Goal: Task Accomplishment & Management: Complete application form

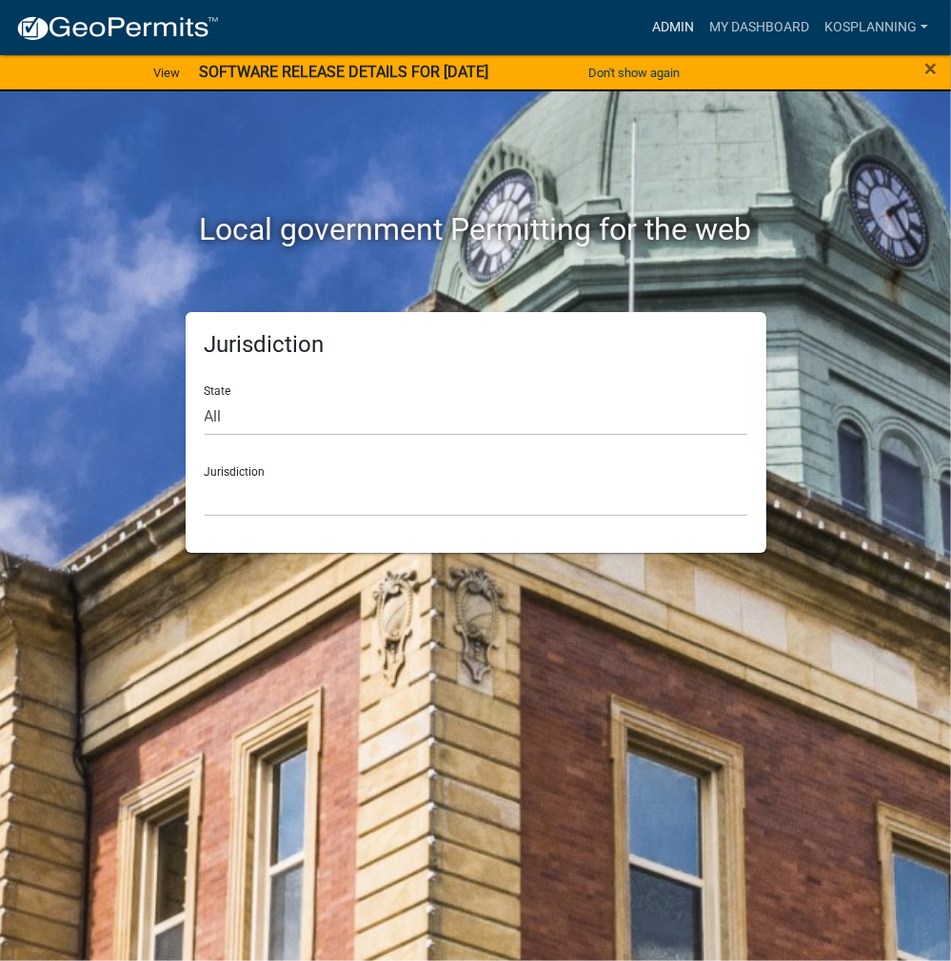
click at [670, 32] on link "Admin" at bounding box center [672, 28] width 57 height 36
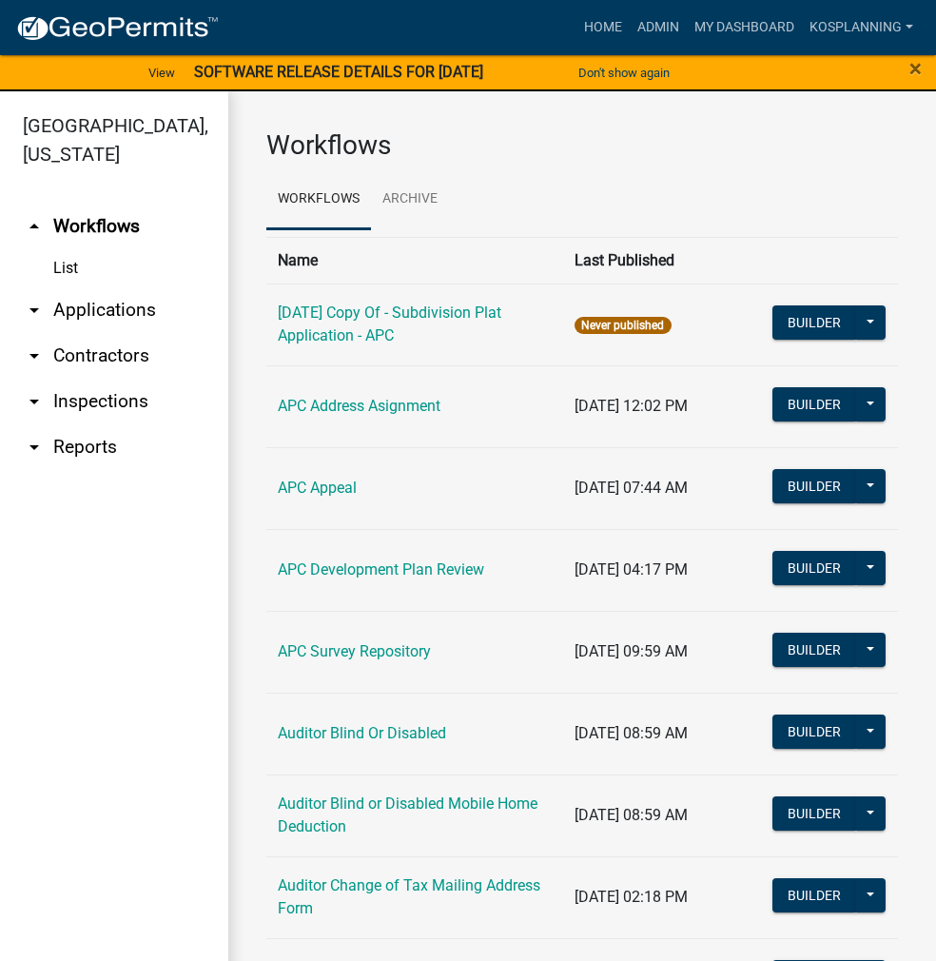
click at [108, 347] on link "arrow_drop_down Contractors" at bounding box center [114, 356] width 228 height 46
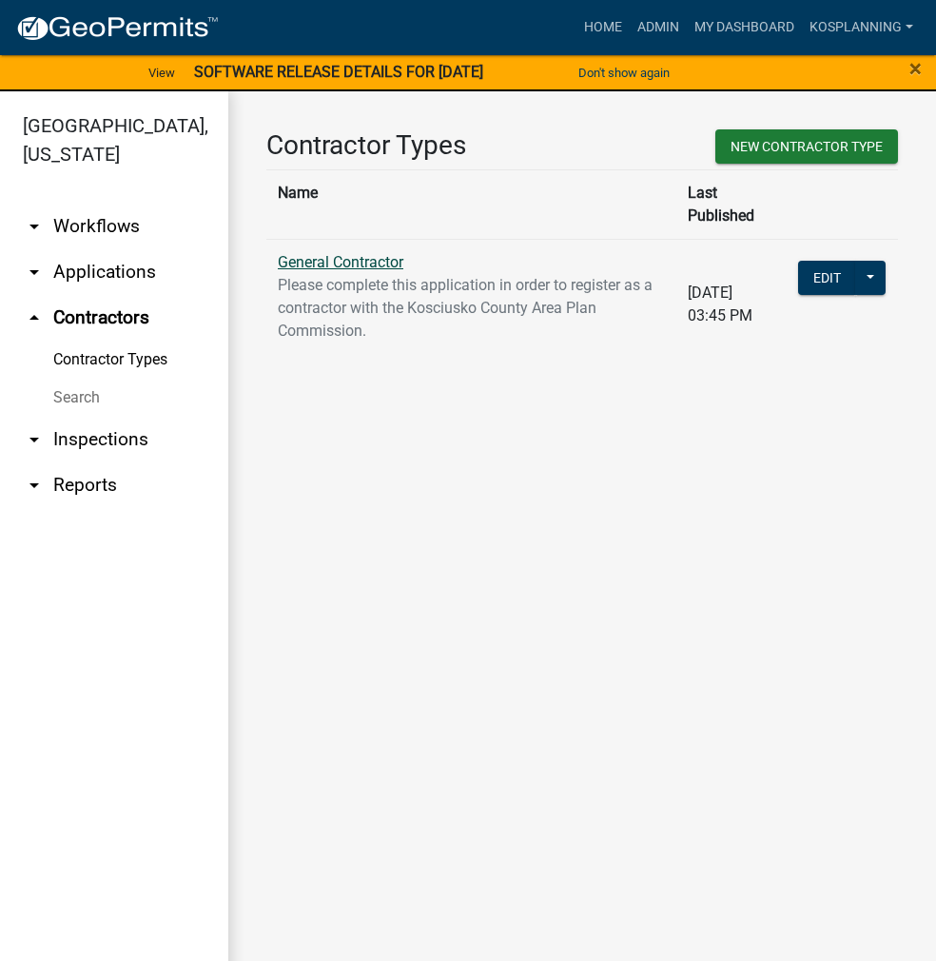
click at [354, 253] on link "General Contractor" at bounding box center [341, 262] width 126 height 18
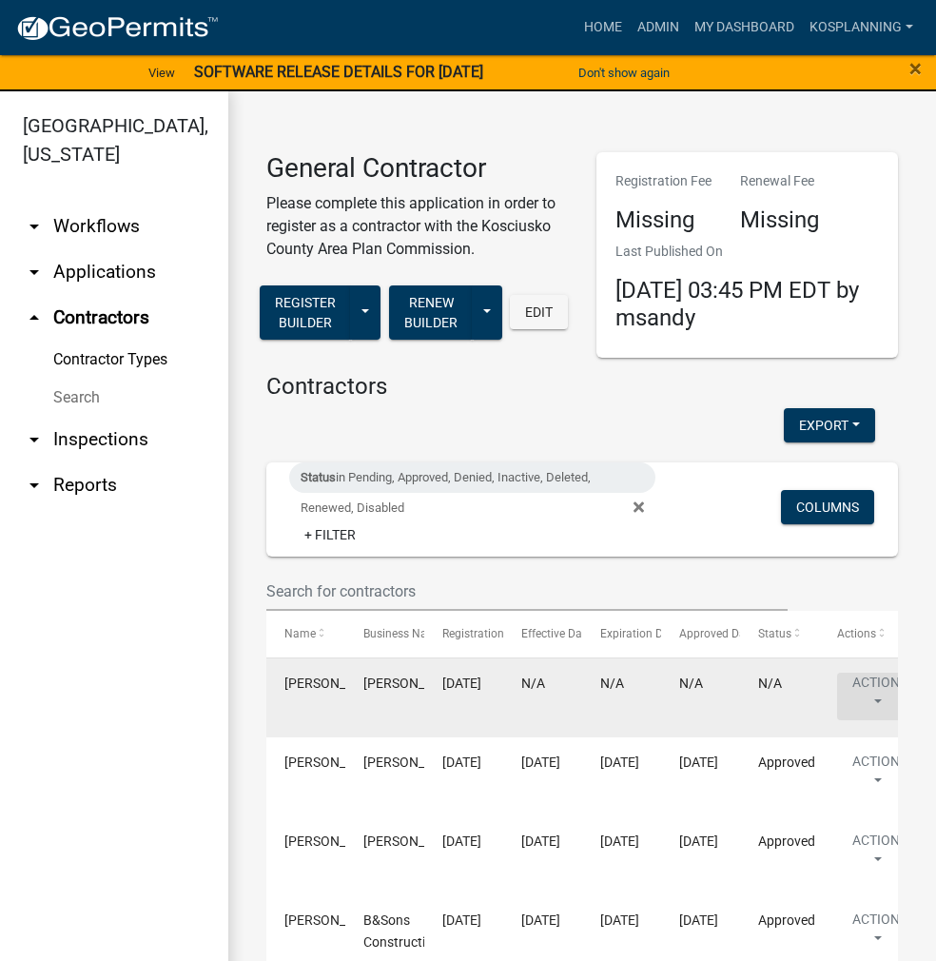
click at [855, 697] on button "Action" at bounding box center [876, 697] width 78 height 48
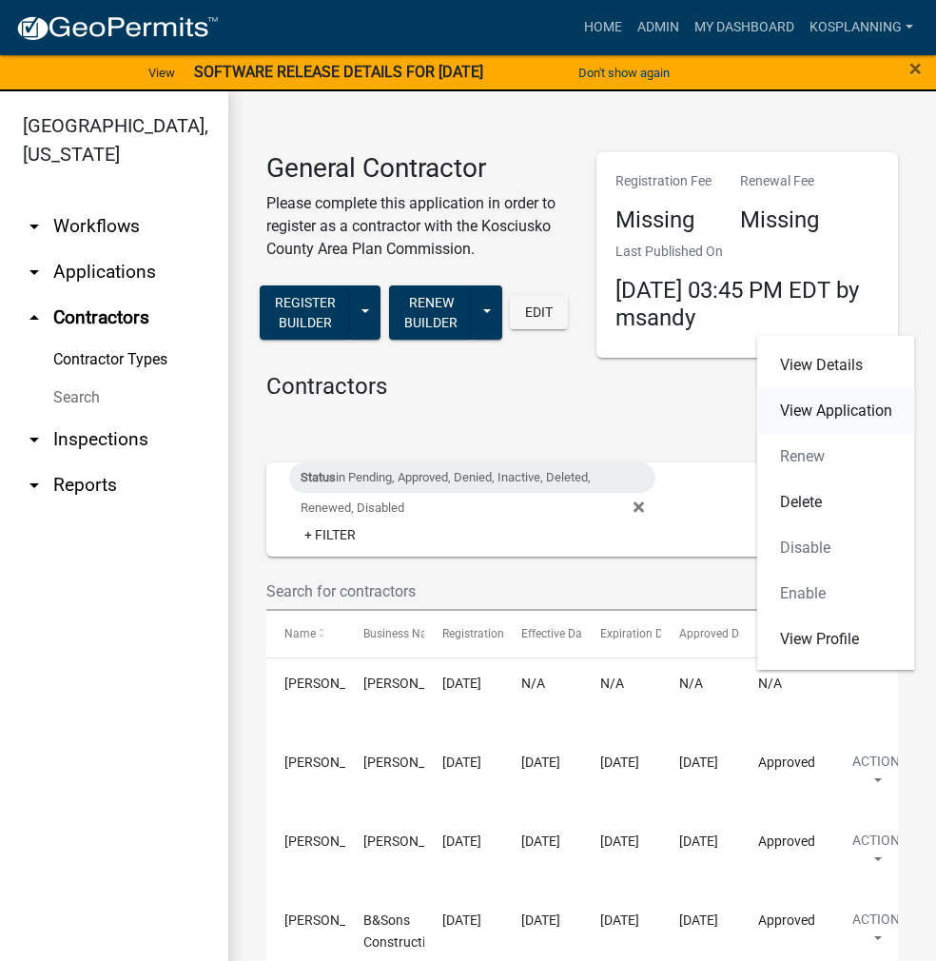
click at [837, 407] on link "View Application" at bounding box center [836, 411] width 158 height 46
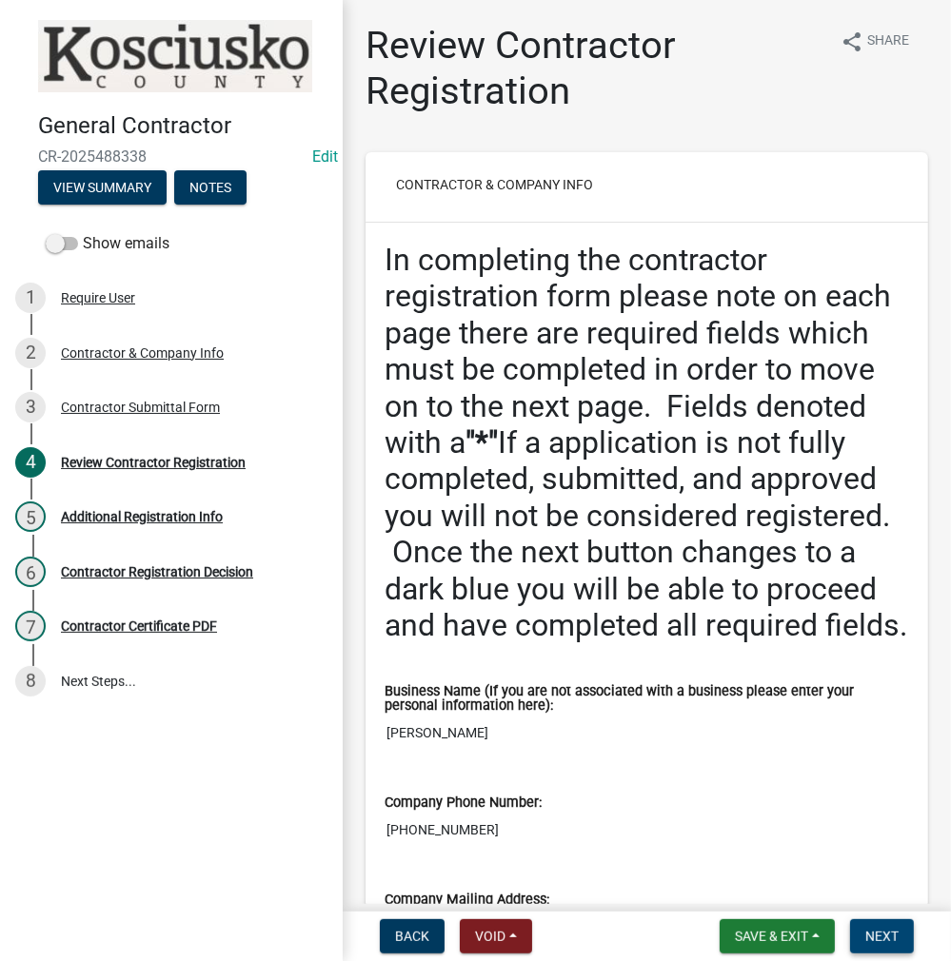
click at [866, 943] on span "Next" at bounding box center [881, 936] width 33 height 15
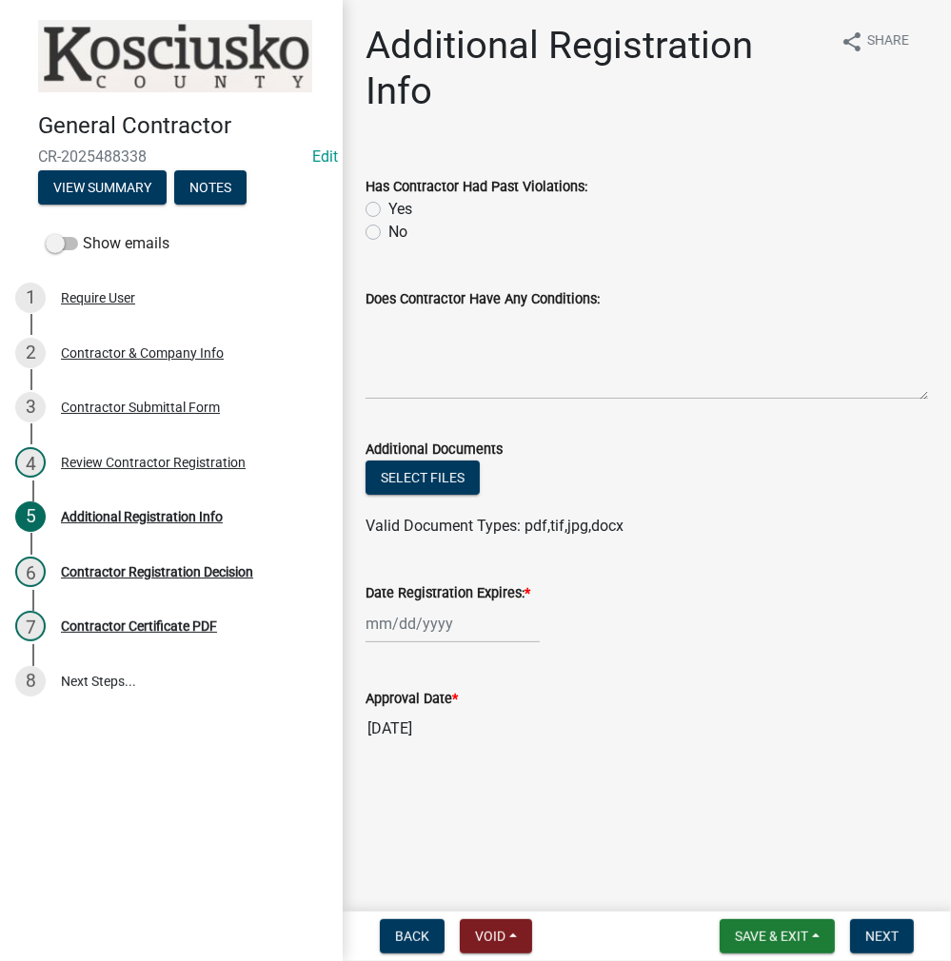
click at [388, 232] on label "No" at bounding box center [397, 232] width 19 height 23
click at [388, 232] on input "No" at bounding box center [394, 227] width 12 height 12
radio input "true"
click at [405, 327] on textarea "Does Contractor Have Any Conditions:" at bounding box center [646, 354] width 562 height 89
type textarea "none"
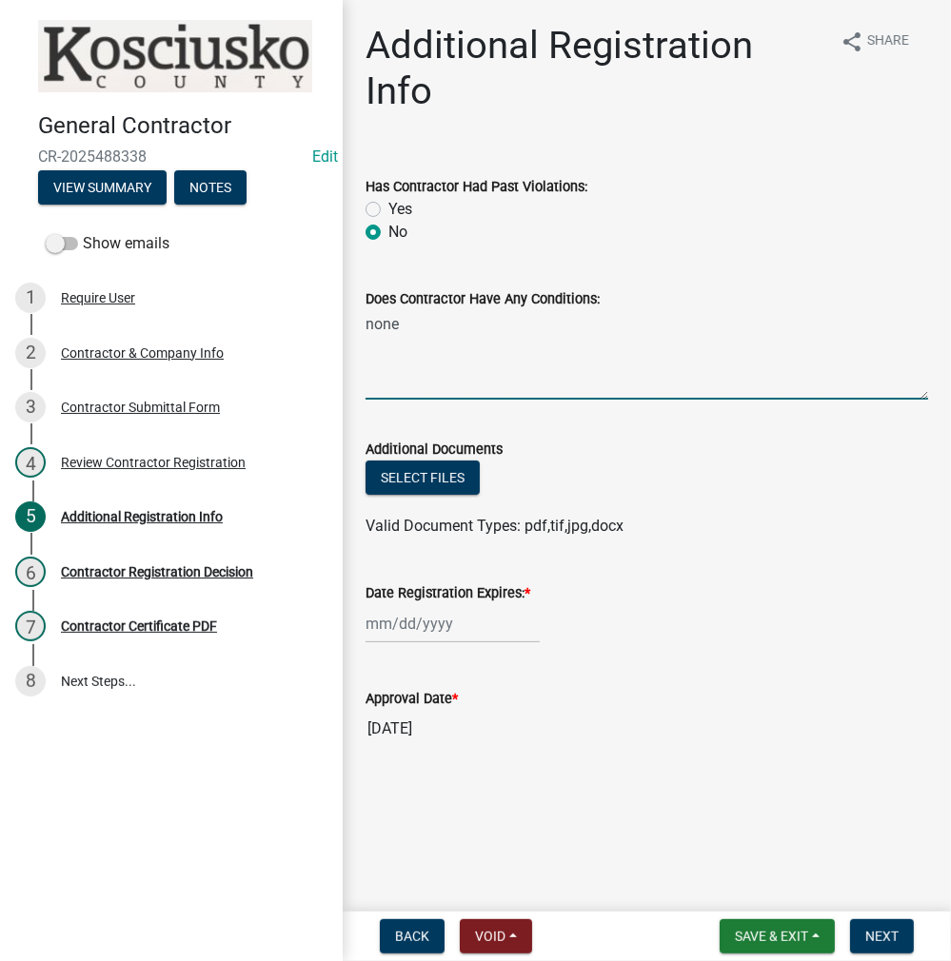
click at [444, 622] on div at bounding box center [452, 623] width 174 height 39
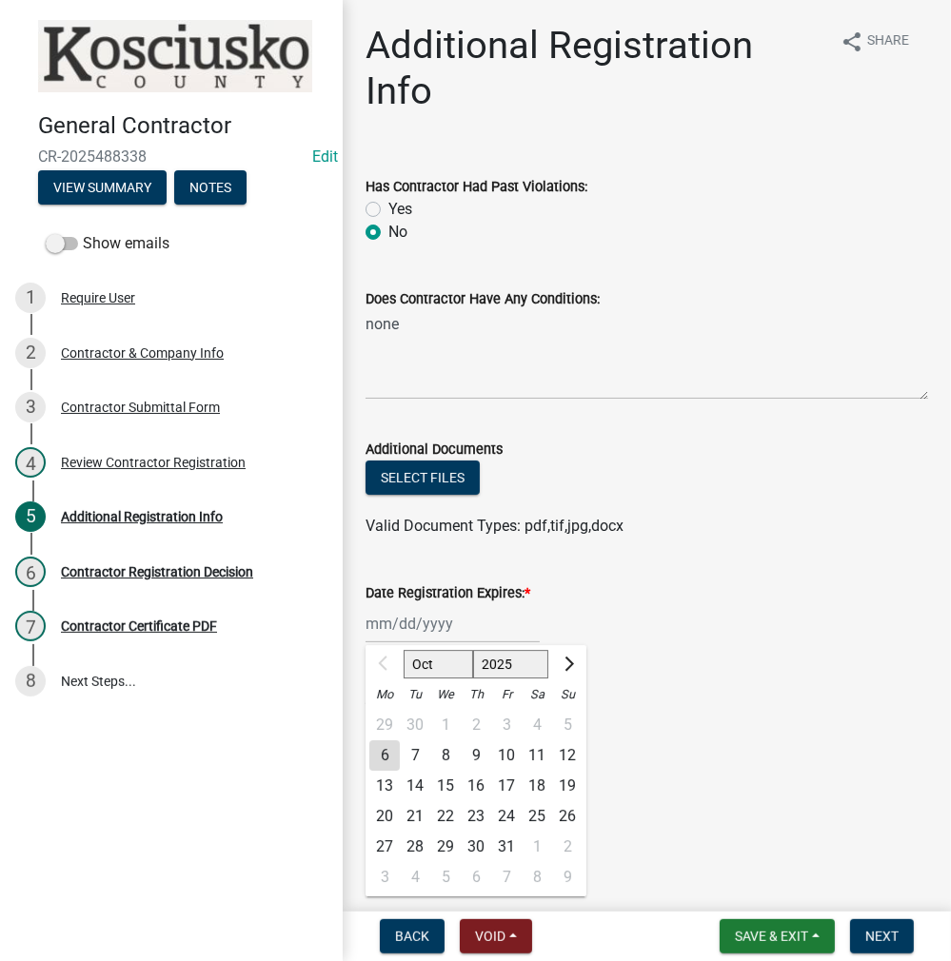
click at [498, 675] on select "2025 2026 2027 2028 2029 2030 2031 2032 2033 2034 2035 2036 2037 2038 2039 2040…" at bounding box center [511, 664] width 76 height 29
select select "2026"
click at [473, 650] on select "2025 2026 2027 2028 2029 2030 2031 2032 2033 2034 2035 2036 2037 2038 2039 2040…" at bounding box center [511, 664] width 76 height 29
click at [419, 753] on div "6" at bounding box center [415, 755] width 30 height 30
type input "[DATE]"
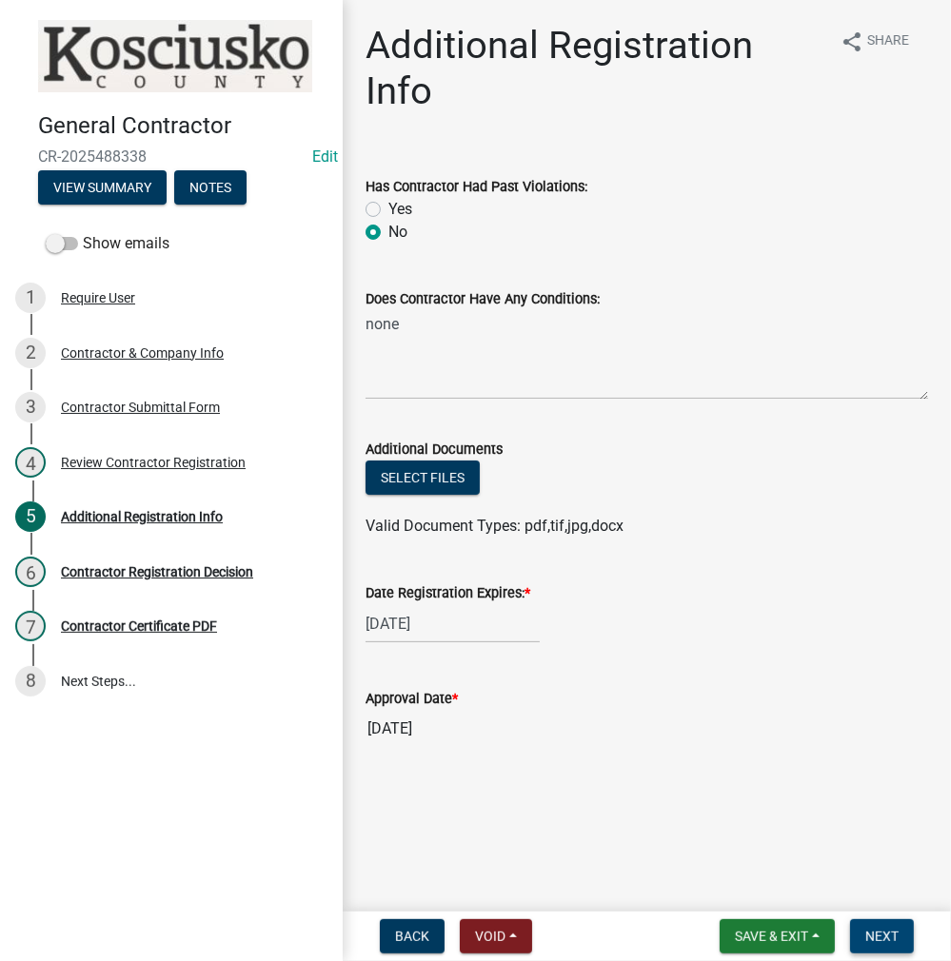
click at [873, 940] on span "Next" at bounding box center [881, 936] width 33 height 15
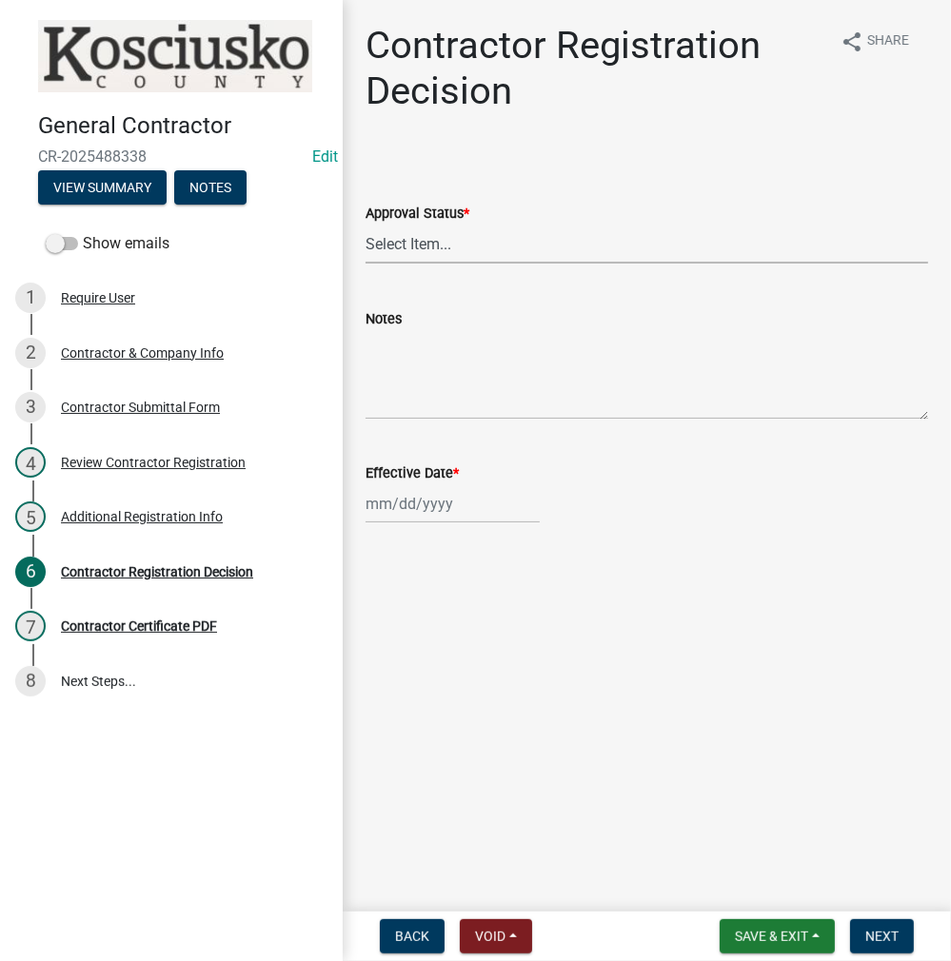
click at [396, 233] on select "Select Item... Approved Denied" at bounding box center [646, 244] width 562 height 39
click at [365, 225] on select "Select Item... Approved Denied" at bounding box center [646, 244] width 562 height 39
select select "8e4351d7-4ebf-4714-a7c9-c8187f00e083"
click at [404, 504] on div at bounding box center [452, 503] width 174 height 39
select select "10"
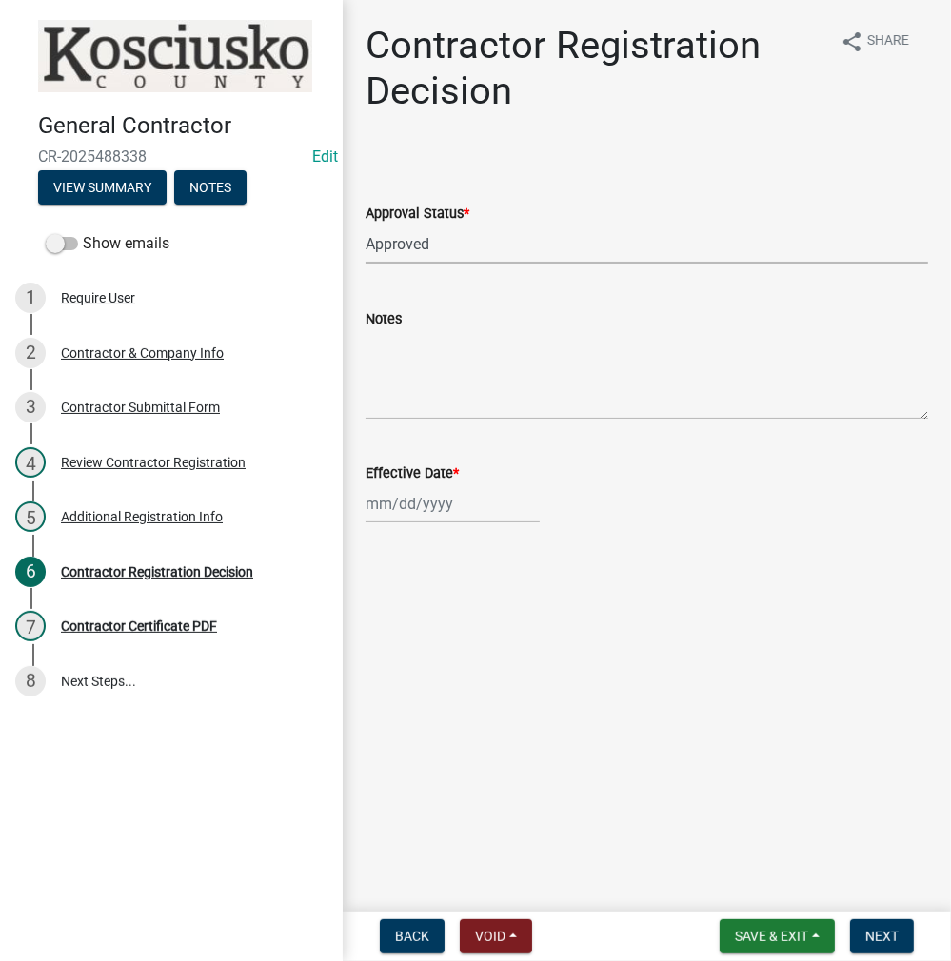
select select "2025"
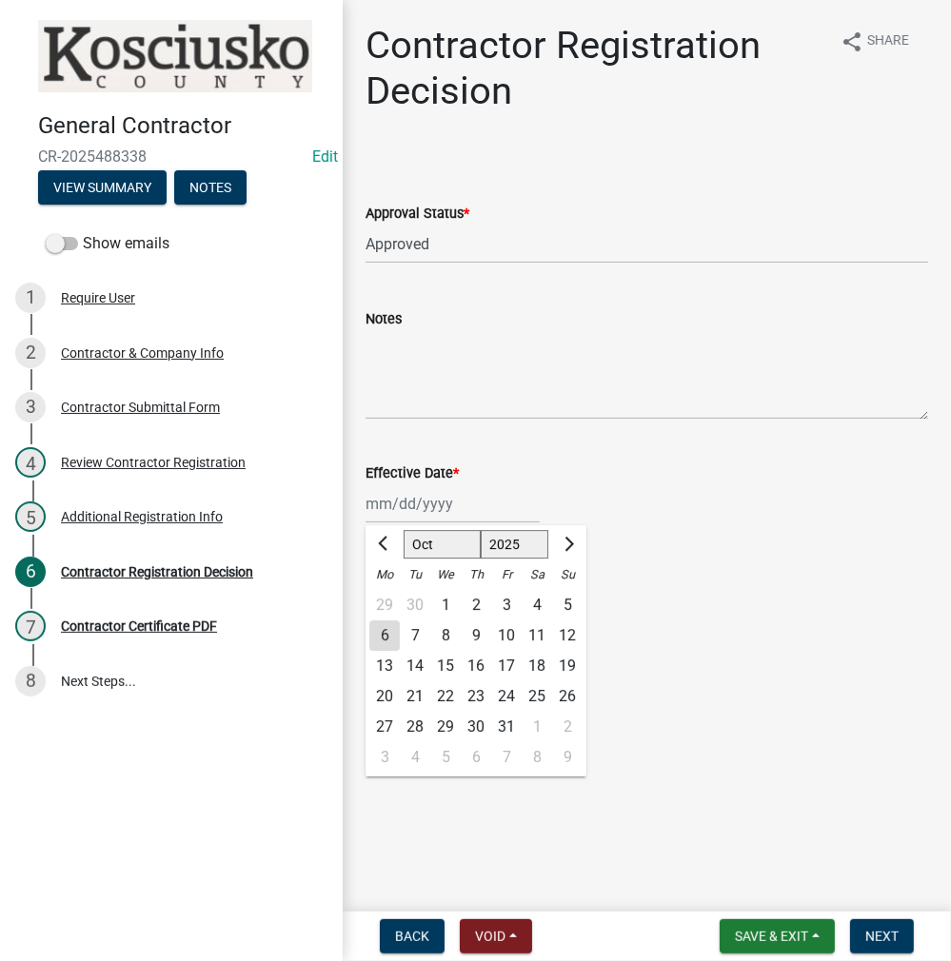
click at [383, 638] on div "6" at bounding box center [384, 635] width 30 height 30
type input "[DATE]"
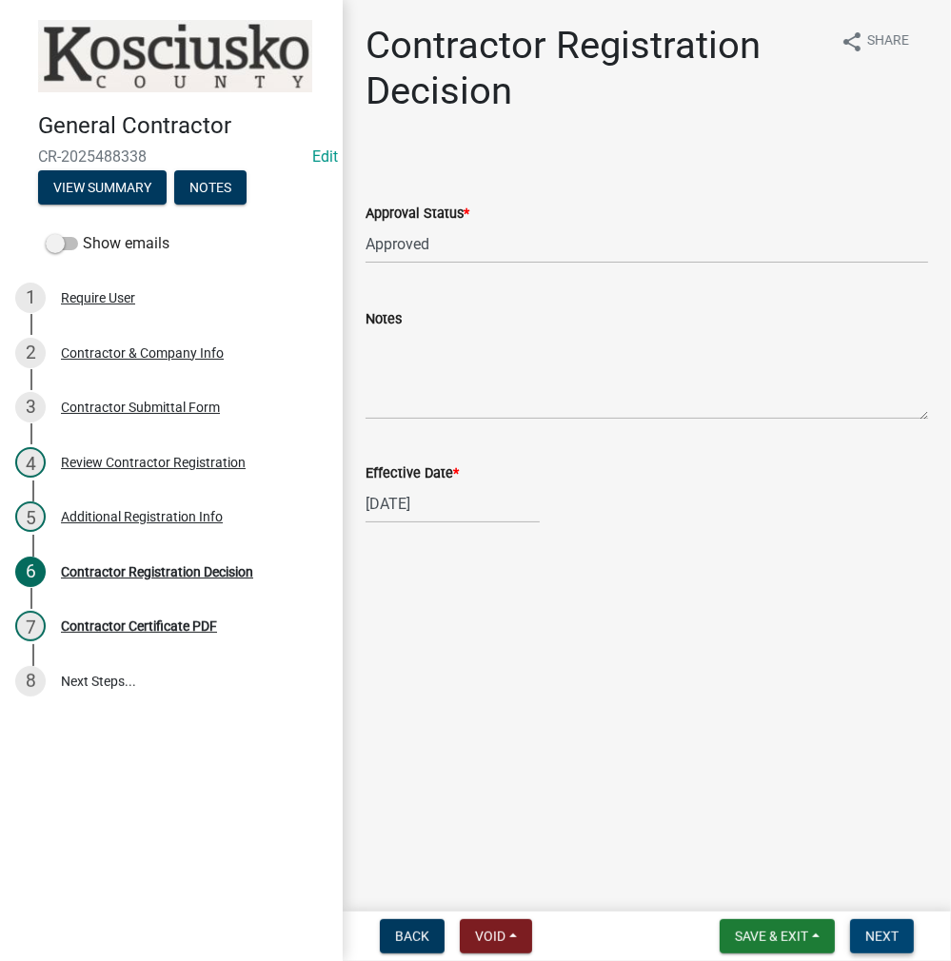
click at [879, 942] on span "Next" at bounding box center [881, 936] width 33 height 15
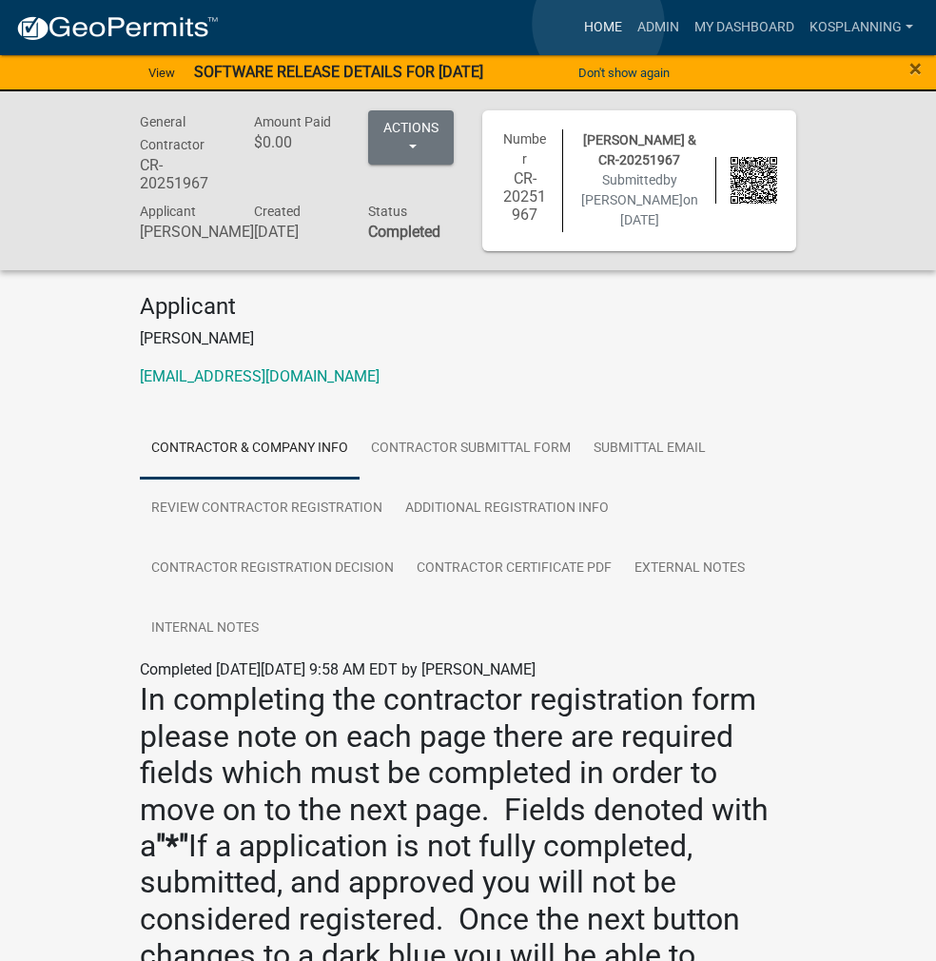
click at [599, 24] on link "Home" at bounding box center [603, 28] width 53 height 36
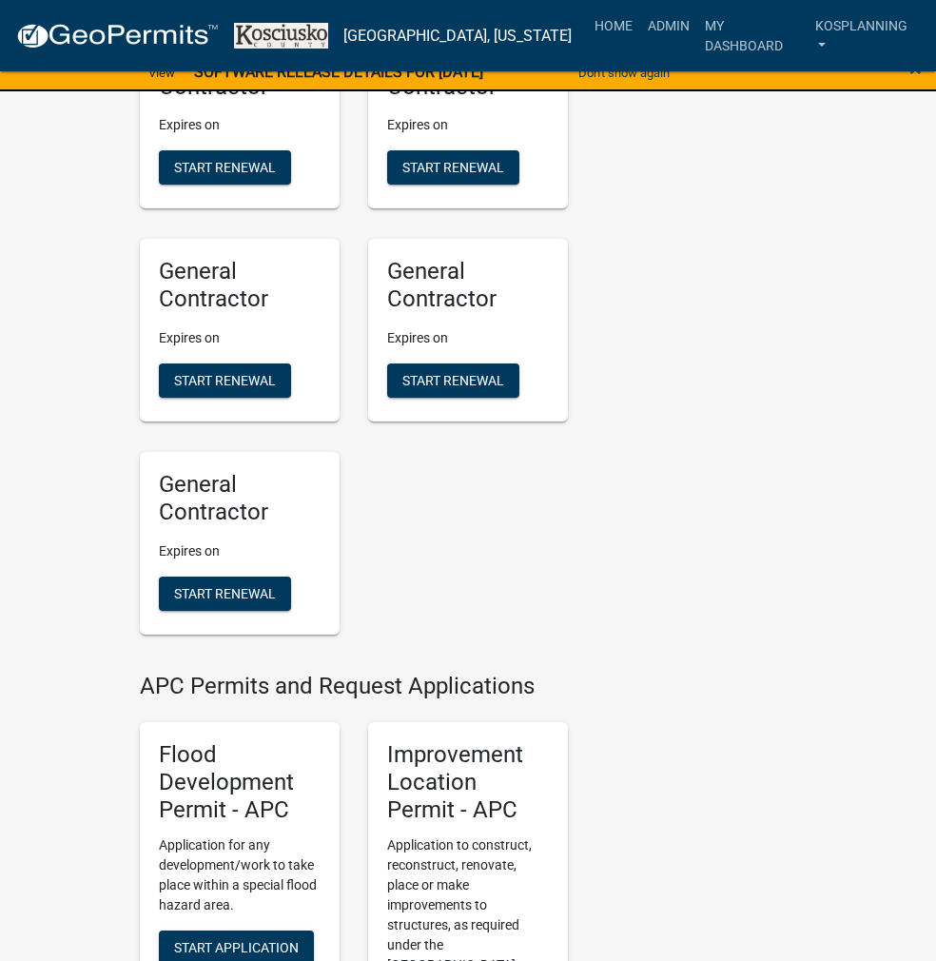
scroll to position [2094, 0]
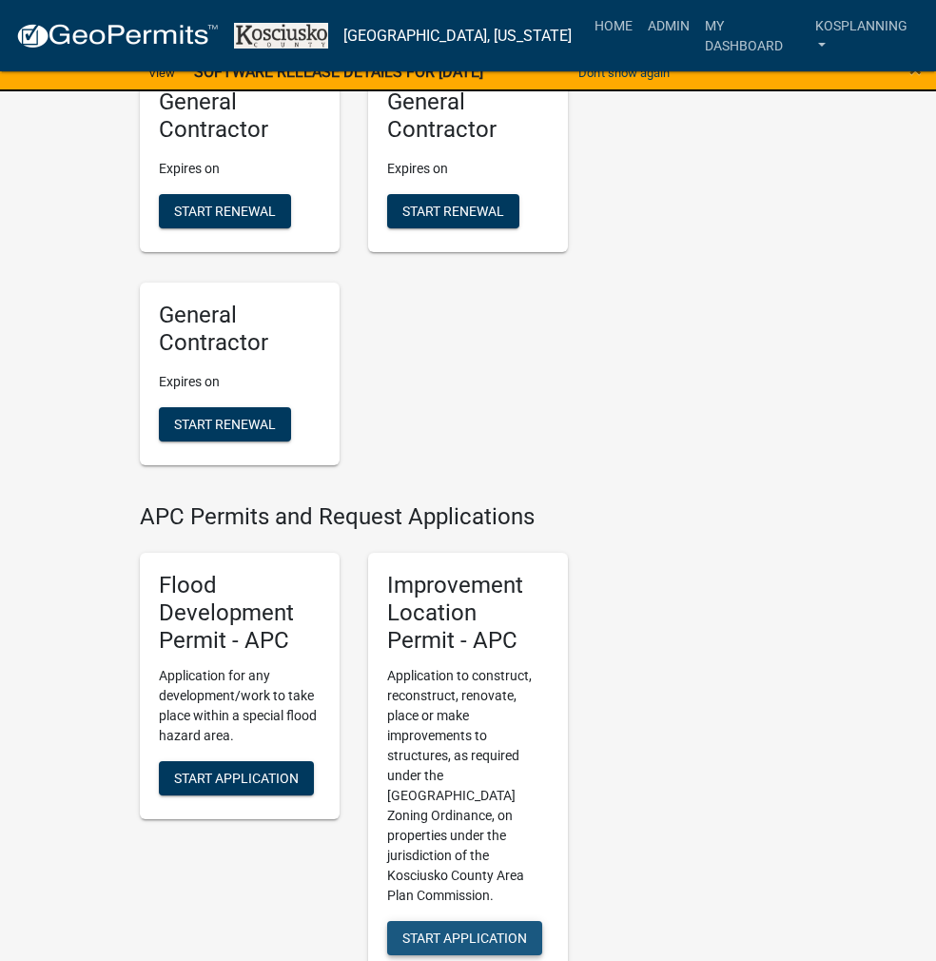
click at [469, 921] on button "Start Application" at bounding box center [464, 938] width 155 height 34
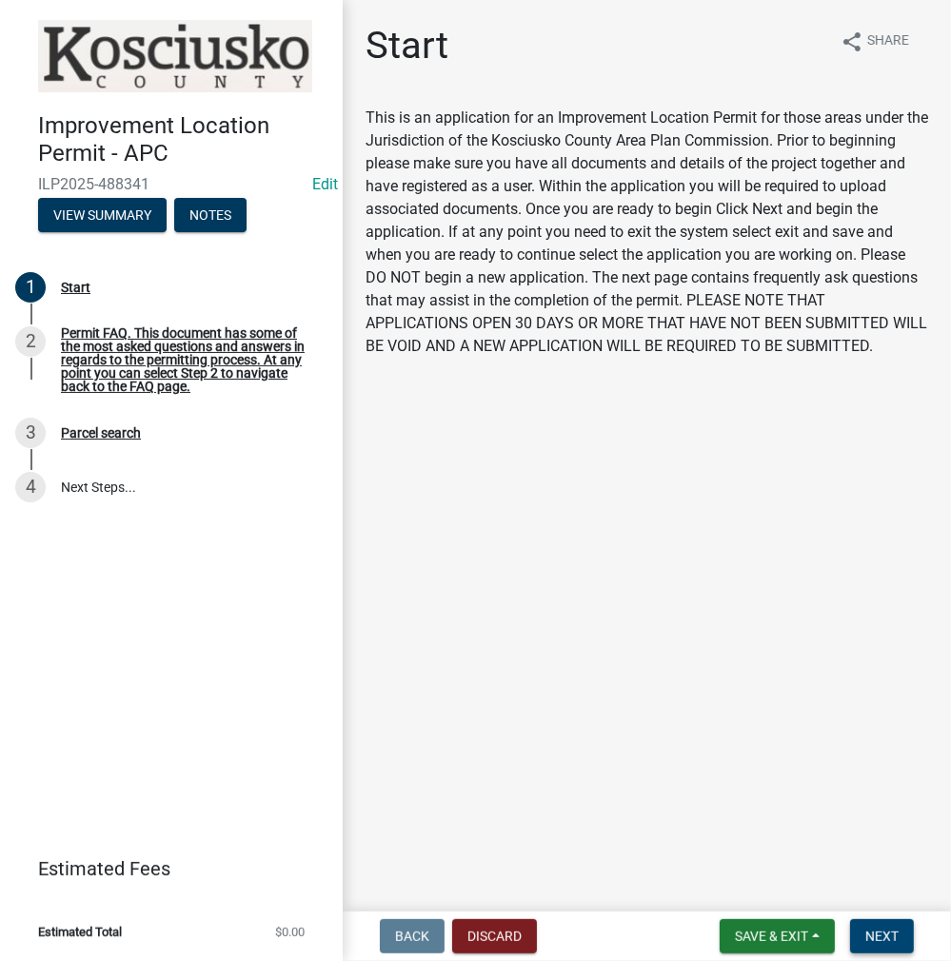
click at [865, 924] on button "Next" at bounding box center [882, 936] width 64 height 34
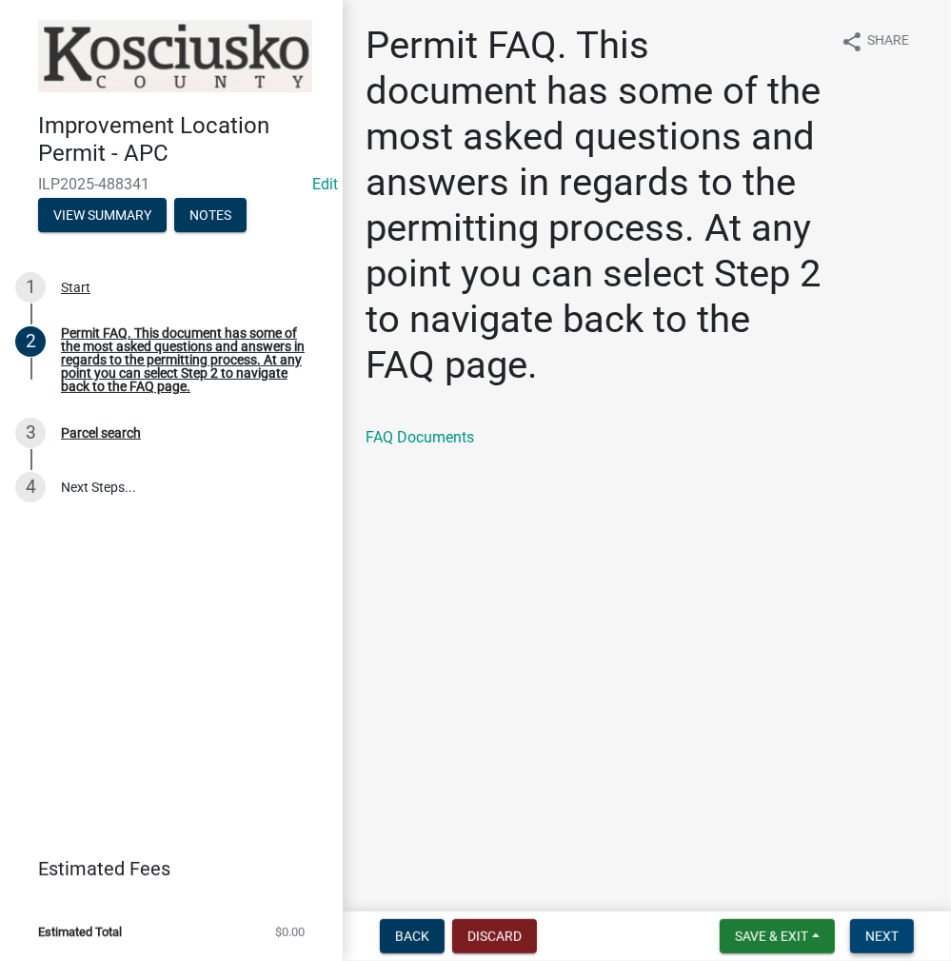
click at [864, 945] on button "Next" at bounding box center [882, 936] width 64 height 34
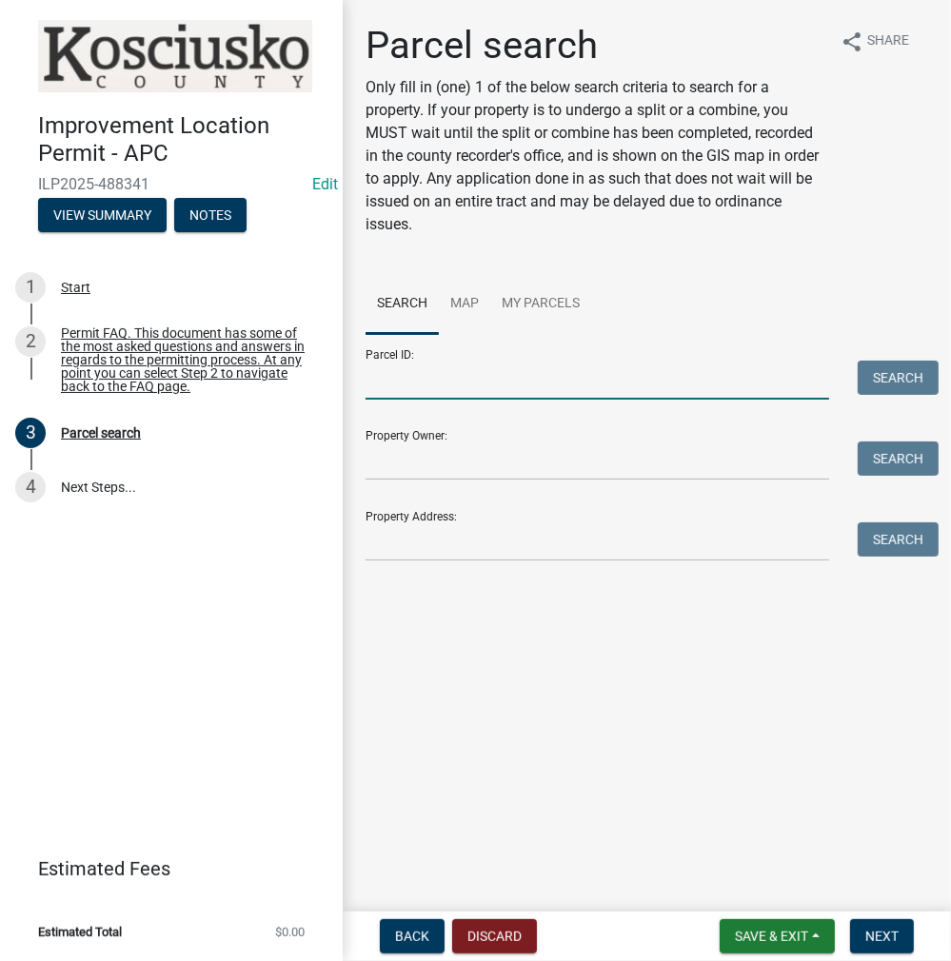
click at [413, 387] on input "Parcel ID:" at bounding box center [596, 380] width 463 height 39
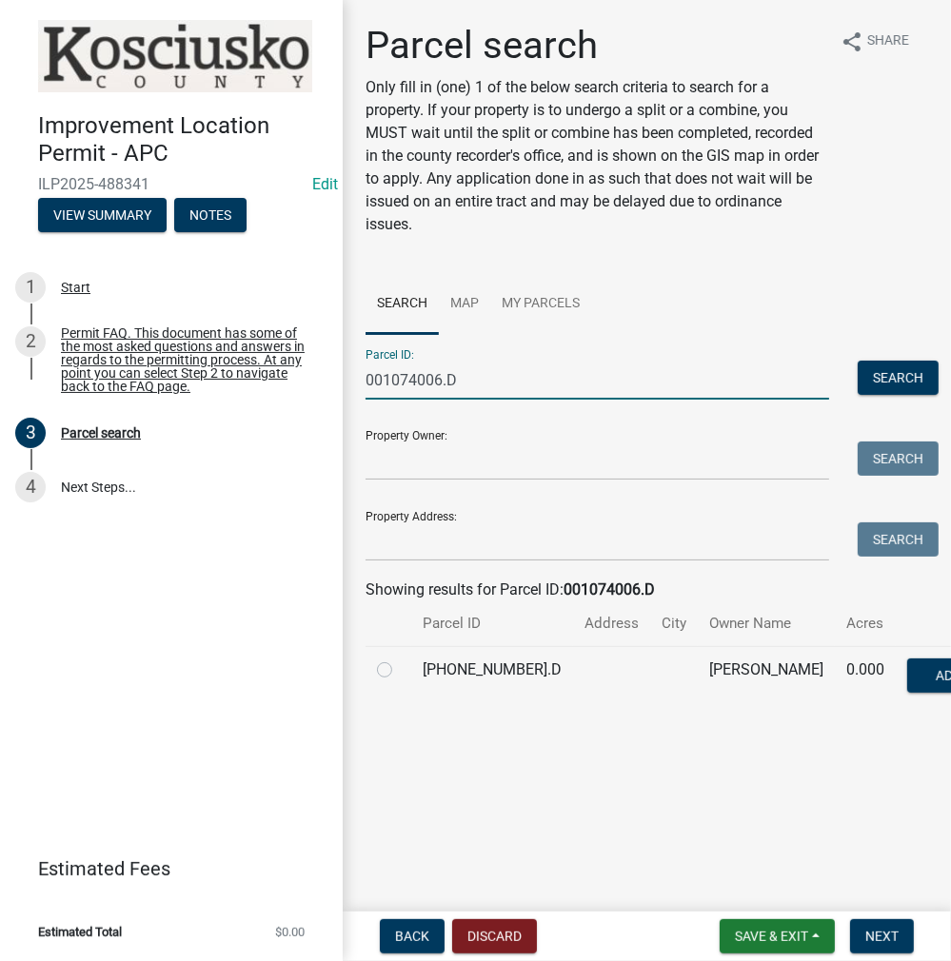
type input "001074006.D"
click at [400, 659] on label at bounding box center [400, 659] width 0 height 0
click at [400, 671] on input "radio" at bounding box center [406, 665] width 12 height 12
radio input "true"
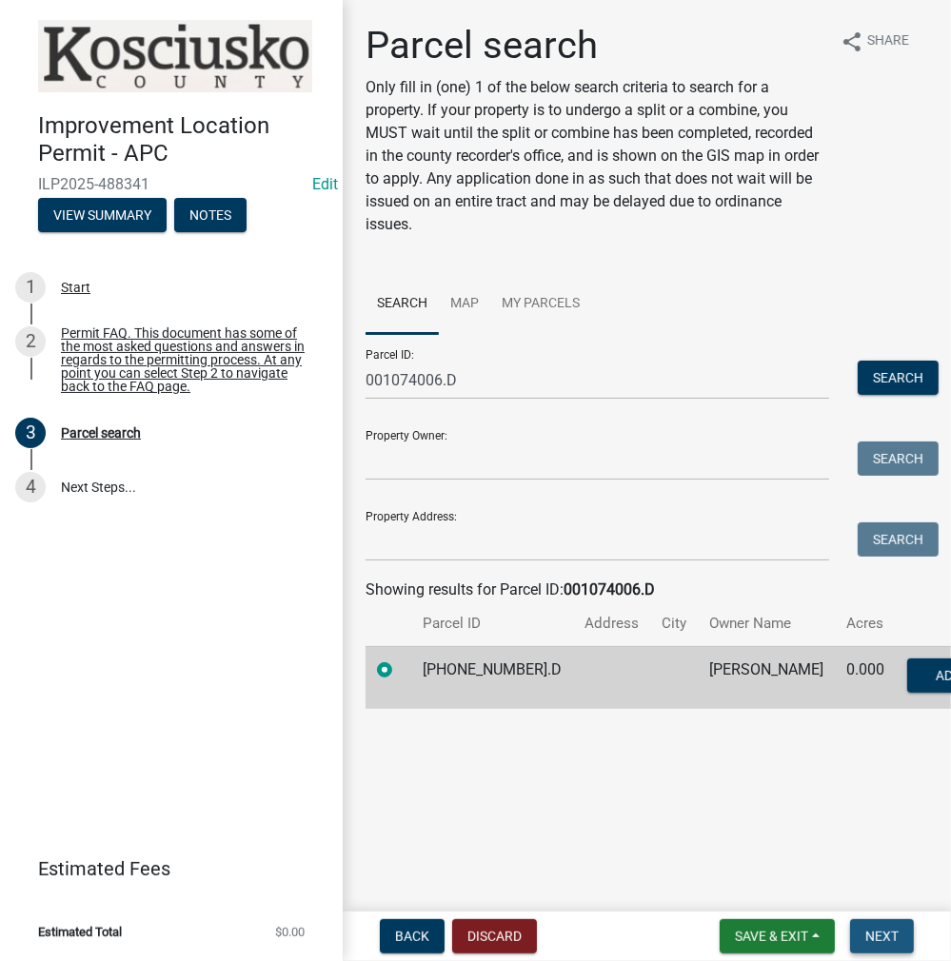
click at [901, 943] on button "Next" at bounding box center [882, 936] width 64 height 34
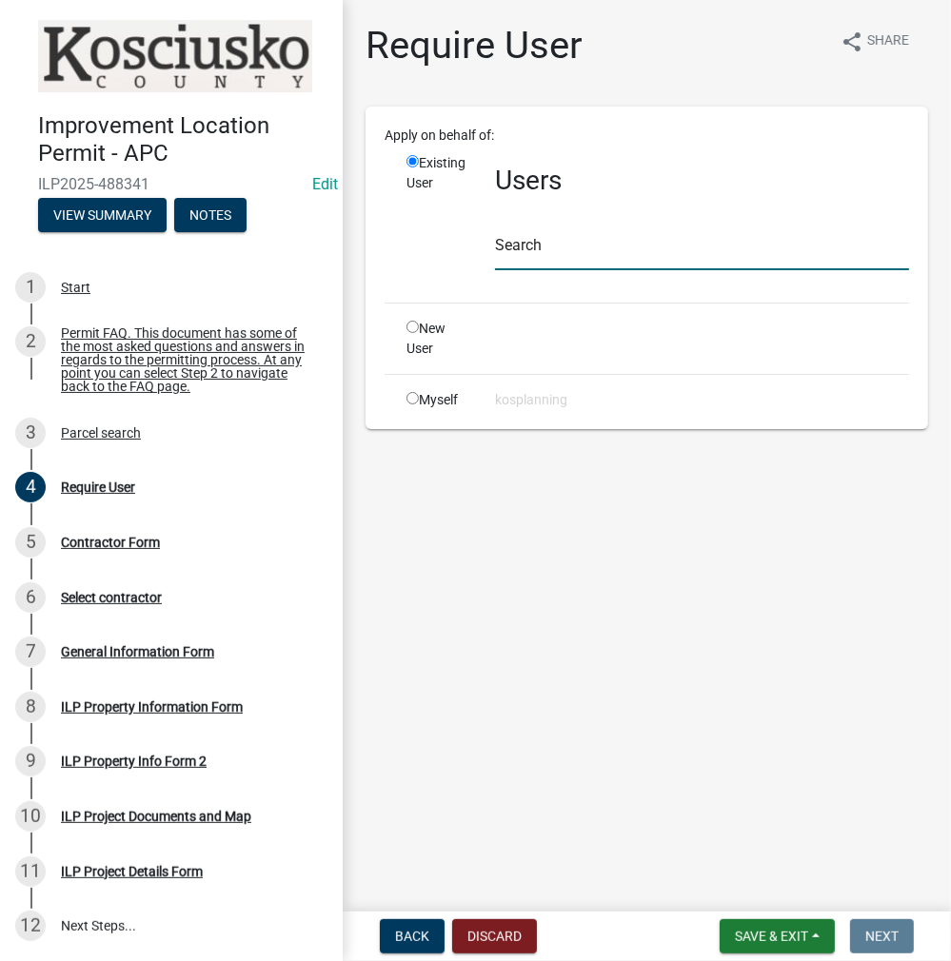
click at [525, 246] on input "text" at bounding box center [702, 250] width 414 height 39
paste input "[STREET_ADDRESS]"
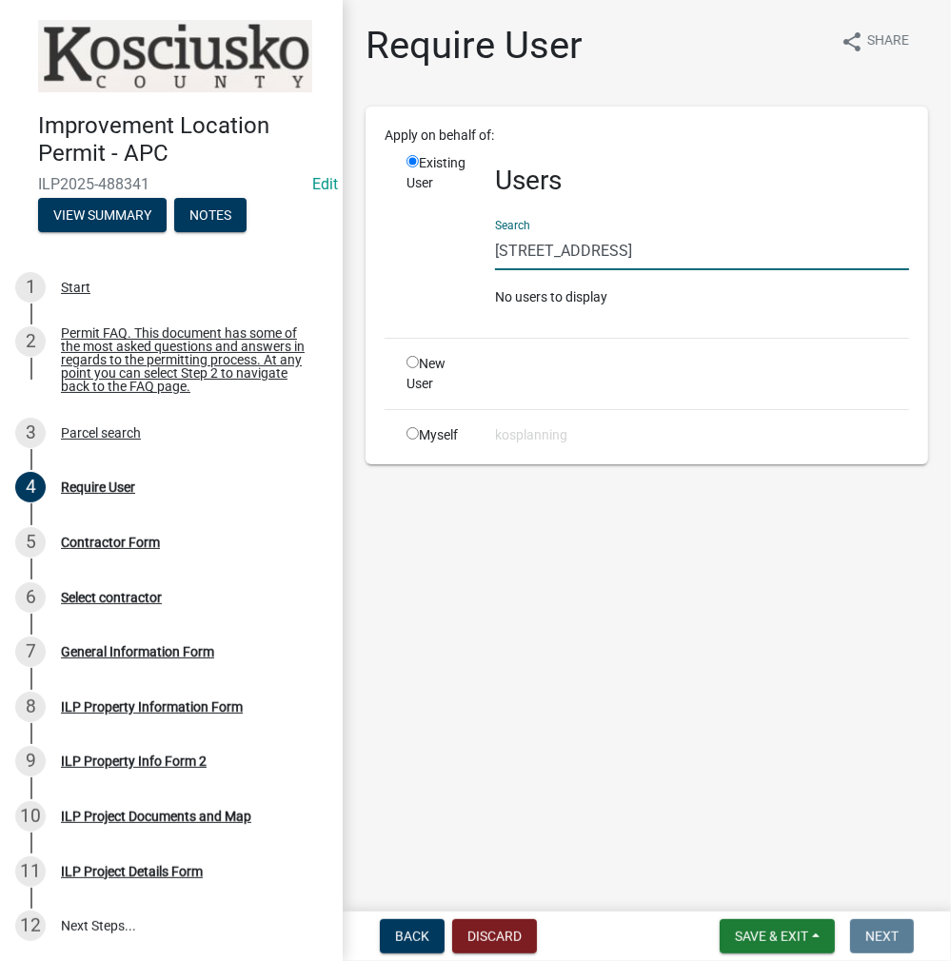
drag, startPoint x: 626, startPoint y: 247, endPoint x: 440, endPoint y: 238, distance: 186.8
click at [440, 238] on div "Existing User Users Search [STREET_ADDRESS] to display" at bounding box center [657, 237] width 531 height 169
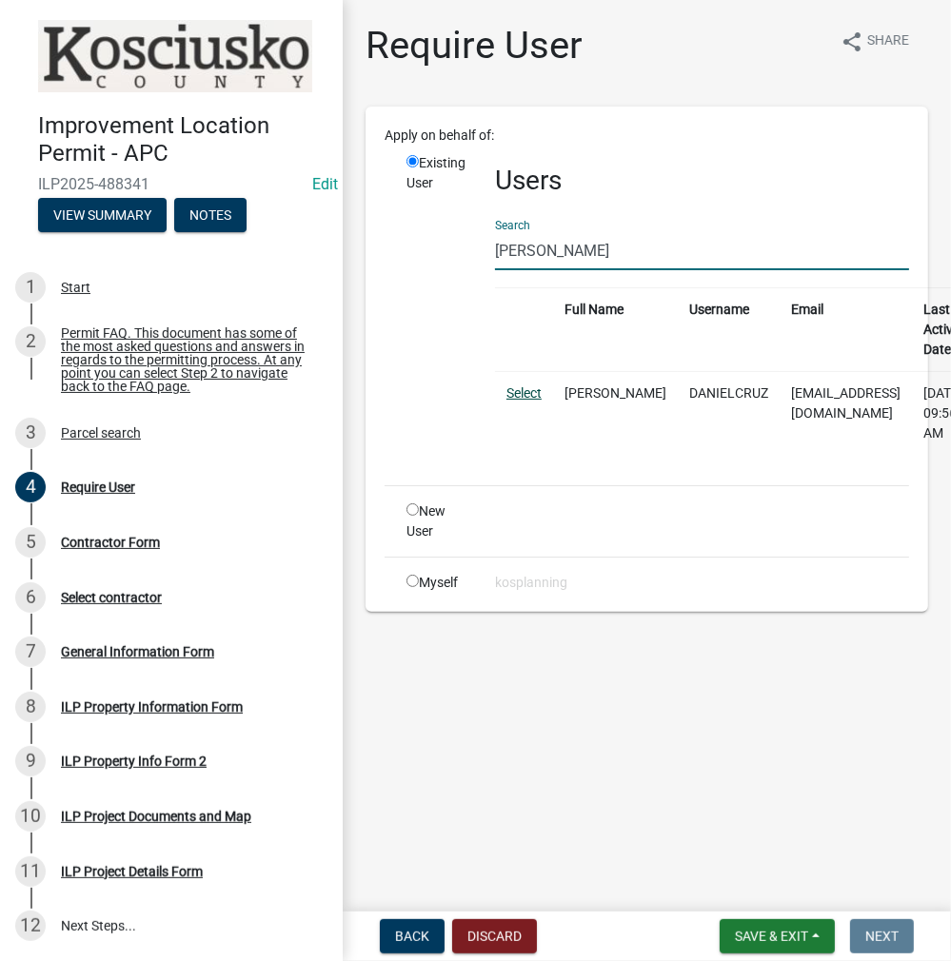
type input "[PERSON_NAME]"
click at [524, 393] on link "Select" at bounding box center [523, 392] width 35 height 15
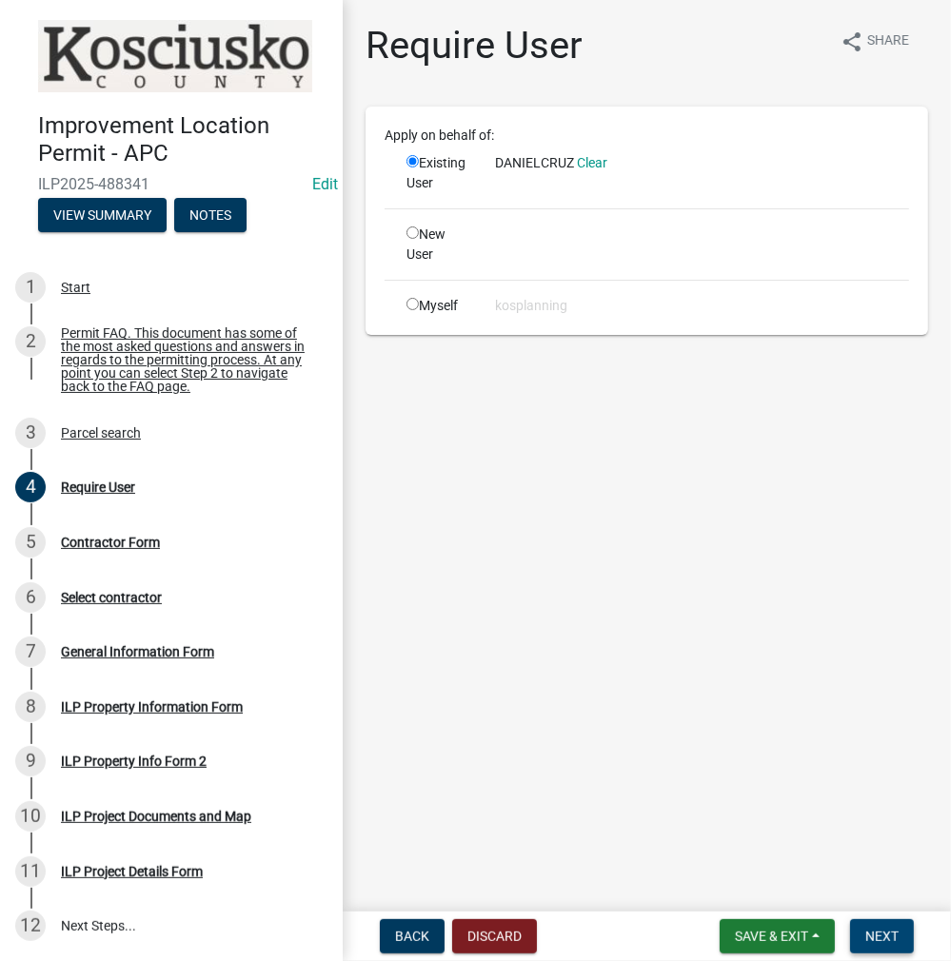
click at [882, 949] on button "Next" at bounding box center [882, 936] width 64 height 34
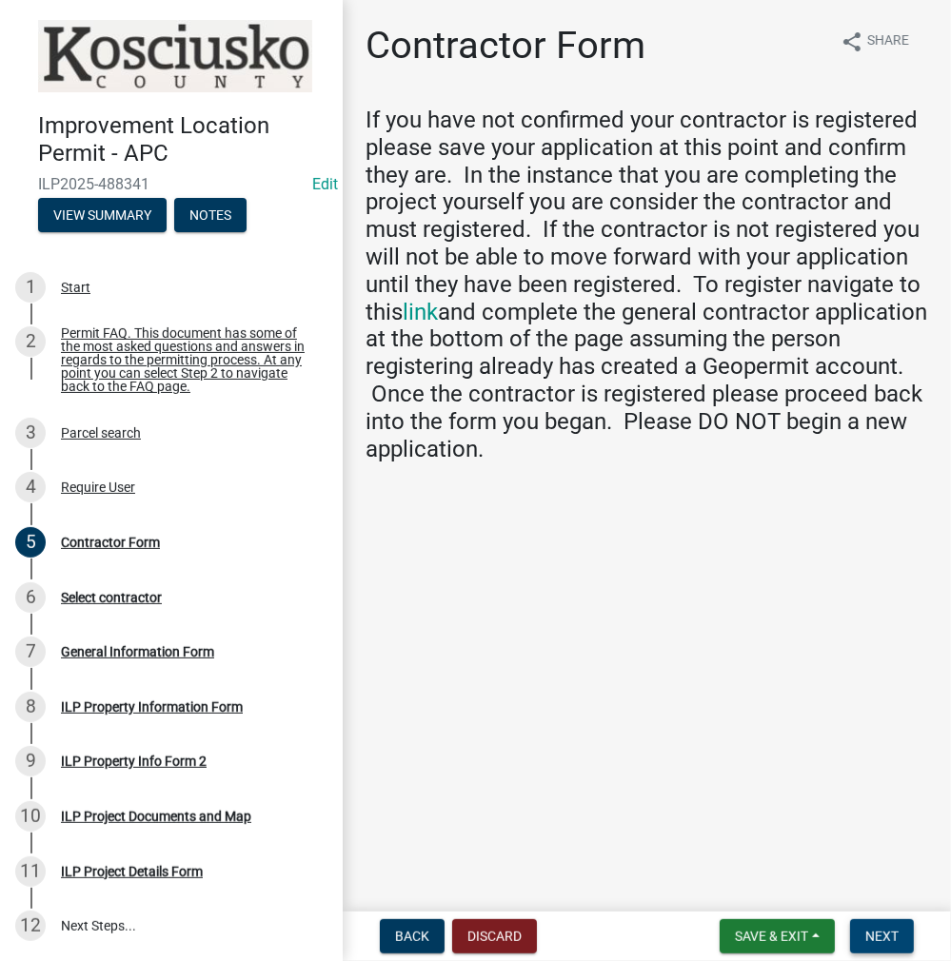
click at [882, 949] on button "Next" at bounding box center [882, 936] width 64 height 34
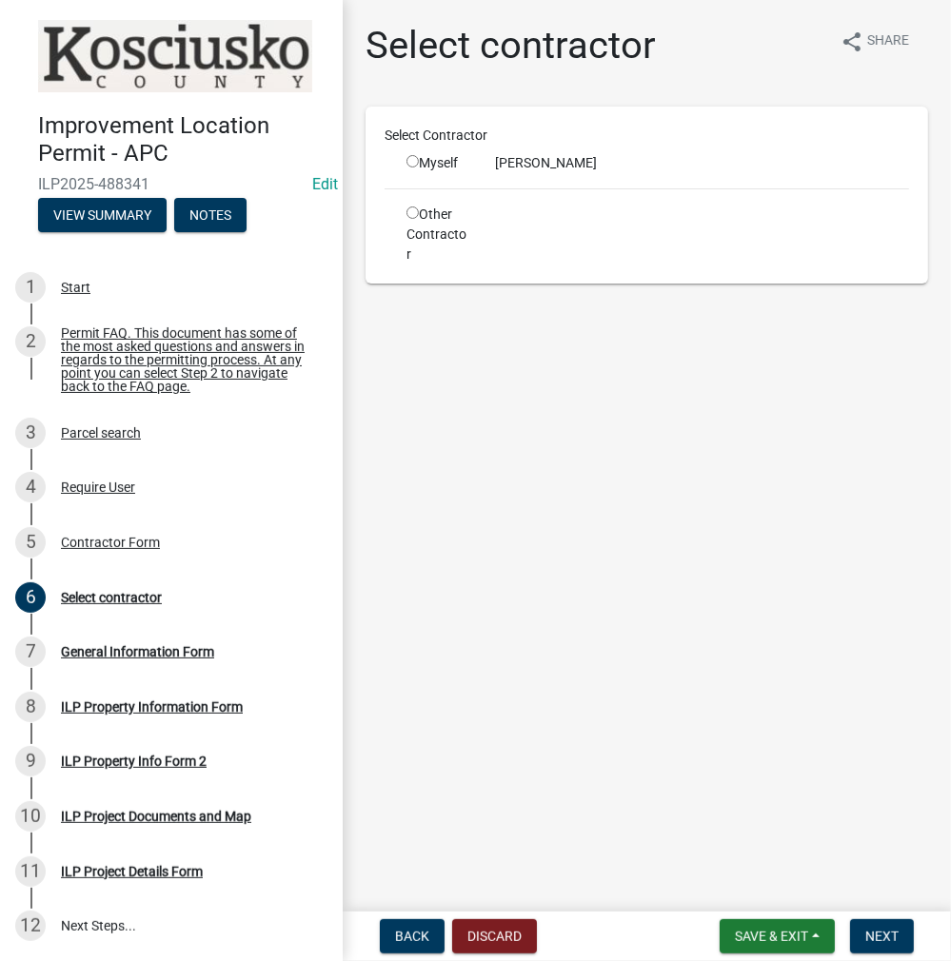
click at [415, 159] on input "radio" at bounding box center [412, 161] width 12 height 12
radio input "true"
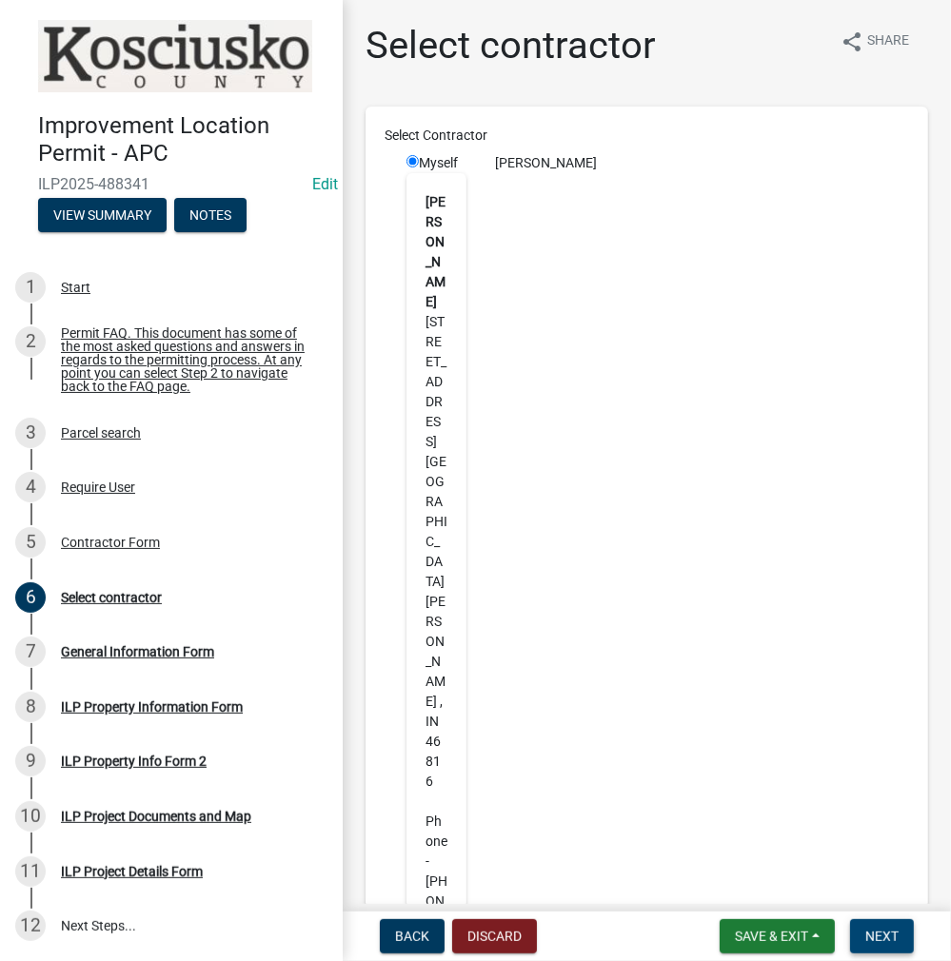
click at [875, 937] on span "Next" at bounding box center [881, 936] width 33 height 15
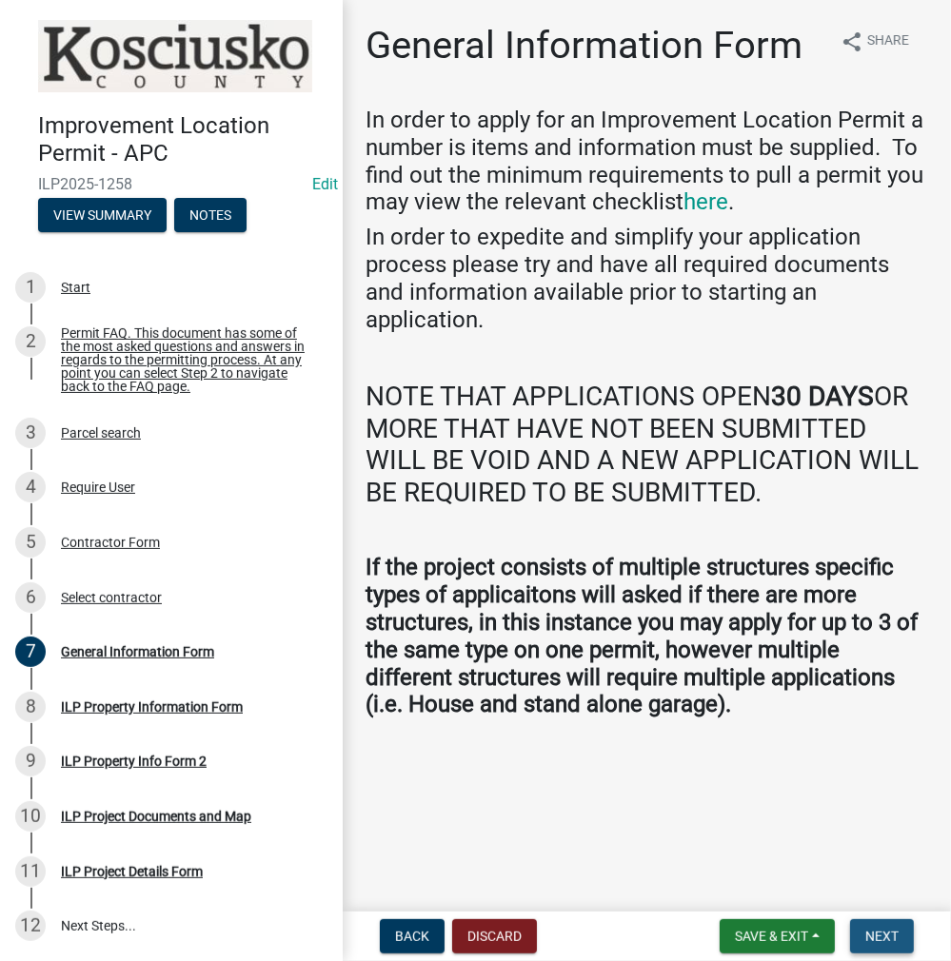
click at [883, 942] on span "Next" at bounding box center [881, 936] width 33 height 15
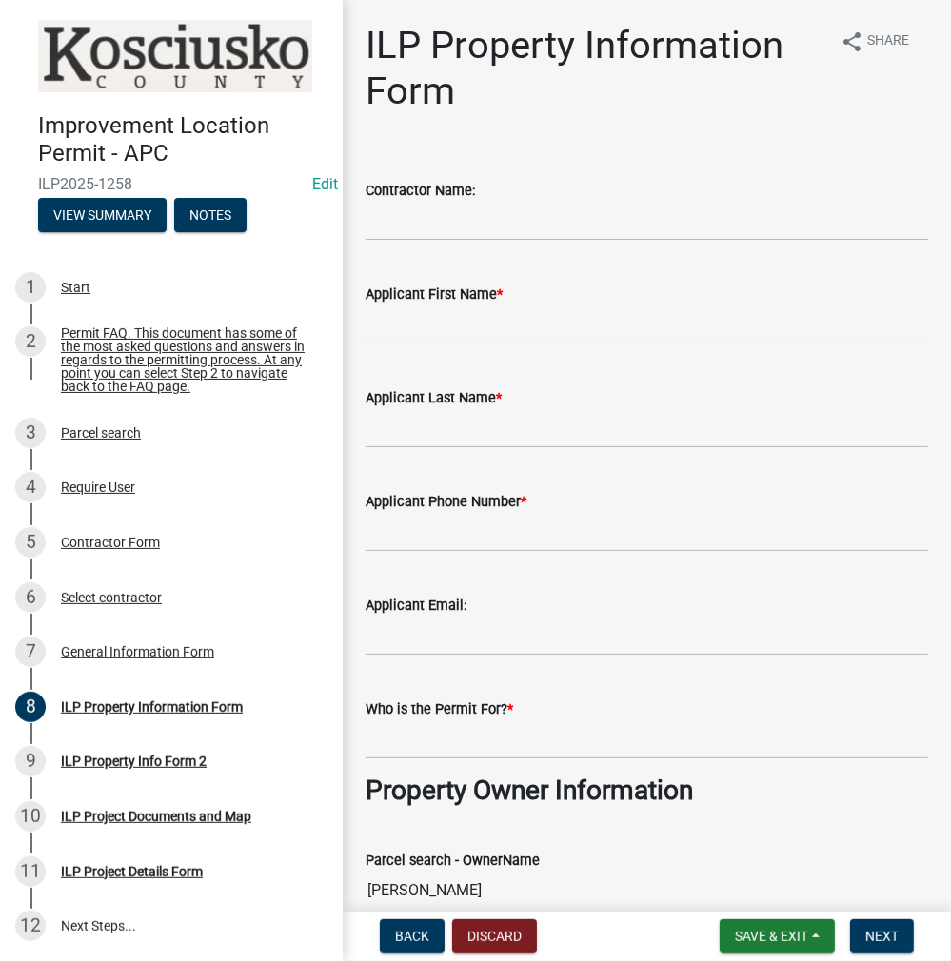
click at [390, 299] on label "Applicant First Name *" at bounding box center [433, 294] width 137 height 13
click at [390, 305] on input "Applicant First Name *" at bounding box center [646, 324] width 562 height 39
click at [392, 313] on input "Applicant First Name *" at bounding box center [646, 324] width 562 height 39
type input "[PERSON_NAME]"
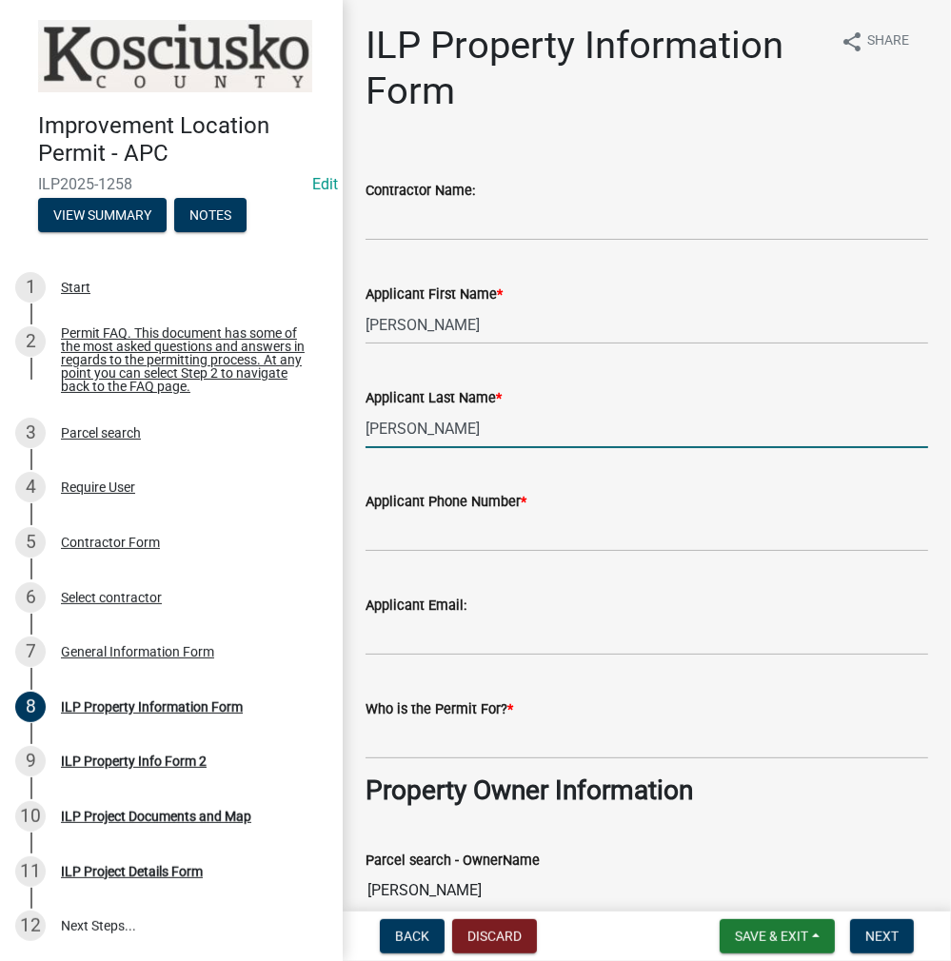
type input "[PERSON_NAME]"
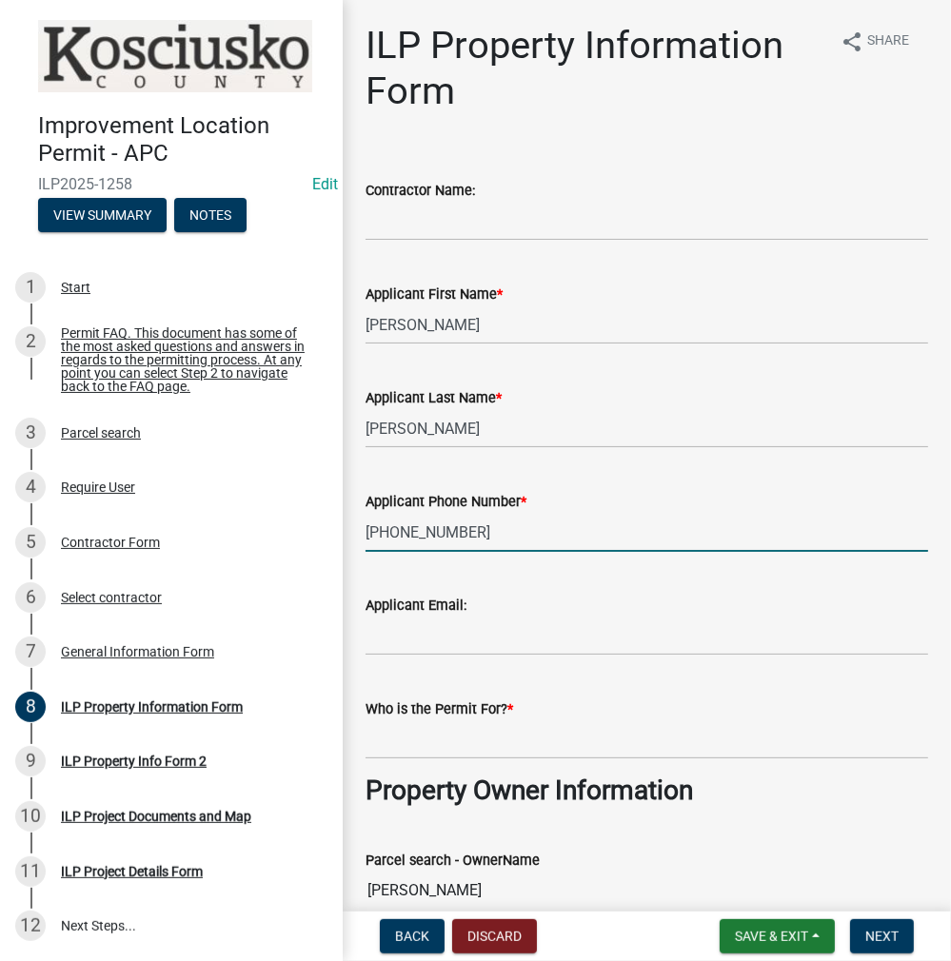
type input "[PHONE_NUMBER]"
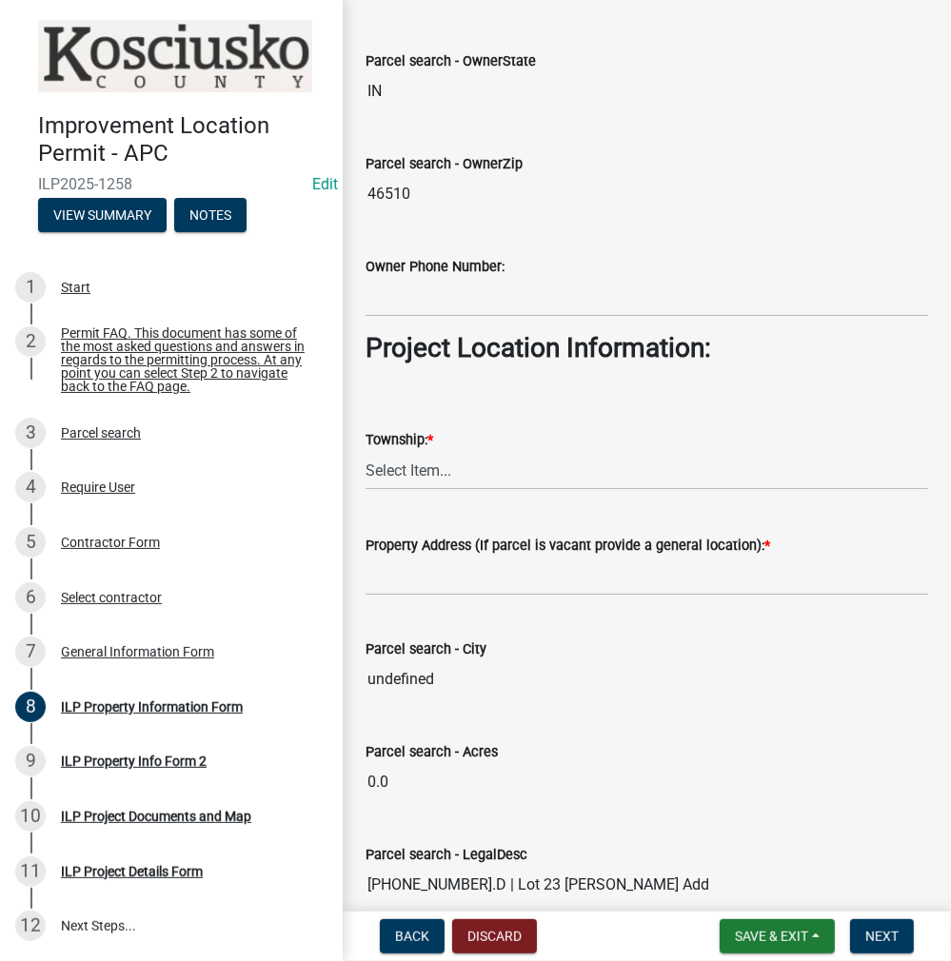
scroll to position [1237, 0]
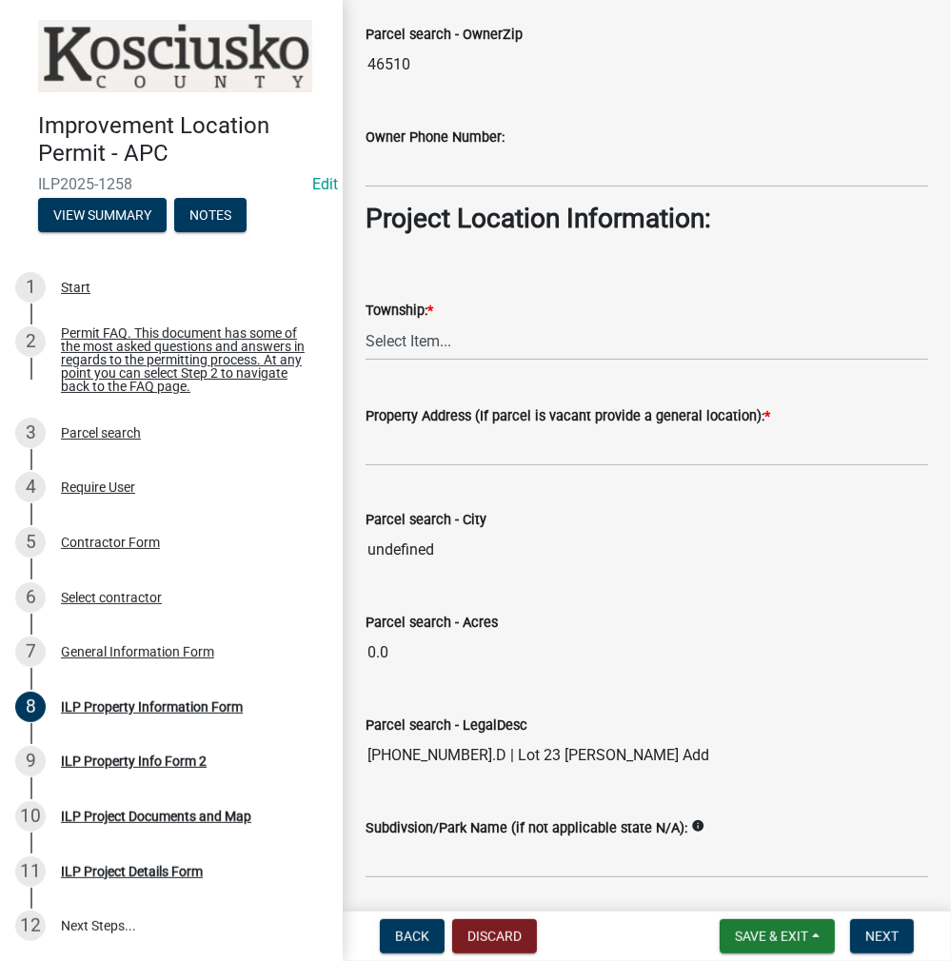
type input "[PERSON_NAME]"
click at [403, 335] on select "Select Item... [PERSON_NAME] - Elkhart Co Clay Etna [GEOGRAPHIC_DATA][PERSON_NA…" at bounding box center [646, 341] width 562 height 39
click at [365, 322] on select "Select Item... [PERSON_NAME] - Elkhart Co Clay Etna [GEOGRAPHIC_DATA][PERSON_NA…" at bounding box center [646, 341] width 562 height 39
select select "1ba6d0a1-8334-4cec-a782-4148eced6037"
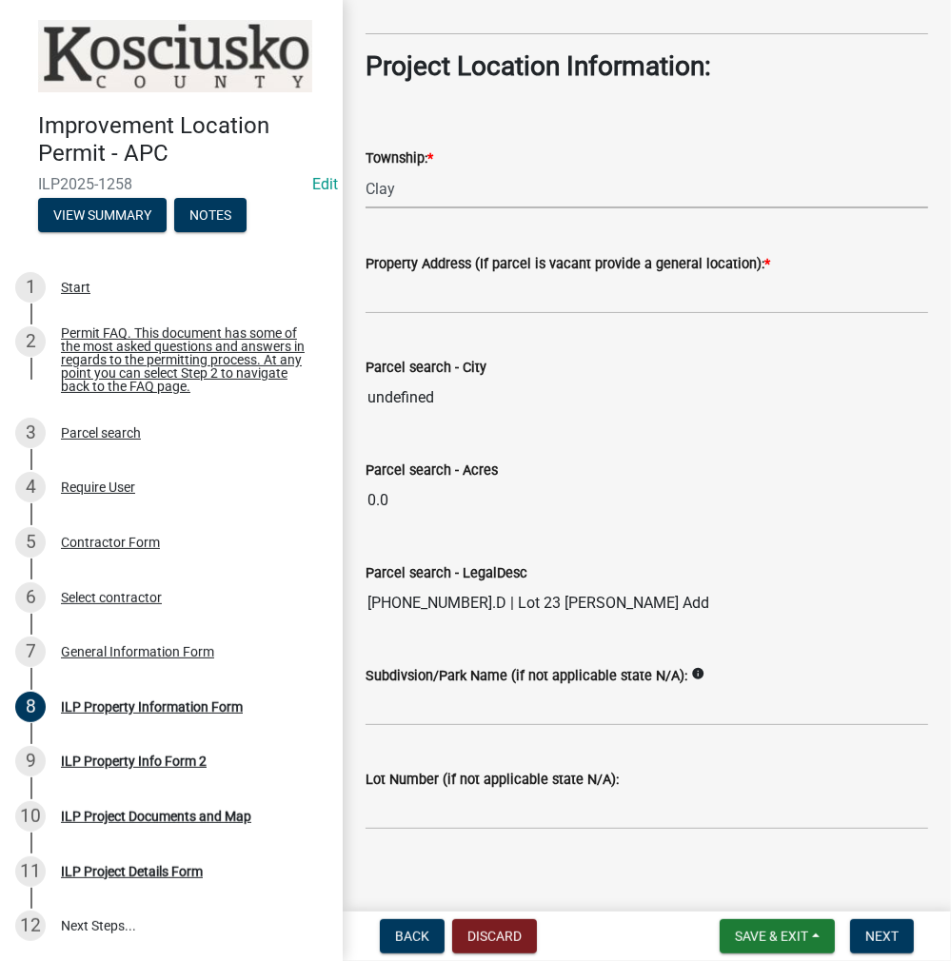
scroll to position [1401, 0]
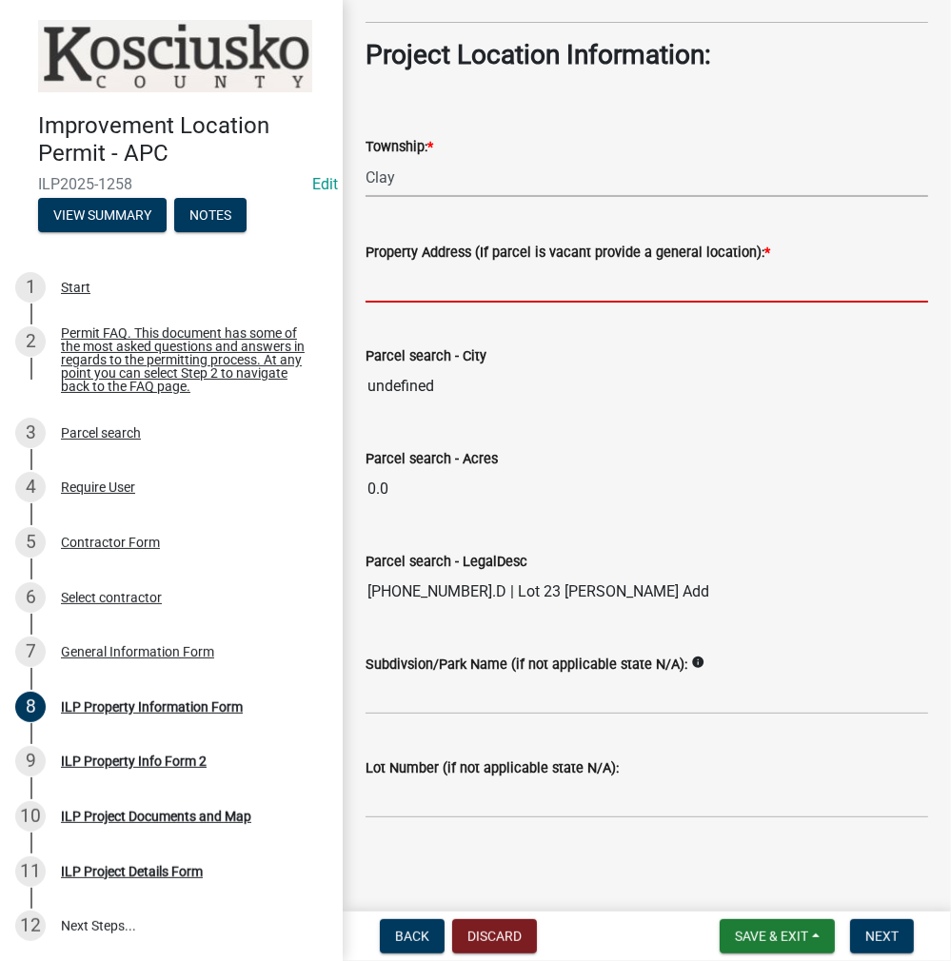
click at [418, 283] on input "Property Address (If parcel is vacant provide a general location): *" at bounding box center [646, 283] width 562 height 39
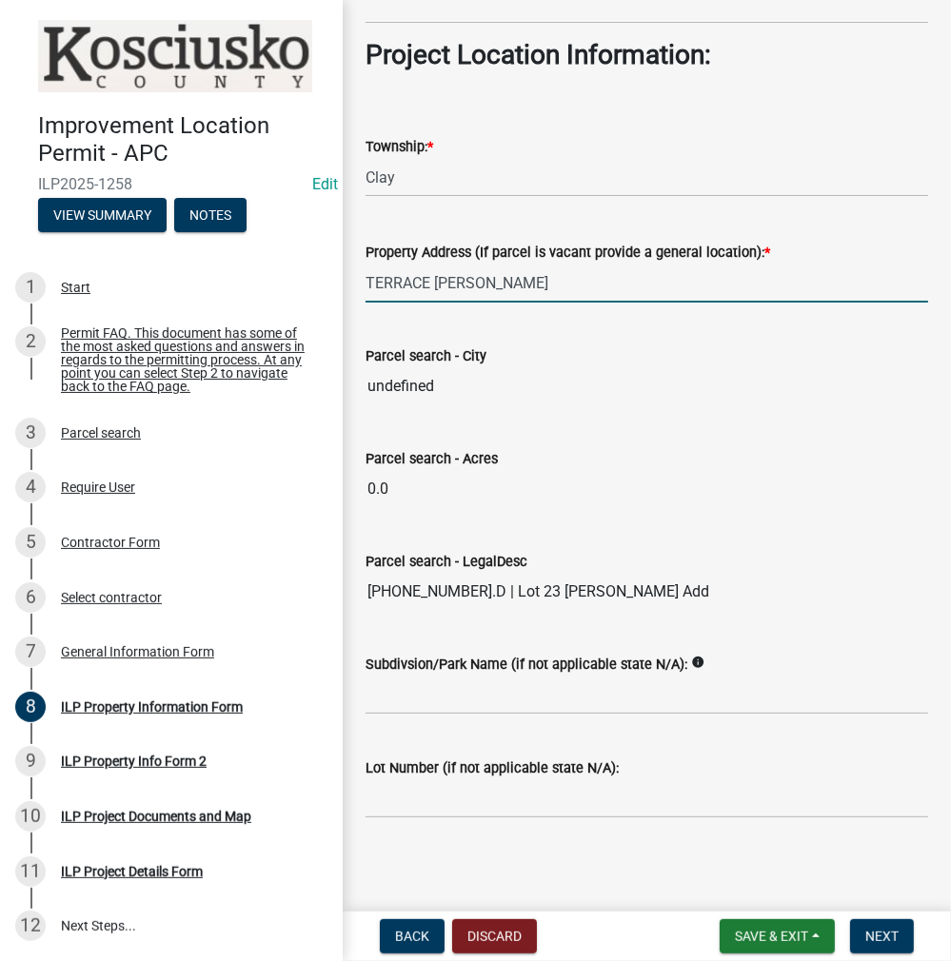
type input "TERRACE [PERSON_NAME]"
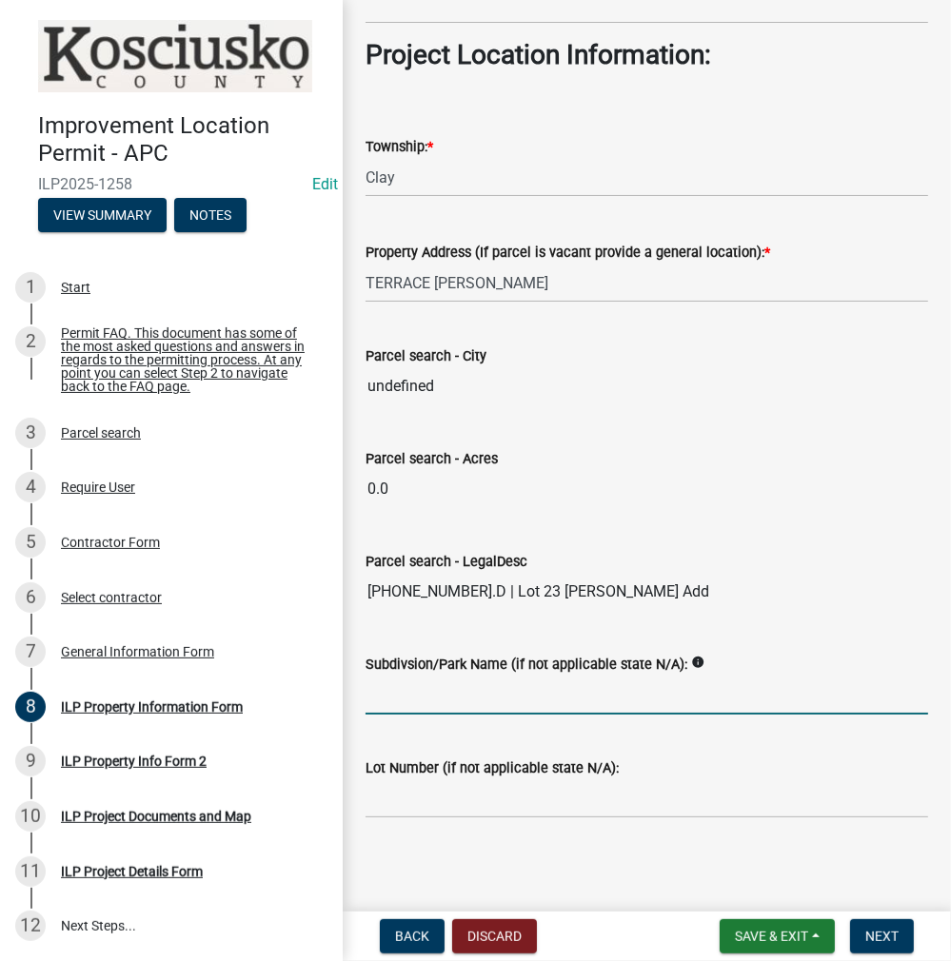
click at [426, 694] on input "Subdivsion/Park Name (if not applicable state N/A):" at bounding box center [646, 695] width 562 height 39
type input "[PERSON_NAME] LAKE"
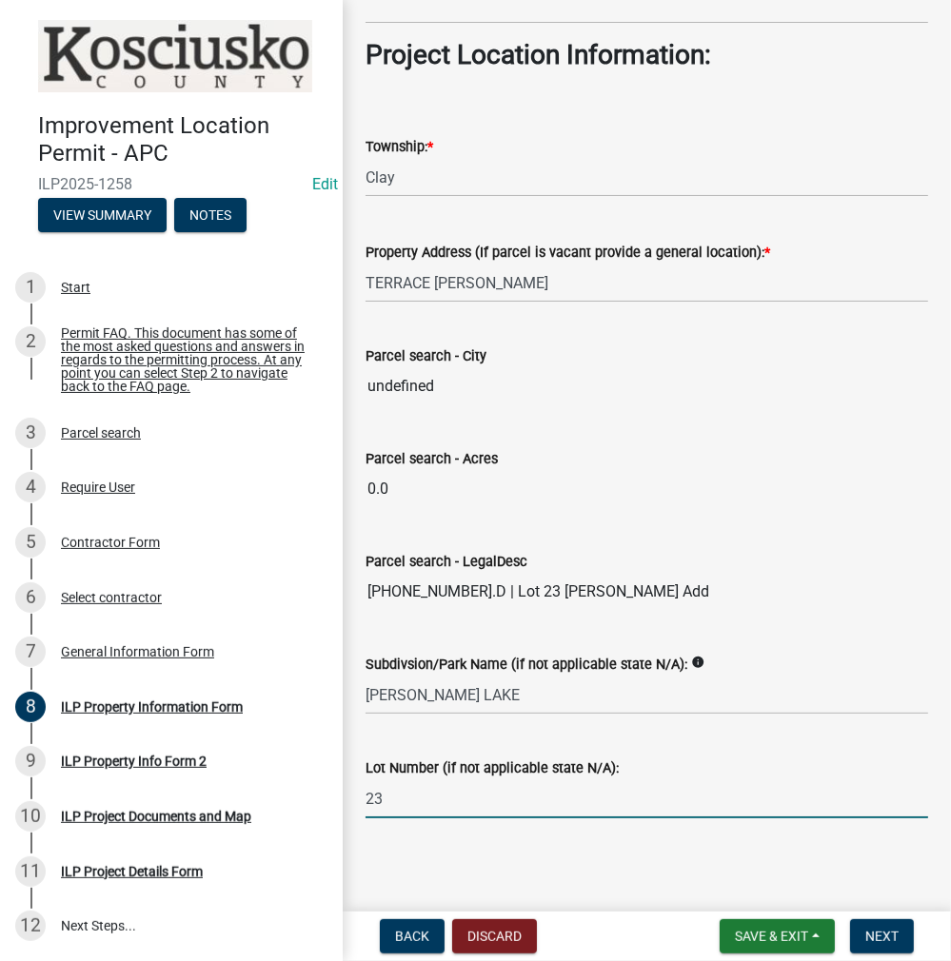
type input "23"
click at [882, 929] on span "Next" at bounding box center [881, 936] width 33 height 15
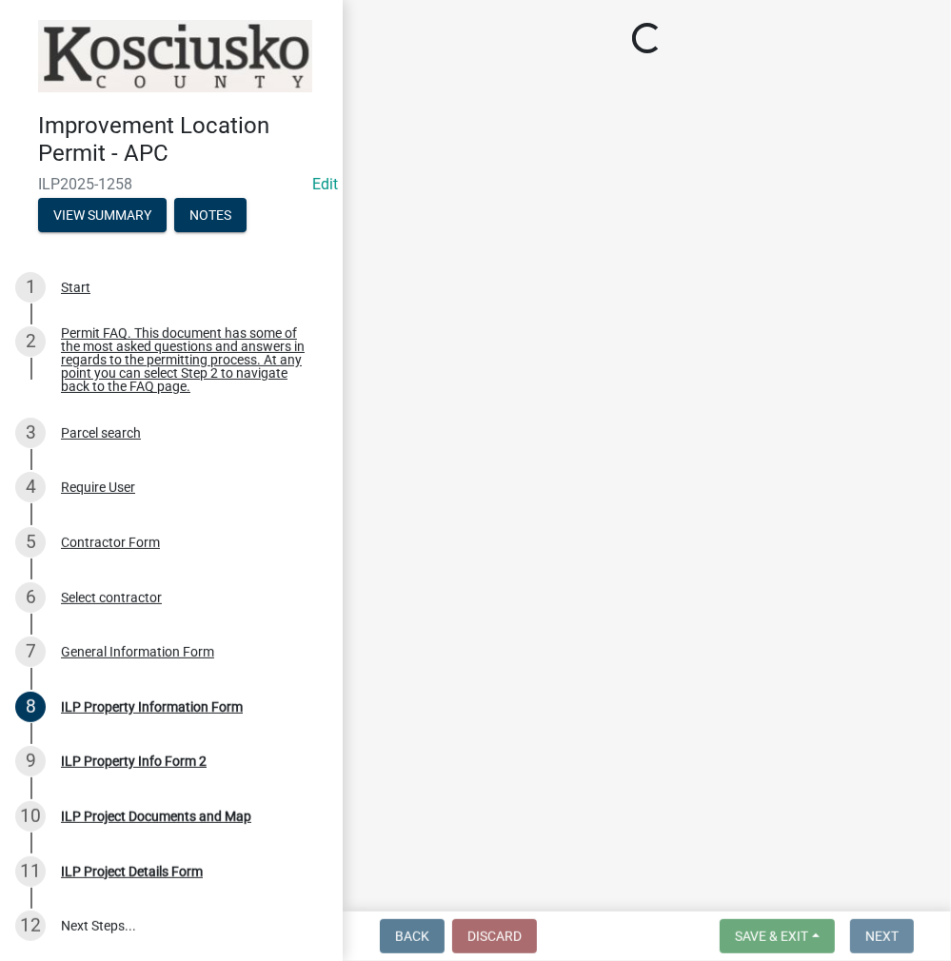
scroll to position [0, 0]
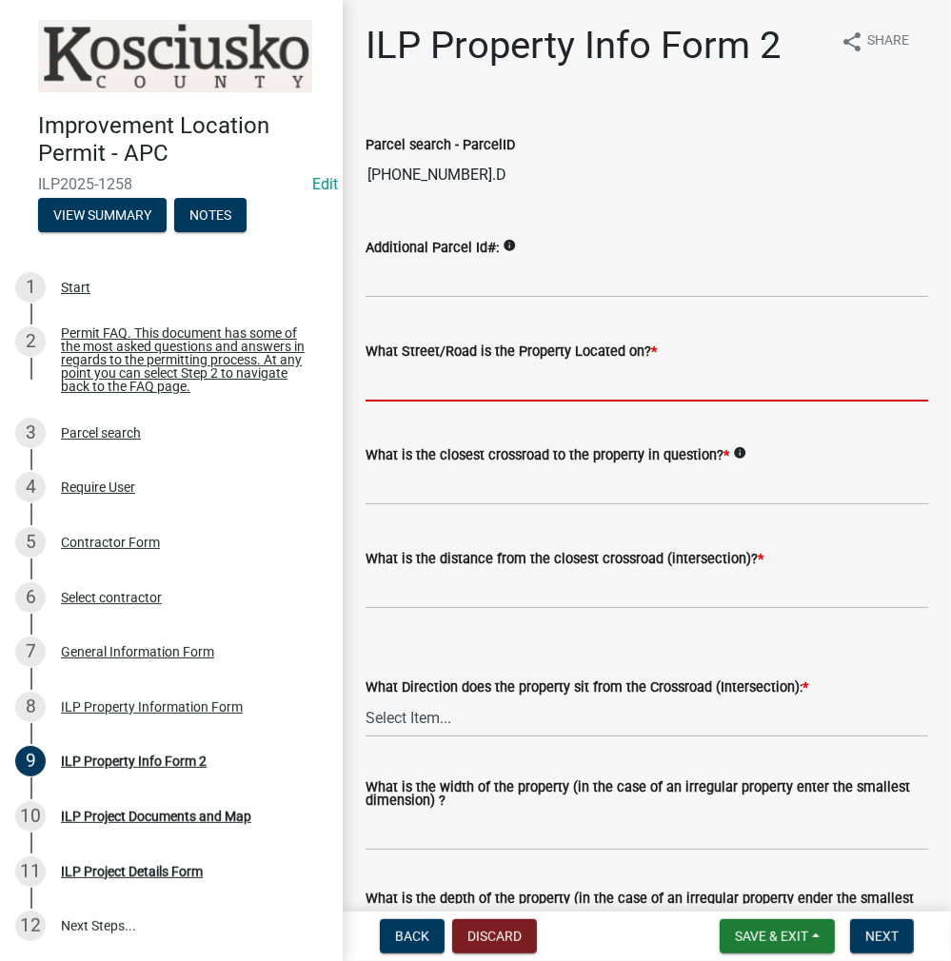
click at [469, 385] on input "What Street/Road is the Property Located on? *" at bounding box center [646, 382] width 562 height 39
type input "TERRACE DR"
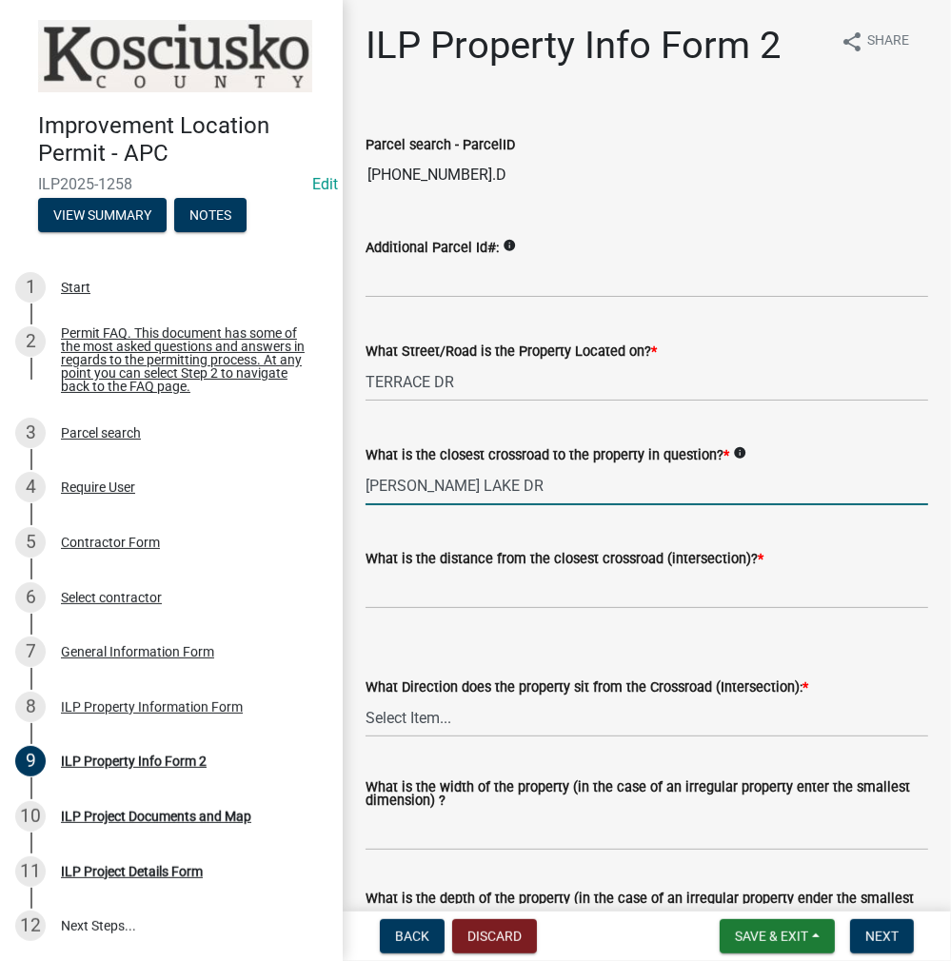
type input "[PERSON_NAME] LAKE DR"
type input "0"
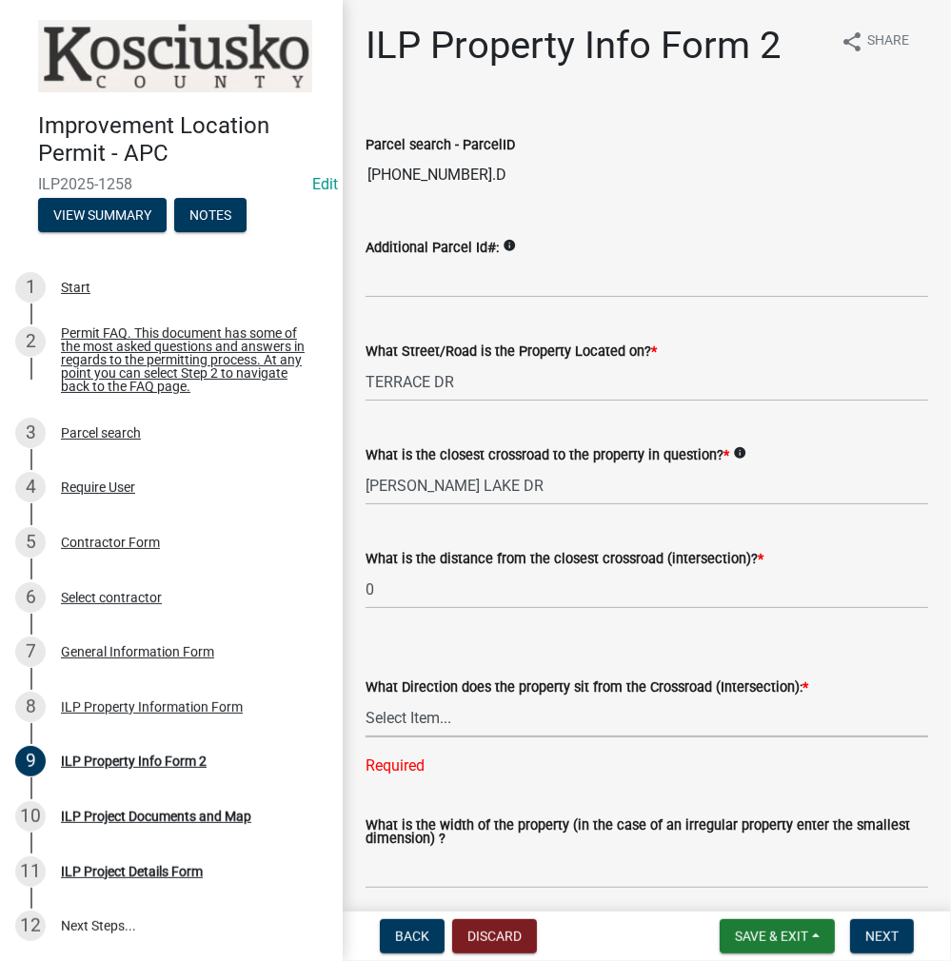
click at [414, 721] on select "Select Item... N NE NW S SE SW E W" at bounding box center [646, 717] width 562 height 39
click at [365, 698] on select "Select Item... N NE NW S SE SW E W" at bounding box center [646, 717] width 562 height 39
select select "7b11be74-d7bb-4878-8b50-4ecdc0000cbf"
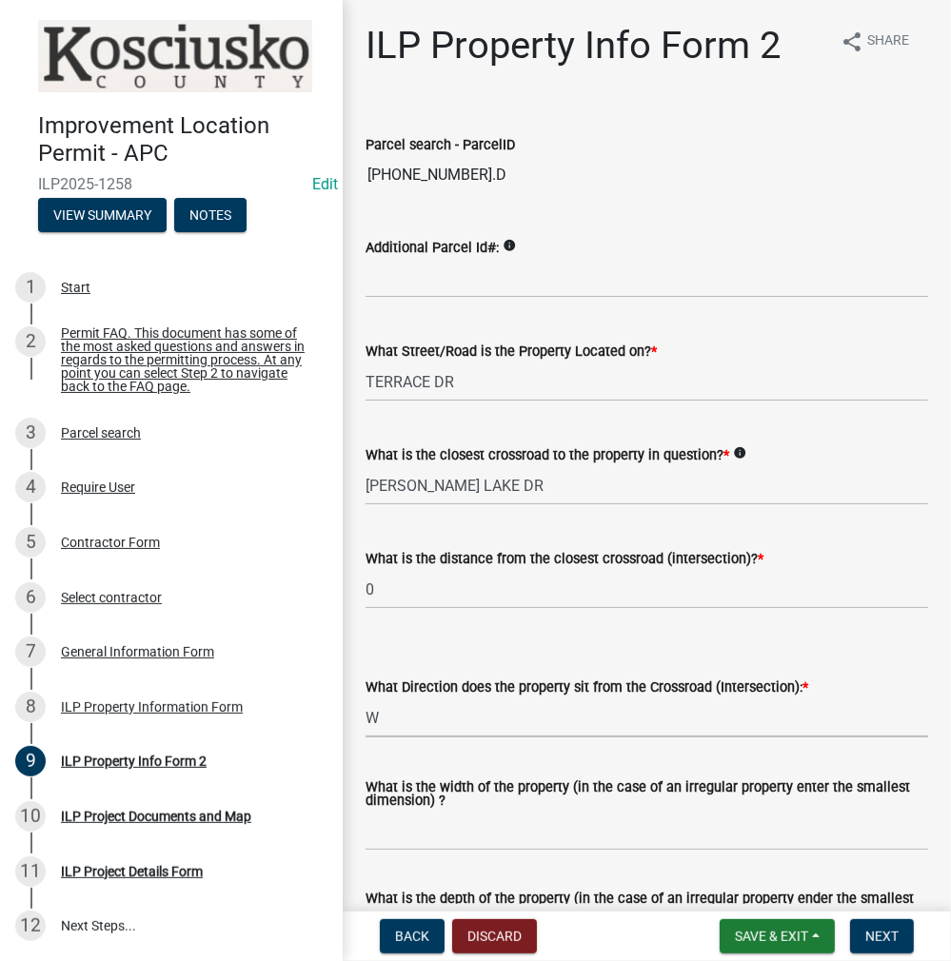
scroll to position [381, 0]
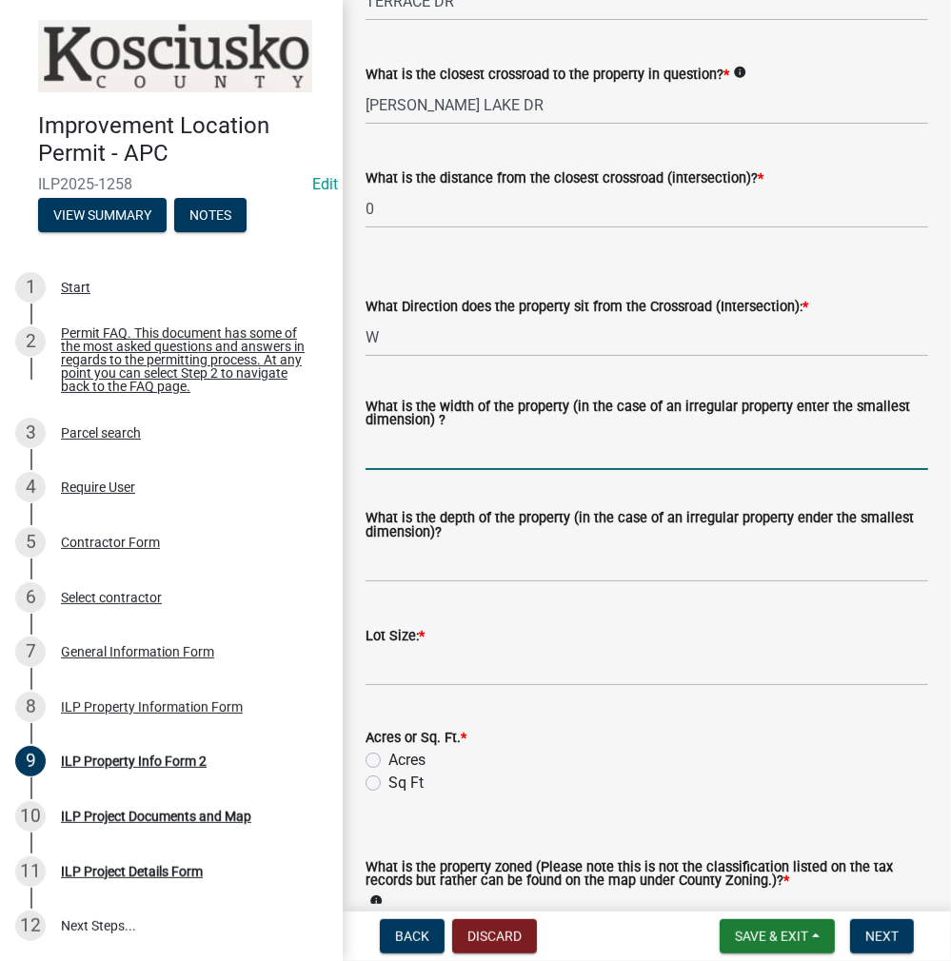
click at [412, 451] on input "What is the width of the property (in the case of an irregular property enter t…" at bounding box center [646, 450] width 562 height 39
click at [405, 449] on input "What is the width of the property (in the case of an irregular property enter t…" at bounding box center [646, 450] width 562 height 39
type input "70.80"
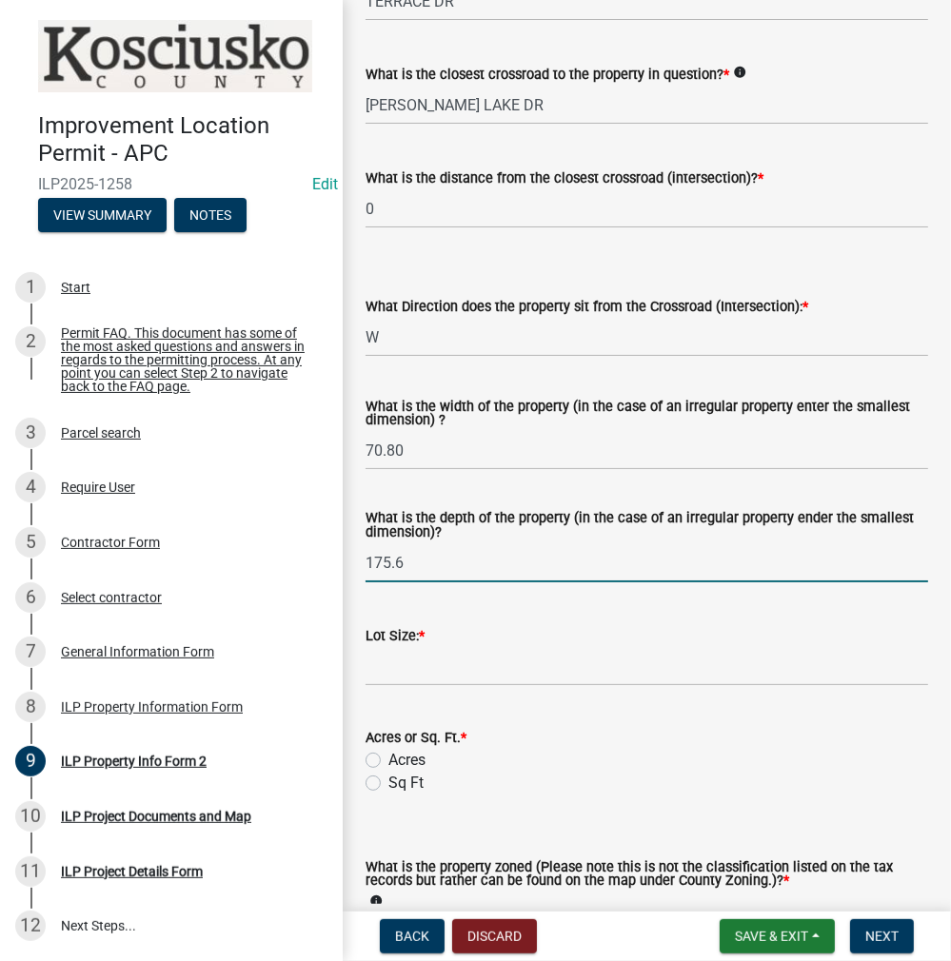
type input "175.6"
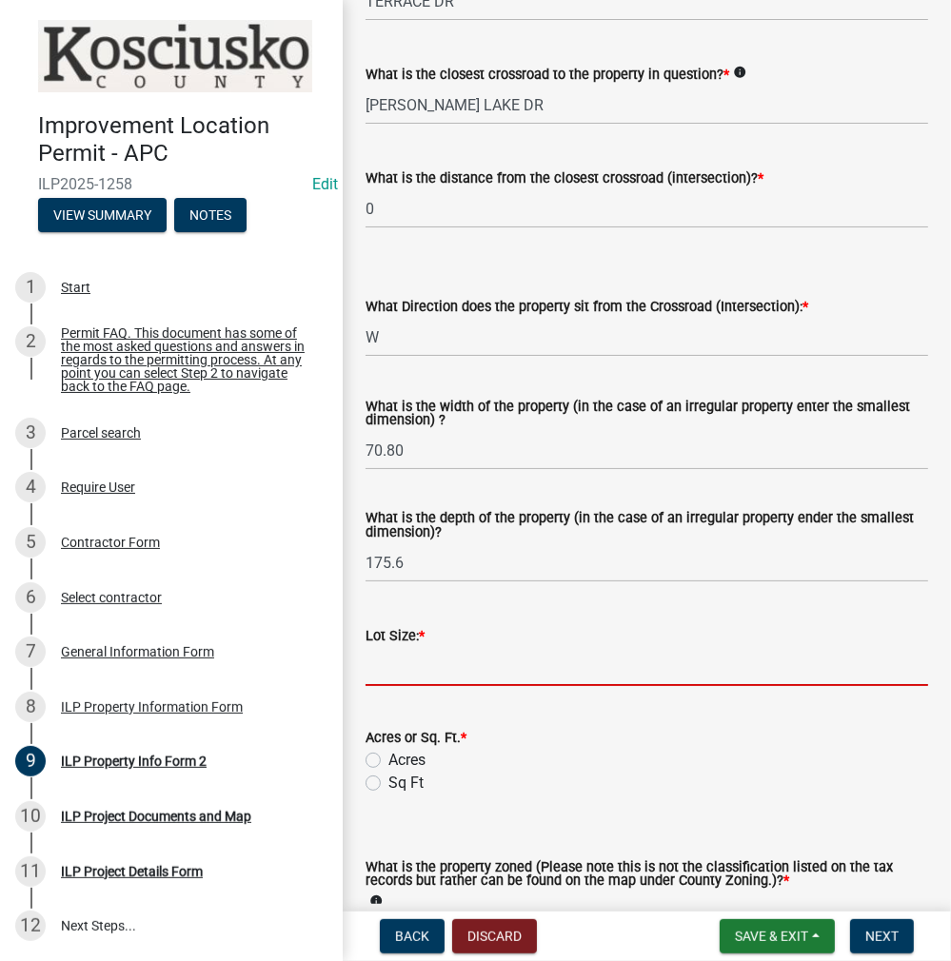
scroll to position [476, 0]
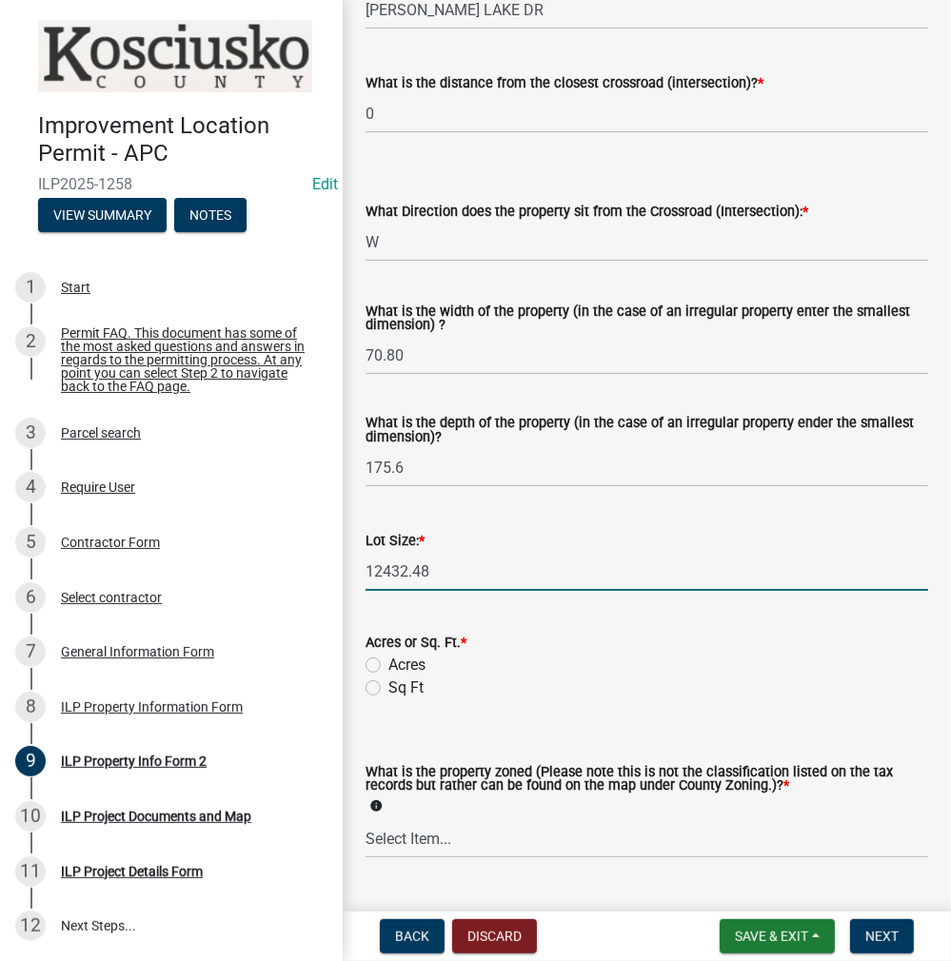
type input "12432.48"
click at [381, 684] on div "Sq Ft" at bounding box center [646, 688] width 562 height 23
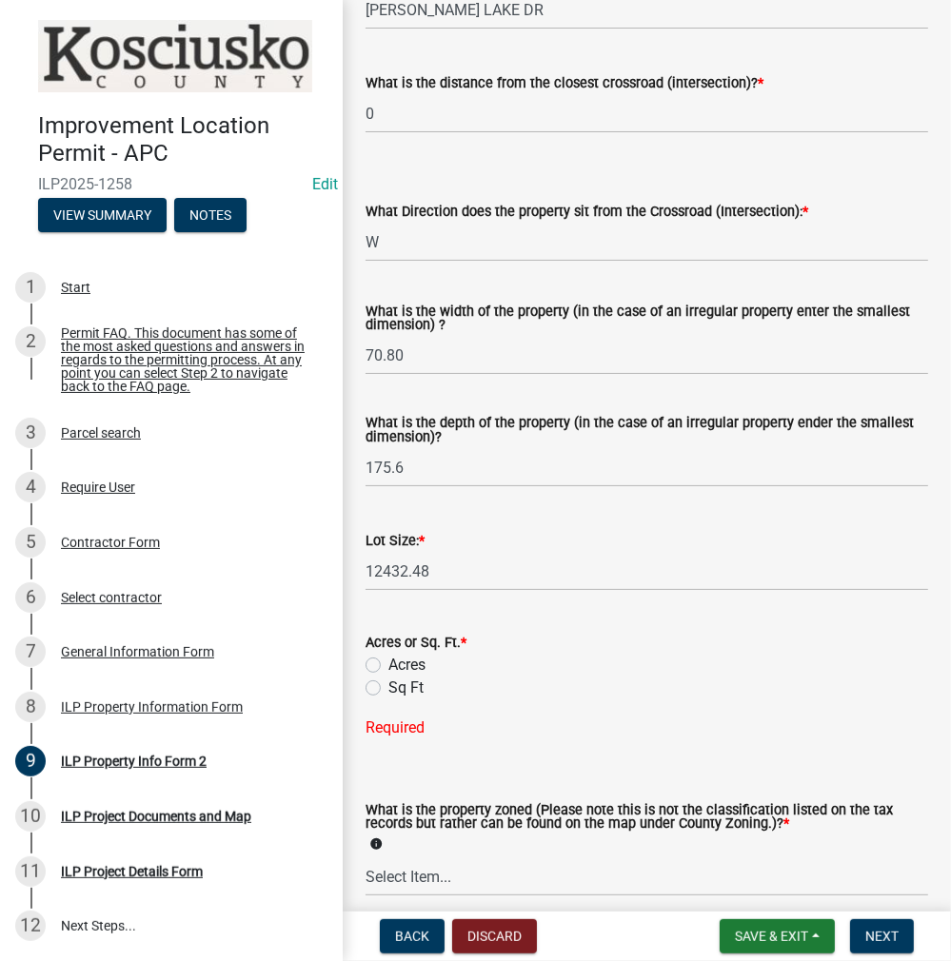
click at [388, 686] on label "Sq Ft" at bounding box center [405, 688] width 35 height 23
click at [388, 686] on input "Sq Ft" at bounding box center [394, 683] width 12 height 12
radio input "true"
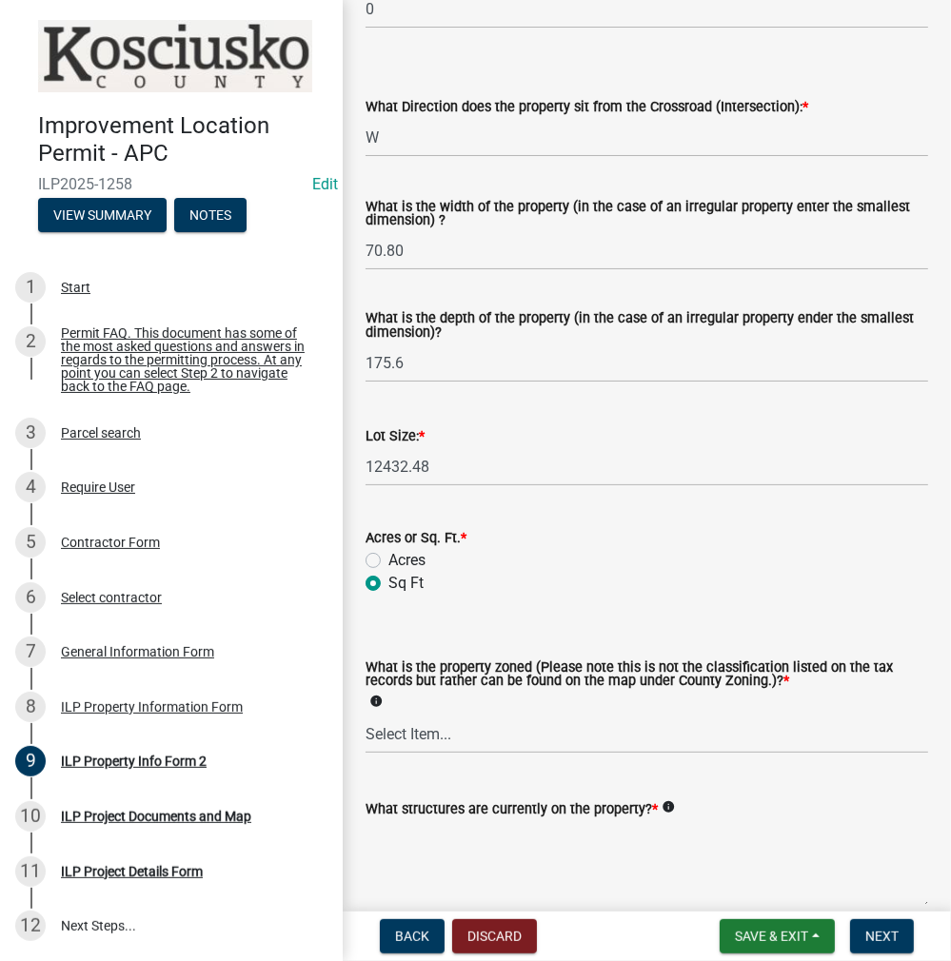
scroll to position [676, 0]
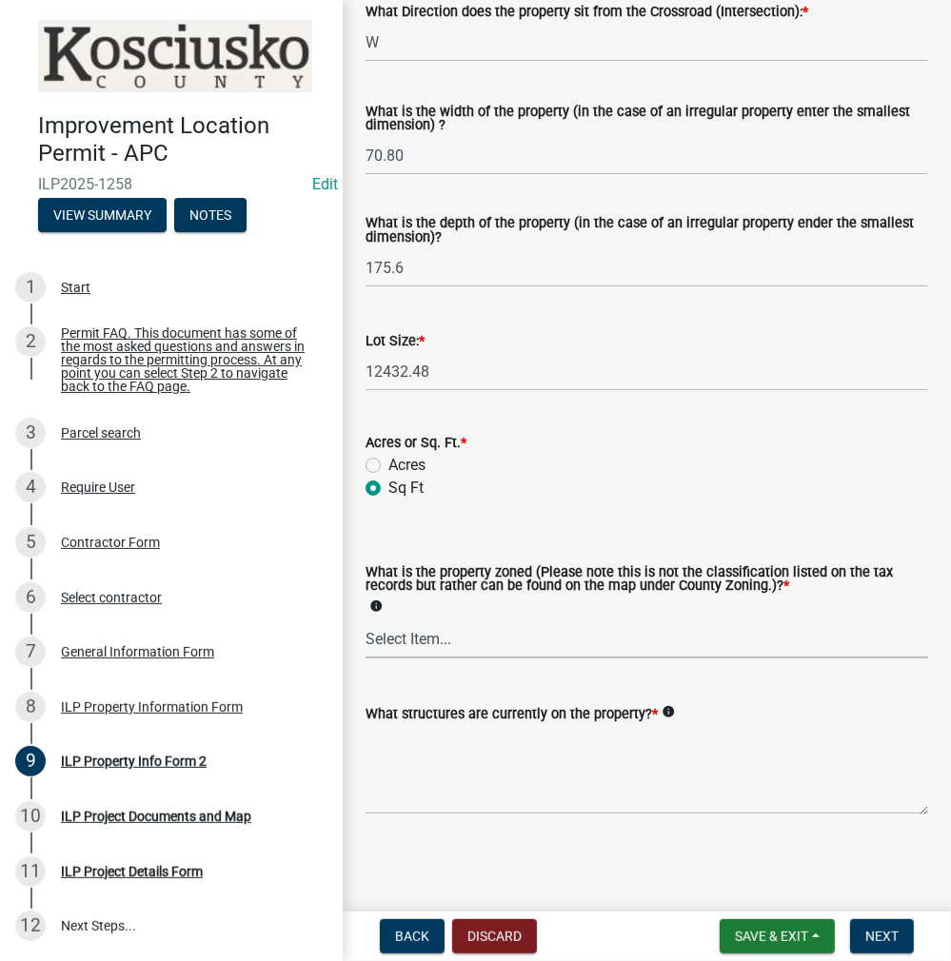
click at [415, 644] on select "Select Item... Agricultural Agricultural 2 Commercial Environmental Industrial …" at bounding box center [646, 639] width 562 height 39
click at [365, 620] on select "Select Item... Agricultural Agricultural 2 Commercial Environmental Industrial …" at bounding box center [646, 639] width 562 height 39
select select "1146270b-2111-4e23-bf7f-74ce85cf7041"
click at [414, 766] on textarea "What structures are currently on the property? *" at bounding box center [646, 769] width 562 height 89
drag, startPoint x: 478, startPoint y: 739, endPoint x: 465, endPoint y: 762, distance: 26.0
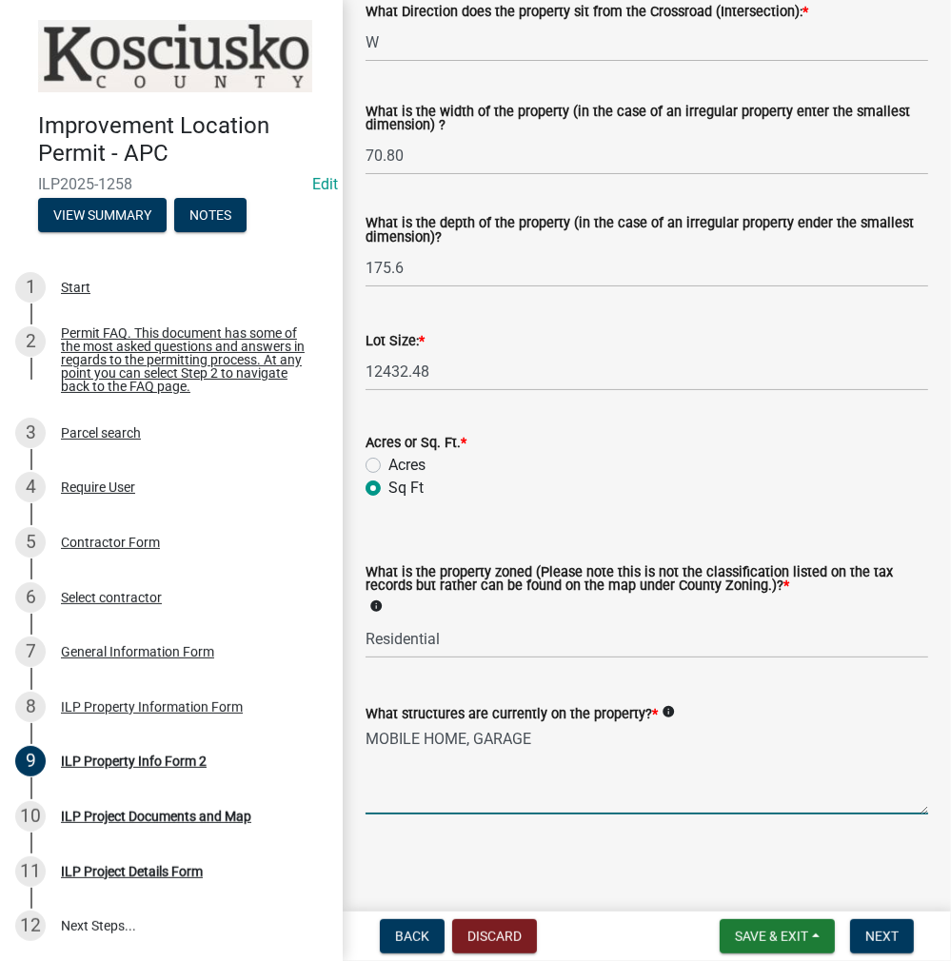
click at [478, 739] on textarea "MOBILE HOME, GARAGE" at bounding box center [646, 769] width 562 height 89
type textarea "MOBILE HOME & GARAGE"
click at [880, 937] on span "Next" at bounding box center [881, 936] width 33 height 15
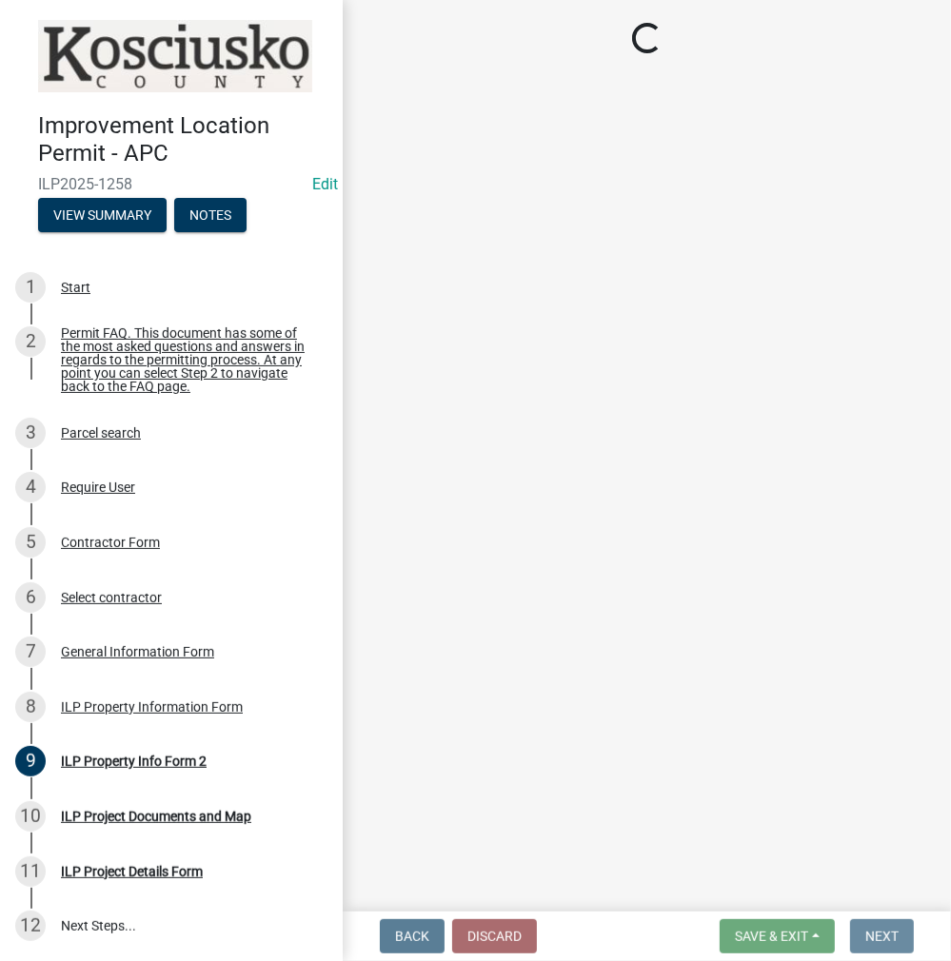
scroll to position [0, 0]
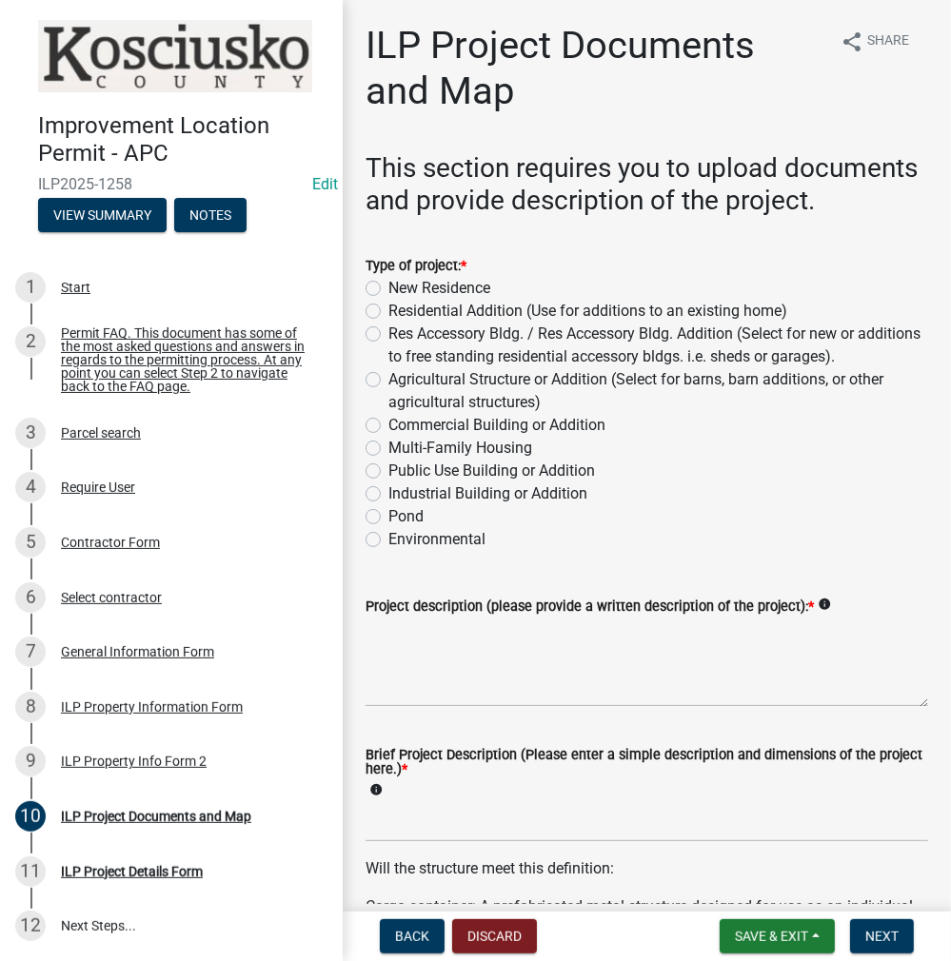
click at [388, 300] on label "New Residence" at bounding box center [439, 288] width 102 height 23
click at [388, 289] on input "New Residence" at bounding box center [394, 283] width 12 height 12
radio input "true"
click at [419, 675] on textarea "Project description (please provide a written description of the project): *" at bounding box center [646, 662] width 562 height 89
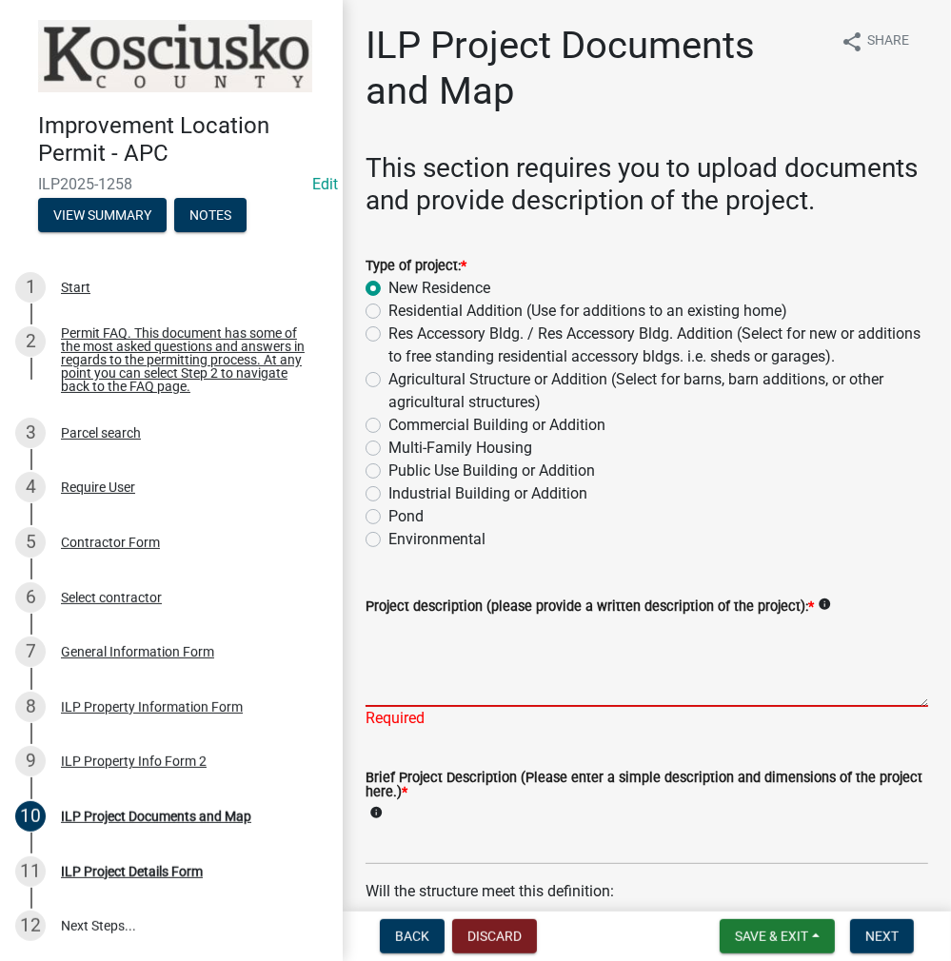
click at [475, 707] on textarea "Project description (please provide a written description of the project): *" at bounding box center [646, 662] width 562 height 89
type textarea "15X46 MOBILE HOME"
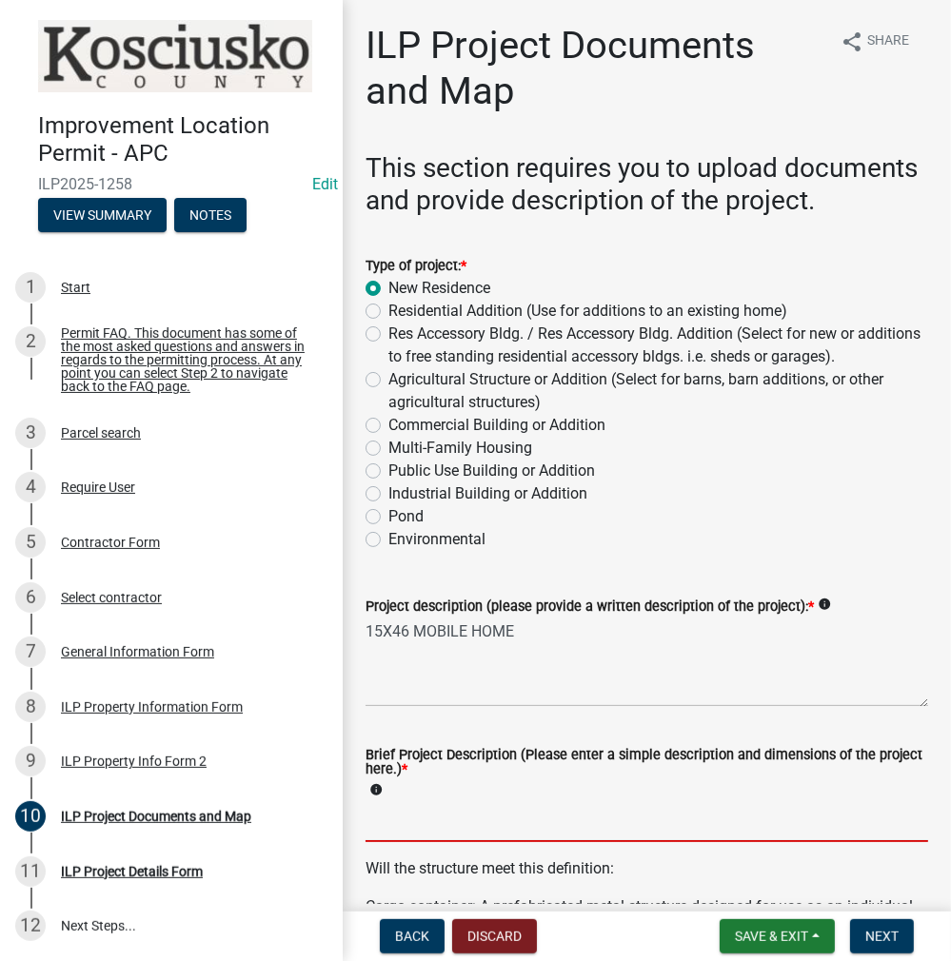
click at [434, 842] on input "Brief Project Description (Please enter a simple description and dimensions of …" at bounding box center [646, 822] width 562 height 39
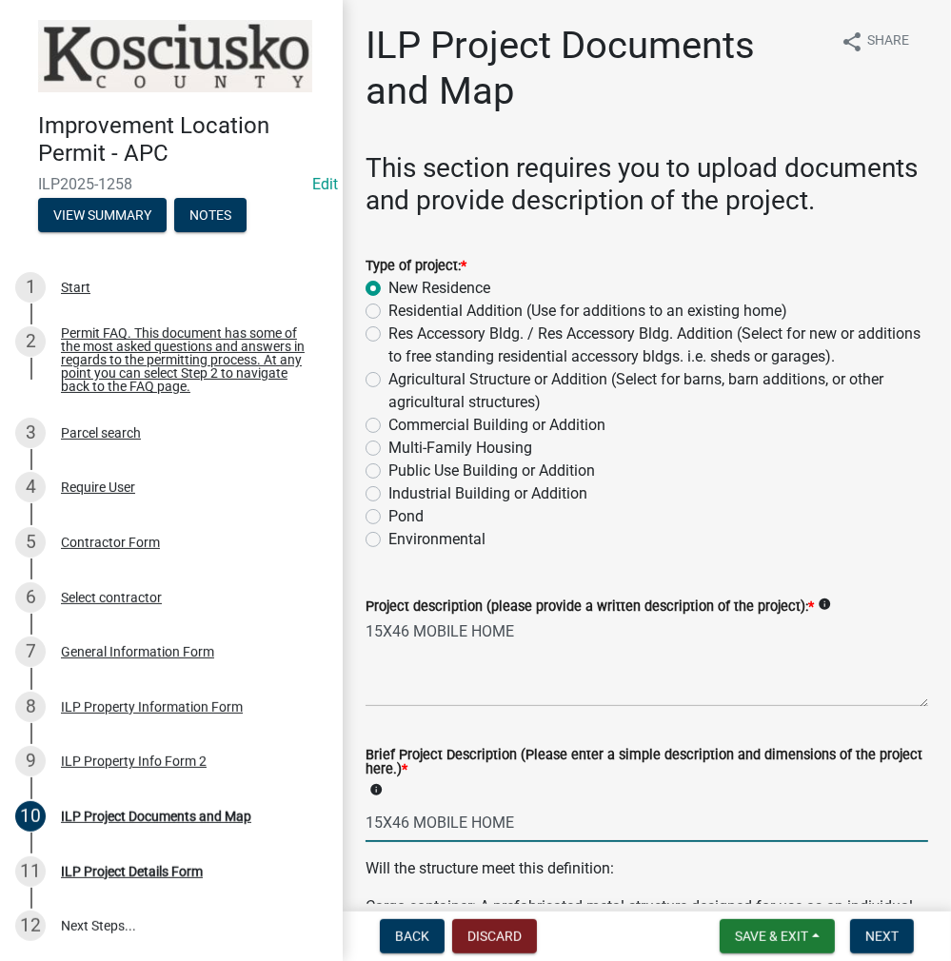
type input "15X46 MOBILE HOME"
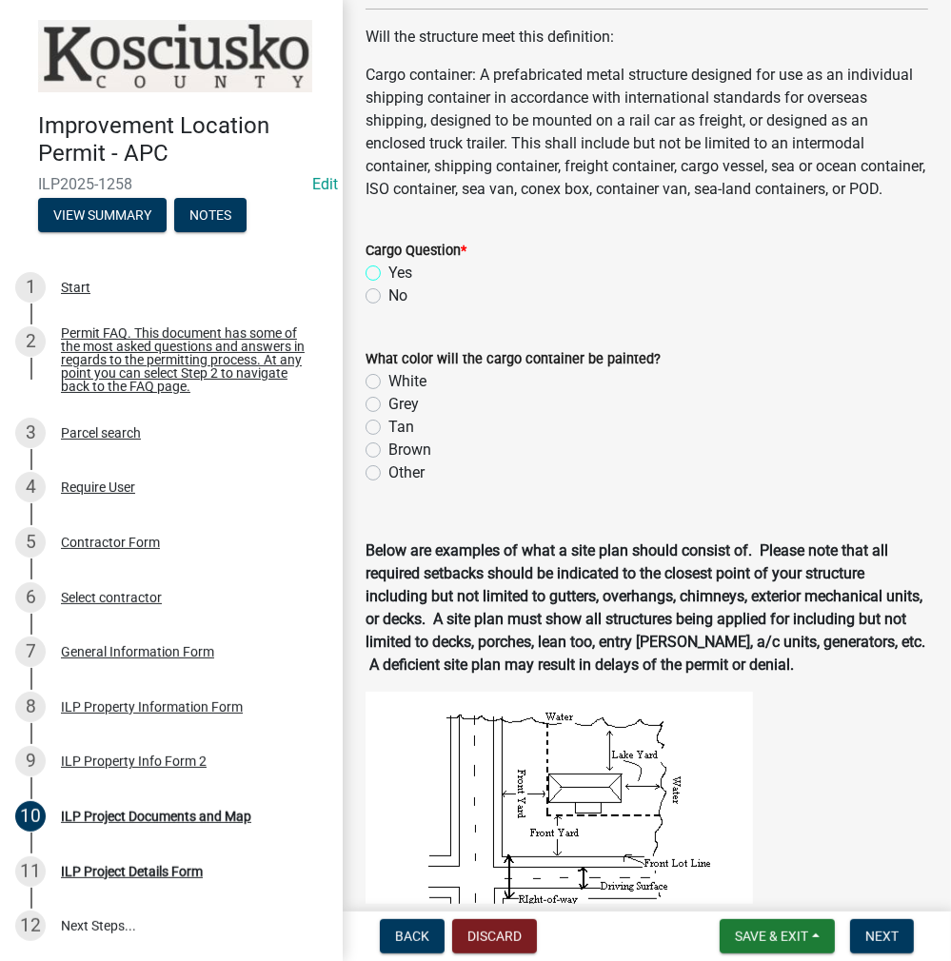
scroll to position [1082, 0]
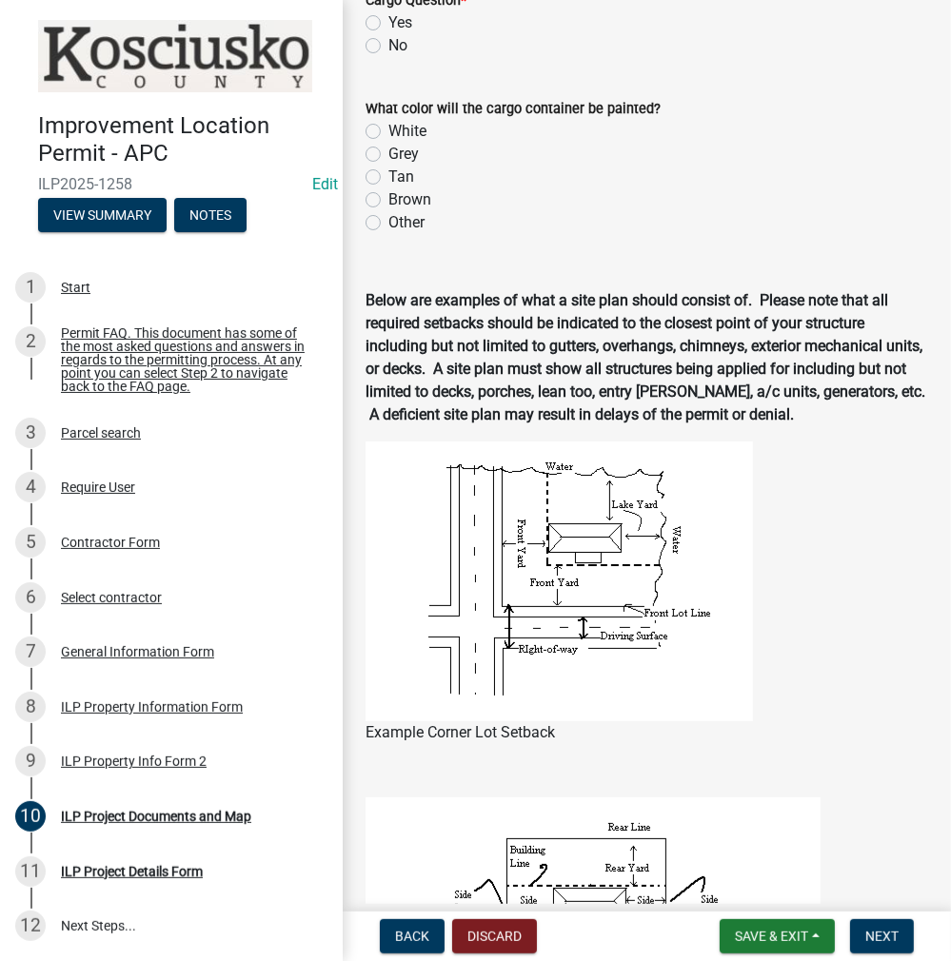
click at [388, 57] on label "No" at bounding box center [397, 45] width 19 height 23
click at [388, 47] on input "No" at bounding box center [394, 40] width 12 height 12
radio input "true"
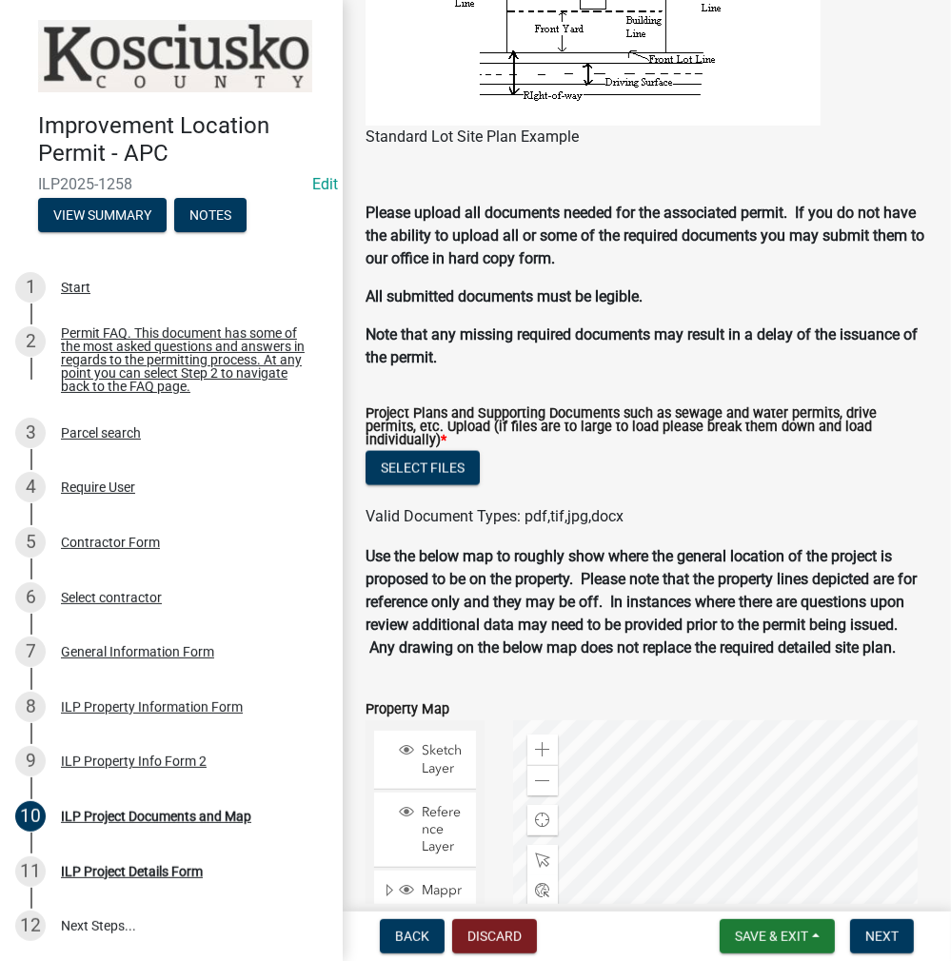
scroll to position [1938, 0]
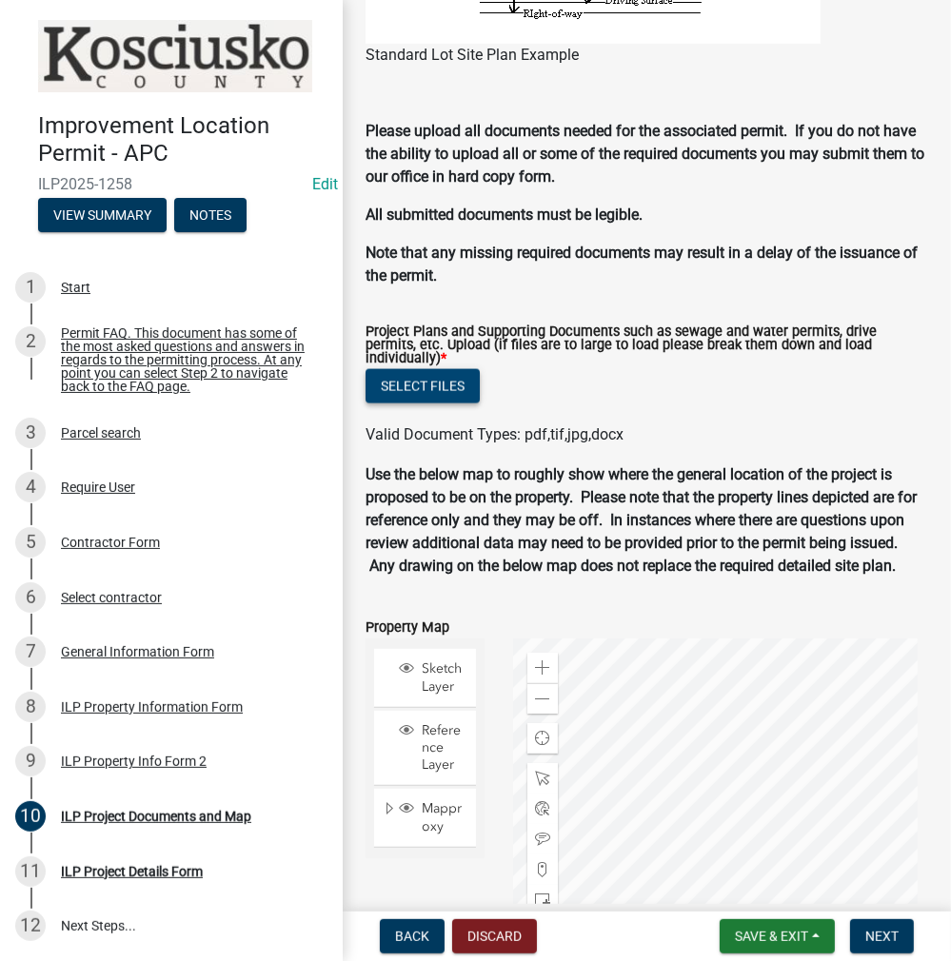
click at [443, 403] on button "Select files" at bounding box center [422, 386] width 114 height 34
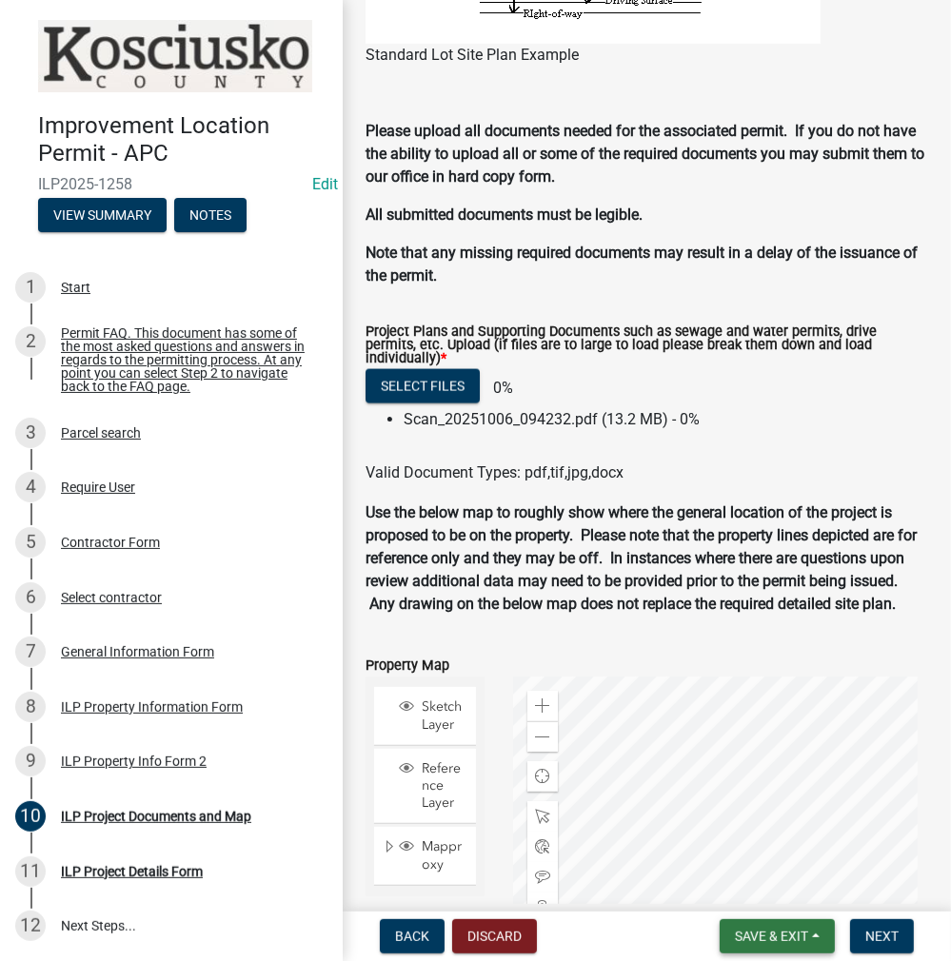
click at [725, 932] on button "Save & Exit" at bounding box center [776, 936] width 115 height 34
click at [714, 834] on button "Save" at bounding box center [758, 841] width 152 height 46
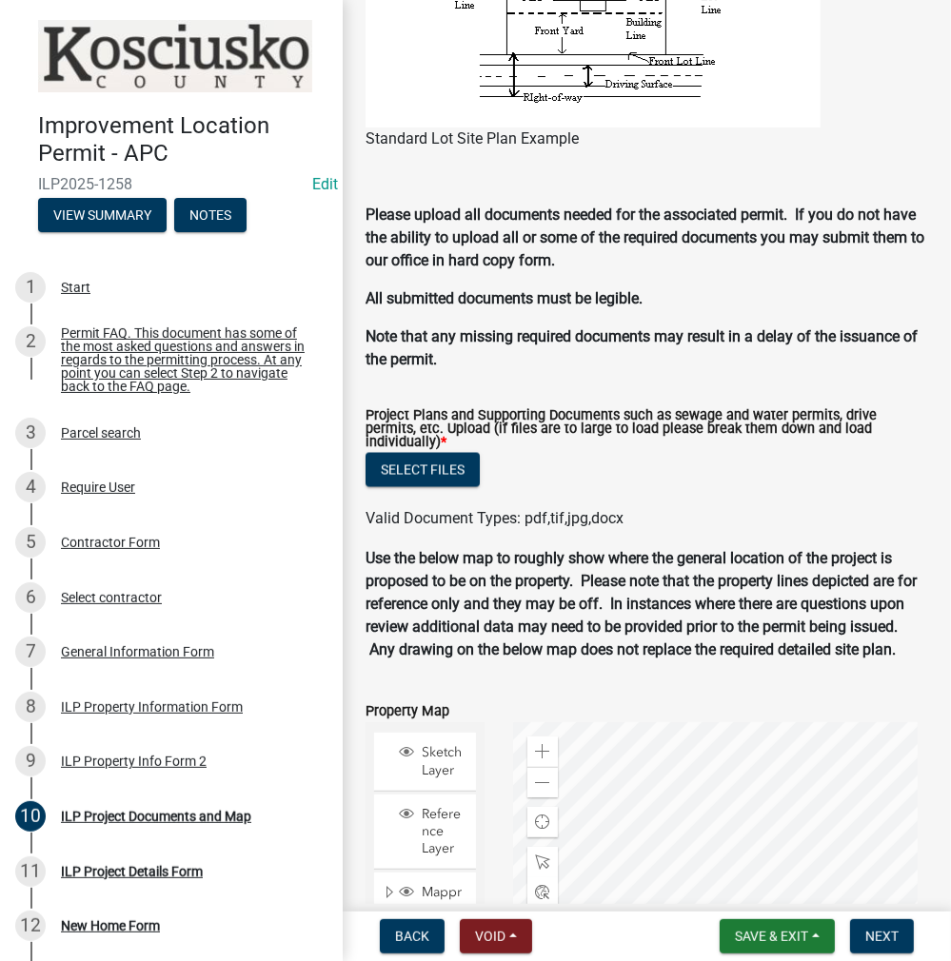
scroll to position [2094, 0]
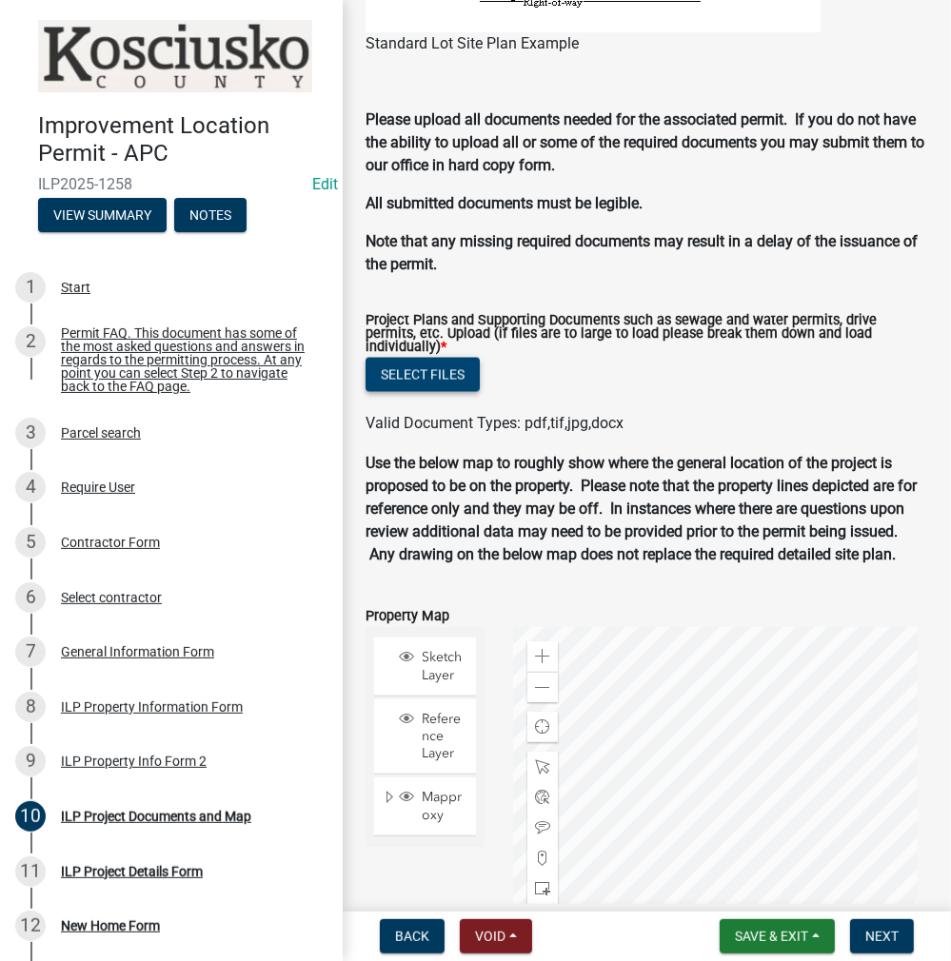
click at [461, 392] on button "Select files" at bounding box center [422, 375] width 114 height 34
click at [419, 392] on button "Select files" at bounding box center [422, 375] width 114 height 34
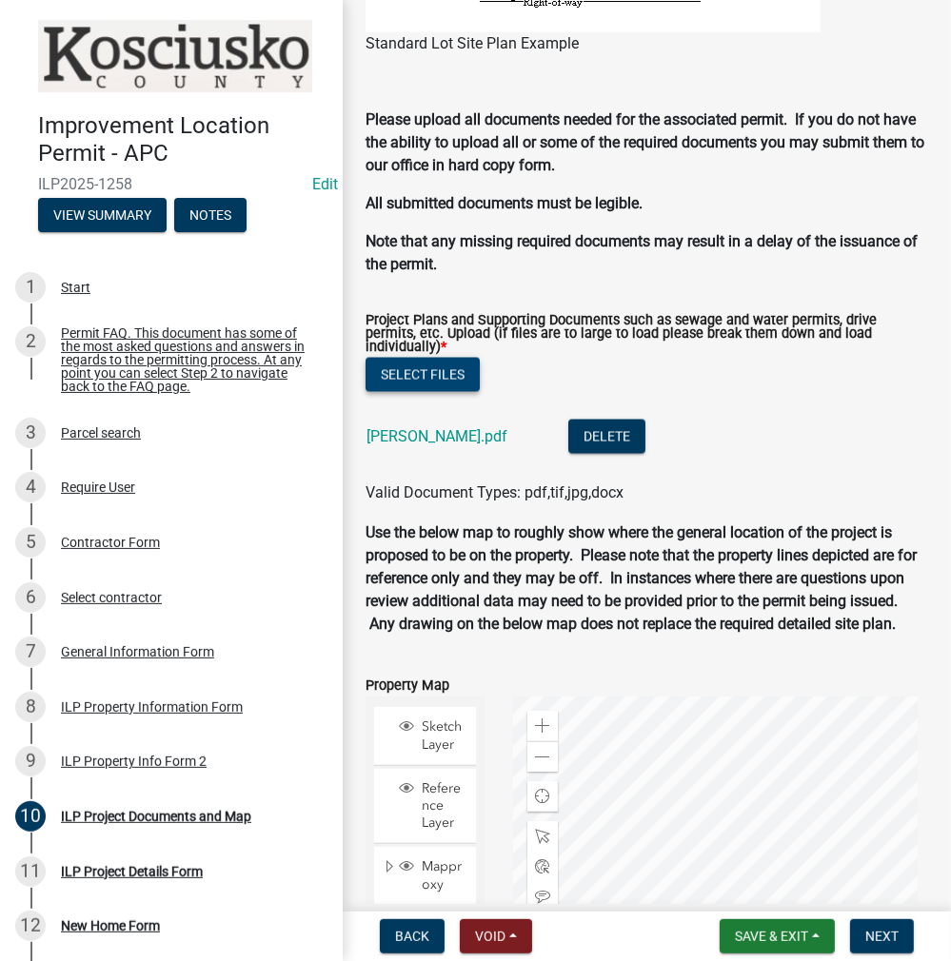
click at [457, 392] on button "Select files" at bounding box center [422, 375] width 114 height 34
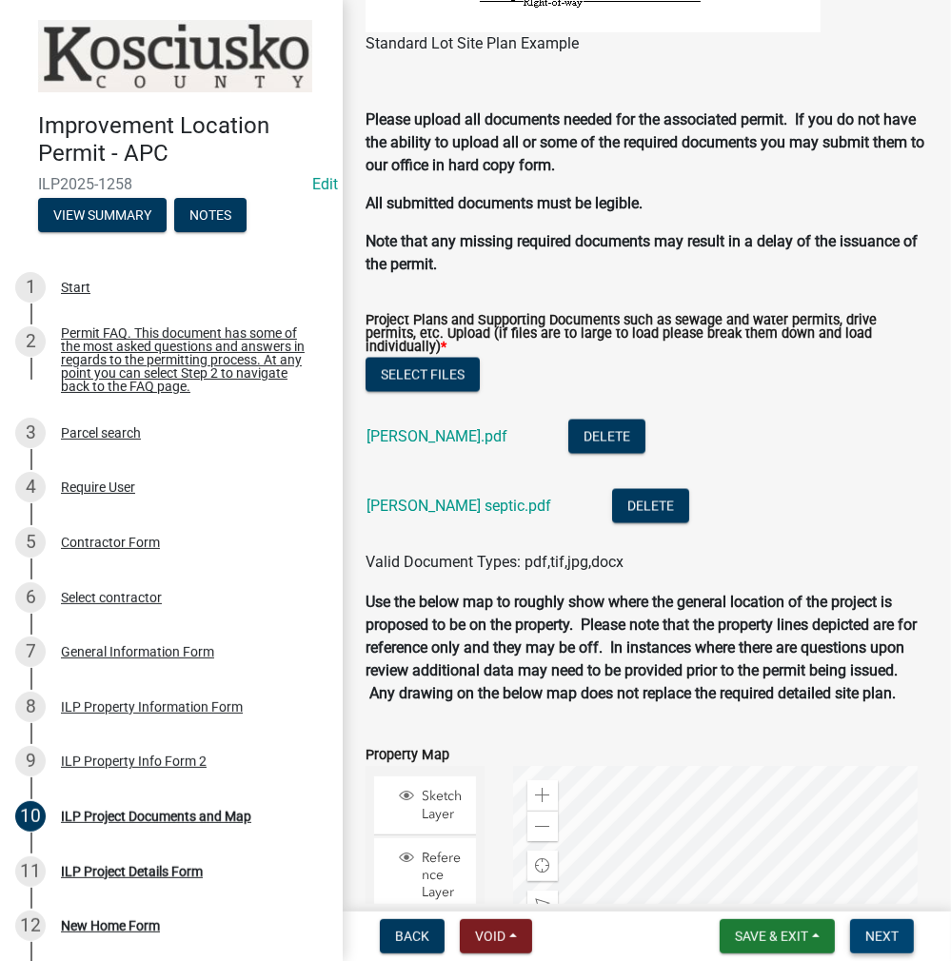
click at [882, 941] on span "Next" at bounding box center [881, 936] width 33 height 15
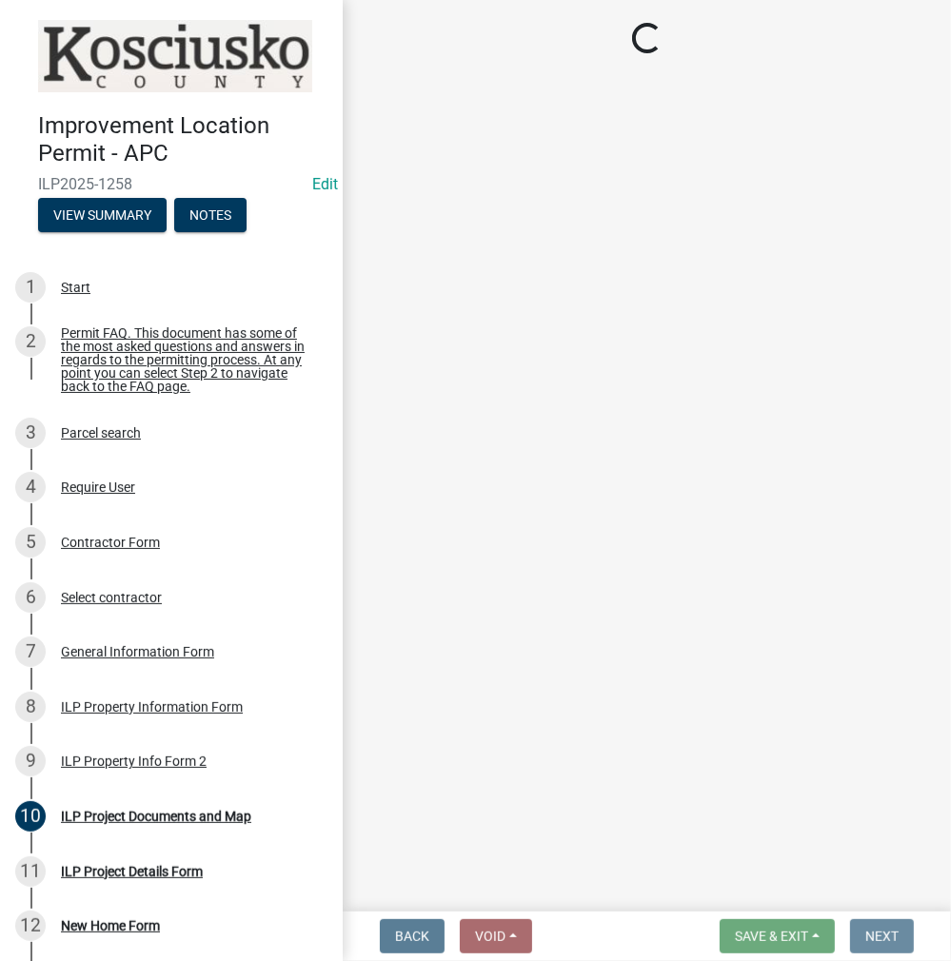
scroll to position [0, 0]
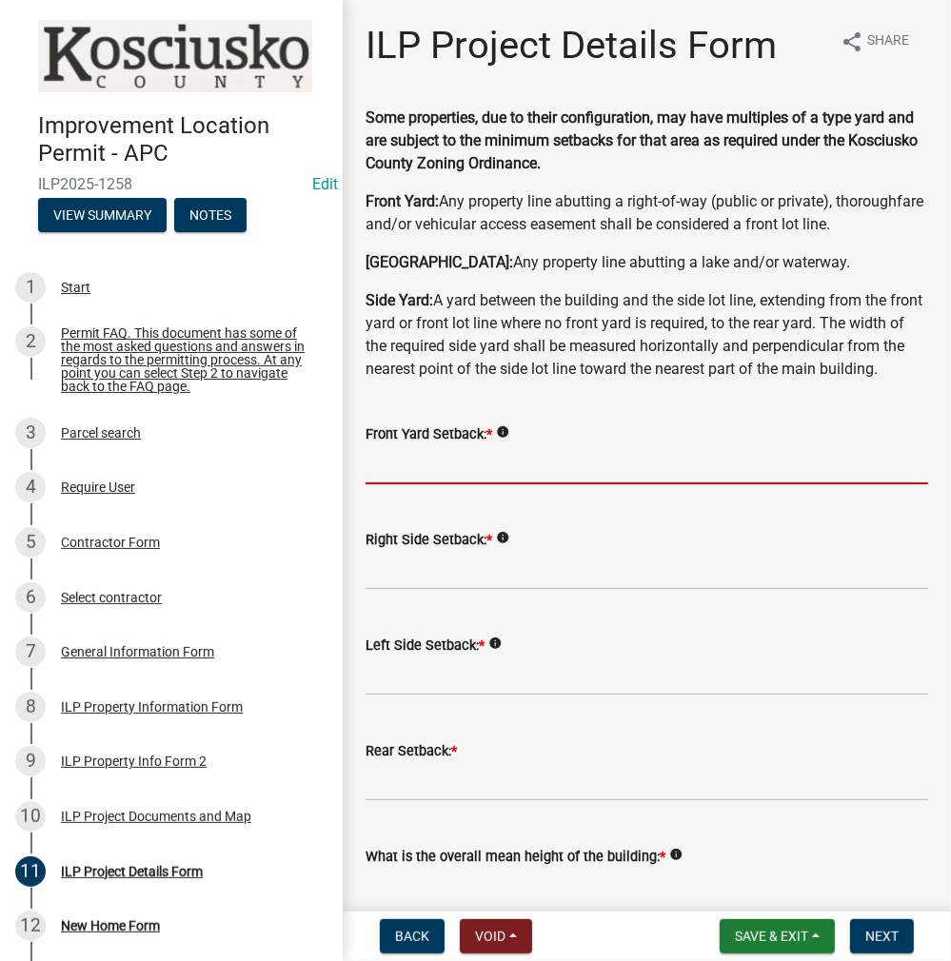
click at [407, 484] on input "text" at bounding box center [646, 464] width 562 height 39
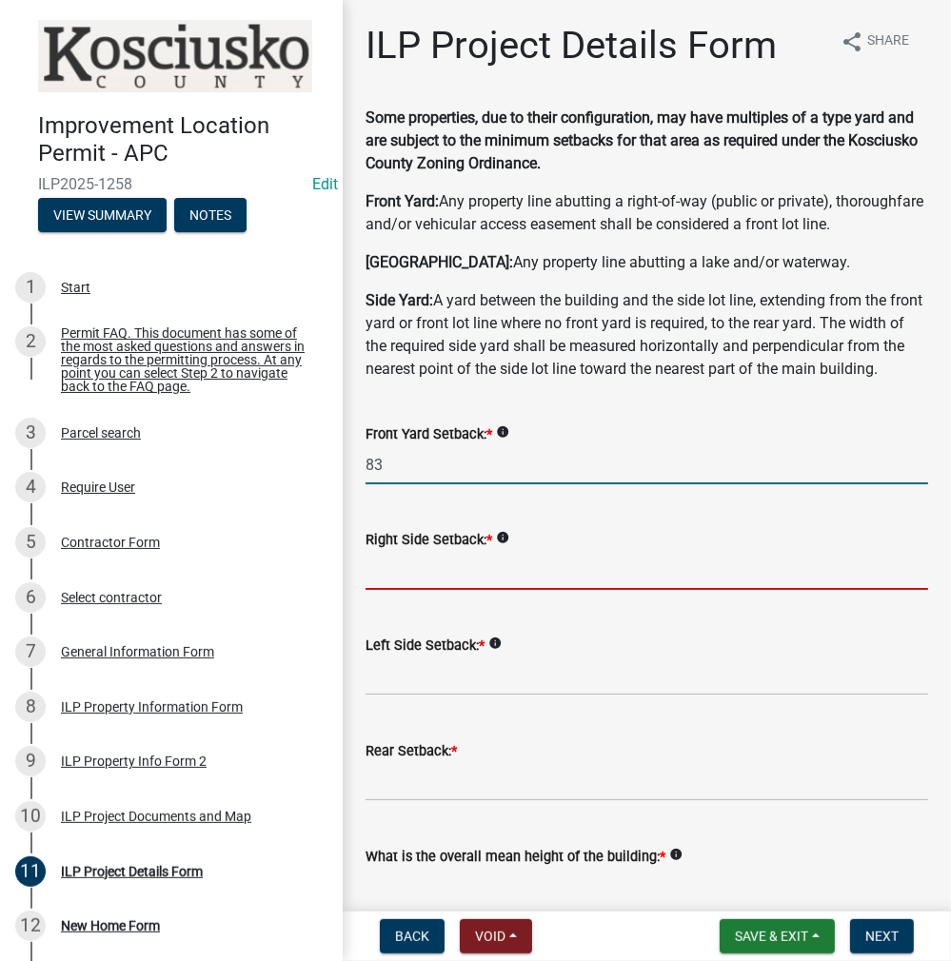
type input "83.0"
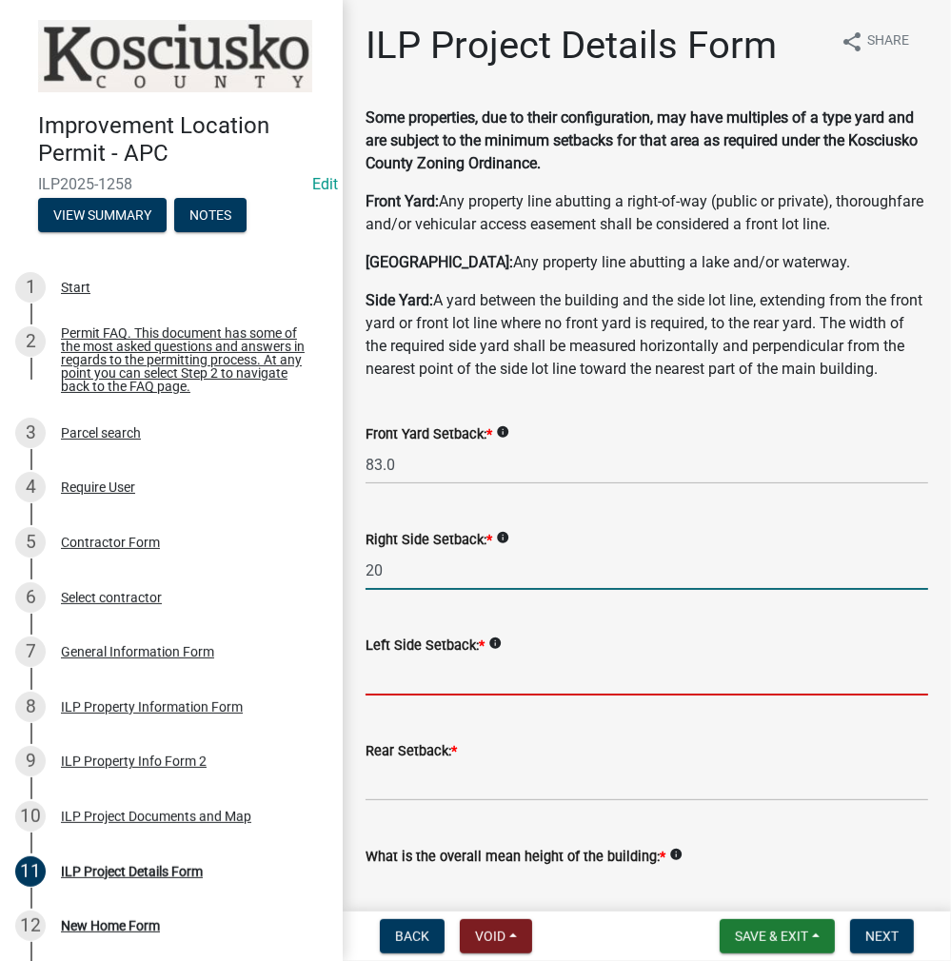
type input "20.0"
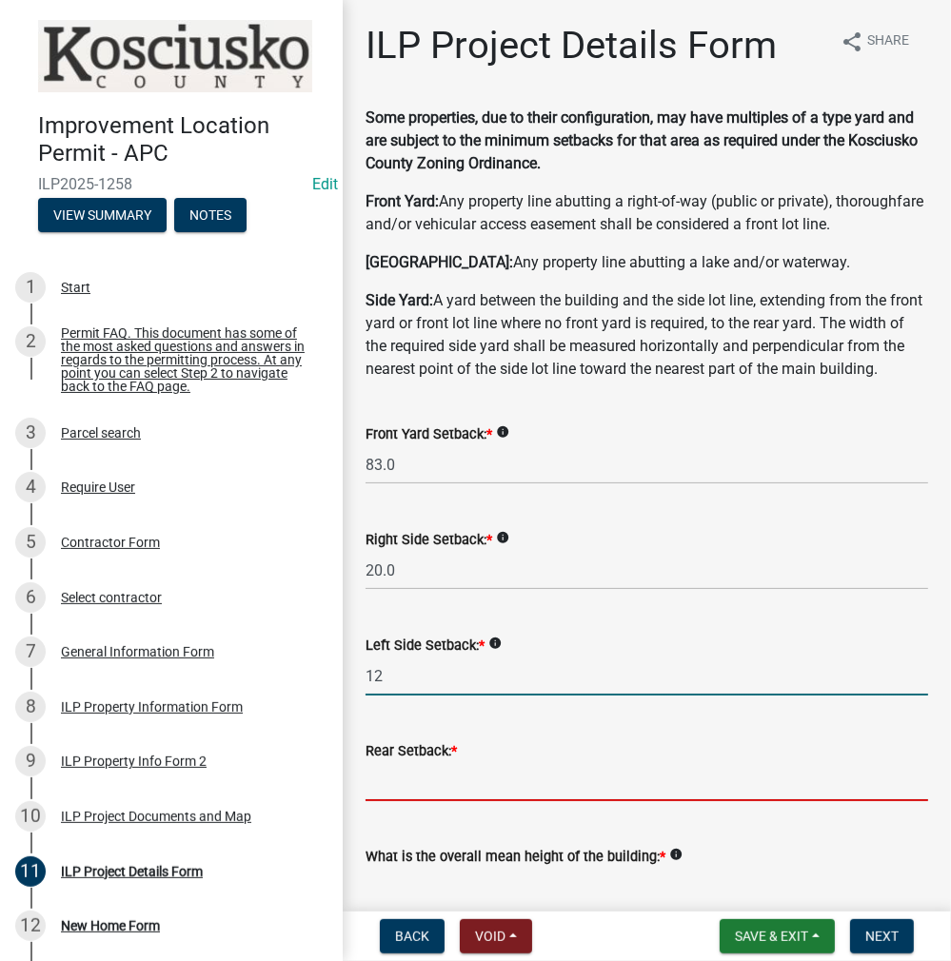
type input "12.0"
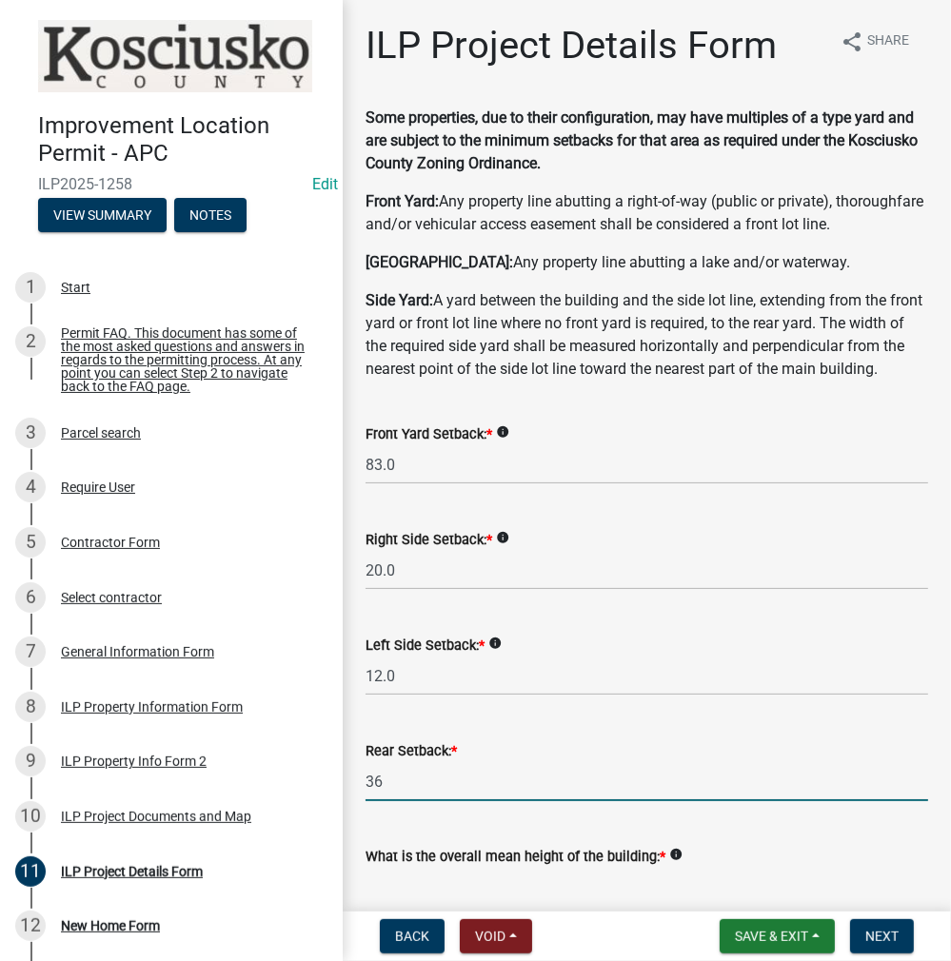
type input "36.0"
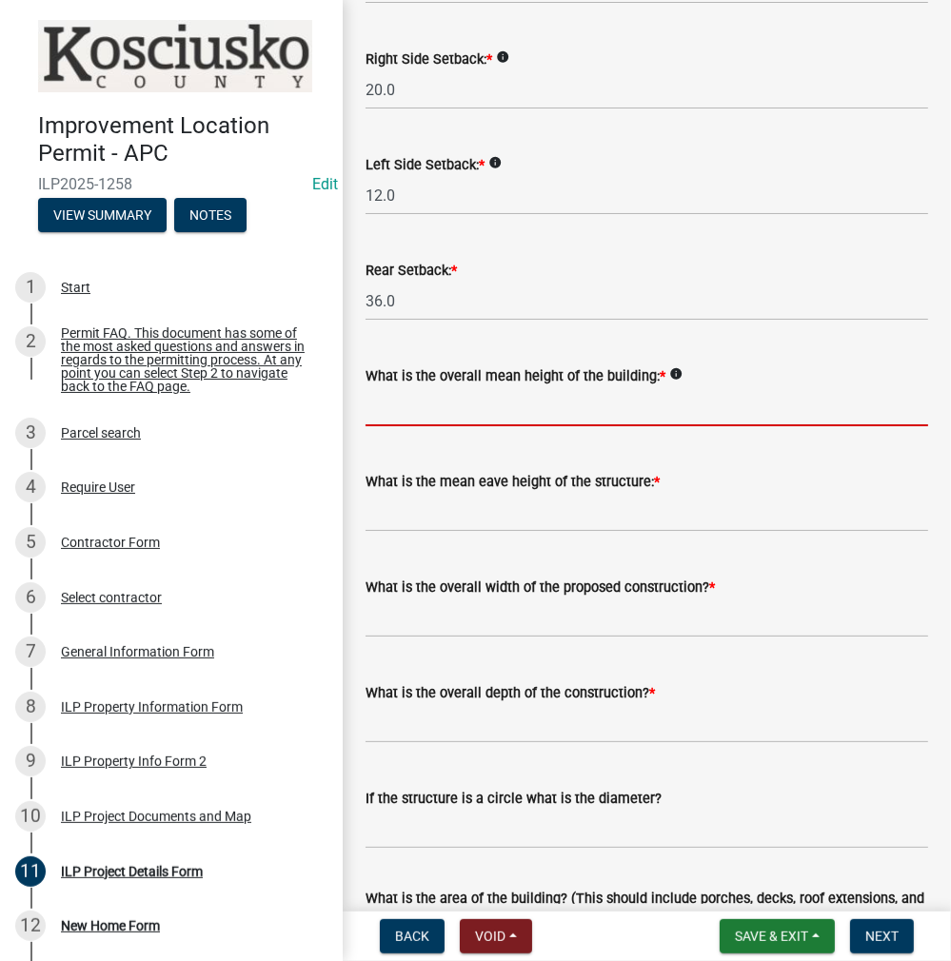
scroll to position [576, 0]
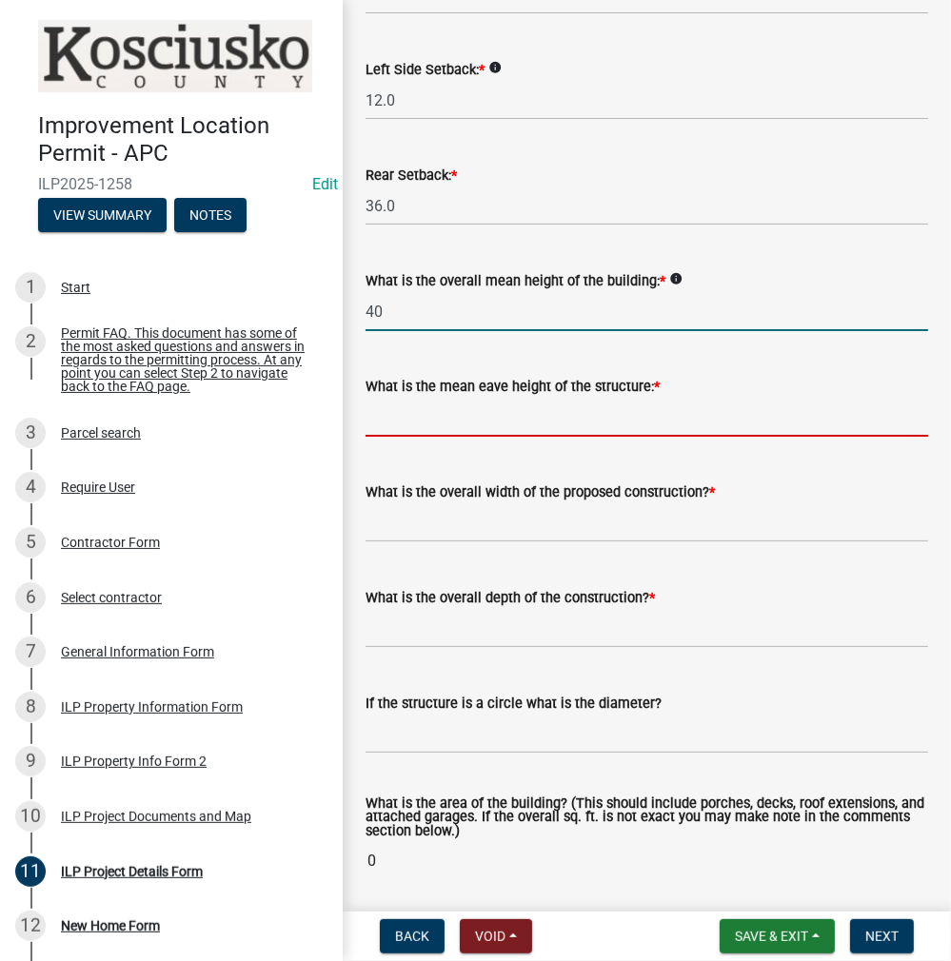
type input "40.0"
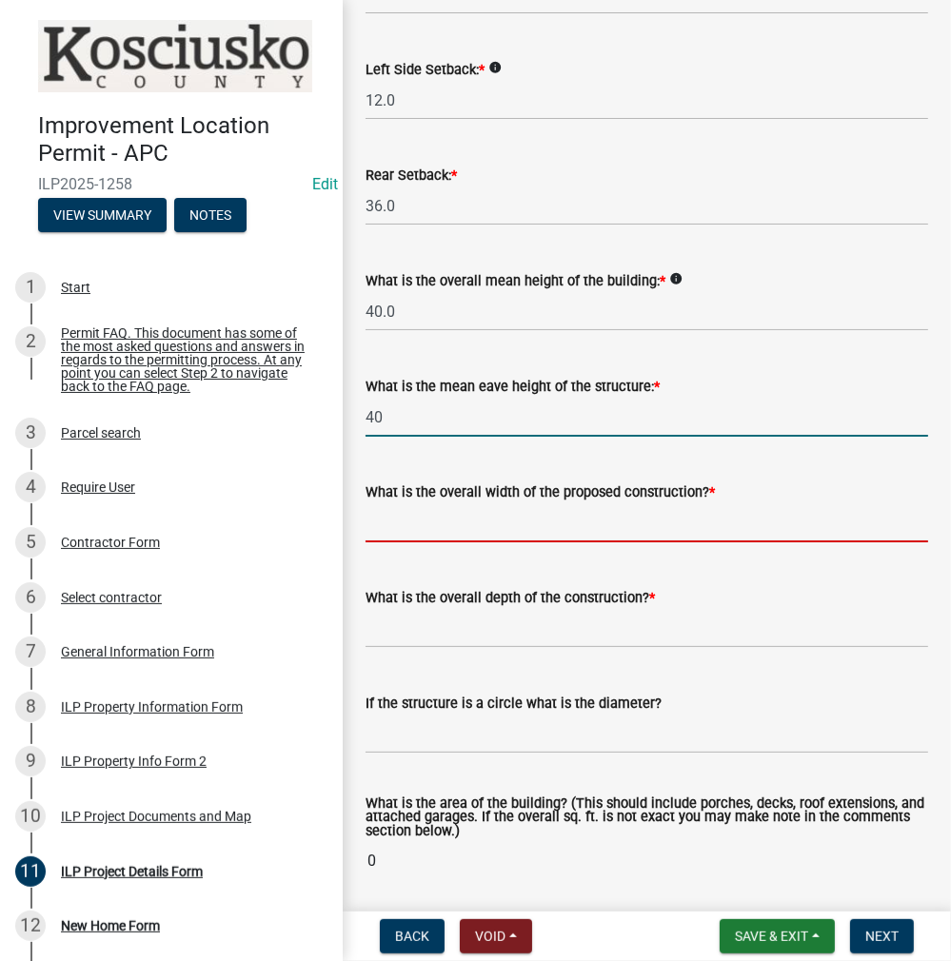
type input "40.0"
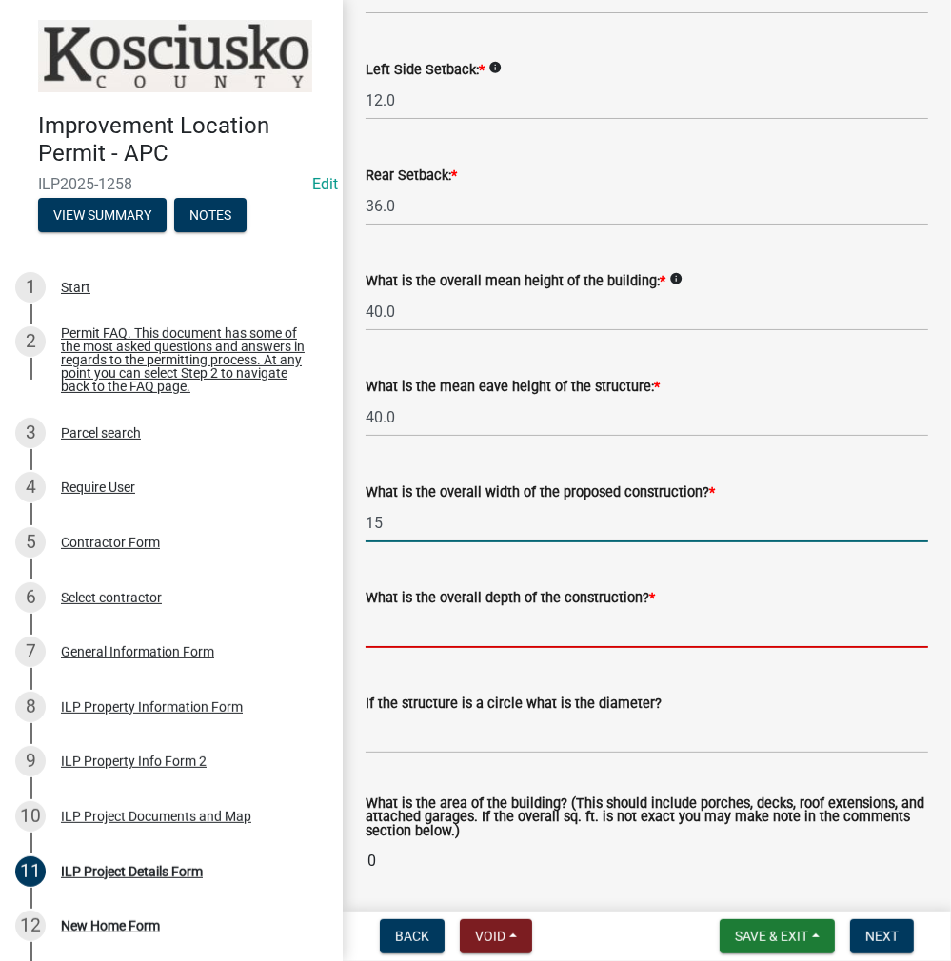
type input "15.00"
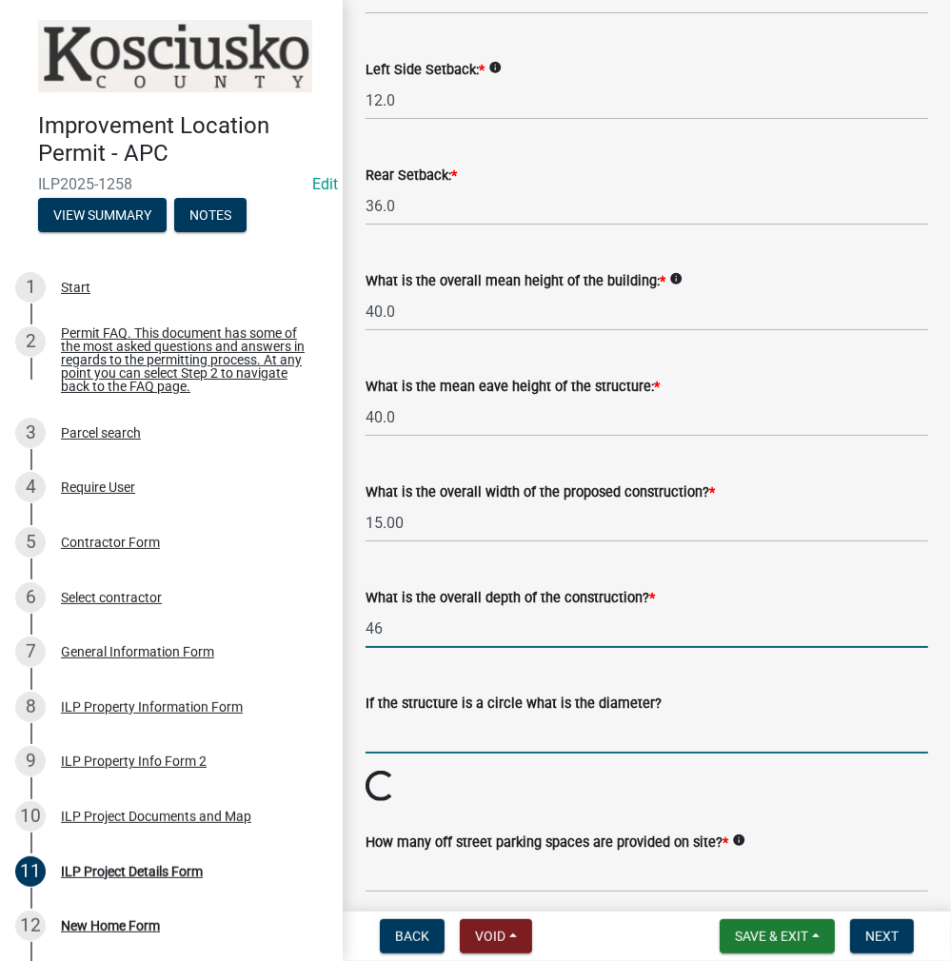
type input "46.00"
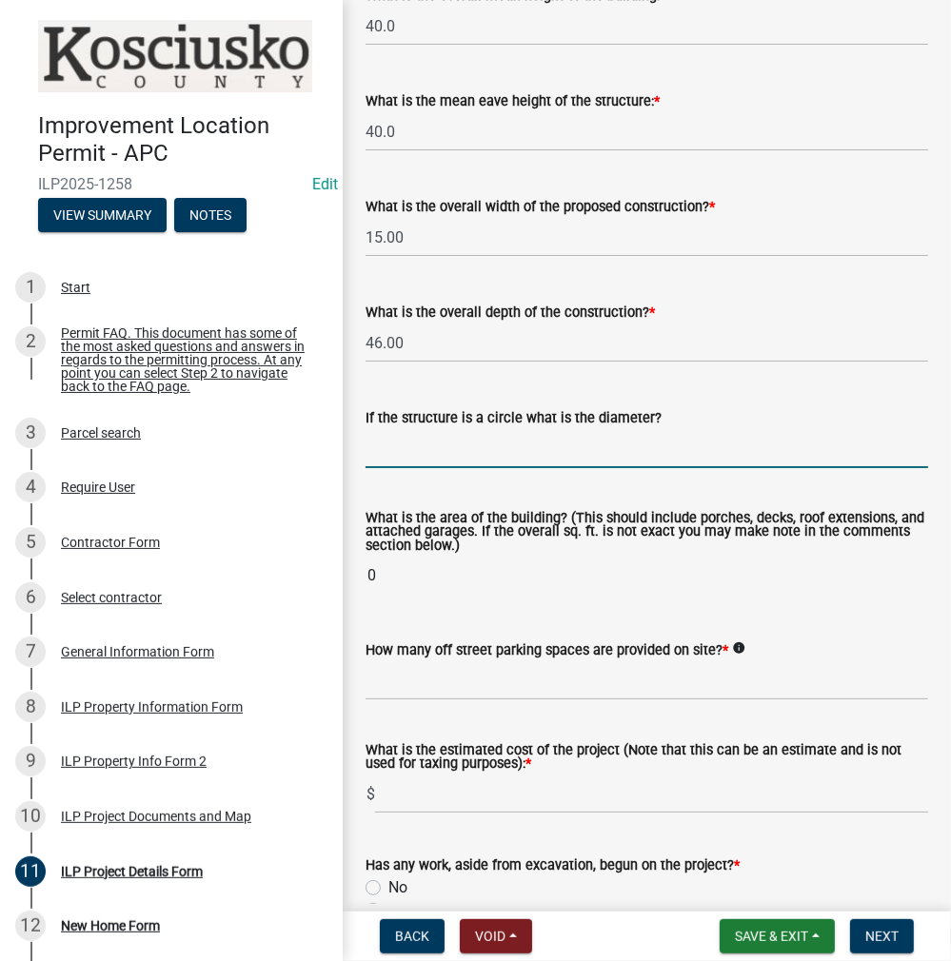
type input "690"
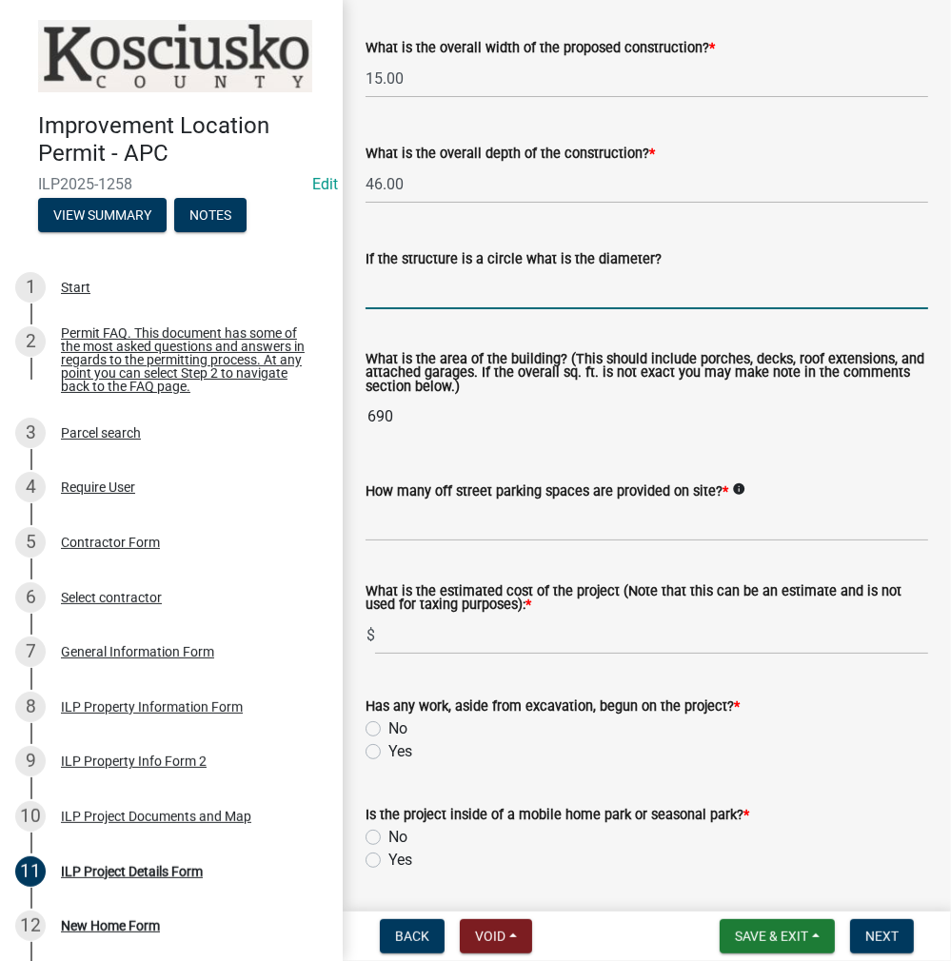
scroll to position [1052, 0]
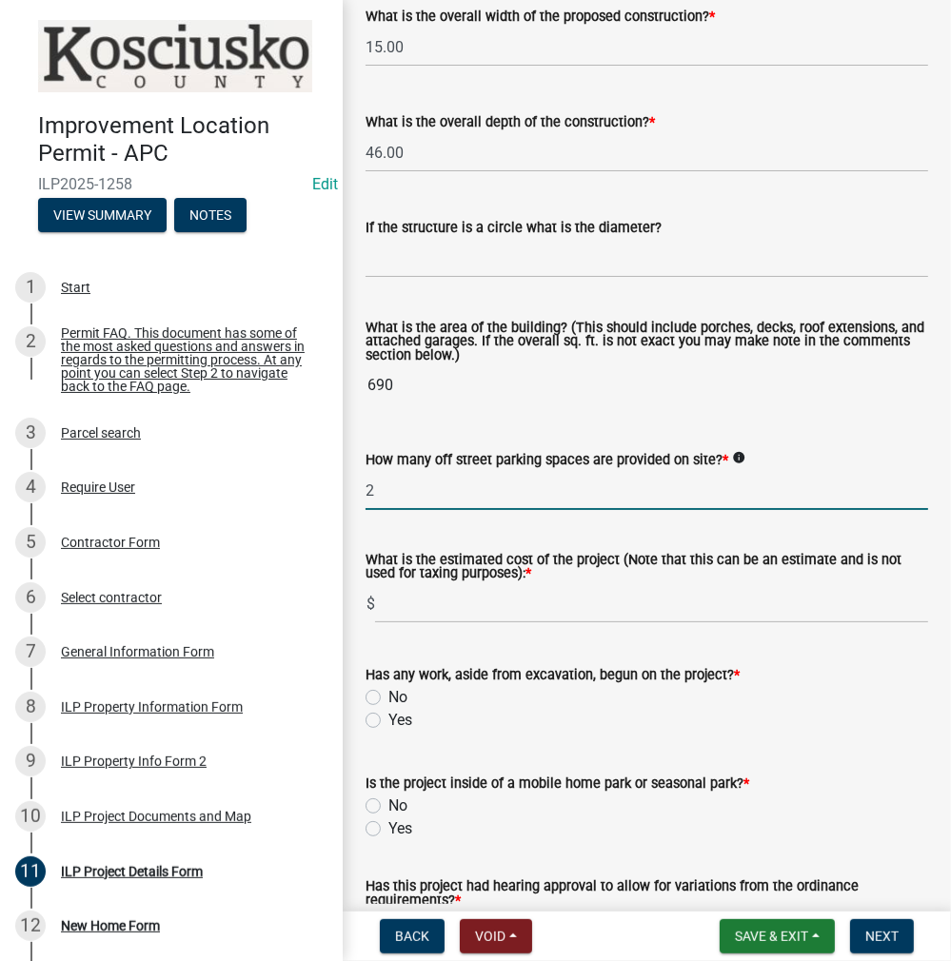
type input "2"
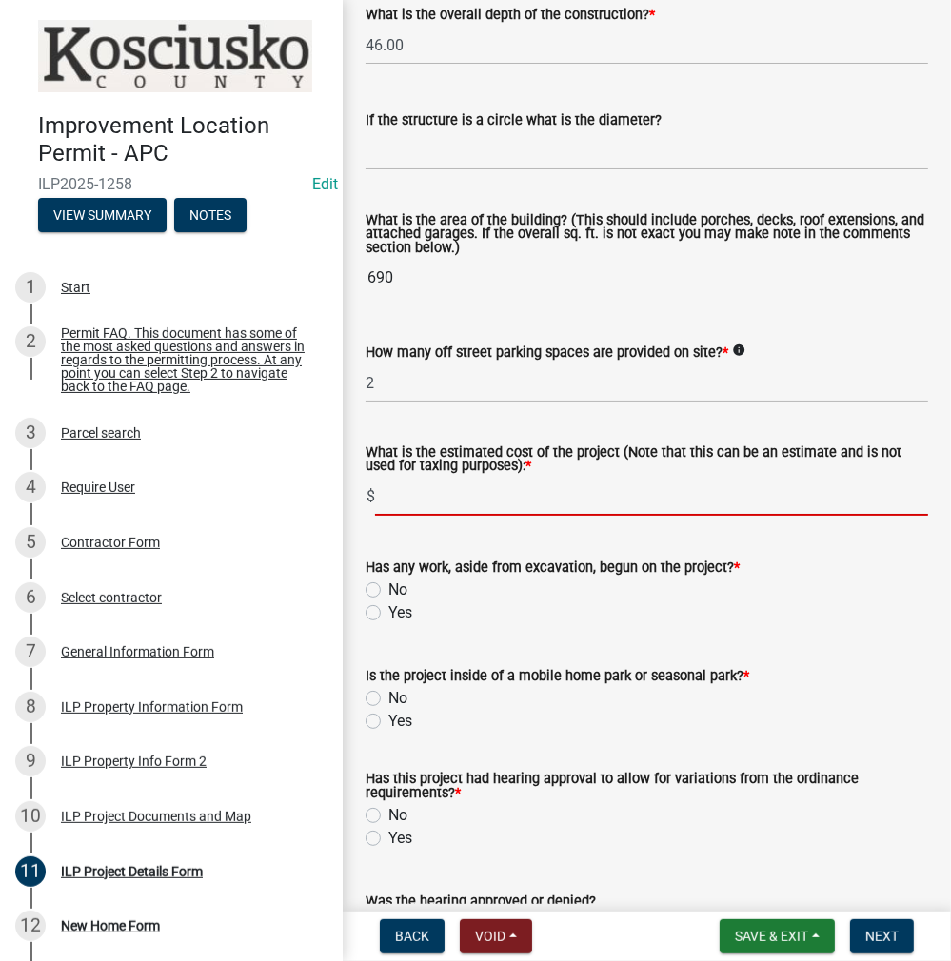
scroll to position [1337, 0]
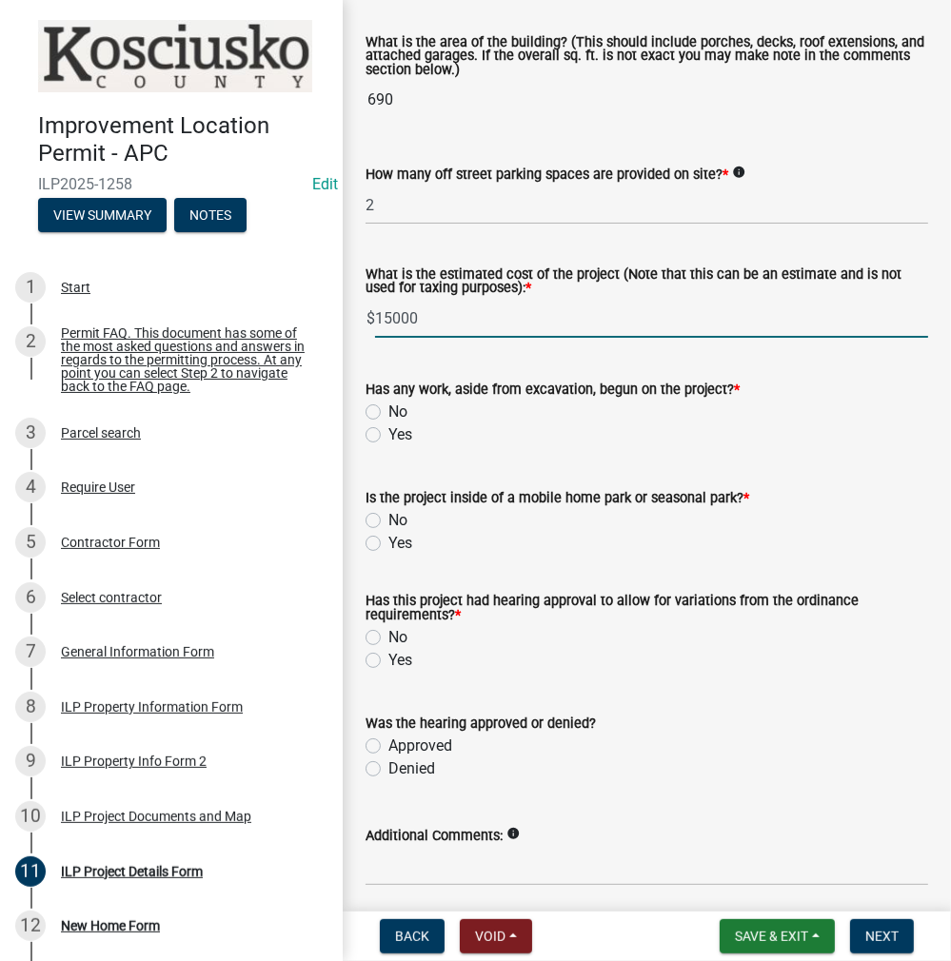
type input "15000"
click at [388, 446] on label "Yes" at bounding box center [400, 434] width 24 height 23
click at [388, 436] on input "Yes" at bounding box center [394, 429] width 12 height 12
radio input "true"
click at [388, 532] on label "No" at bounding box center [397, 520] width 19 height 23
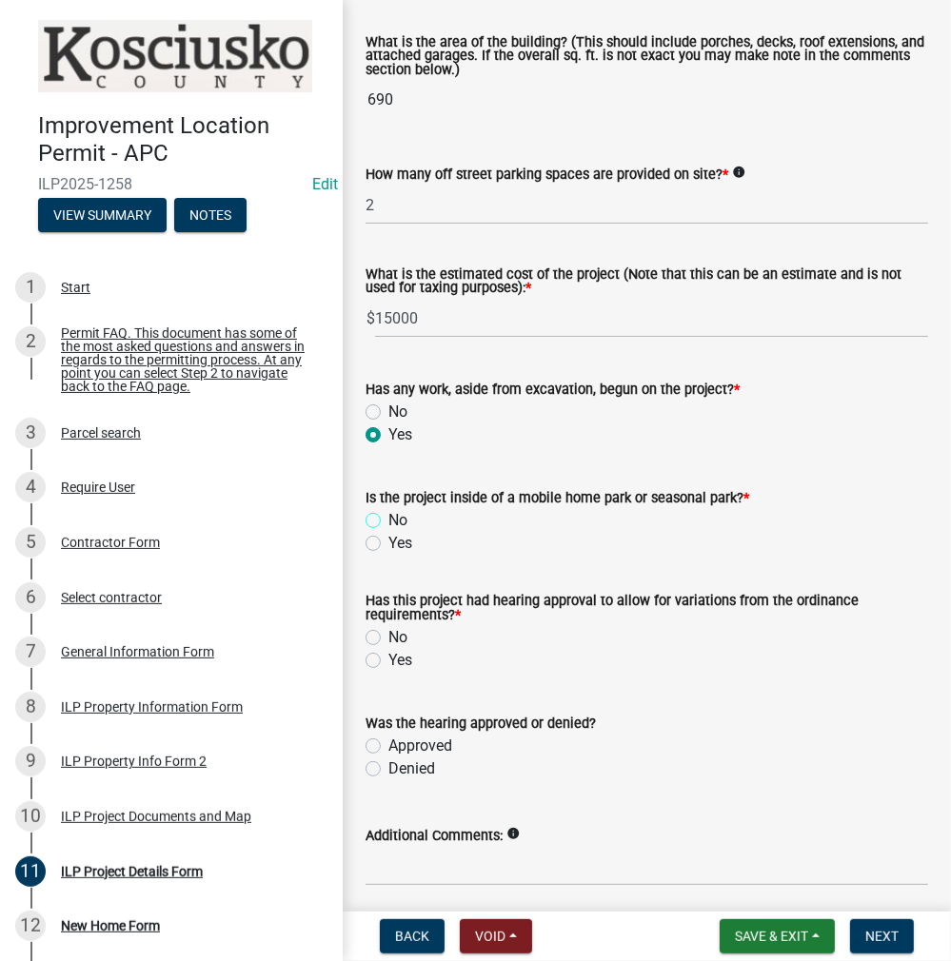
click at [388, 521] on input "No" at bounding box center [394, 515] width 12 height 12
radio input "true"
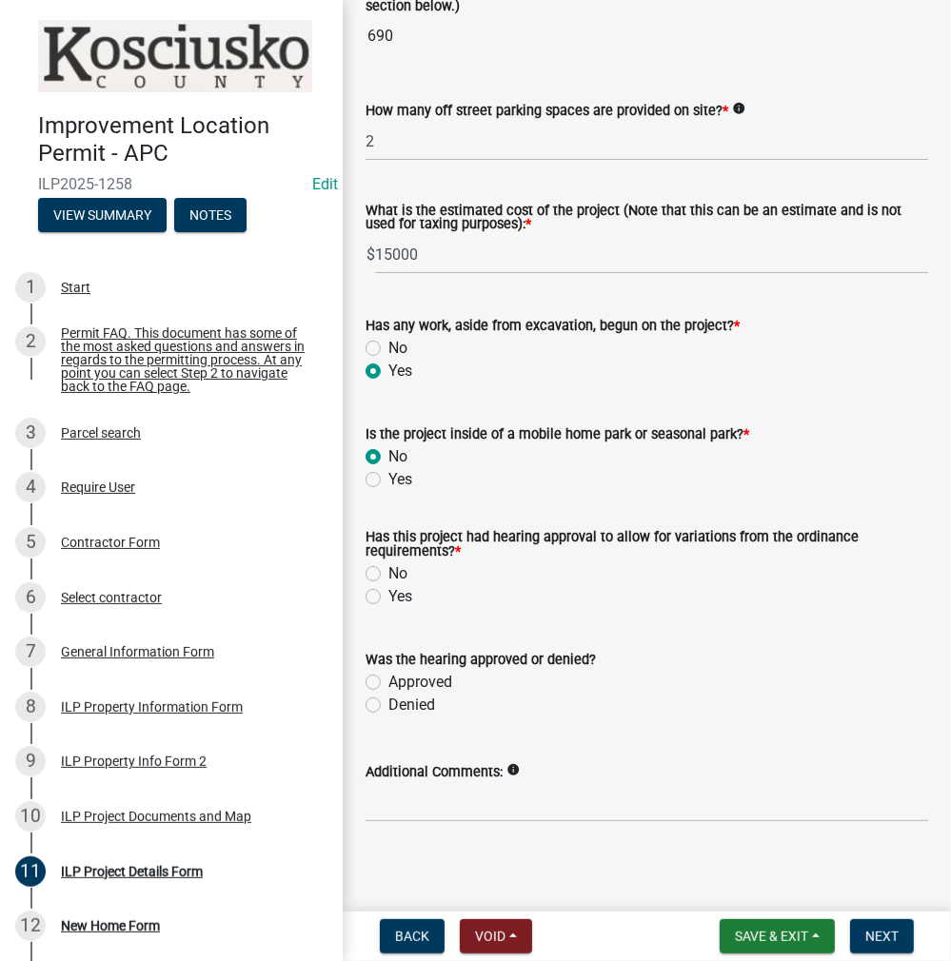
scroll to position [1432, 0]
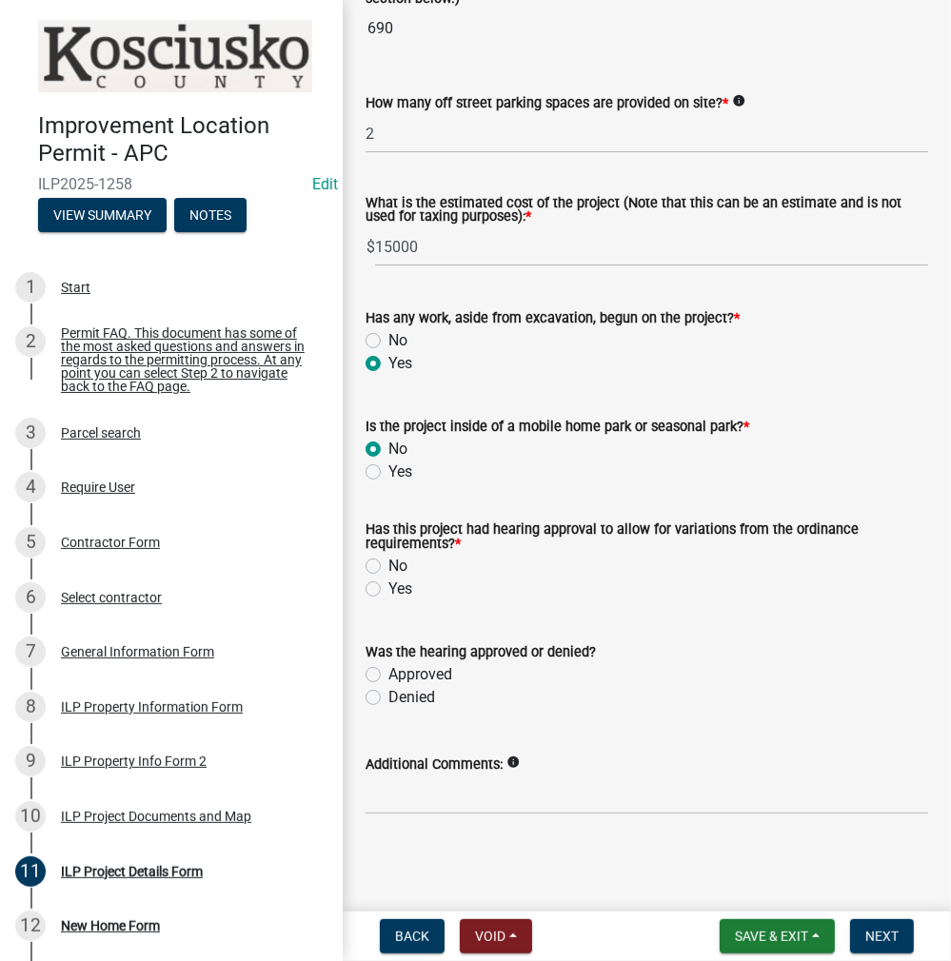
click at [388, 578] on label "No" at bounding box center [397, 566] width 19 height 23
click at [388, 567] on input "No" at bounding box center [394, 561] width 12 height 12
radio input "true"
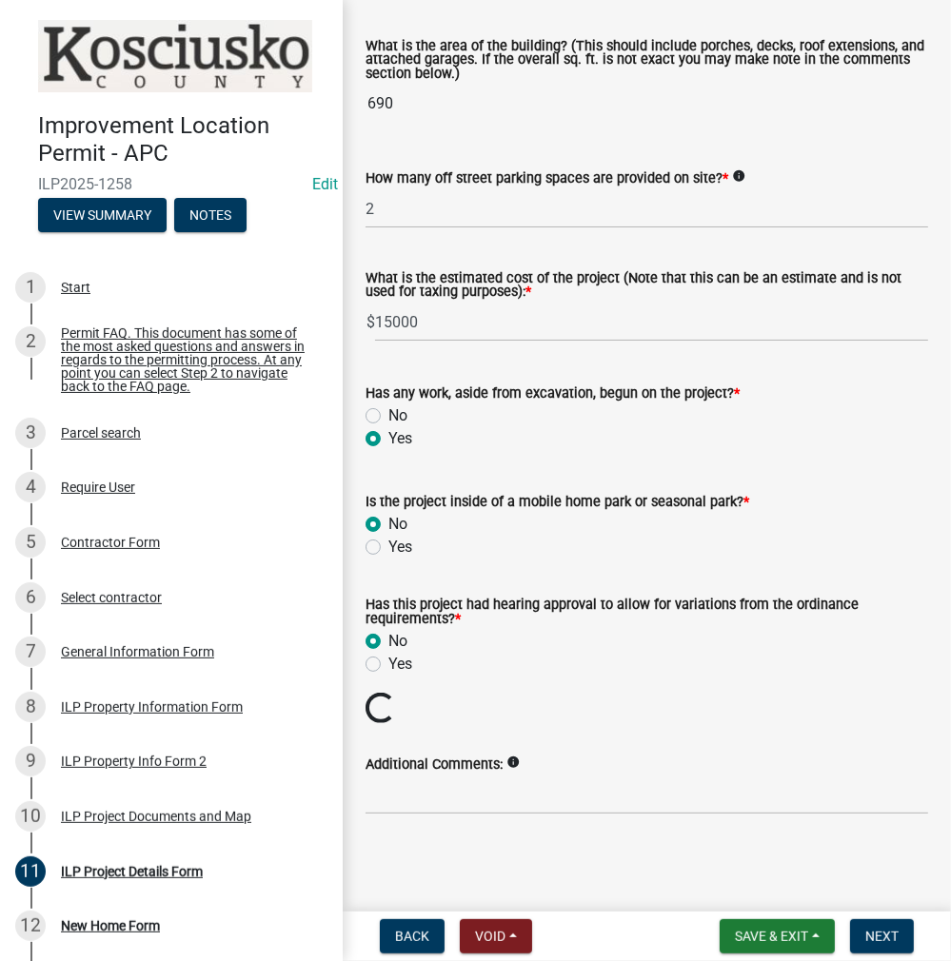
scroll to position [1346, 0]
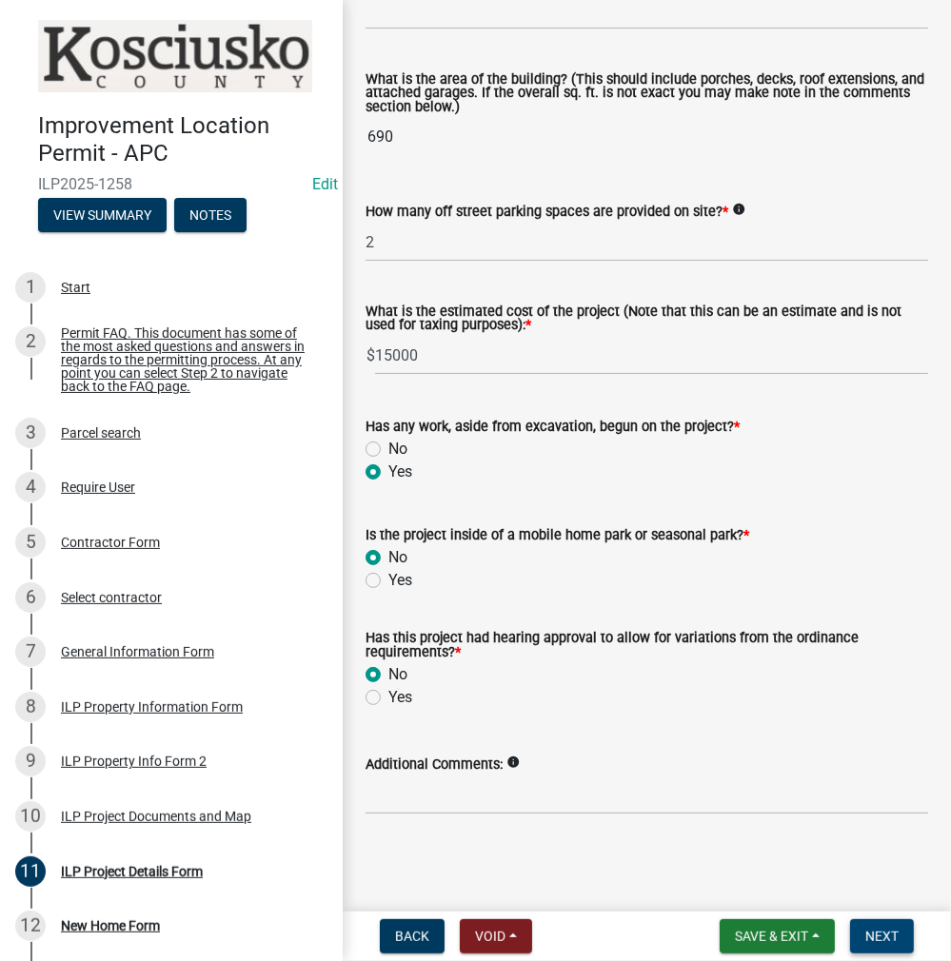
click at [897, 945] on button "Next" at bounding box center [882, 936] width 64 height 34
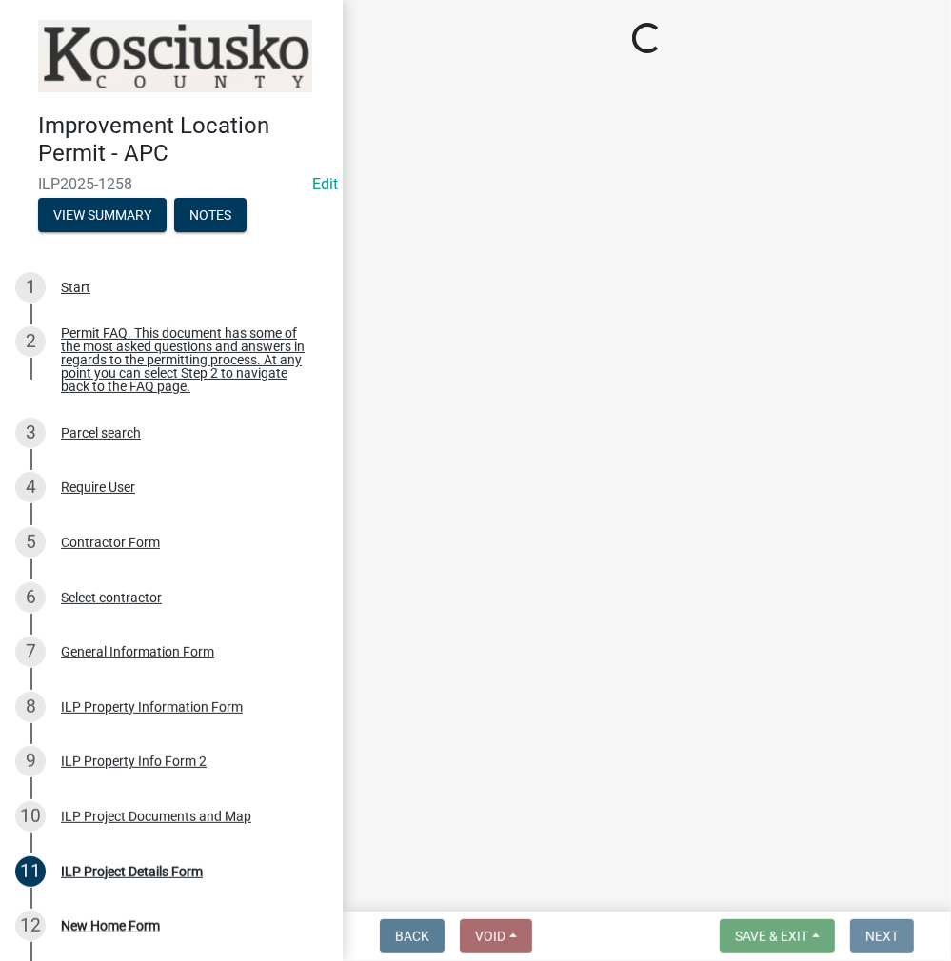
scroll to position [0, 0]
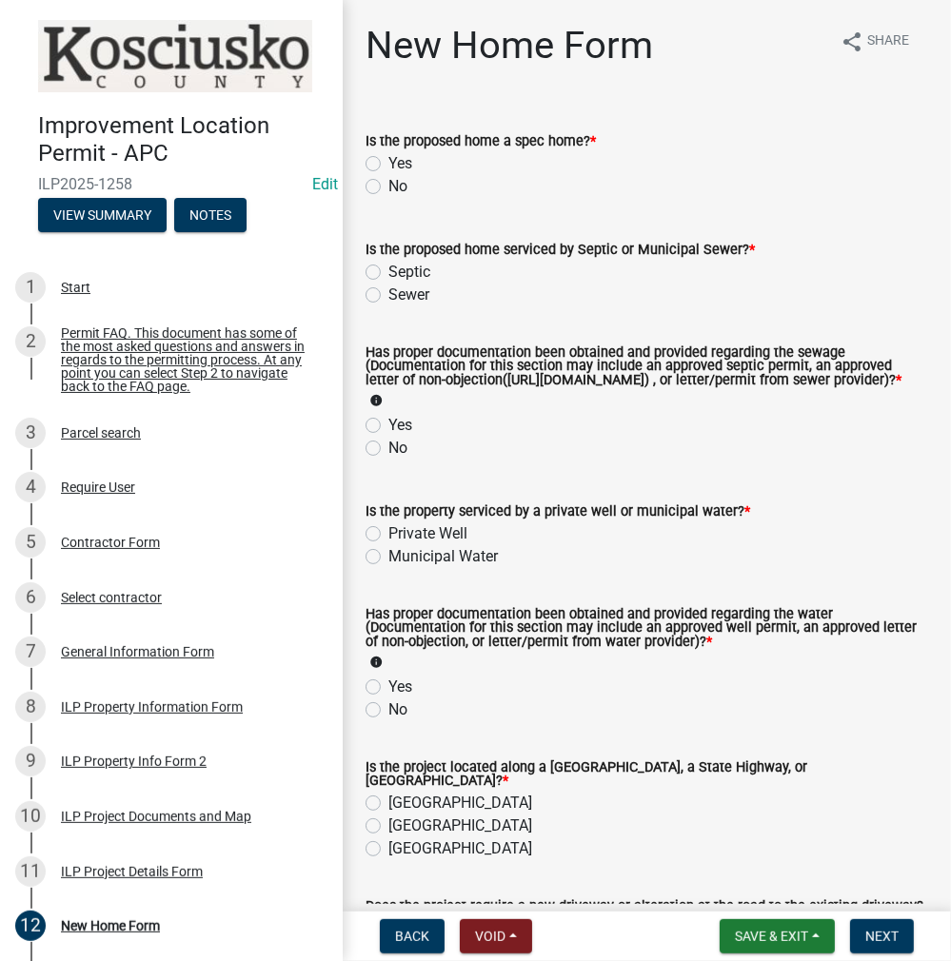
click at [388, 185] on label "No" at bounding box center [397, 186] width 19 height 23
click at [388, 185] on input "No" at bounding box center [394, 181] width 12 height 12
radio input "true"
click at [388, 271] on label "Septic" at bounding box center [409, 272] width 42 height 23
click at [388, 271] on input "Septic" at bounding box center [394, 267] width 12 height 12
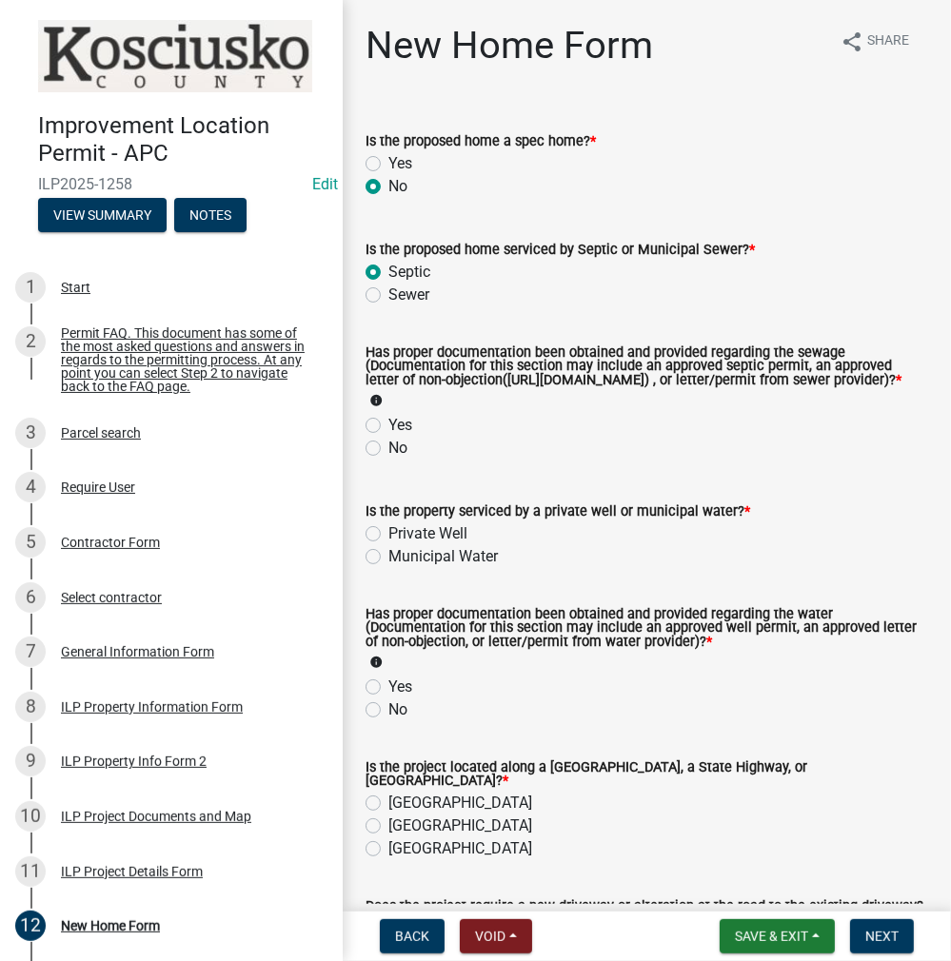
radio input "true"
click at [388, 437] on label "Yes" at bounding box center [400, 425] width 24 height 23
click at [388, 426] on input "Yes" at bounding box center [394, 420] width 12 height 12
radio input "true"
drag, startPoint x: 372, startPoint y: 553, endPoint x: 383, endPoint y: 562, distance: 14.1
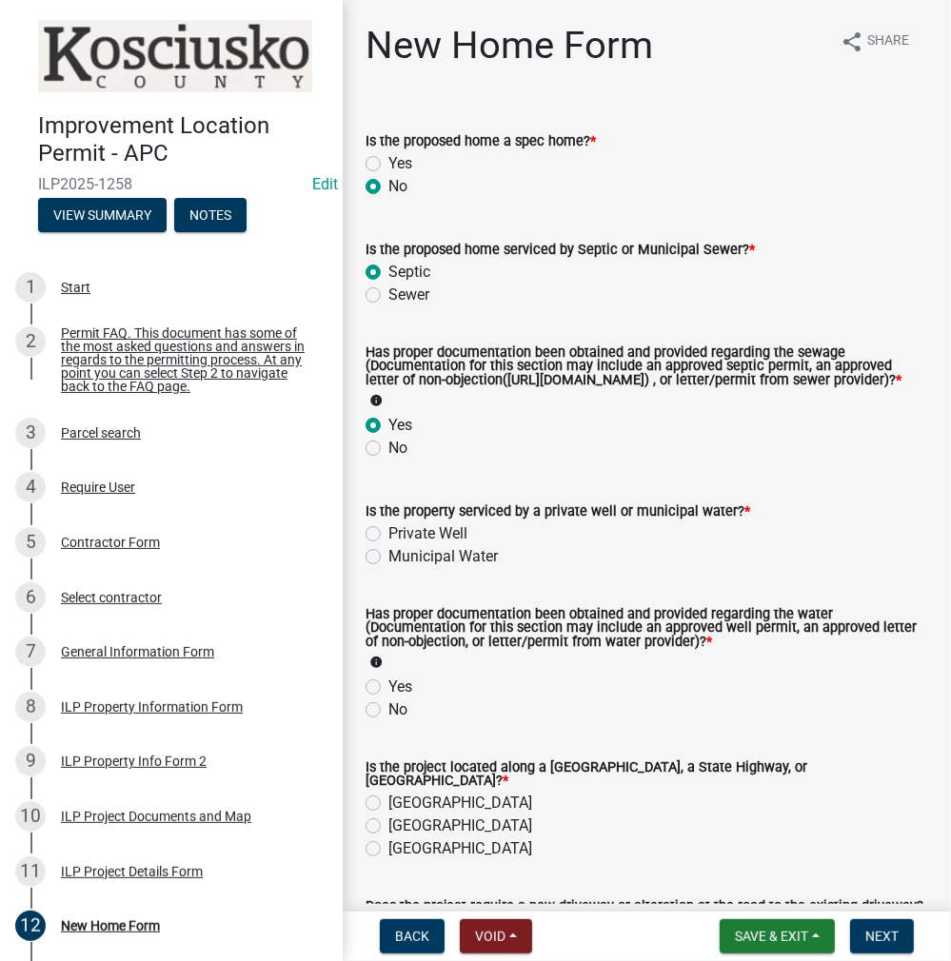
click at [388, 545] on label "Private Well" at bounding box center [427, 533] width 79 height 23
click at [388, 535] on input "Private Well" at bounding box center [394, 528] width 12 height 12
radio input "true"
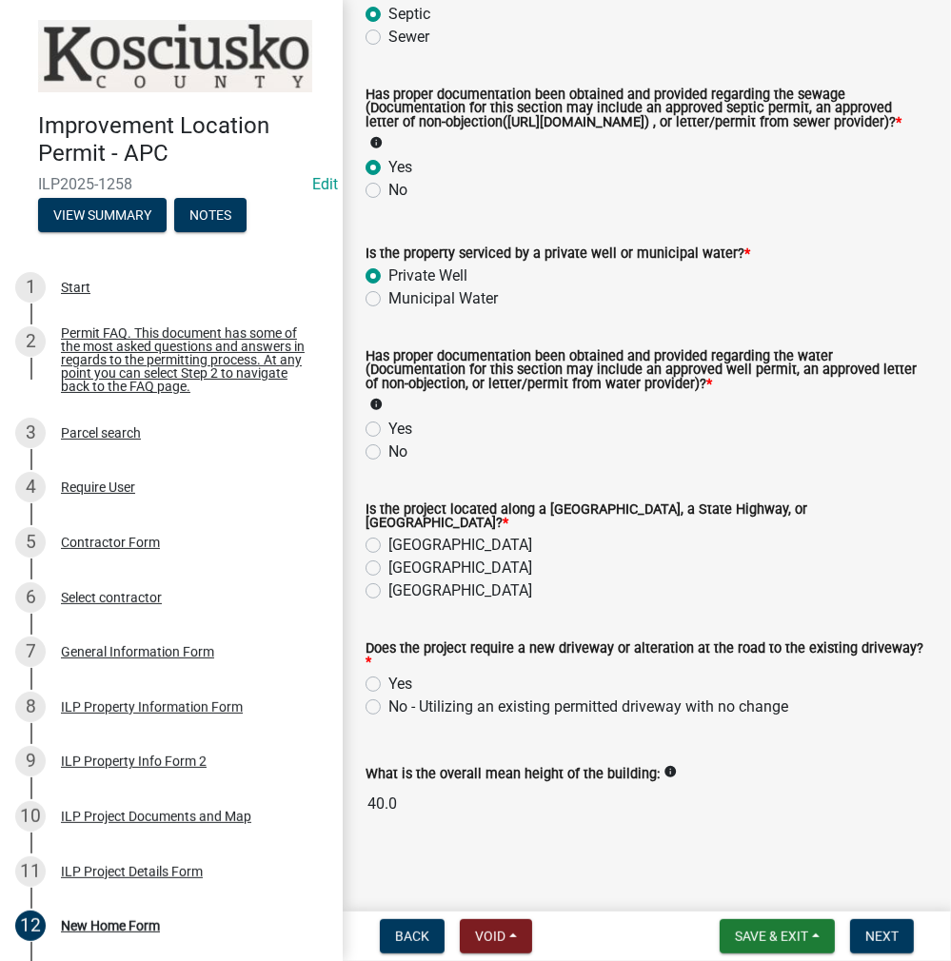
scroll to position [273, 0]
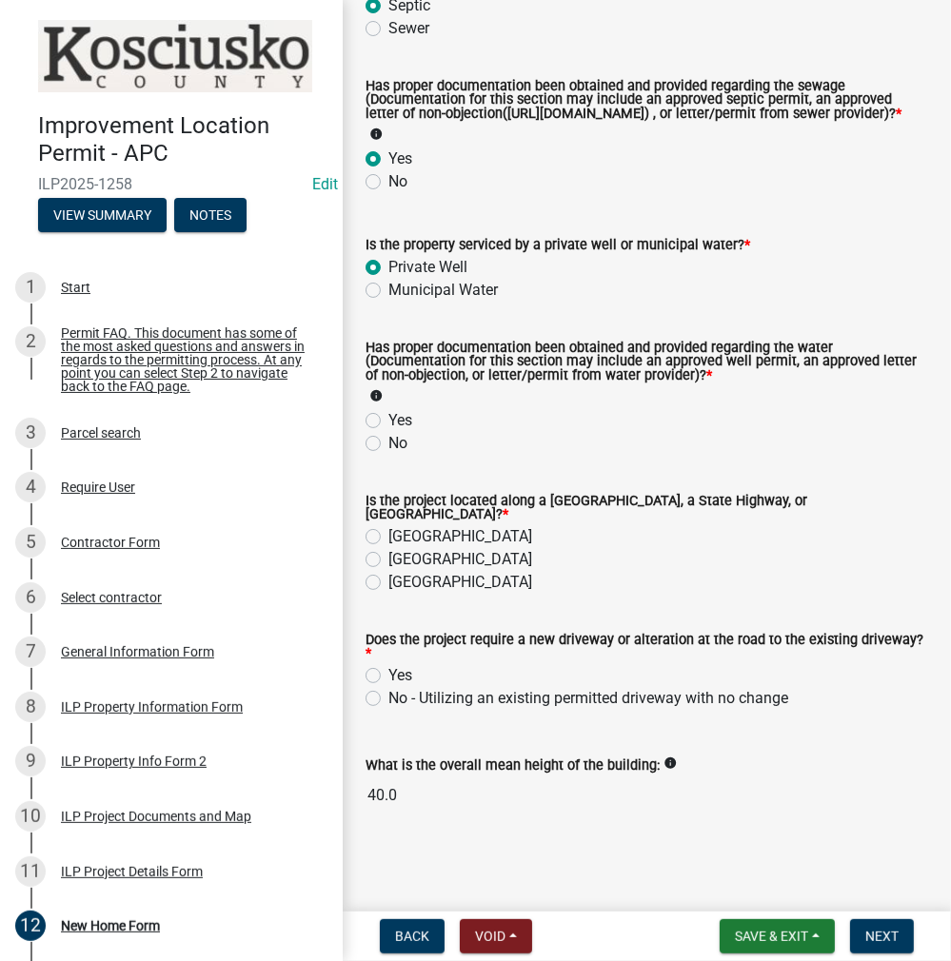
click at [388, 426] on label "Yes" at bounding box center [400, 420] width 24 height 23
click at [388, 422] on input "Yes" at bounding box center [394, 415] width 12 height 12
radio input "true"
click at [388, 542] on label "[GEOGRAPHIC_DATA]" at bounding box center [460, 536] width 144 height 23
click at [388, 538] on input "[GEOGRAPHIC_DATA]" at bounding box center [394, 531] width 12 height 12
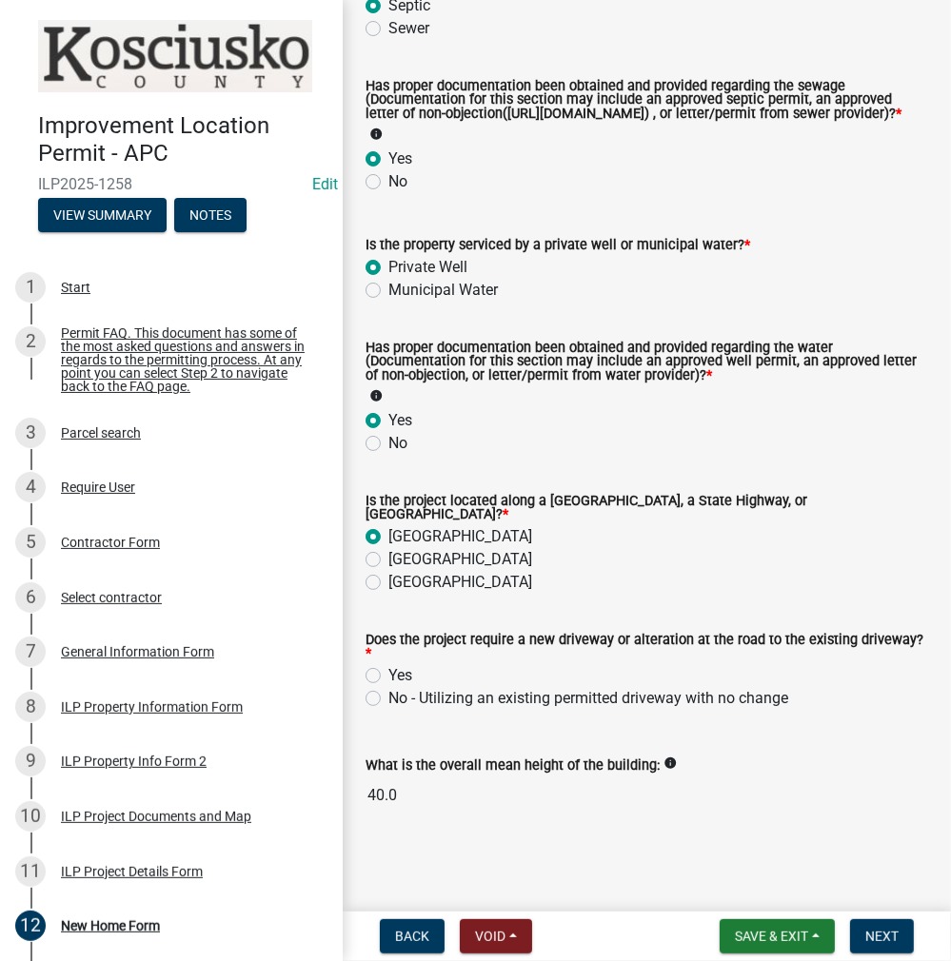
radio input "true"
click at [388, 698] on label "No - Utilizing an existing permitted driveway with no change" at bounding box center [588, 698] width 400 height 23
click at [388, 698] on input "No - Utilizing an existing permitted driveway with no change" at bounding box center [394, 693] width 12 height 12
radio input "true"
click at [887, 936] on span "Next" at bounding box center [881, 936] width 33 height 15
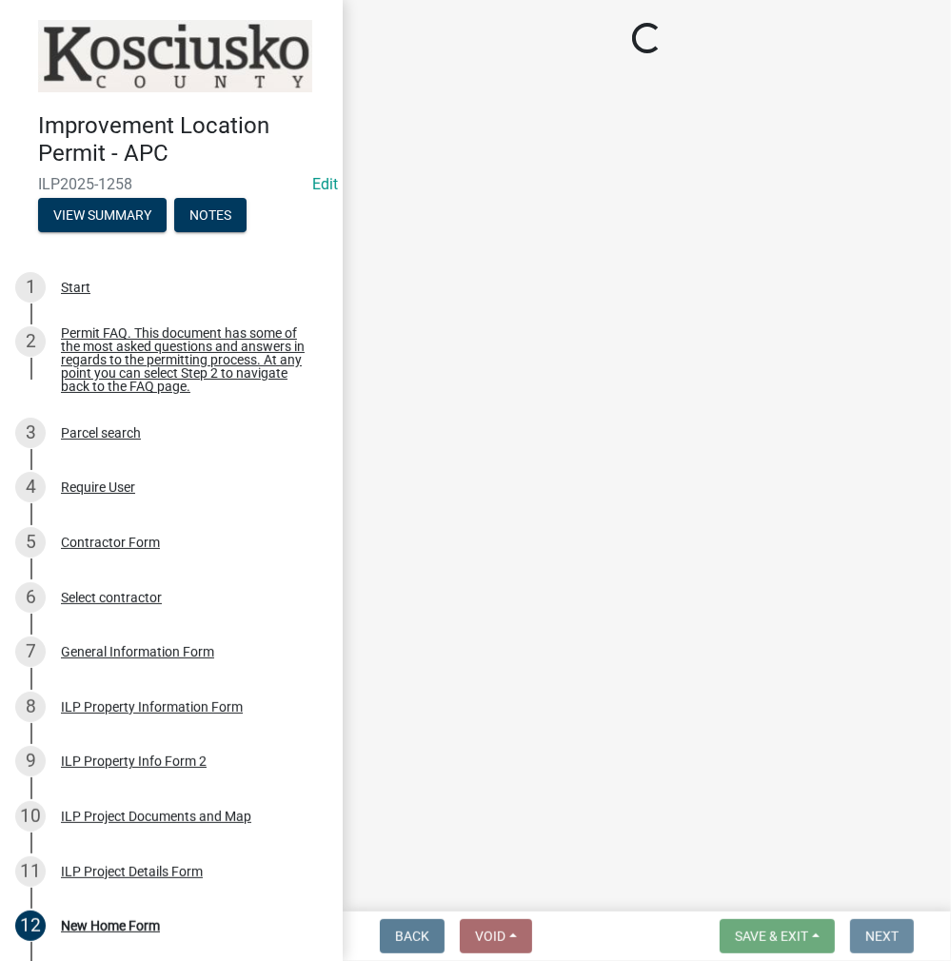
scroll to position [0, 0]
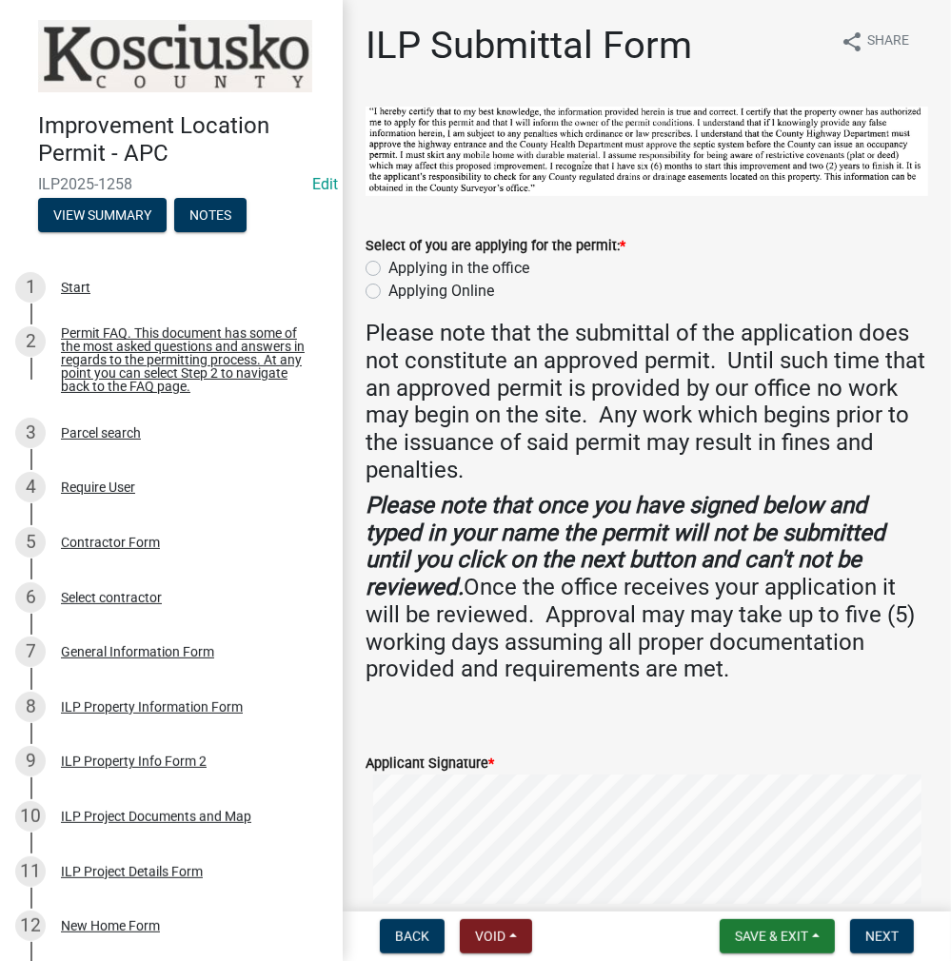
click at [388, 267] on label "Applying in the office" at bounding box center [458, 268] width 141 height 23
click at [388, 267] on input "Applying in the office" at bounding box center [394, 263] width 12 height 12
radio input "true"
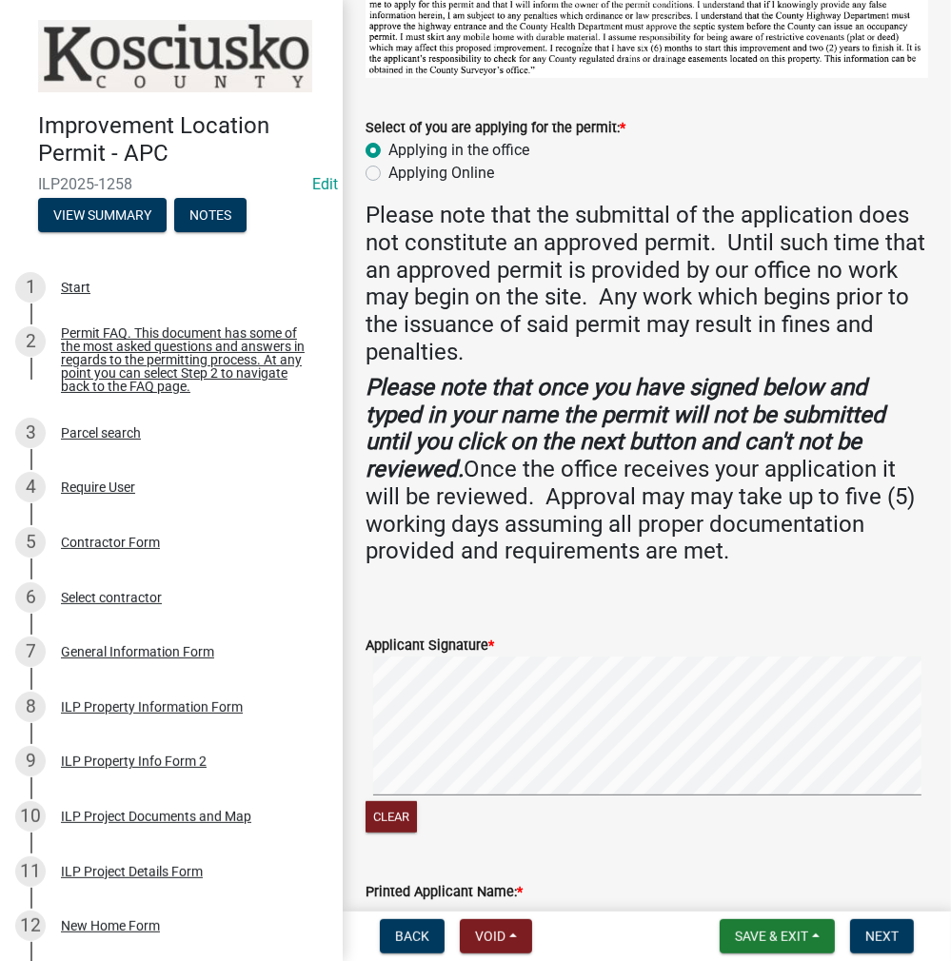
scroll to position [345, 0]
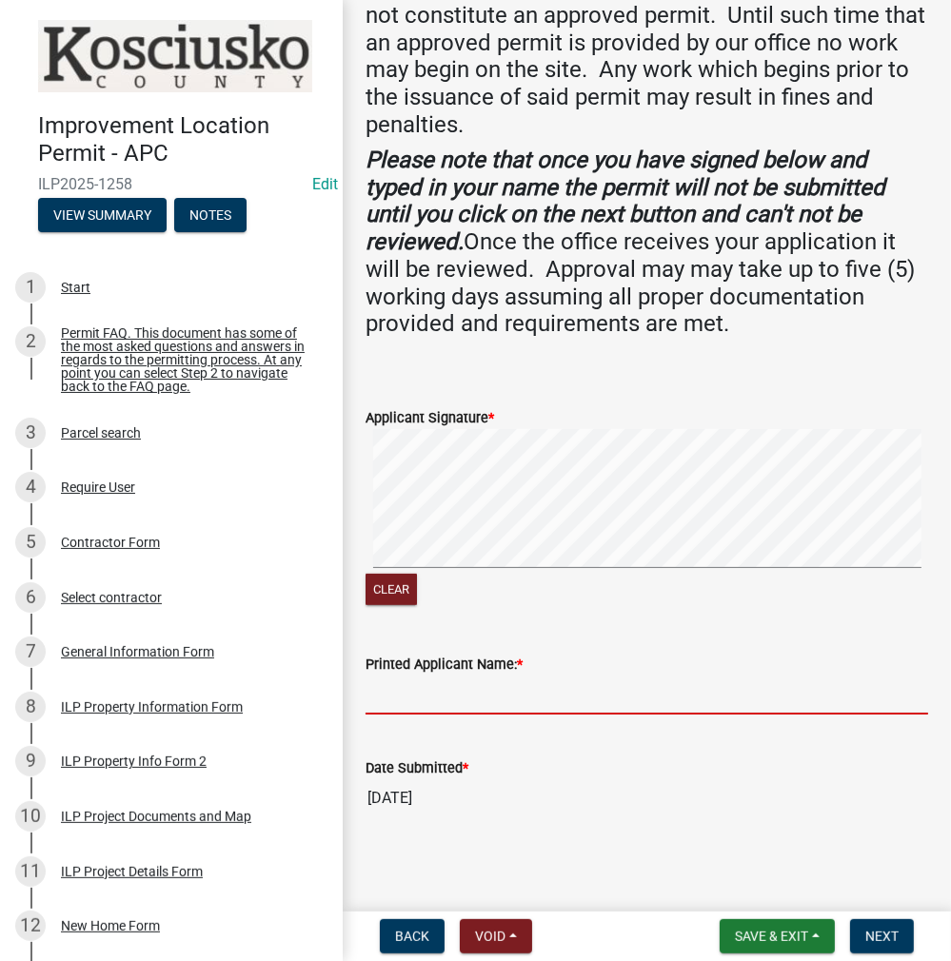
click at [423, 696] on input "Printed Applicant Name: *" at bounding box center [646, 695] width 562 height 39
type input "d"
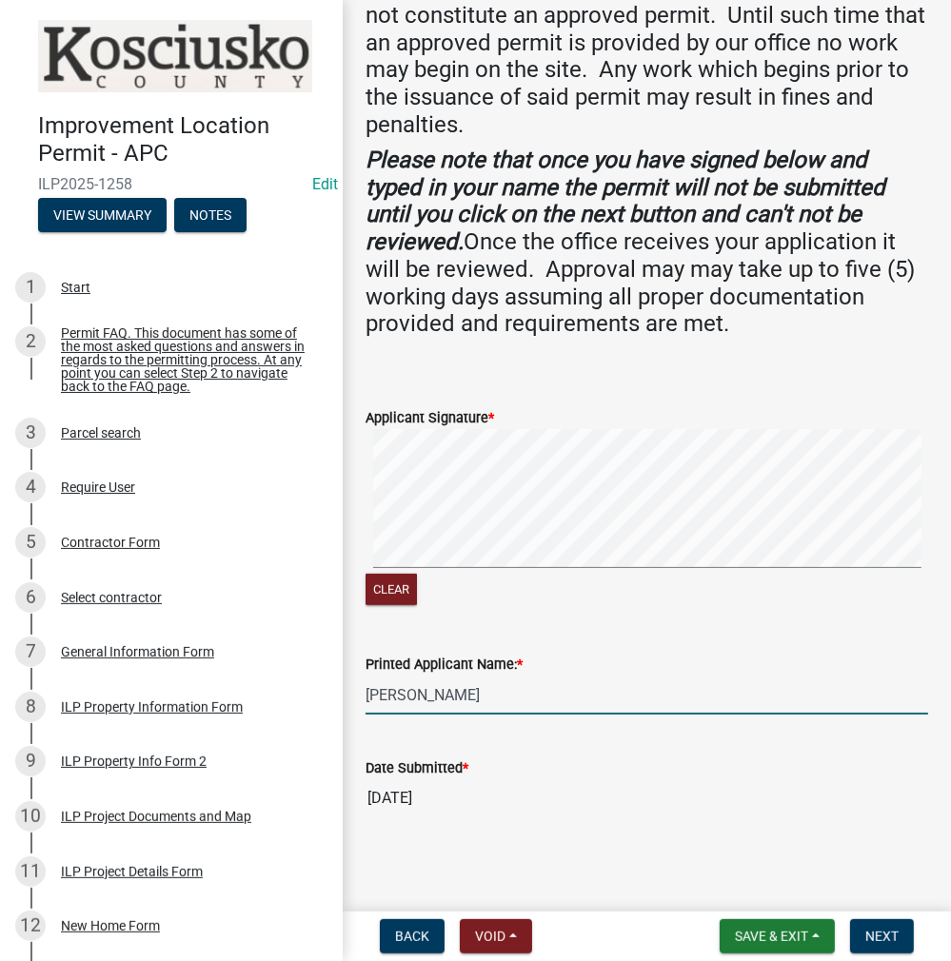
type input "[PERSON_NAME]"
click at [884, 929] on span "Next" at bounding box center [881, 936] width 33 height 15
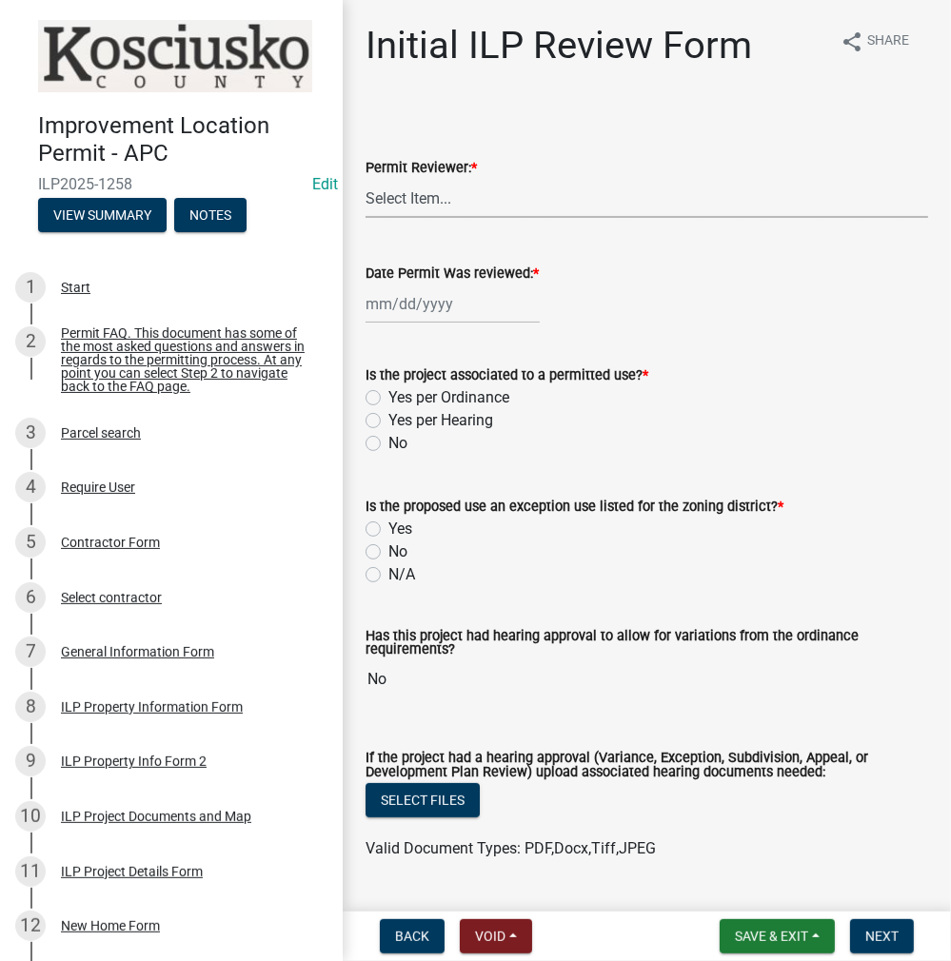
drag, startPoint x: 430, startPoint y: 198, endPoint x: 430, endPoint y: 214, distance: 16.2
click at [430, 198] on select "Select Item... MMS LT AT CS [PERSON_NAME]" at bounding box center [646, 198] width 562 height 39
click at [365, 179] on select "Select Item... MMS LT AT CS [PERSON_NAME]" at bounding box center [646, 198] width 562 height 39
click at [442, 213] on select "Select Item... MMS LT AT CS [PERSON_NAME]" at bounding box center [646, 198] width 562 height 39
click at [365, 179] on select "Select Item... MMS LT AT CS [PERSON_NAME]" at bounding box center [646, 198] width 562 height 39
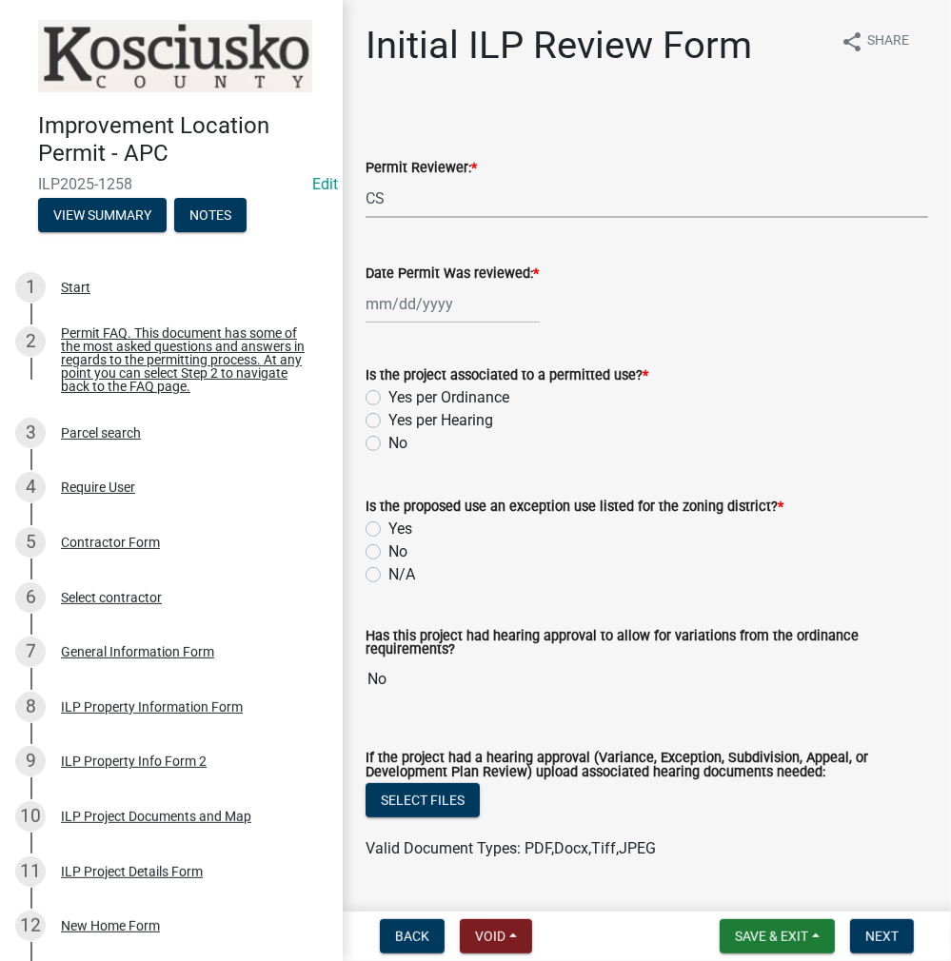
select select "c872cdc8-ca01-49f1-a213-e4b05fa58cd2"
click at [411, 300] on div at bounding box center [452, 304] width 174 height 39
select select "10"
select select "2025"
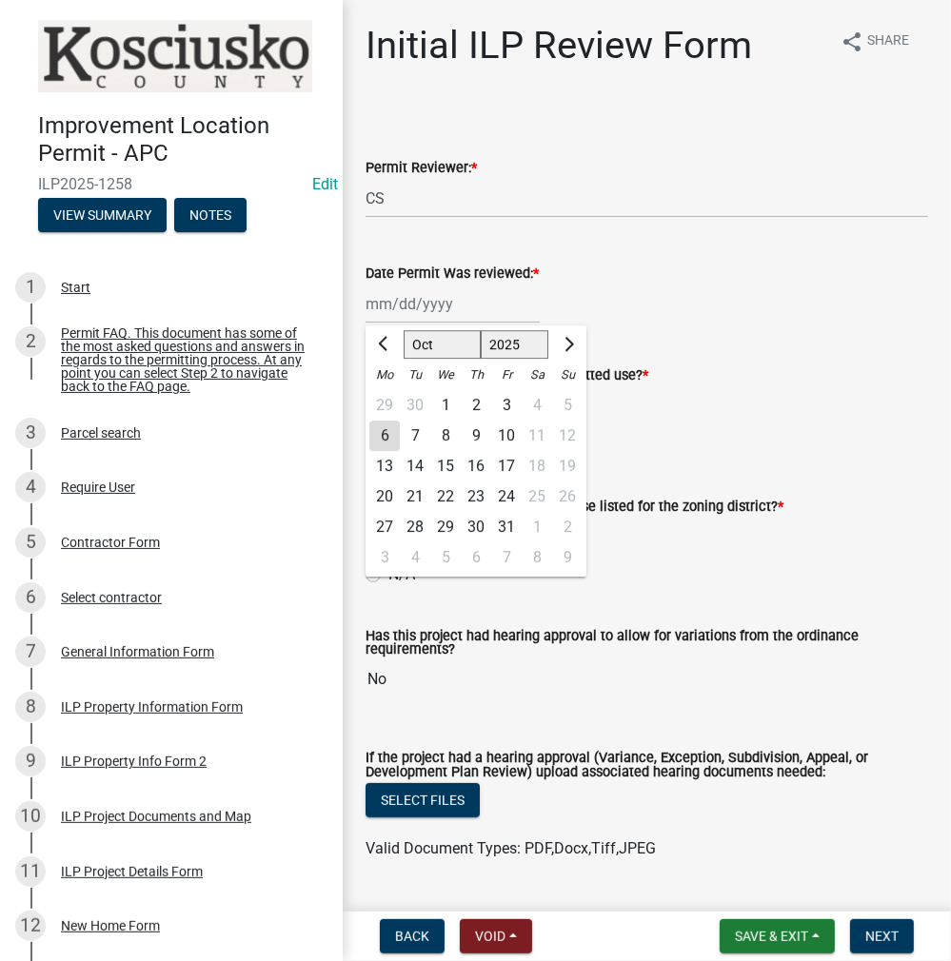
click at [384, 435] on div "6" at bounding box center [384, 436] width 30 height 30
type input "[DATE]"
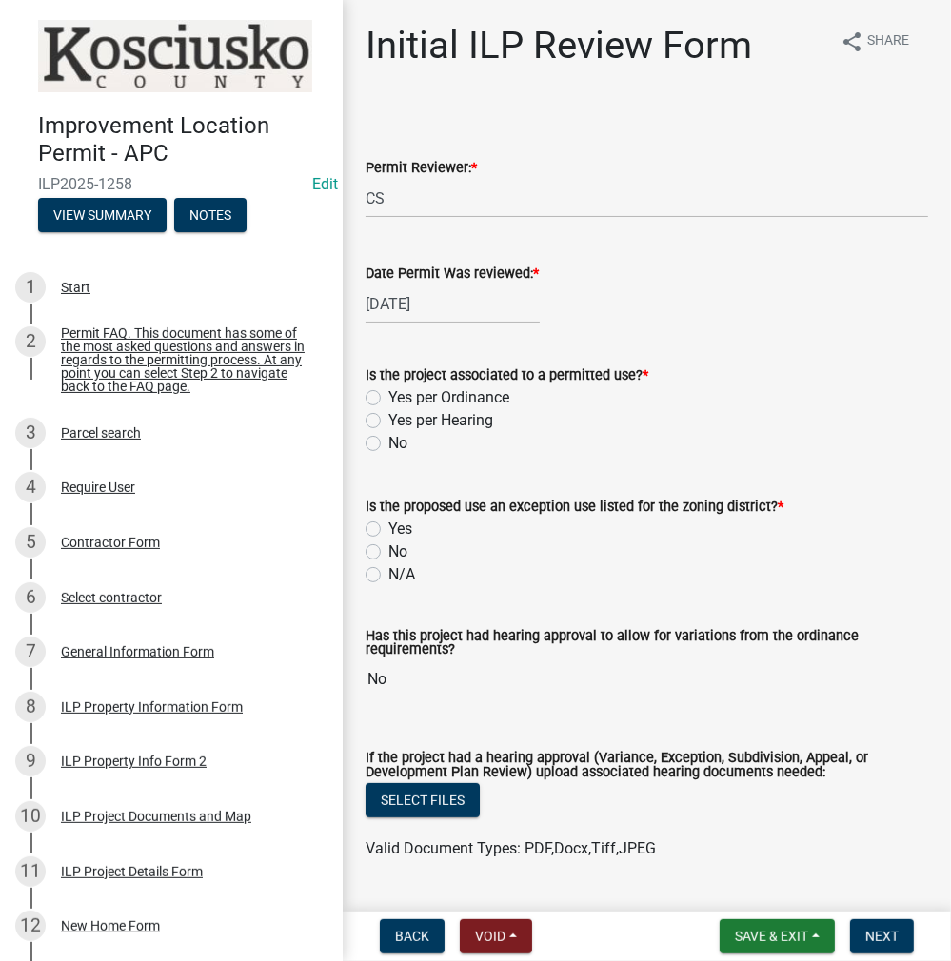
click at [388, 396] on label "Yes per Ordinance" at bounding box center [448, 397] width 121 height 23
click at [388, 396] on input "Yes per Ordinance" at bounding box center [394, 392] width 12 height 12
radio input "true"
click at [388, 545] on label "No" at bounding box center [397, 552] width 19 height 23
click at [388, 545] on input "No" at bounding box center [394, 547] width 12 height 12
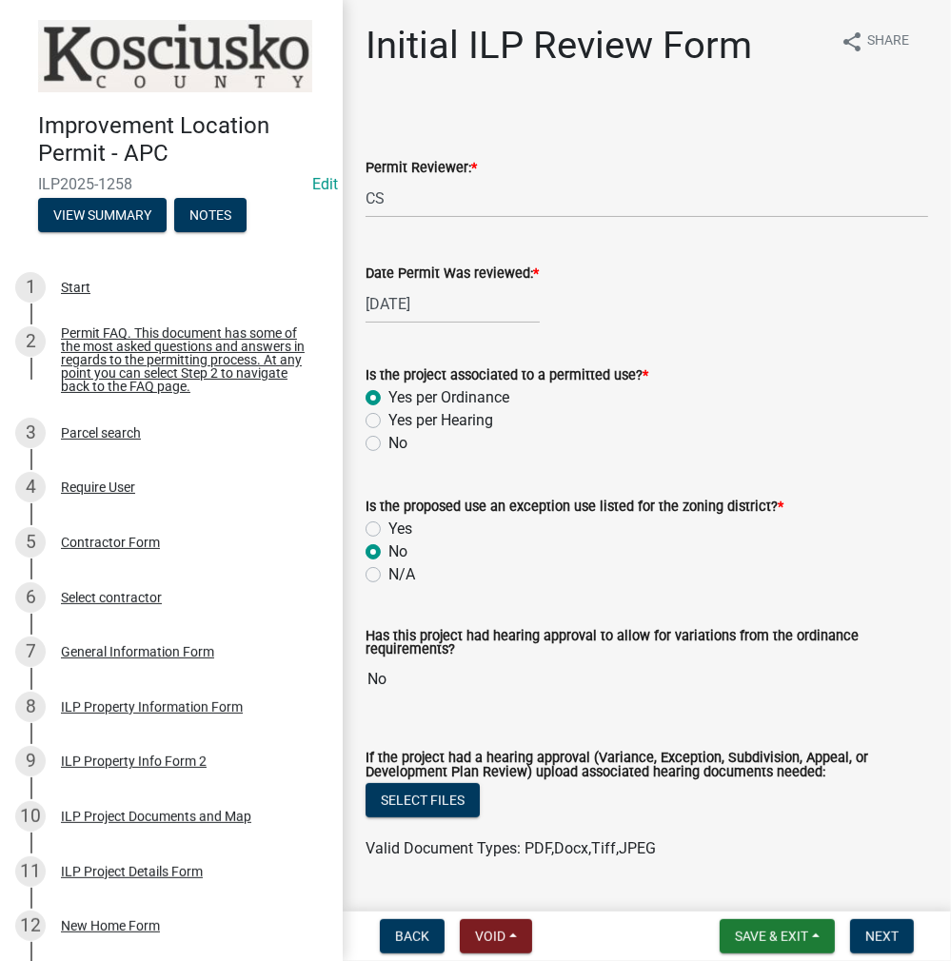
radio input "true"
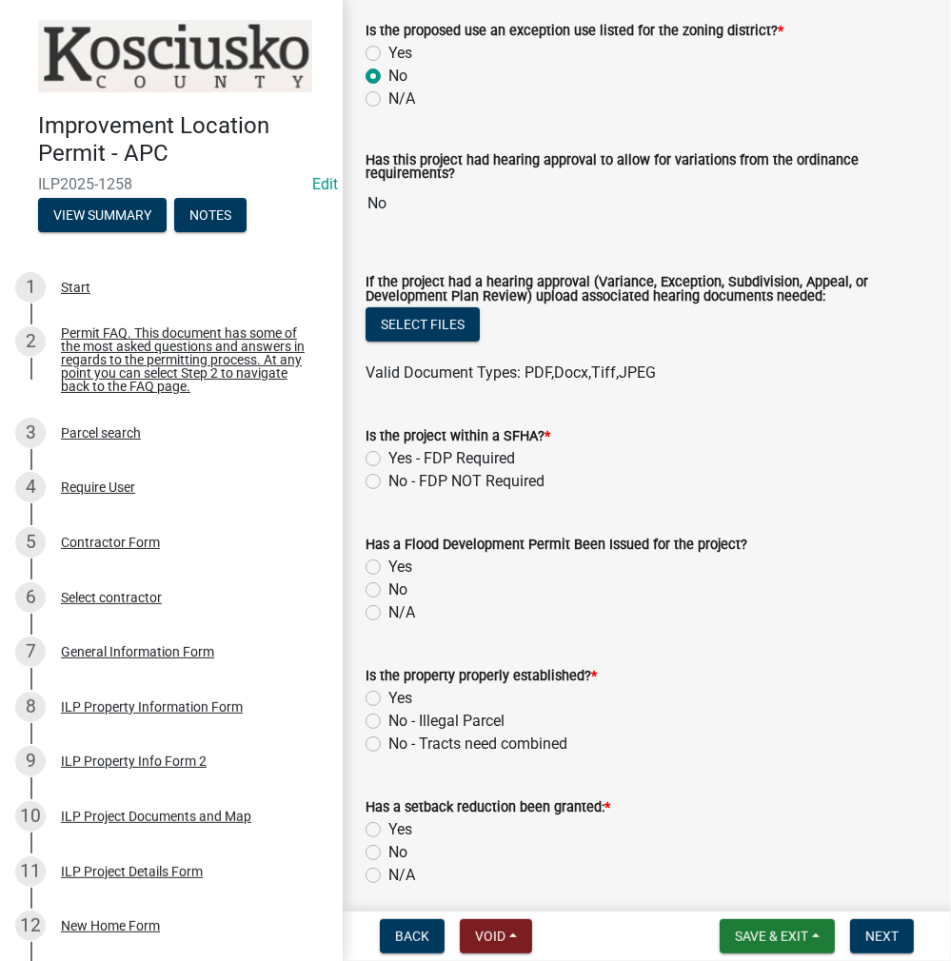
scroll to position [761, 0]
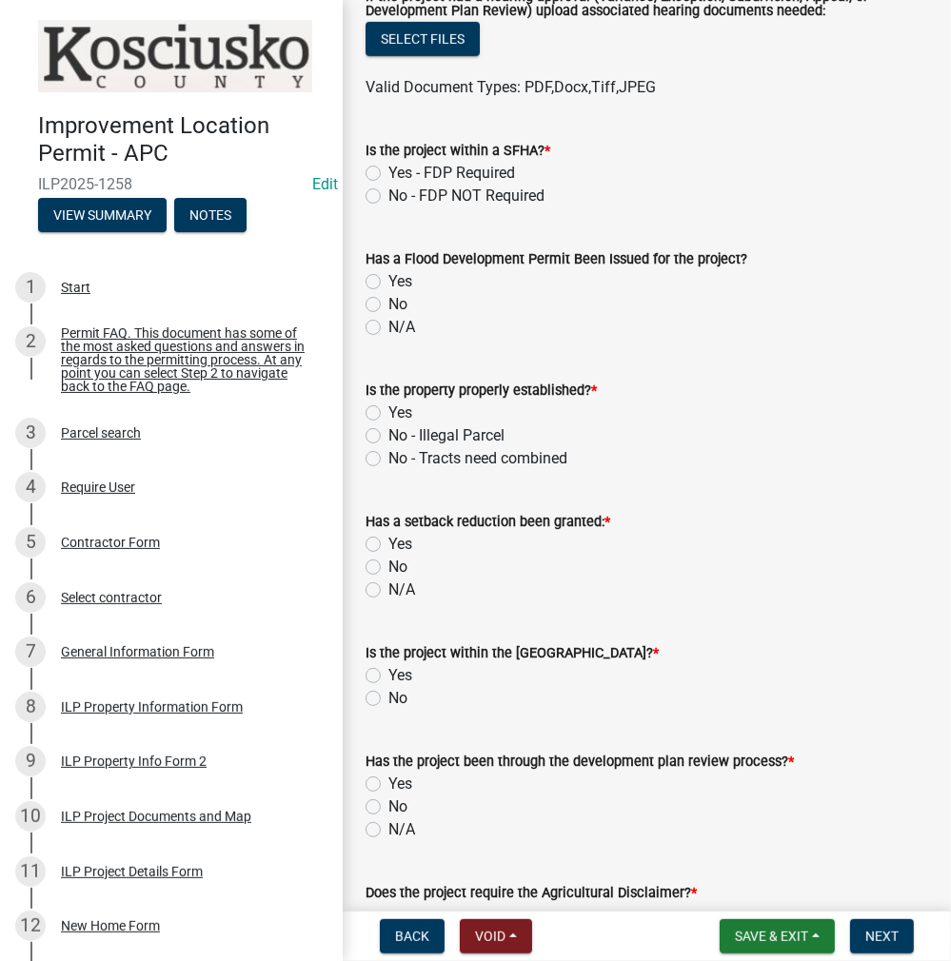
click at [388, 191] on label "No - FDP NOT Required" at bounding box center [466, 196] width 156 height 23
click at [388, 191] on input "No - FDP NOT Required" at bounding box center [394, 191] width 12 height 12
radio input "true"
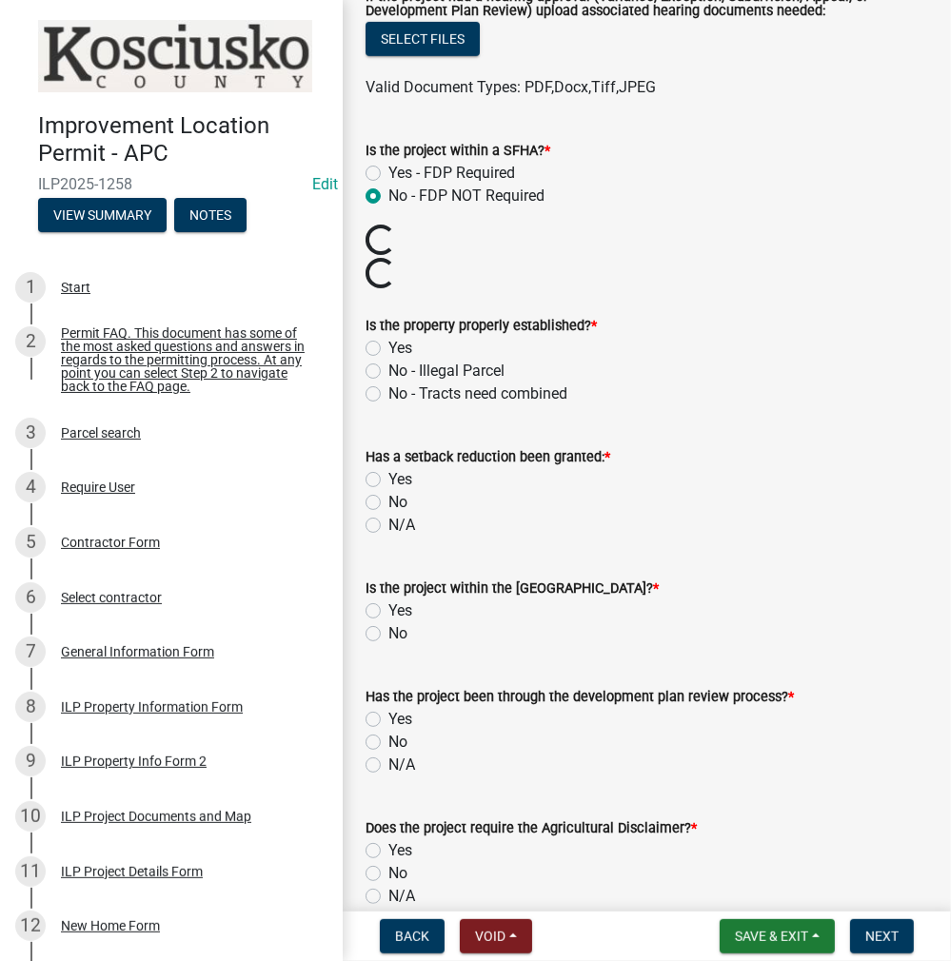
click at [388, 344] on label "Yes" at bounding box center [400, 348] width 24 height 23
click at [388, 344] on input "Yes" at bounding box center [394, 343] width 12 height 12
radio input "true"
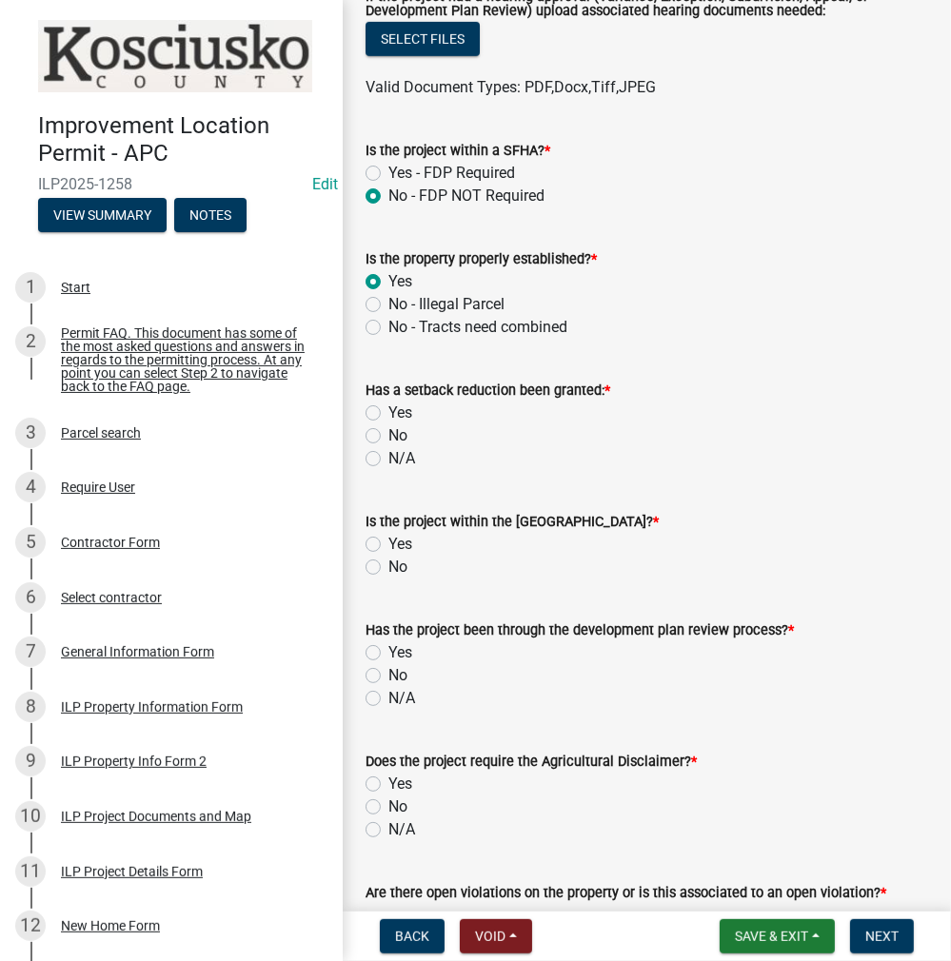
click at [388, 435] on label "No" at bounding box center [397, 435] width 19 height 23
click at [388, 435] on input "No" at bounding box center [394, 430] width 12 height 12
radio input "true"
click at [372, 558] on div "No" at bounding box center [646, 567] width 562 height 23
click at [364, 563] on div "Is the project within the [GEOGRAPHIC_DATA]? * Yes No" at bounding box center [646, 532] width 591 height 91
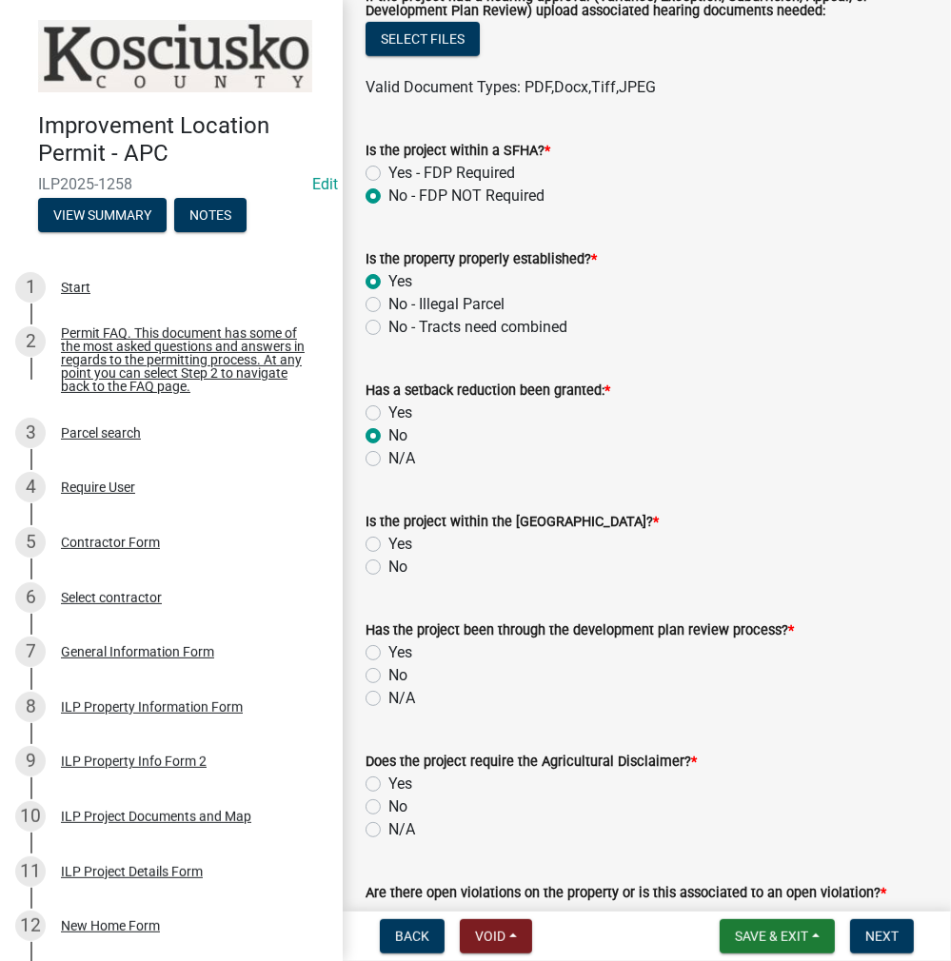
click at [388, 561] on label "No" at bounding box center [397, 567] width 19 height 23
click at [388, 561] on input "No" at bounding box center [394, 562] width 12 height 12
radio input "true"
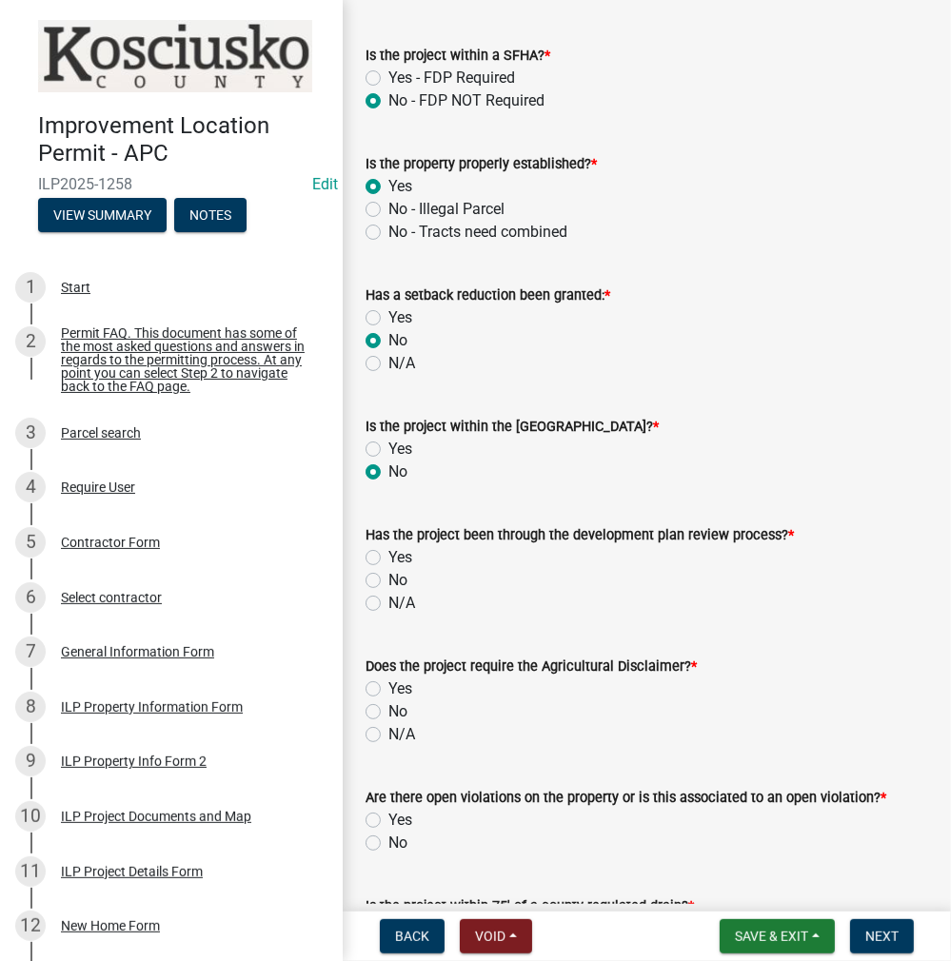
click at [388, 582] on label "No" at bounding box center [397, 580] width 19 height 23
click at [388, 581] on input "No" at bounding box center [394, 575] width 12 height 12
radio input "true"
click at [388, 710] on label "No" at bounding box center [397, 711] width 19 height 23
click at [388, 710] on input "No" at bounding box center [394, 706] width 12 height 12
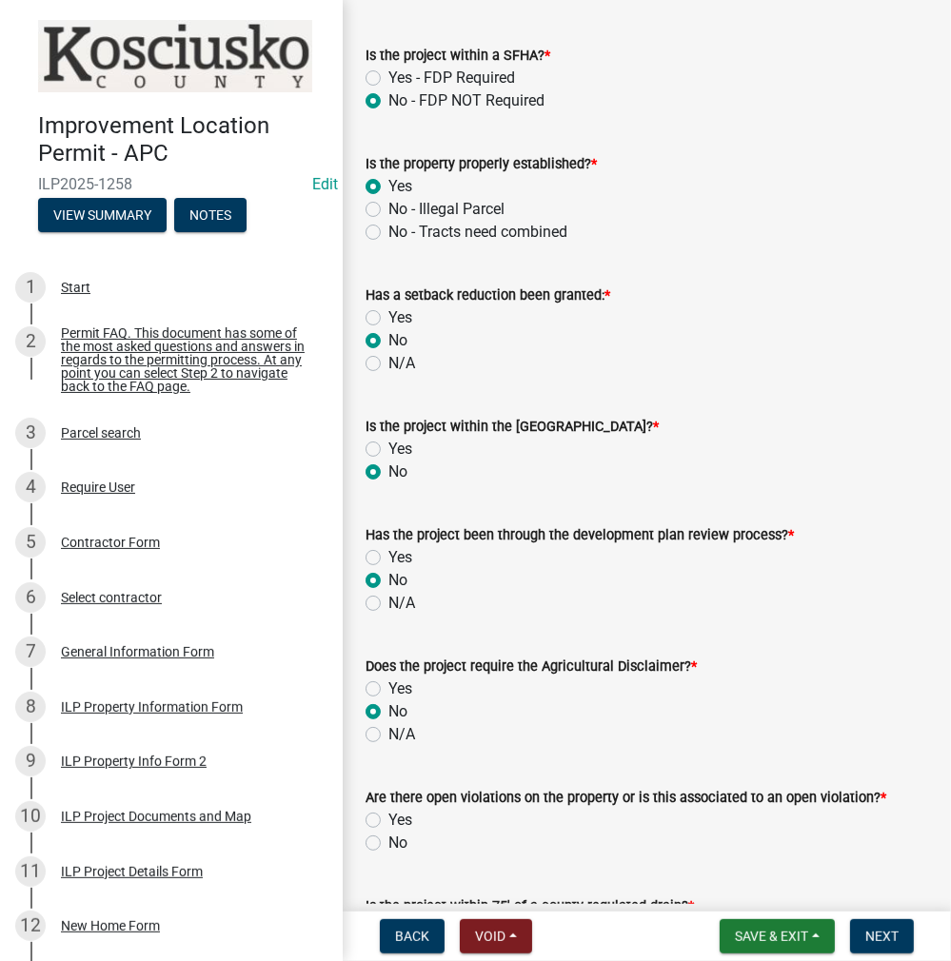
radio input "true"
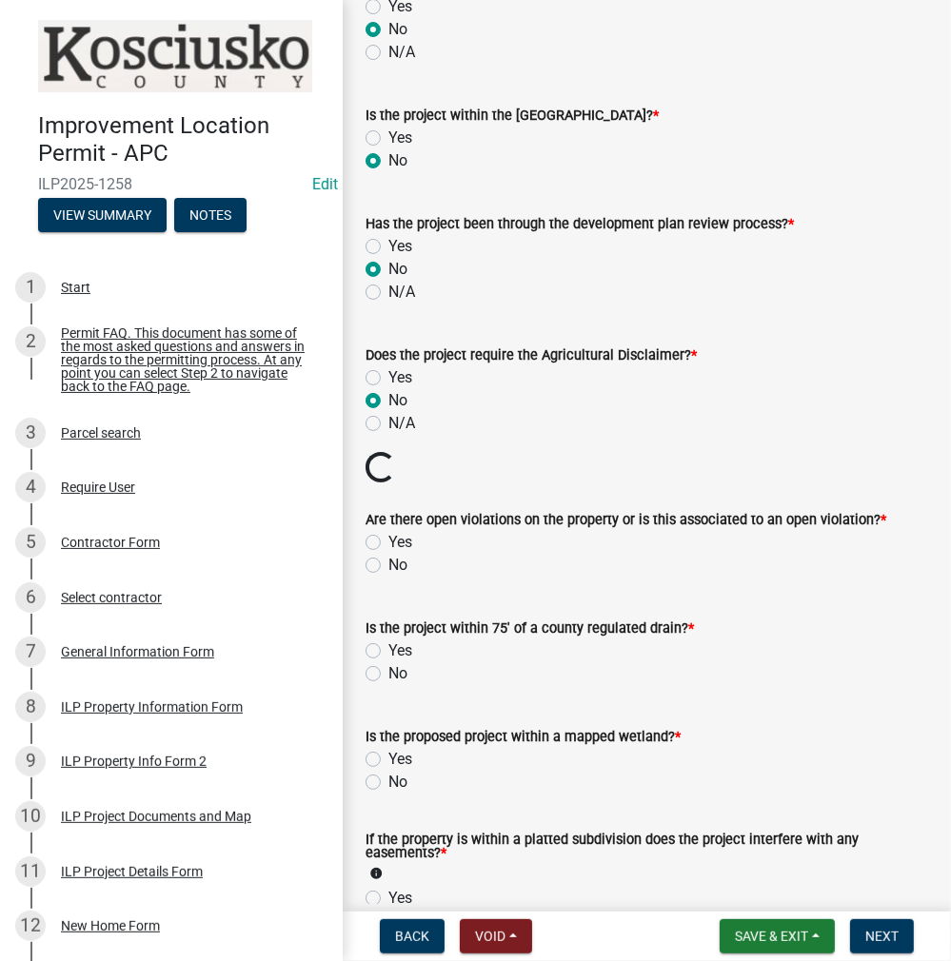
scroll to position [1237, 0]
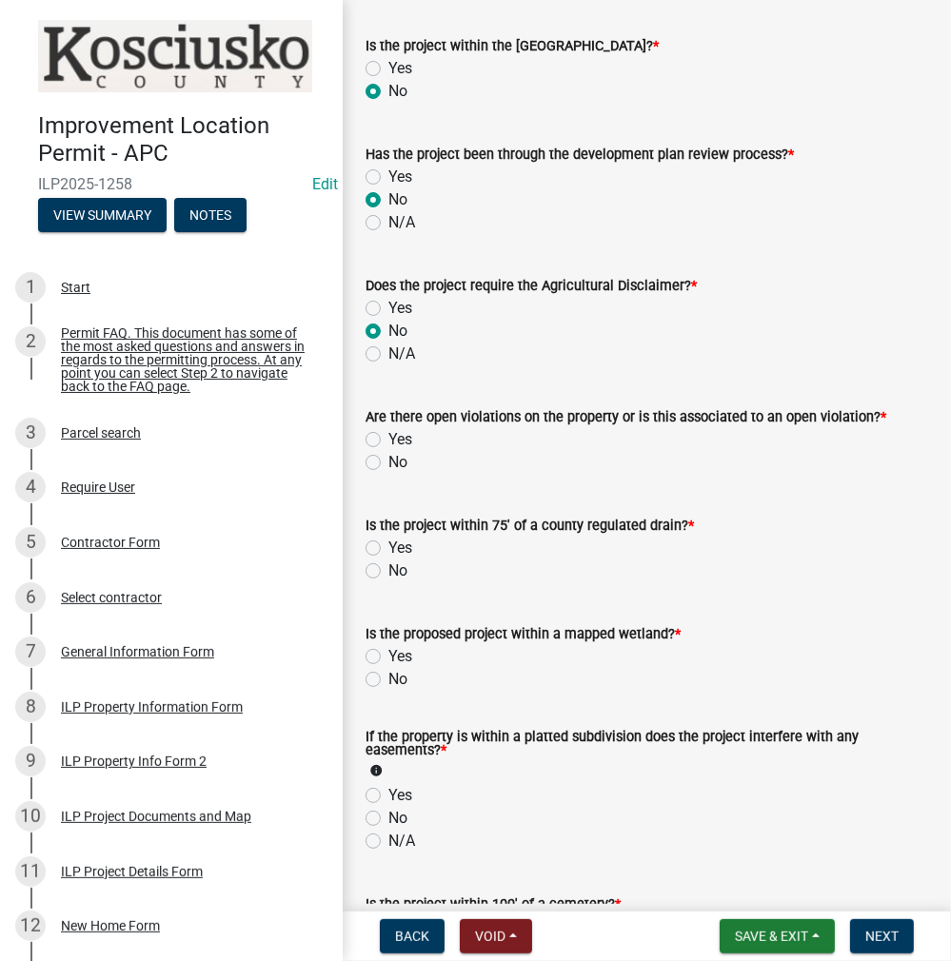
click at [388, 440] on label "Yes" at bounding box center [400, 439] width 24 height 23
click at [388, 440] on input "Yes" at bounding box center [394, 434] width 12 height 12
radio input "true"
click at [388, 567] on label "No" at bounding box center [397, 571] width 19 height 23
click at [388, 567] on input "No" at bounding box center [394, 566] width 12 height 12
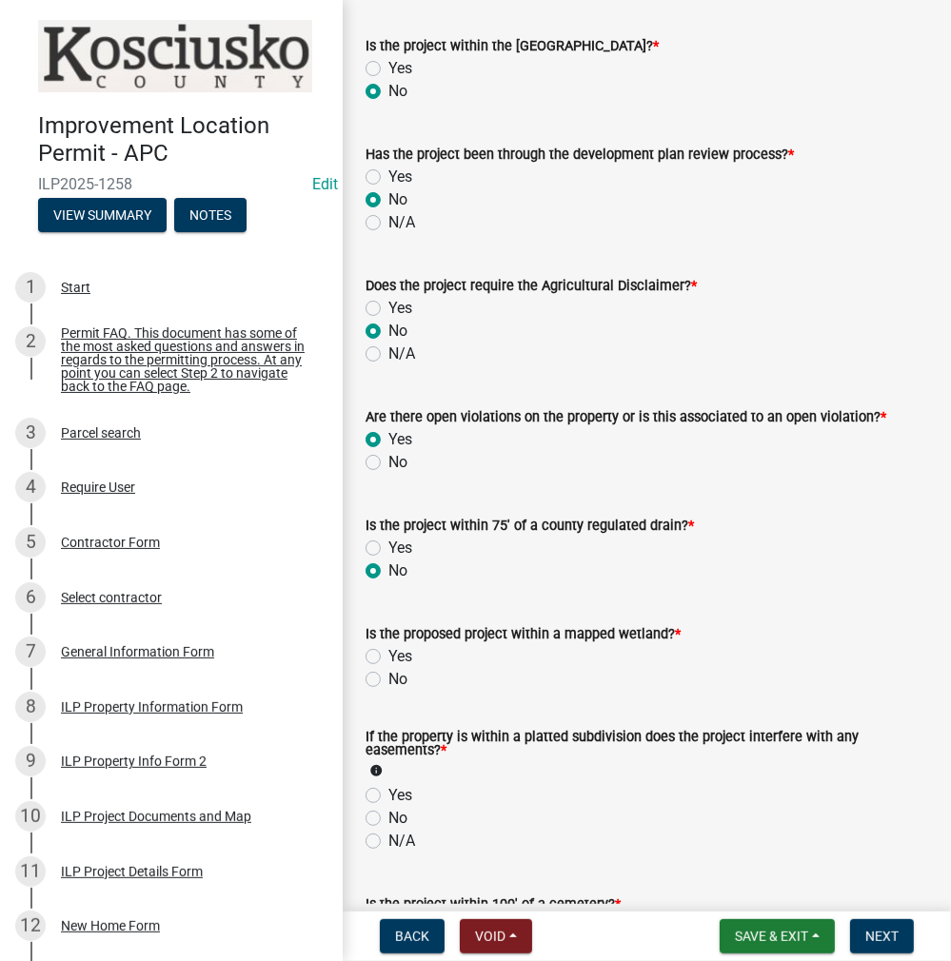
radio input "true"
click at [388, 674] on label "No" at bounding box center [397, 679] width 19 height 23
click at [388, 674] on input "No" at bounding box center [394, 674] width 12 height 12
radio input "true"
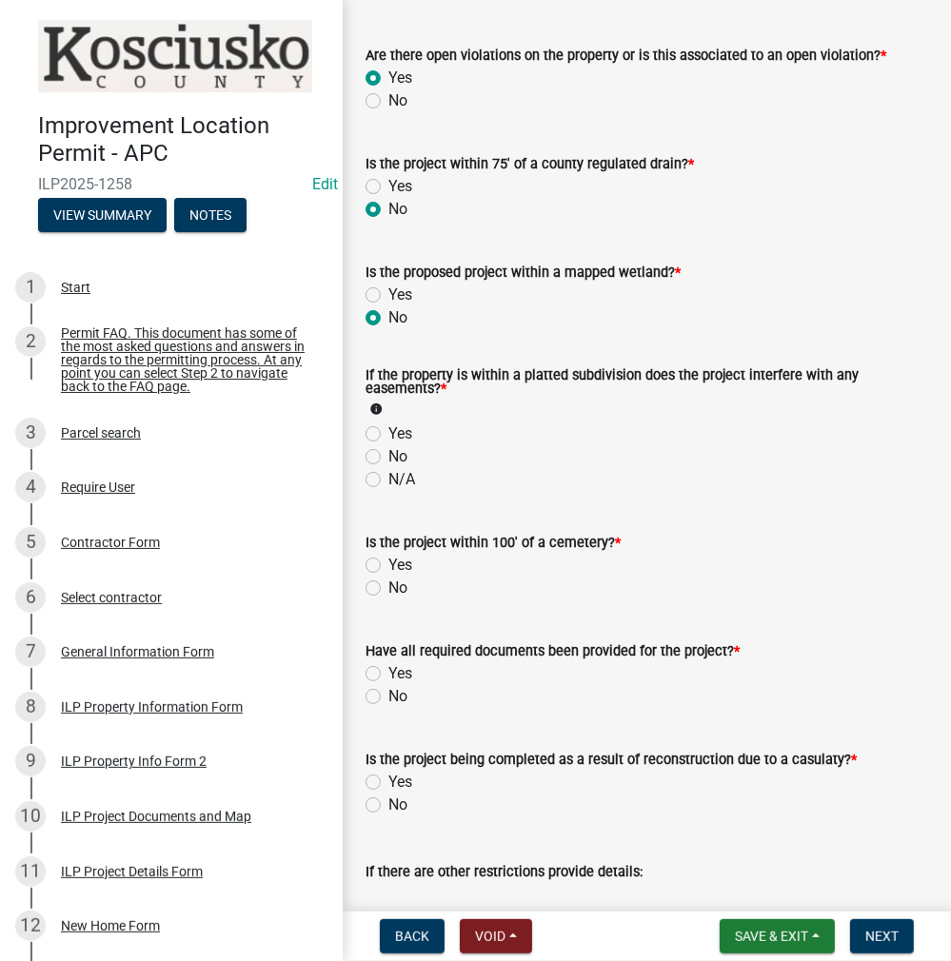
scroll to position [1618, 0]
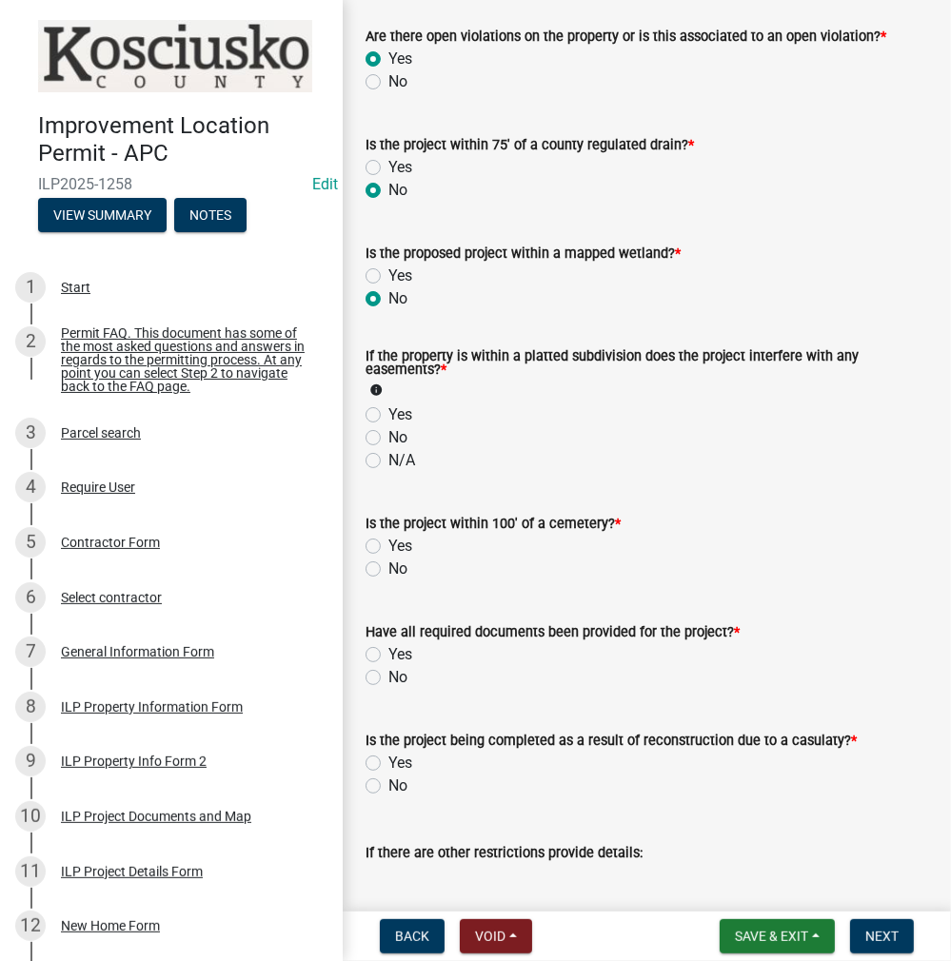
click at [388, 433] on label "No" at bounding box center [397, 437] width 19 height 23
click at [388, 433] on input "No" at bounding box center [394, 432] width 12 height 12
radio input "true"
click at [388, 572] on label "No" at bounding box center [397, 569] width 19 height 23
click at [388, 570] on input "No" at bounding box center [394, 564] width 12 height 12
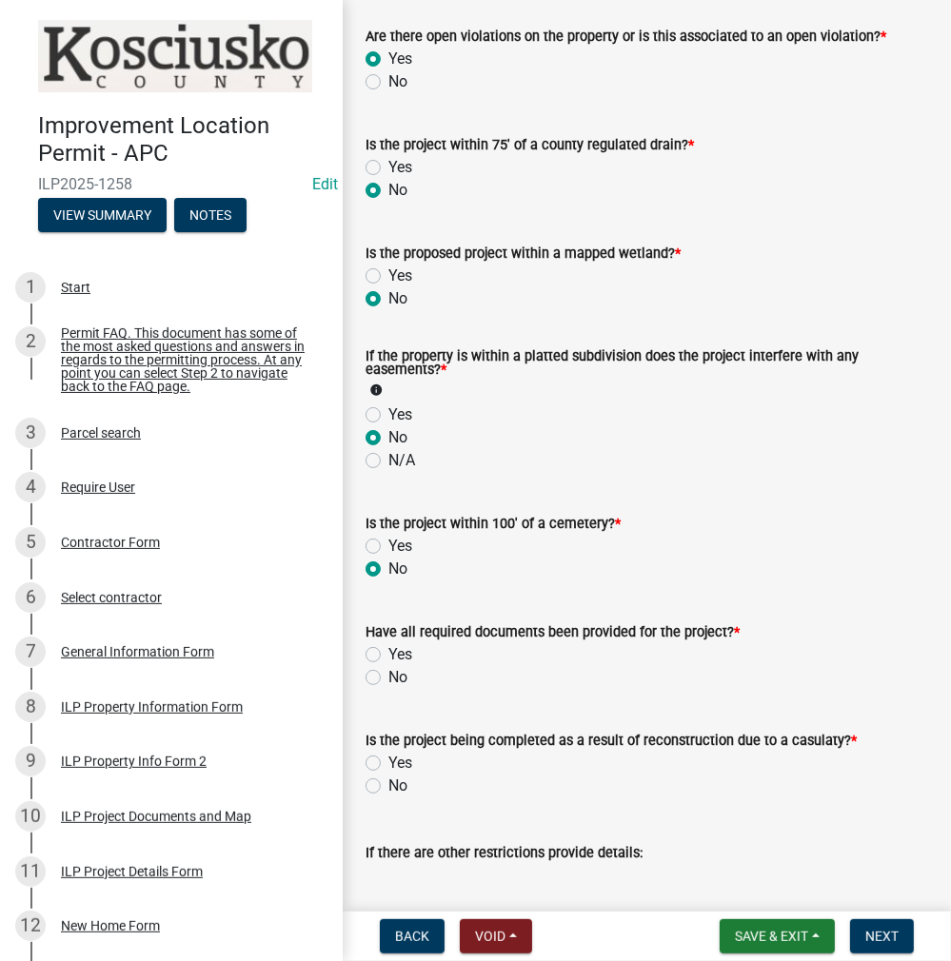
radio input "true"
click at [388, 651] on label "Yes" at bounding box center [400, 654] width 24 height 23
click at [388, 651] on input "Yes" at bounding box center [394, 649] width 12 height 12
radio input "true"
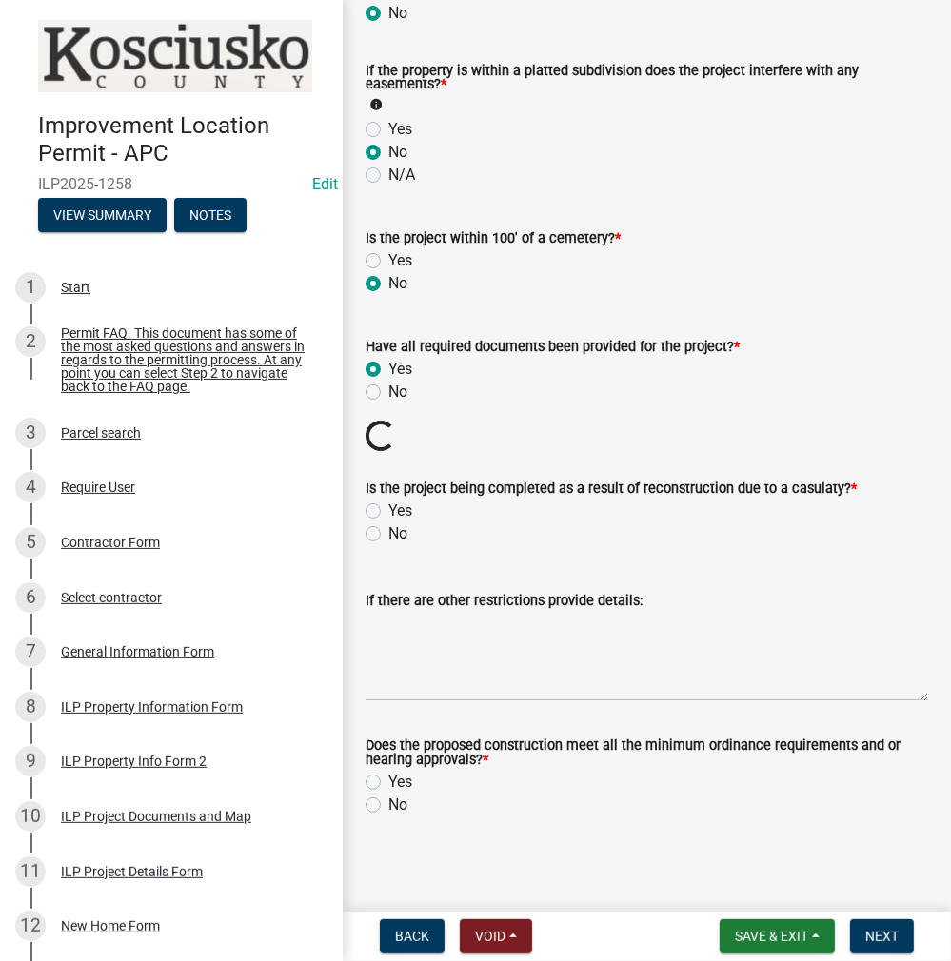
scroll to position [1874, 0]
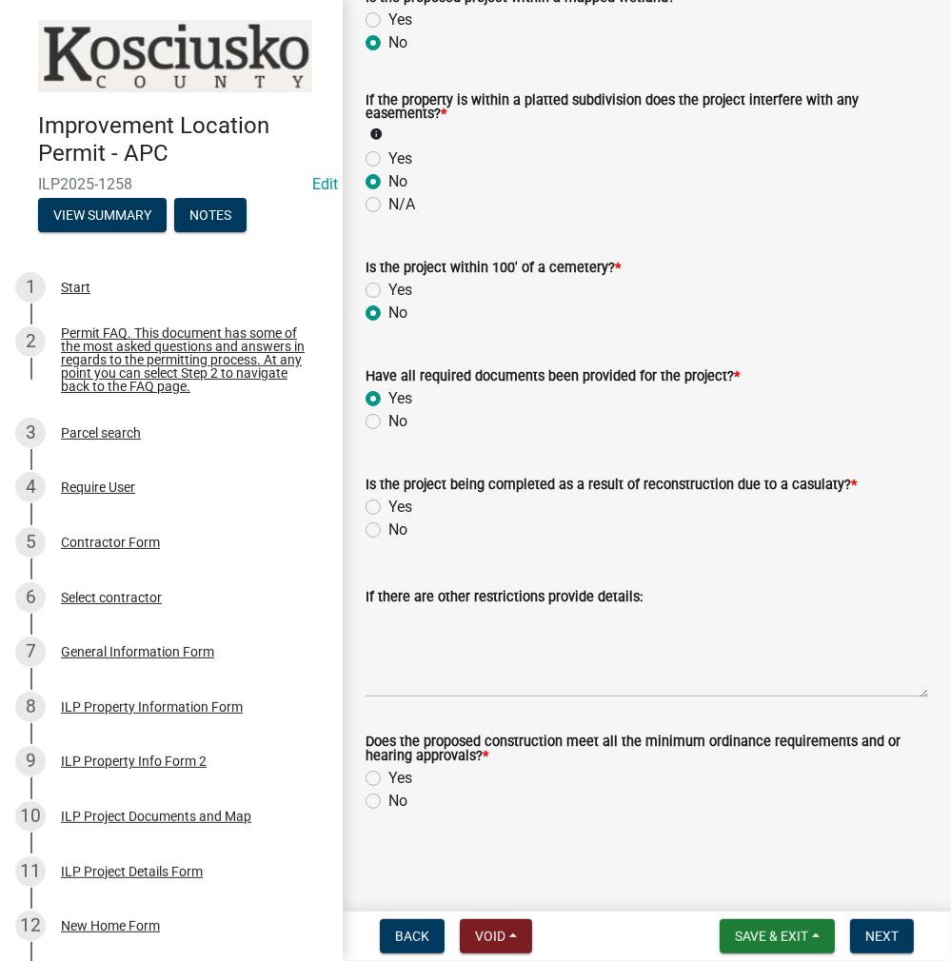
click at [364, 530] on div "Is the project being completed as a result of reconstruction due to a casulaty?…" at bounding box center [646, 495] width 591 height 91
click at [388, 529] on label "No" at bounding box center [397, 530] width 19 height 23
click at [388, 529] on input "No" at bounding box center [394, 525] width 12 height 12
radio input "true"
click at [388, 776] on label "Yes" at bounding box center [400, 778] width 24 height 23
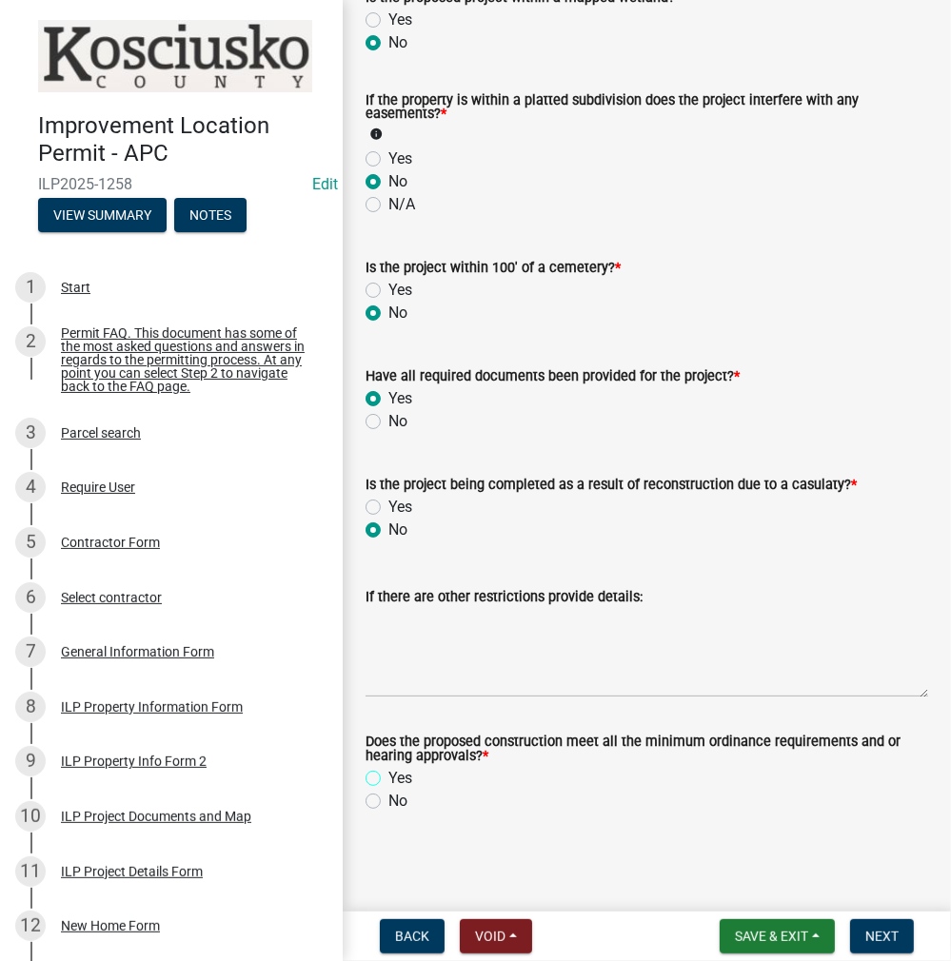
click at [388, 776] on input "Yes" at bounding box center [394, 773] width 12 height 12
radio input "true"
click at [858, 935] on button "Next" at bounding box center [882, 936] width 64 height 34
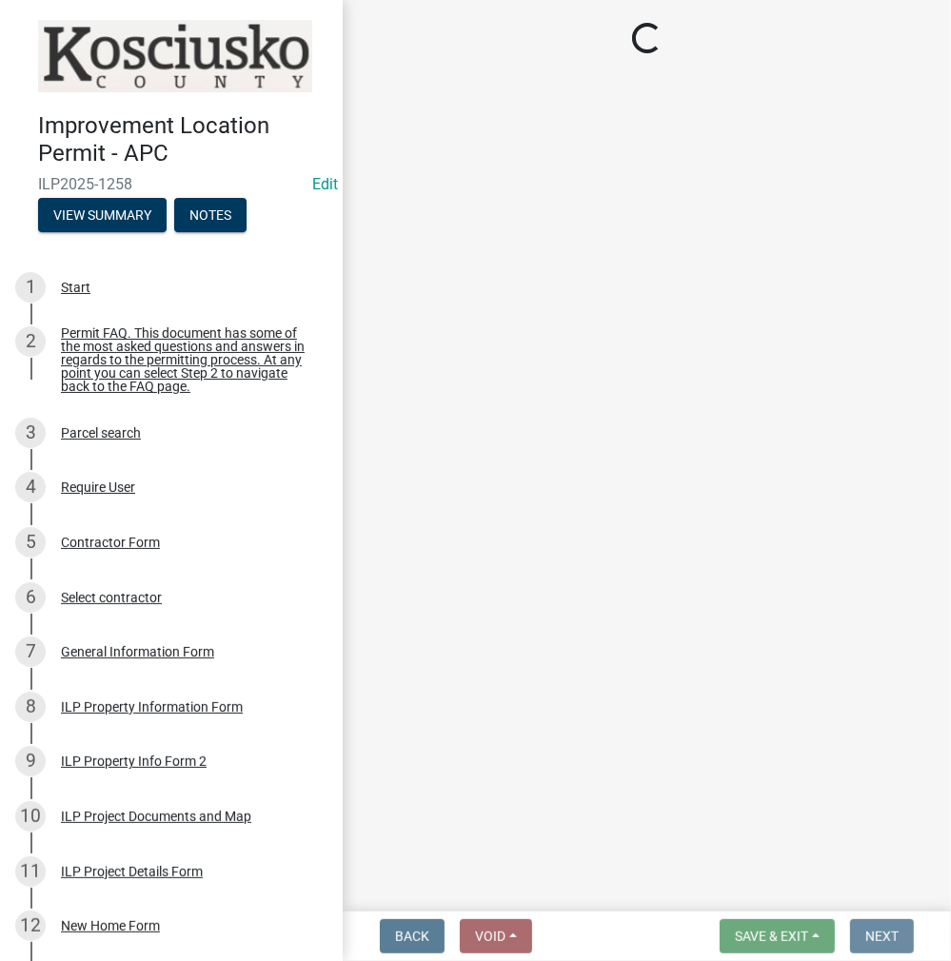
scroll to position [0, 0]
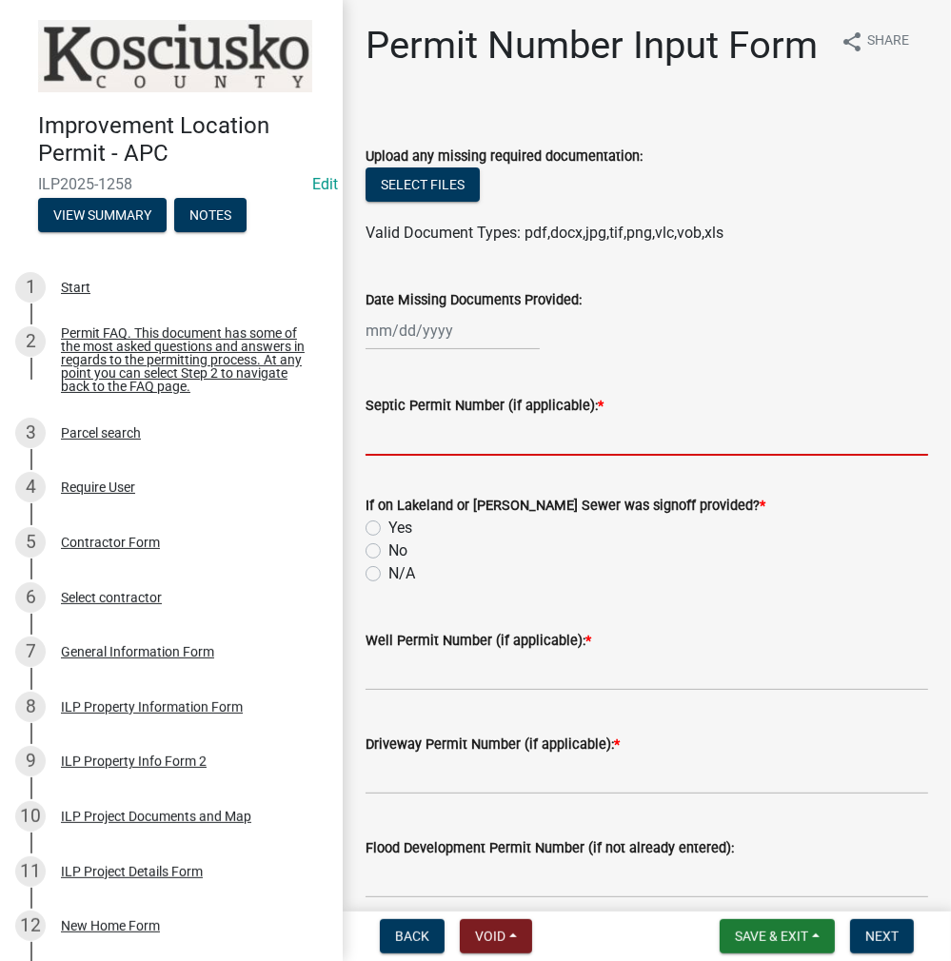
click at [451, 456] on input "Septic Permit Number (if applicable): *" at bounding box center [646, 436] width 562 height 39
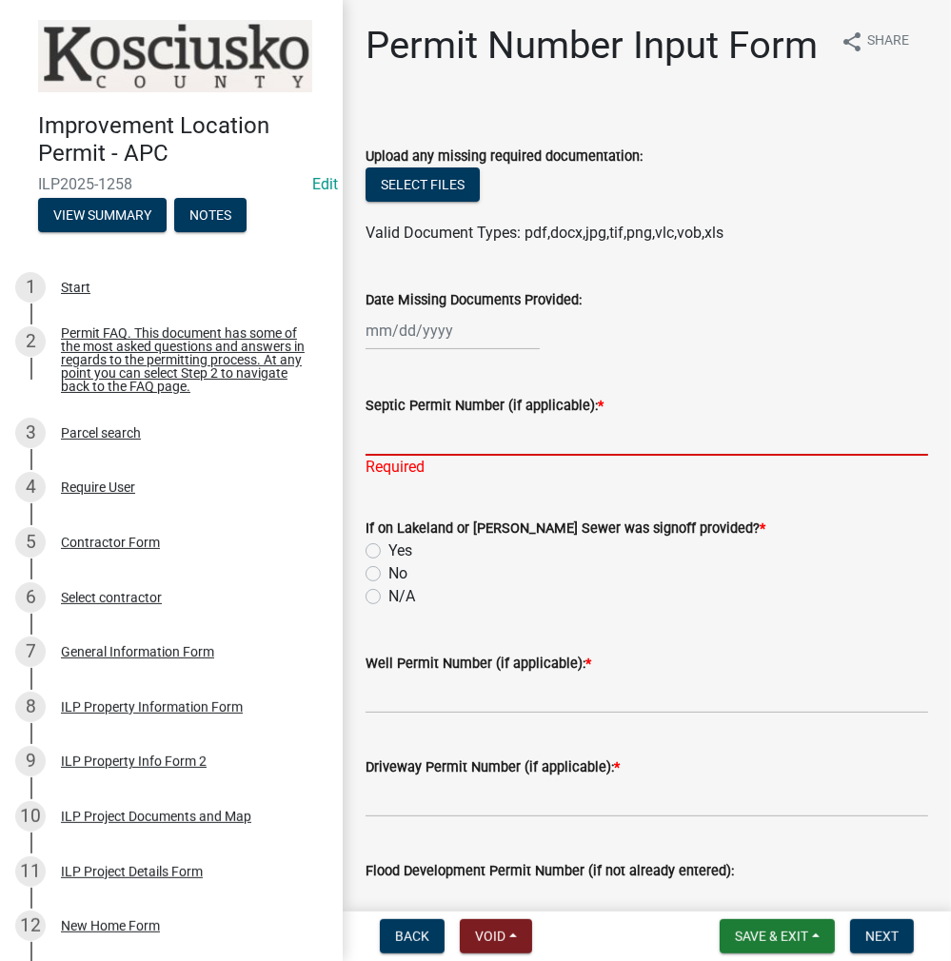
click at [423, 456] on input "Septic Permit Number (if applicable): *" at bounding box center [646, 436] width 562 height 39
type input "21297"
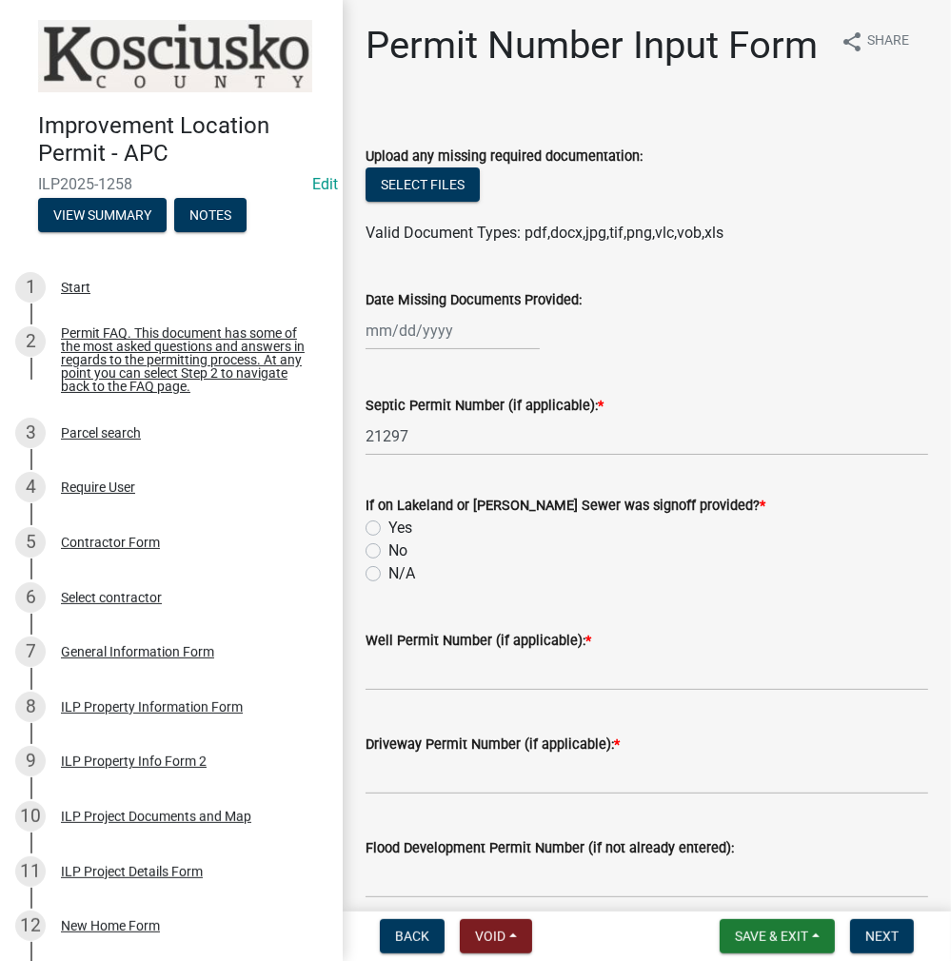
click at [372, 585] on div "If on Lakeland or [PERSON_NAME] Sewer was signoff provided? * Yes No N/A" at bounding box center [646, 539] width 562 height 91
drag, startPoint x: 369, startPoint y: 591, endPoint x: 376, endPoint y: 600, distance: 11.6
click at [388, 562] on label "No" at bounding box center [397, 551] width 19 height 23
click at [388, 552] on input "No" at bounding box center [394, 546] width 12 height 12
radio input "true"
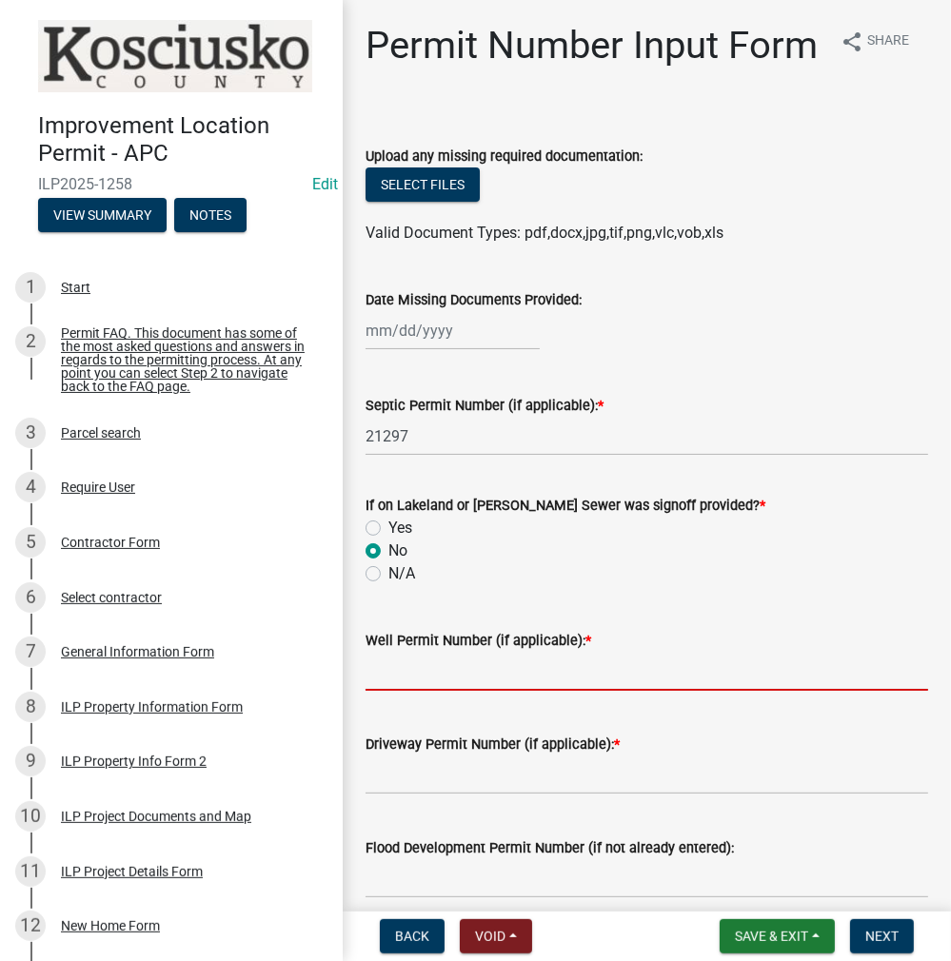
click at [399, 691] on input "Well Permit Number (if applicable): *" at bounding box center [646, 671] width 562 height 39
type input "EXIST"
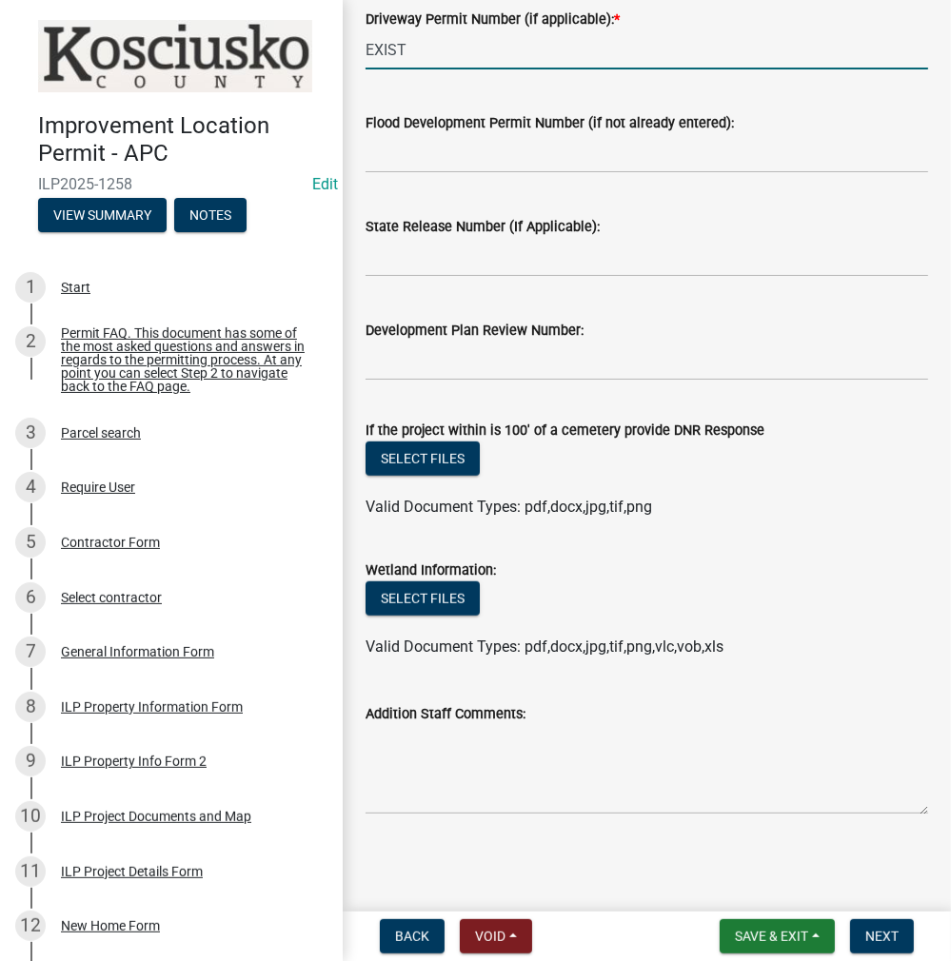
scroll to position [770, 0]
type input "EXIST"
click at [429, 751] on textarea "Addition Staff Comments:" at bounding box center [646, 769] width 562 height 89
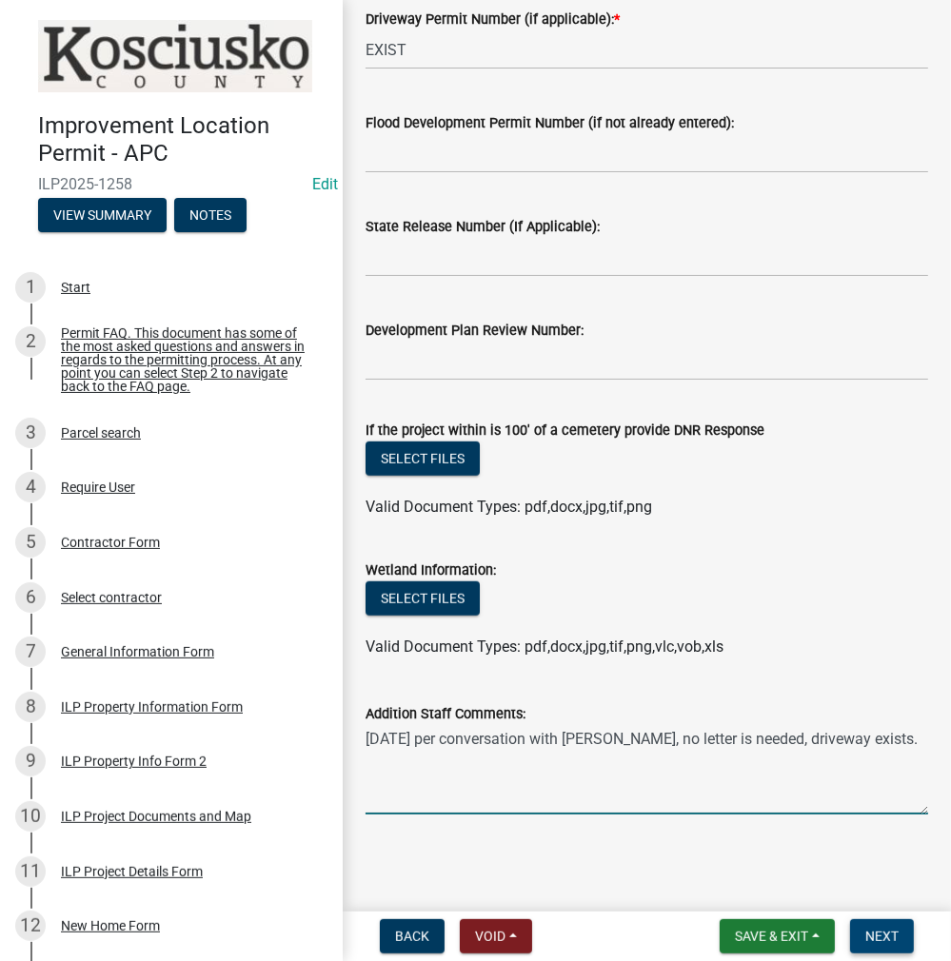
type textarea "[DATE] per conversation with [PERSON_NAME], no letter is needed, driveway exist…"
click at [868, 929] on span "Next" at bounding box center [881, 936] width 33 height 15
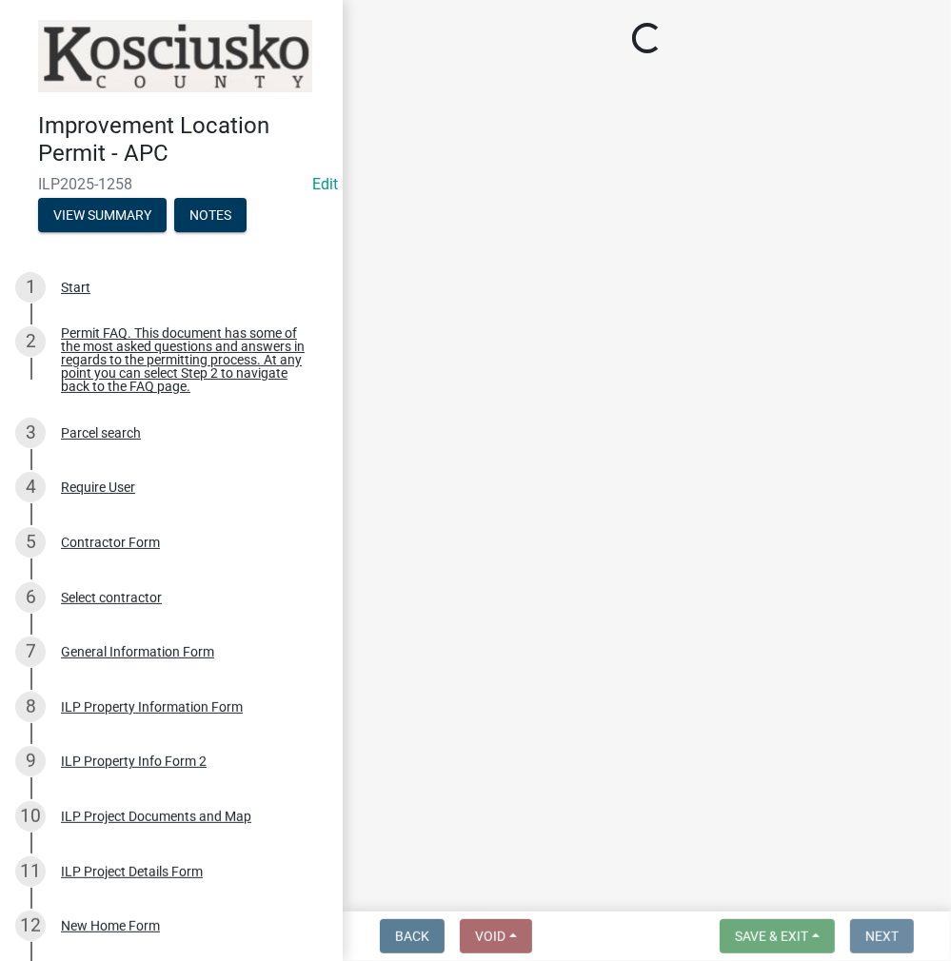
scroll to position [0, 0]
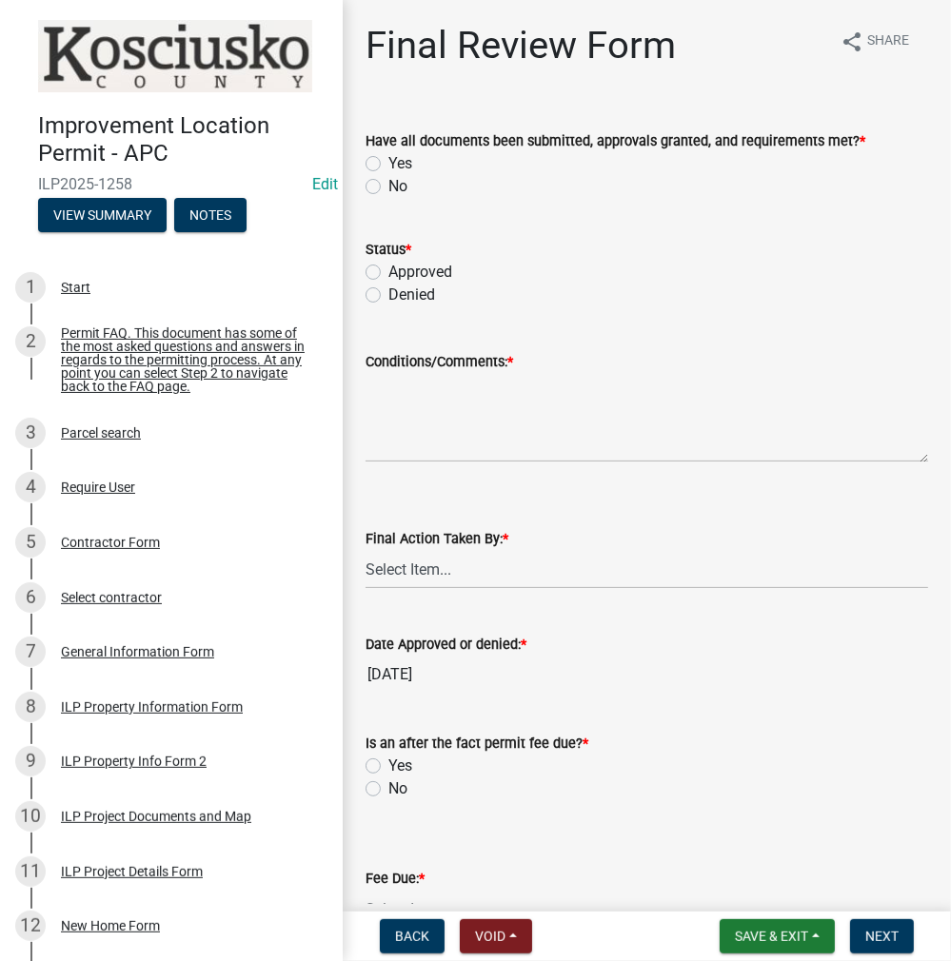
click at [388, 162] on label "Yes" at bounding box center [400, 163] width 24 height 23
click at [388, 162] on input "Yes" at bounding box center [394, 158] width 12 height 12
radio input "true"
click at [388, 271] on label "Approved" at bounding box center [420, 272] width 64 height 23
click at [388, 271] on input "Approved" at bounding box center [394, 267] width 12 height 12
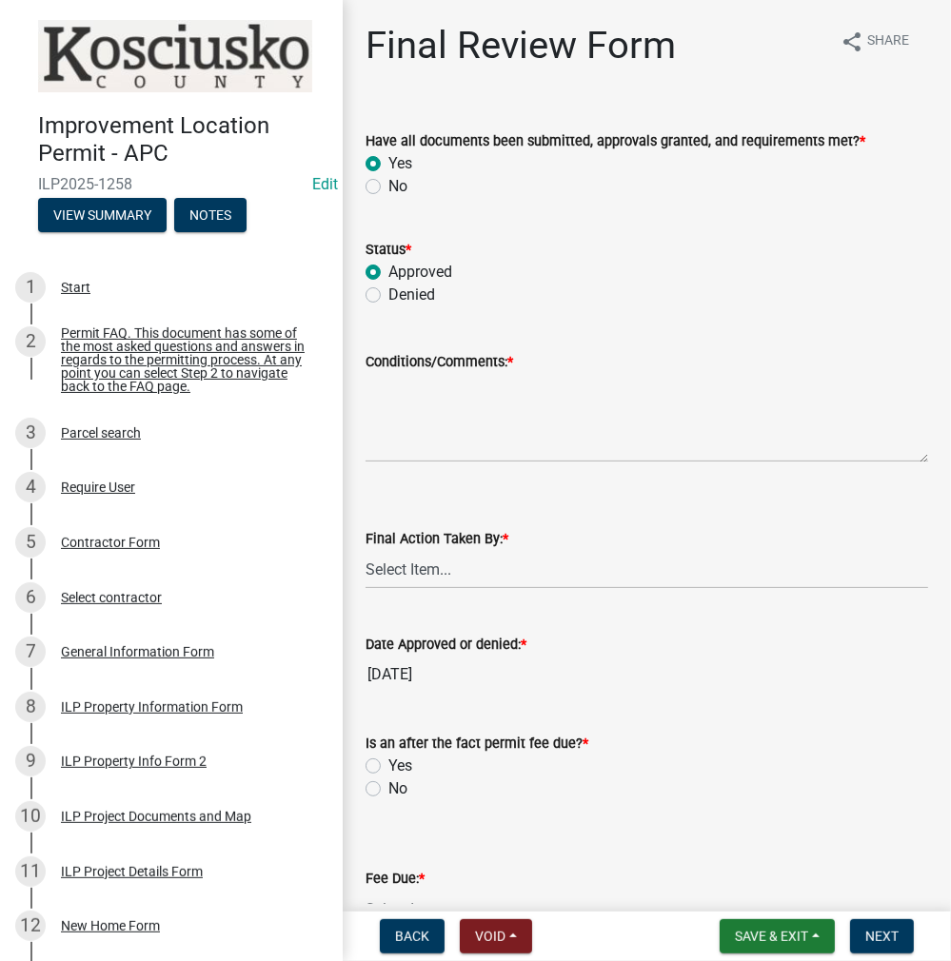
radio input "true"
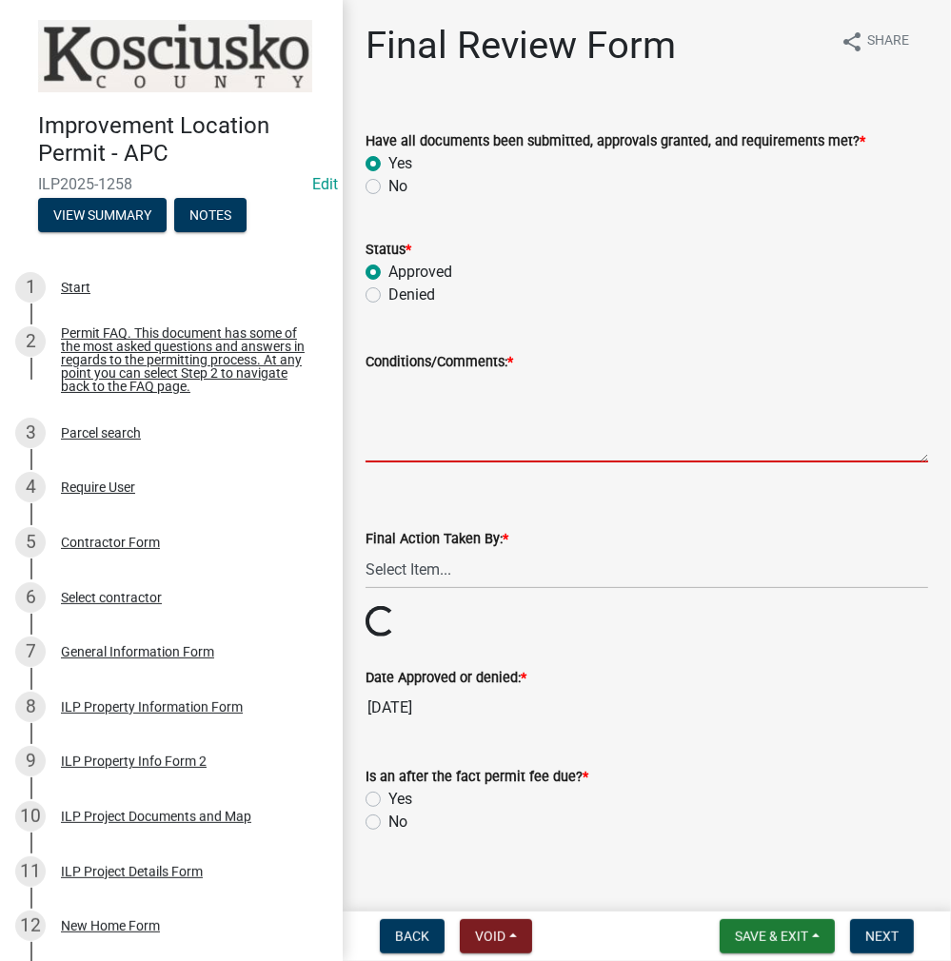
click at [418, 402] on textarea "Conditions/Comments: *" at bounding box center [646, 417] width 562 height 89
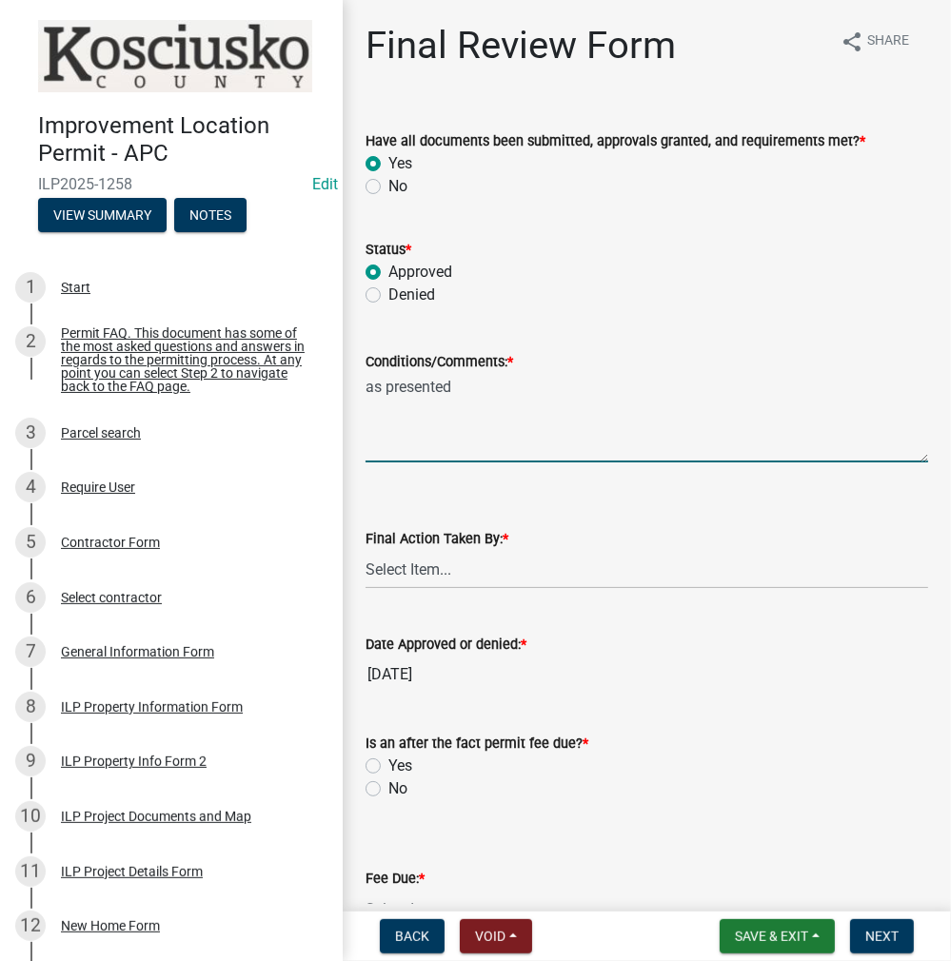
type textarea "as presented"
click at [423, 556] on select "Select Item... MMS LT AT CS [PERSON_NAME]" at bounding box center [646, 569] width 562 height 39
click at [365, 550] on select "Select Item... MMS LT AT CS [PERSON_NAME]" at bounding box center [646, 569] width 562 height 39
select select "c872cdc8-ca01-49f1-a213-e4b05fa58cd2"
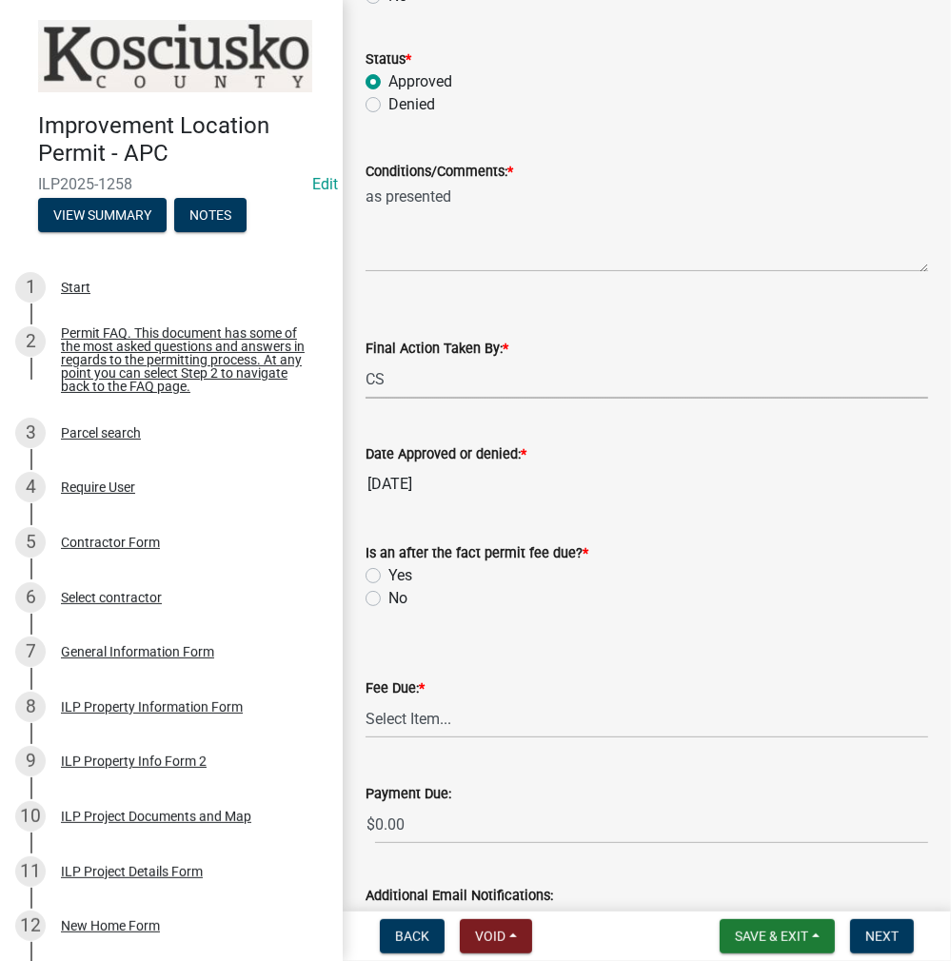
click at [388, 571] on label "Yes" at bounding box center [400, 575] width 24 height 23
click at [388, 571] on input "Yes" at bounding box center [394, 570] width 12 height 12
radio input "true"
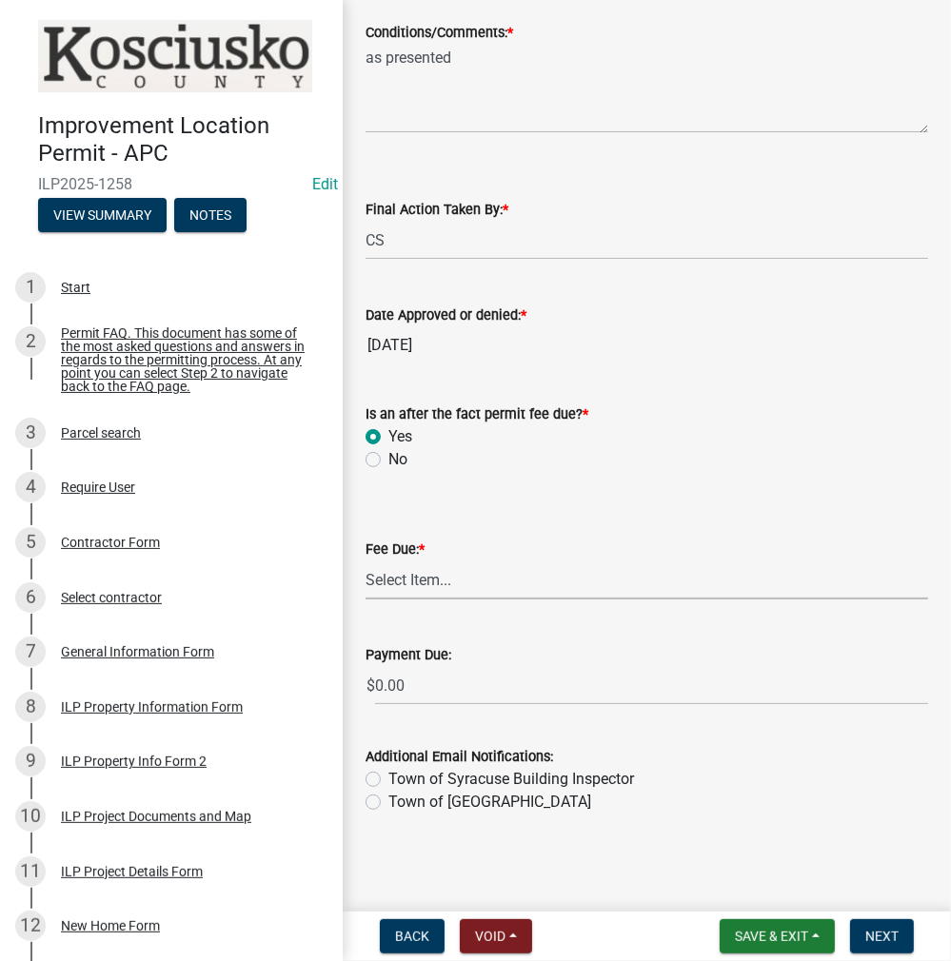
click at [403, 581] on select "Select Item... N/A $10.00 $25.00 $125.00 $250 $500 $500 + $10.00 for every 10 s…" at bounding box center [646, 580] width 562 height 39
click at [365, 600] on select "Select Item... N/A $10.00 $25.00 $125.00 $250 $500 $500 + $10.00 for every 10 s…" at bounding box center [646, 580] width 562 height 39
select select "99c2e196-2f52-4015-9dd1-b58ba083d950"
click at [881, 934] on span "Next" at bounding box center [881, 936] width 33 height 15
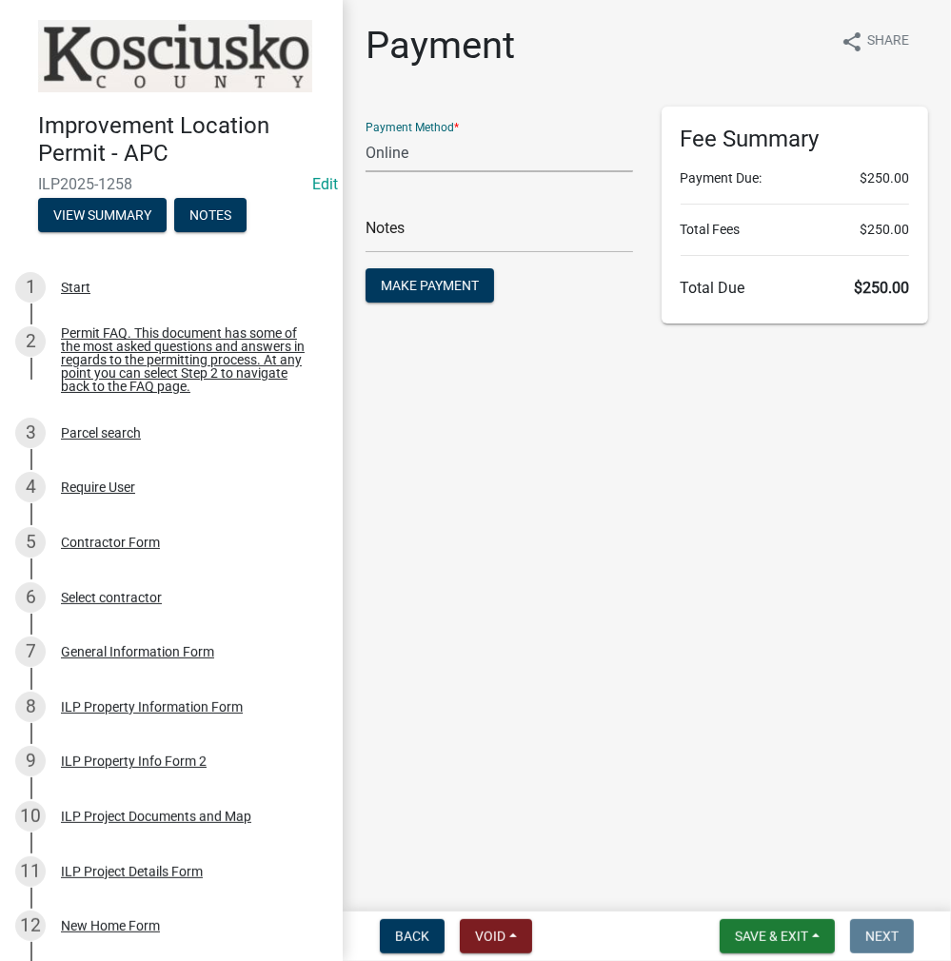
drag, startPoint x: 391, startPoint y: 146, endPoint x: 388, endPoint y: 167, distance: 21.1
click at [391, 146] on select "Credit Card POS Check Cash Online" at bounding box center [498, 152] width 267 height 39
select select "2: 1"
click at [365, 133] on select "Credit Card POS Check Cash Online" at bounding box center [498, 152] width 267 height 39
click at [399, 241] on input "text" at bounding box center [498, 233] width 267 height 39
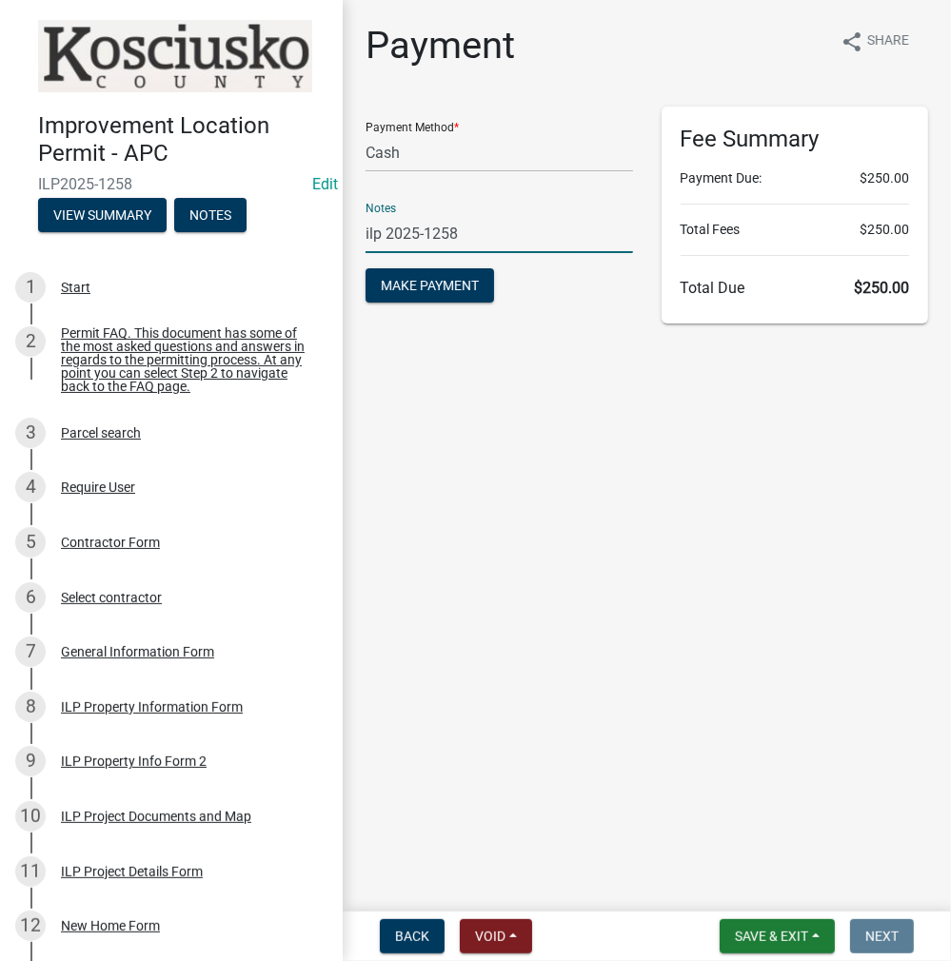
click at [386, 237] on input "ilp 2025-1258" at bounding box center [498, 233] width 267 height 39
type input "ILP2025-1258"
click at [365, 268] on button "Make Payment" at bounding box center [429, 285] width 128 height 34
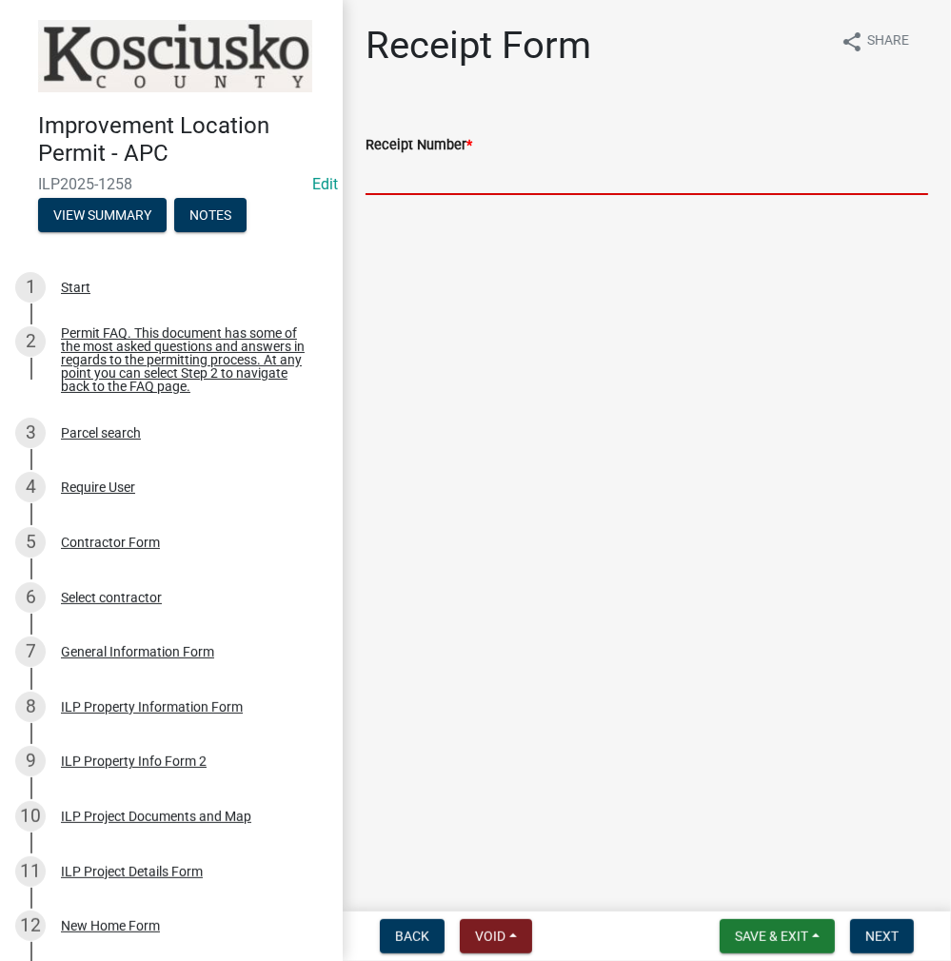
click at [412, 175] on input "Receipt Number *" at bounding box center [646, 175] width 562 height 39
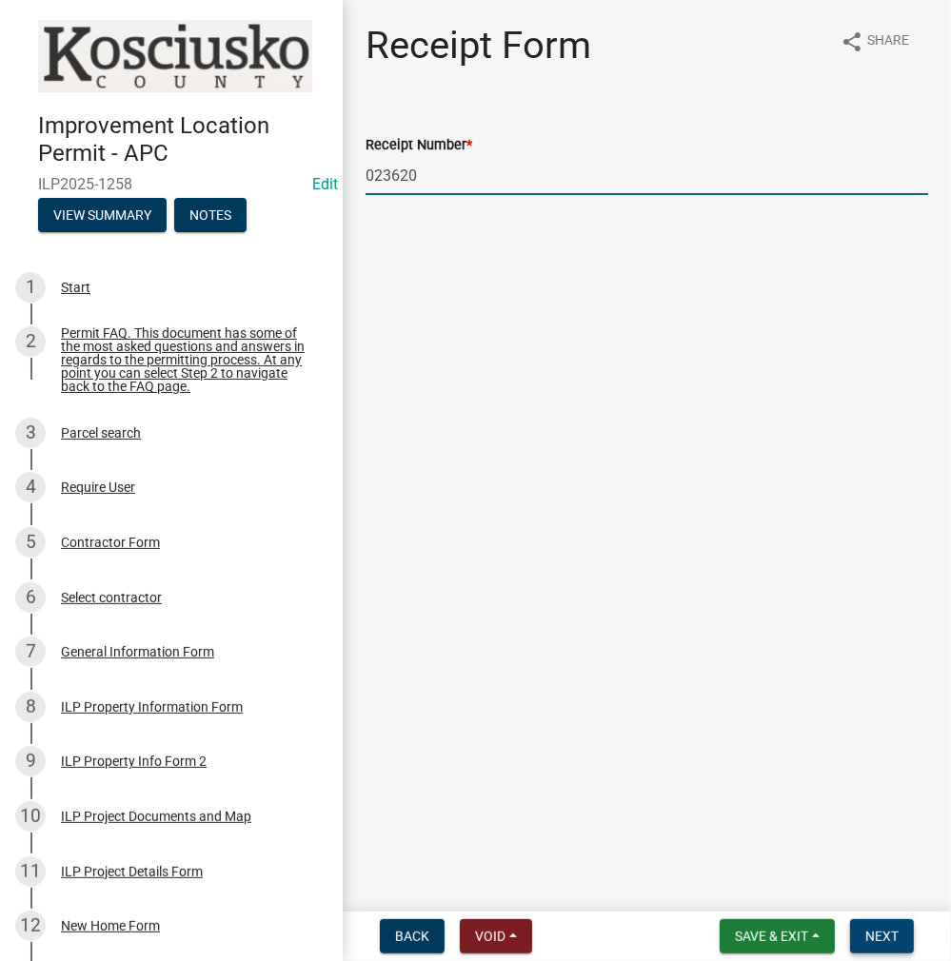
type input "023620"
click at [888, 926] on button "Next" at bounding box center [882, 936] width 64 height 34
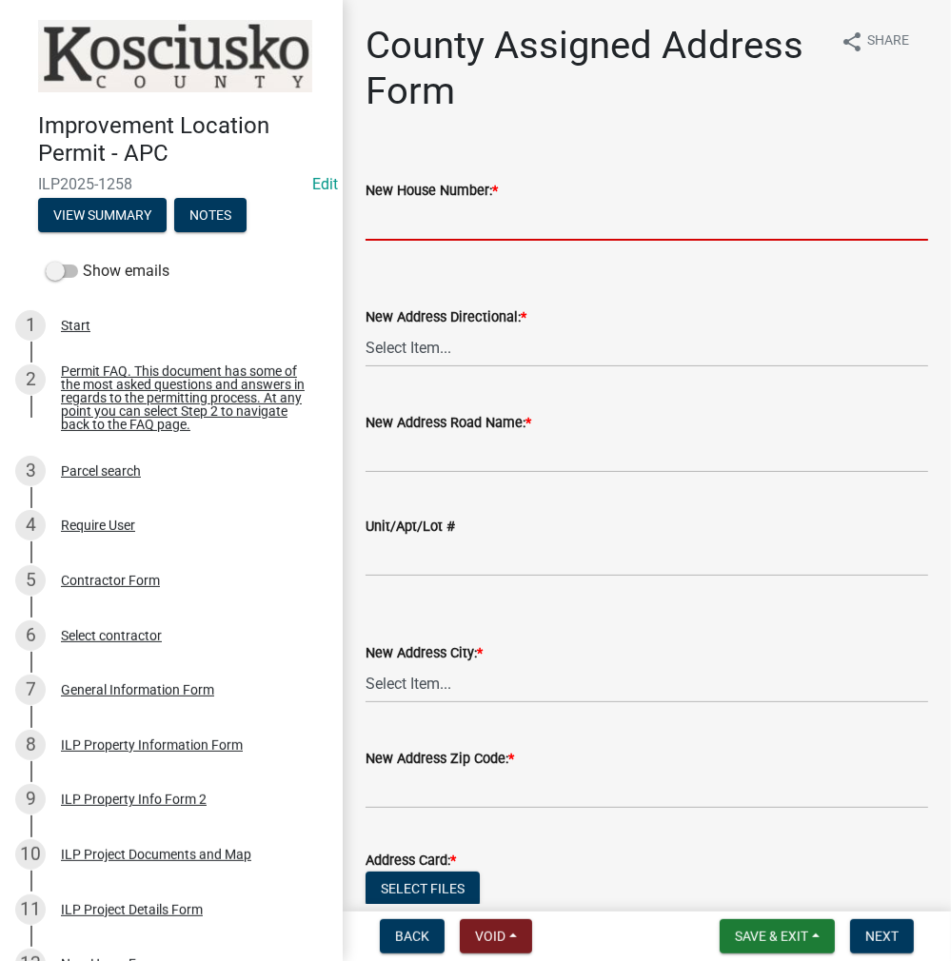
click at [435, 225] on input "New House Number: *" at bounding box center [646, 221] width 562 height 39
type input "7448"
select select "fd4312bc-1a8c-4cdf-b7c8-58224cec2bb3"
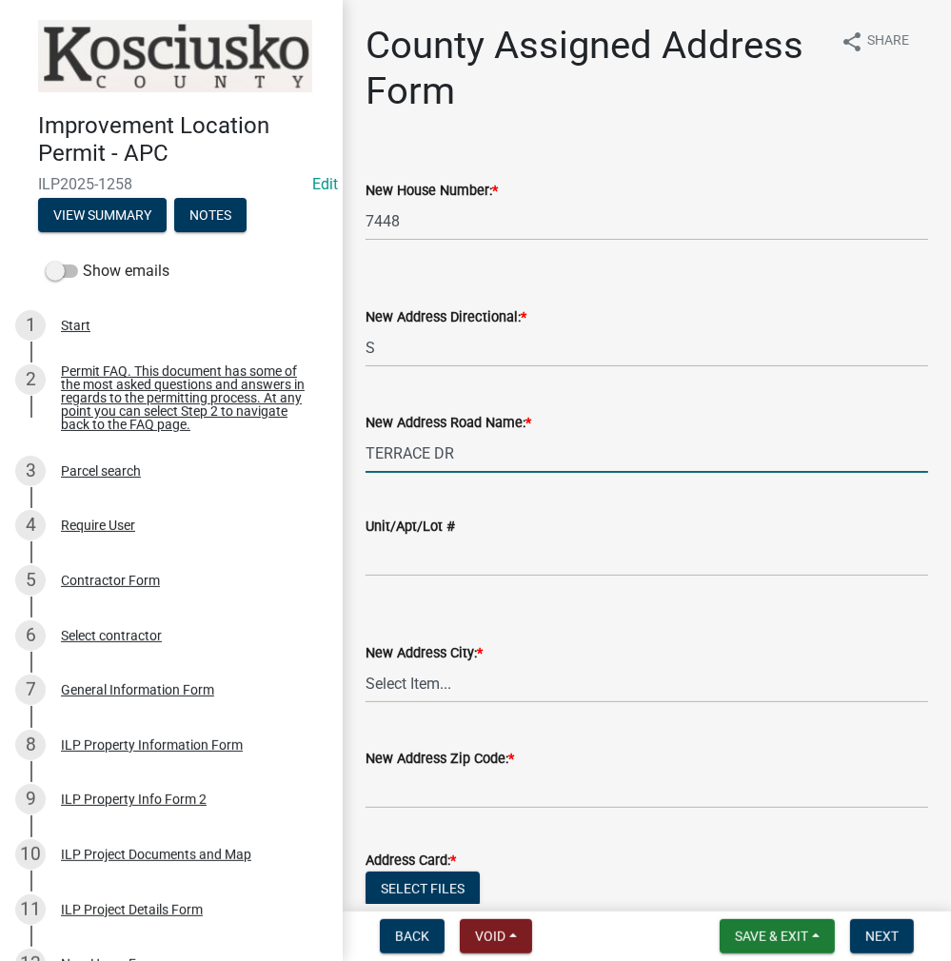
type input "TERRACE DR"
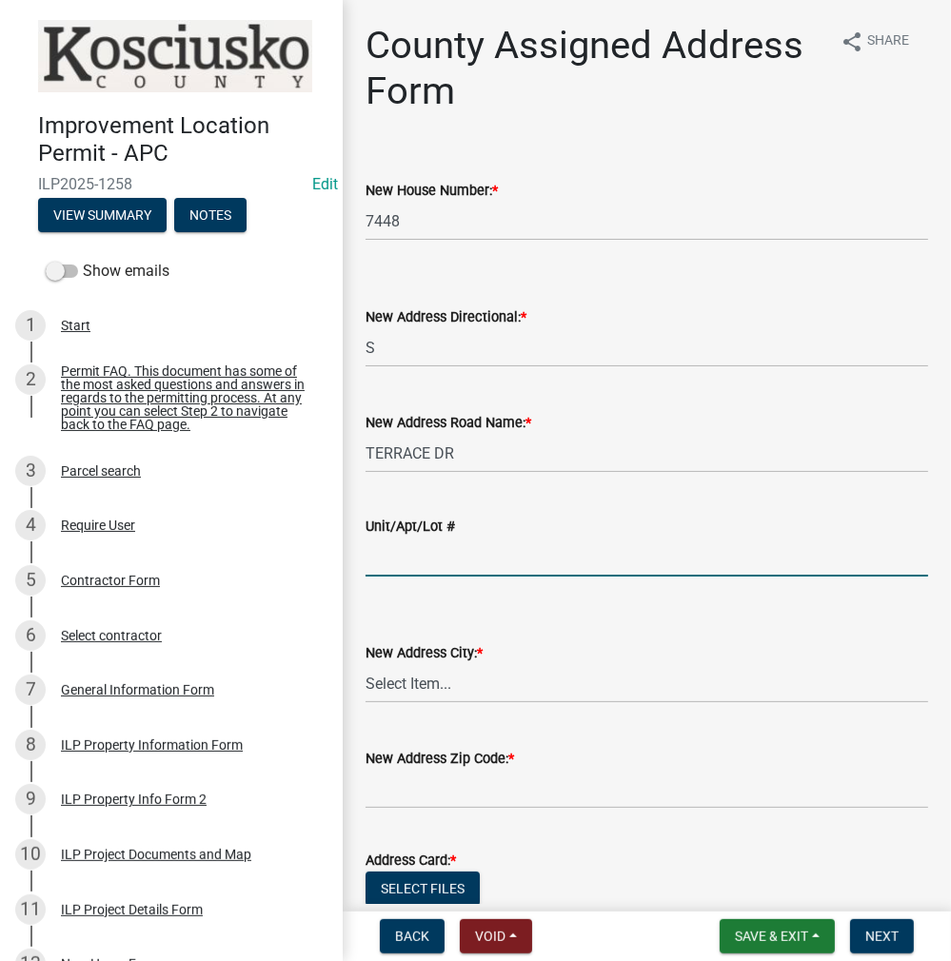
type input "Q"
select select "129ece53-eccb-4e3d-8f9d-1ad38c3ce4de"
type input "46510"
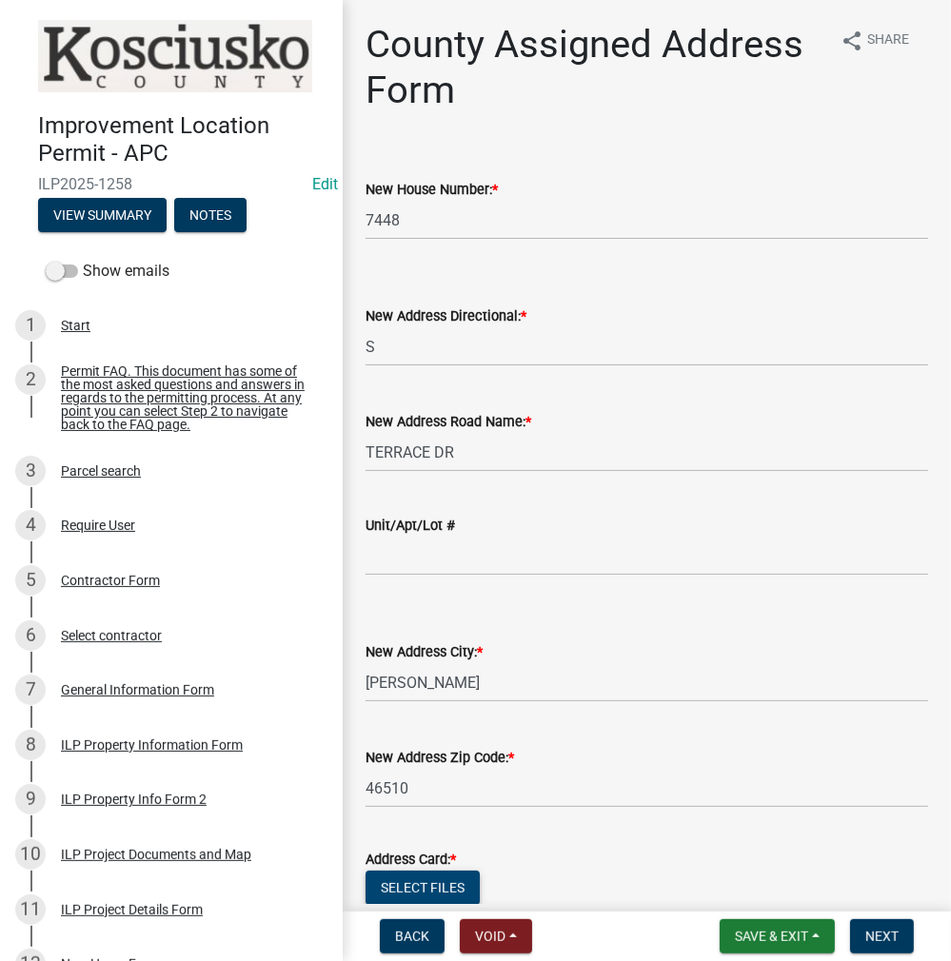
click at [467, 884] on button "Select files" at bounding box center [422, 888] width 114 height 34
click at [882, 934] on span "Next" at bounding box center [881, 936] width 33 height 15
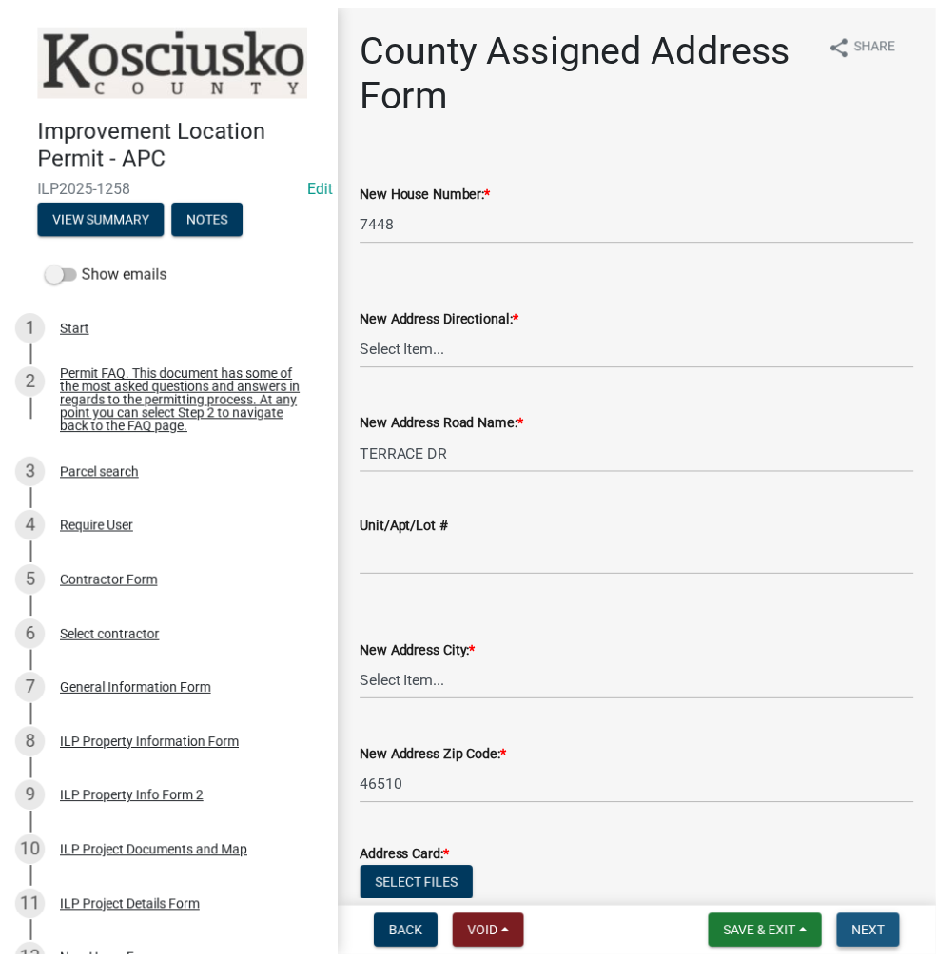
scroll to position [0, 0]
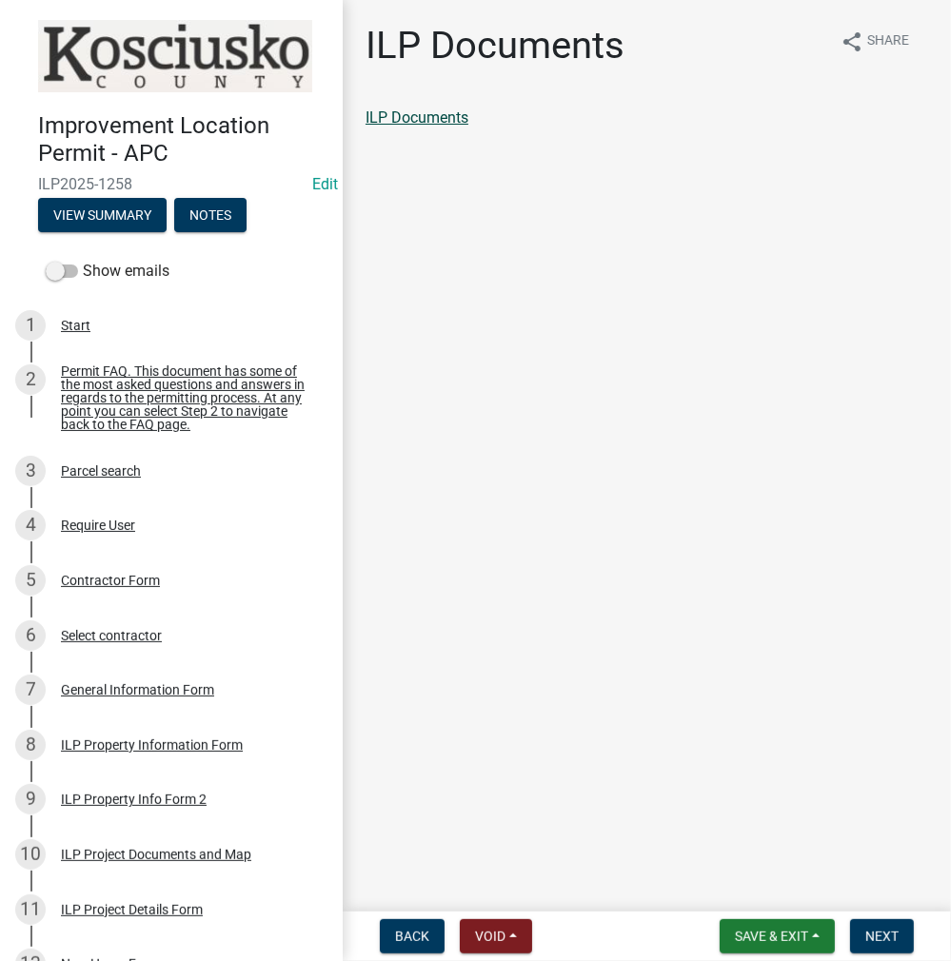
click at [449, 110] on link "ILP Documents" at bounding box center [416, 117] width 103 height 18
click at [887, 936] on span "Next" at bounding box center [881, 936] width 33 height 15
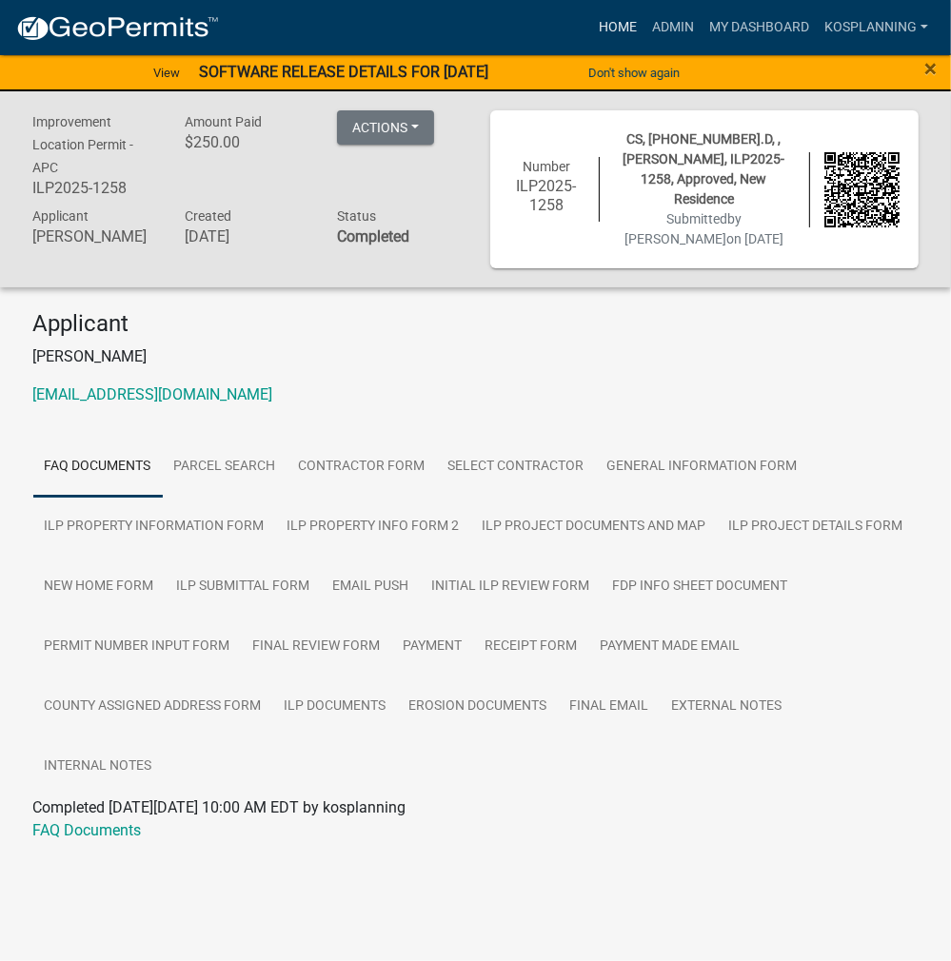
click at [610, 28] on link "Home" at bounding box center [617, 28] width 53 height 36
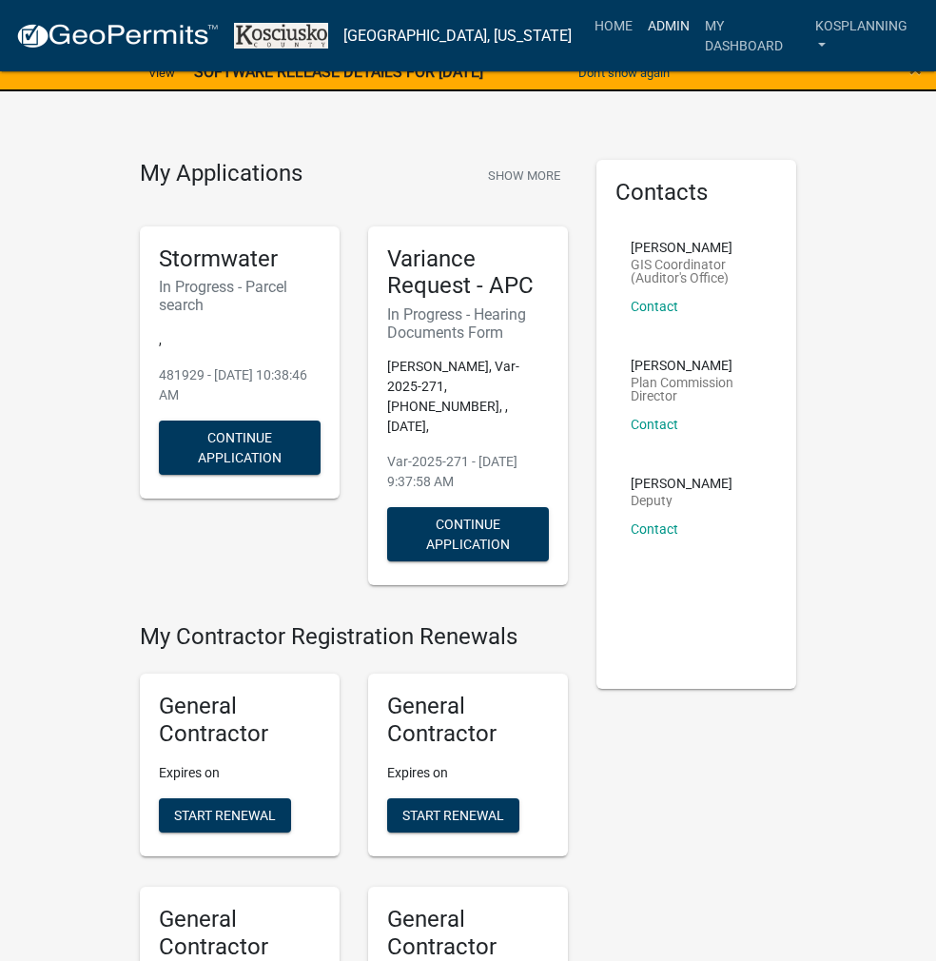
click at [659, 31] on link "Admin" at bounding box center [668, 26] width 57 height 36
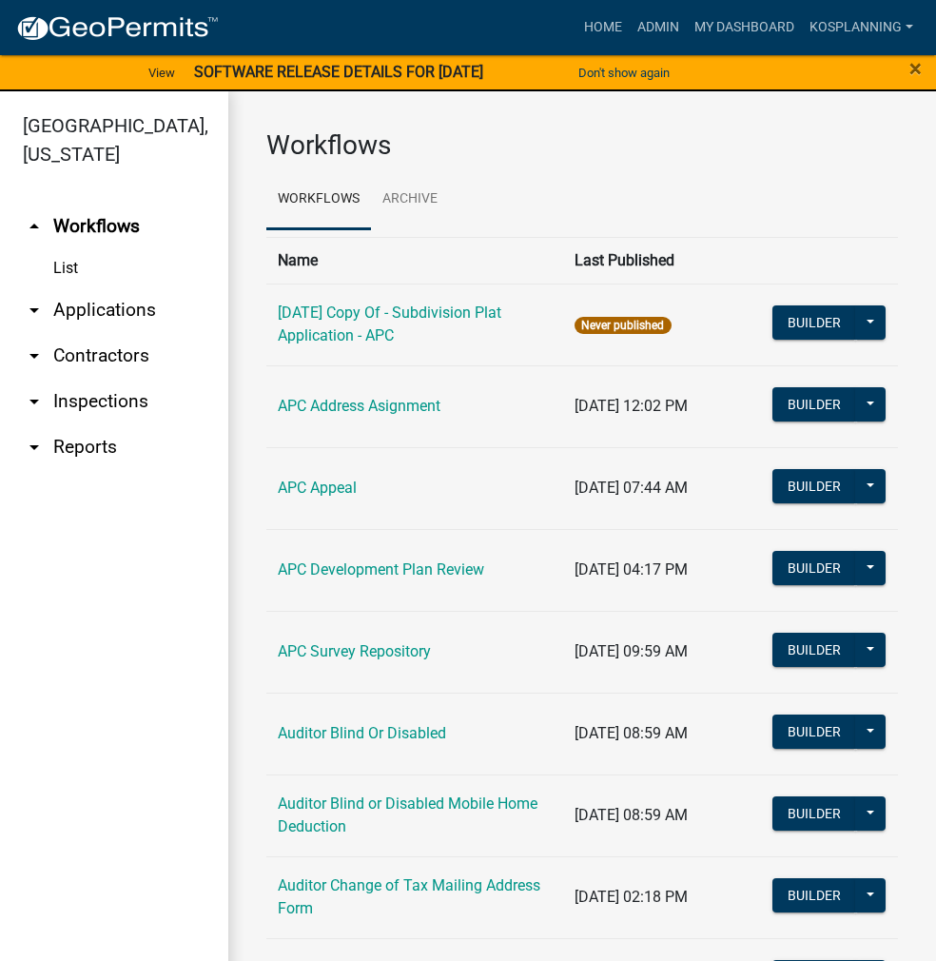
click at [110, 314] on link "arrow_drop_down Applications" at bounding box center [114, 310] width 228 height 46
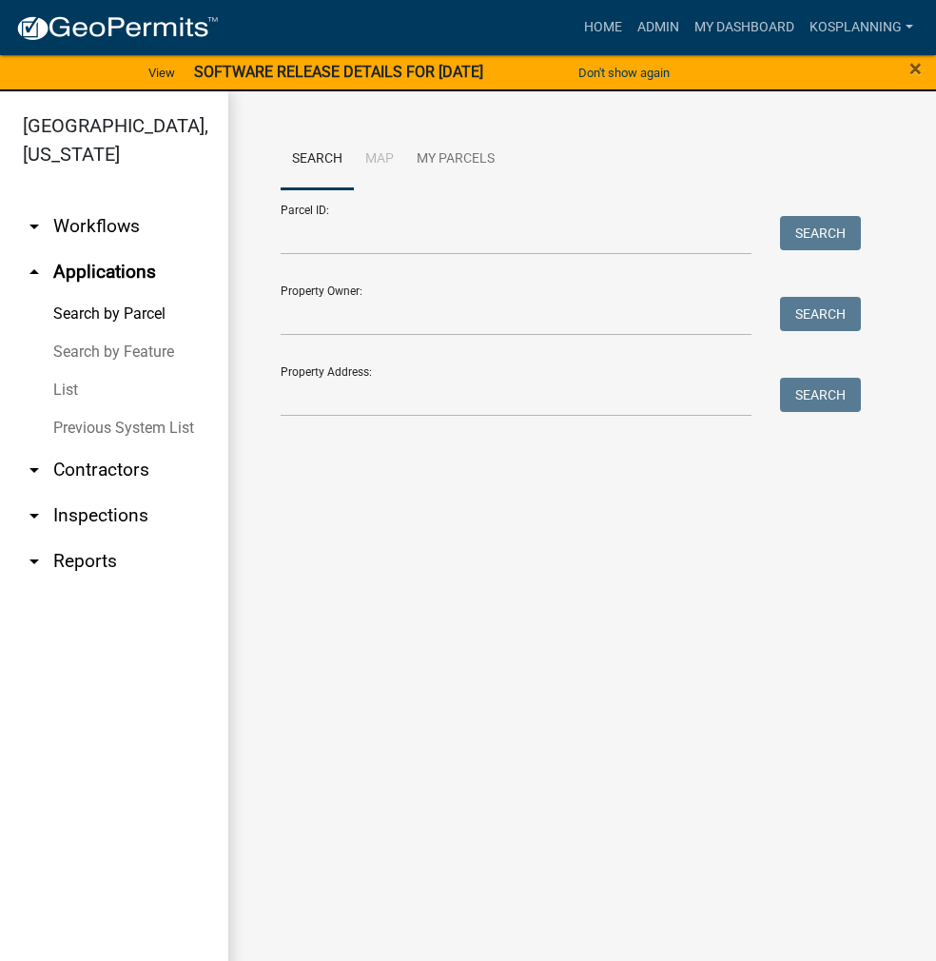
click at [62, 402] on link "List" at bounding box center [114, 390] width 228 height 38
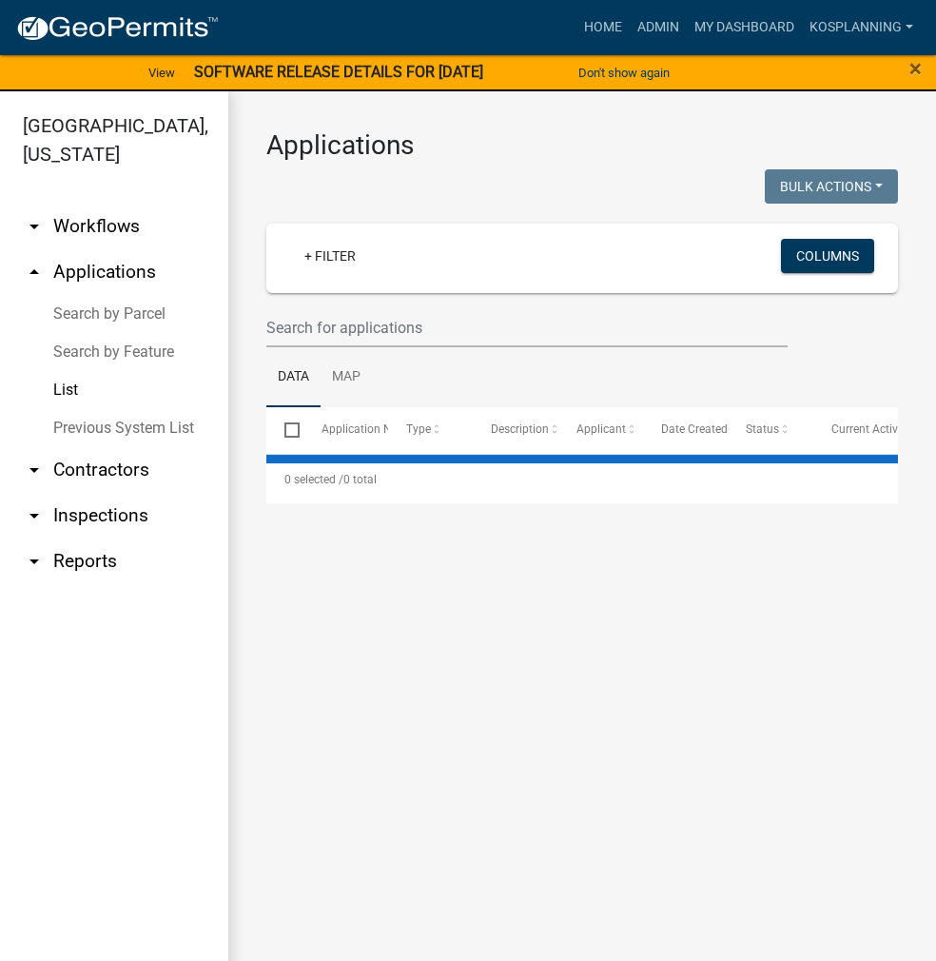
select select "3: 100"
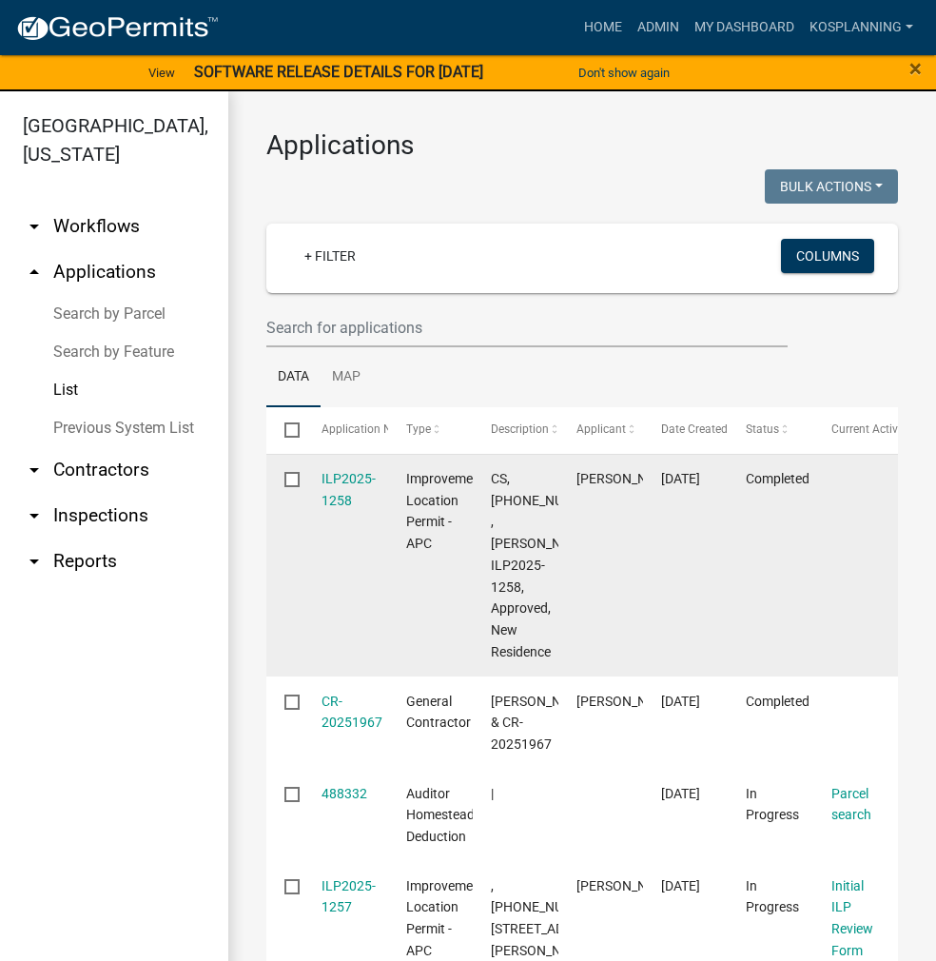
click at [339, 491] on div "ILP2025-1258" at bounding box center [346, 490] width 49 height 44
click at [341, 480] on link "ILP2025-1258" at bounding box center [349, 489] width 54 height 37
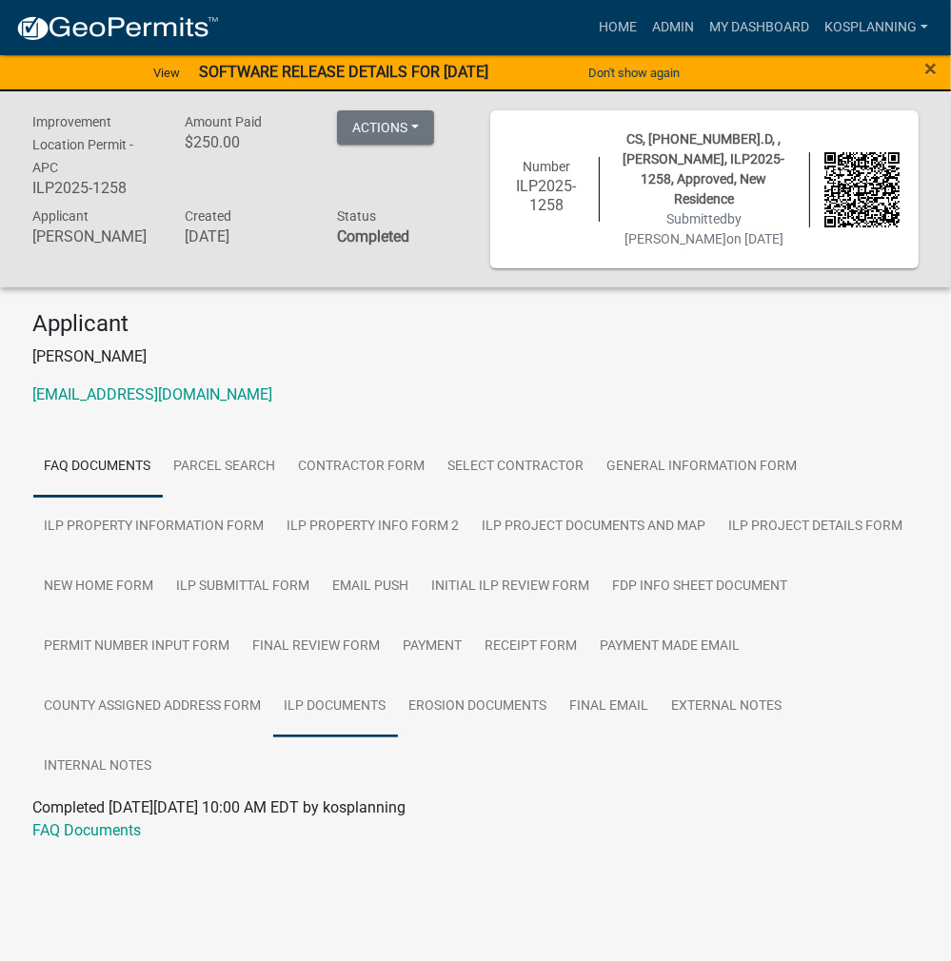
click at [318, 698] on link "ILP Documents" at bounding box center [335, 707] width 125 height 61
click at [107, 821] on link "ILP Documents" at bounding box center [84, 830] width 103 height 18
click at [580, 27] on div "Home Admin My Dashboard kosplanning Admin Account Contractor Profile Logout" at bounding box center [584, 28] width 701 height 36
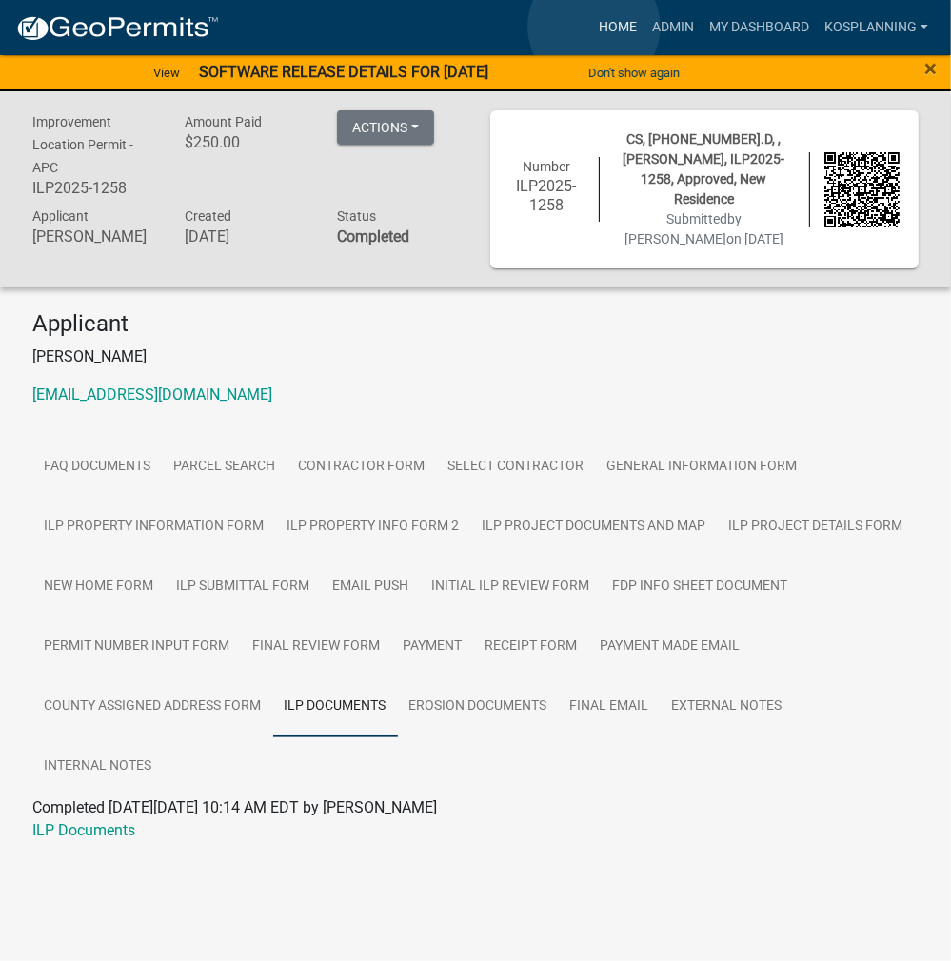
click at [594, 27] on link "Home" at bounding box center [617, 28] width 53 height 36
